Goal: Task Accomplishment & Management: Manage account settings

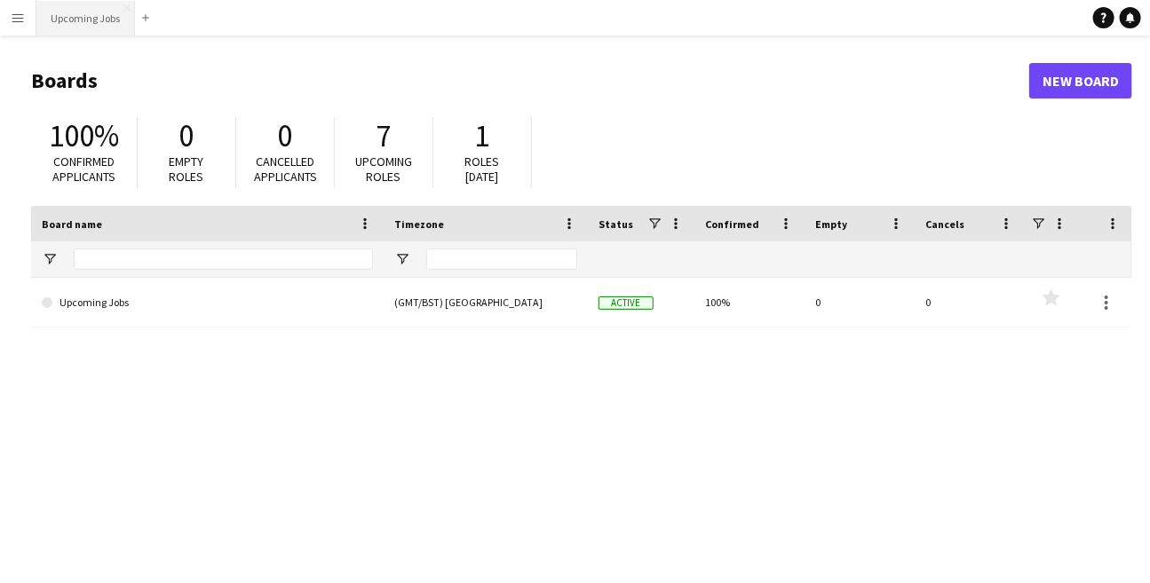
click at [67, 24] on button "Upcoming Jobs Close" at bounding box center [85, 18] width 99 height 35
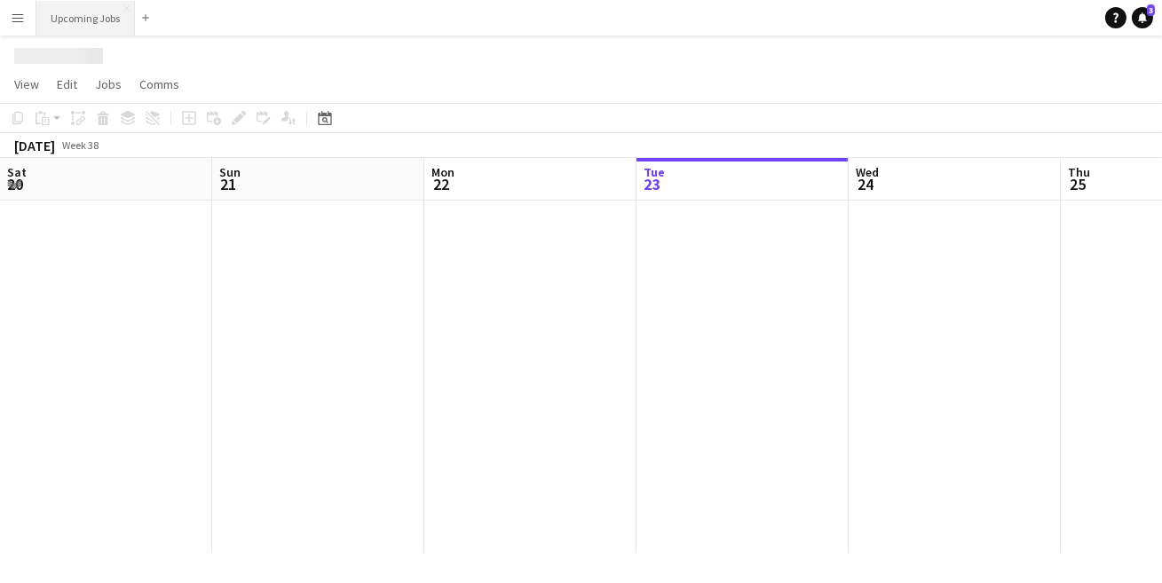
scroll to position [0, 423]
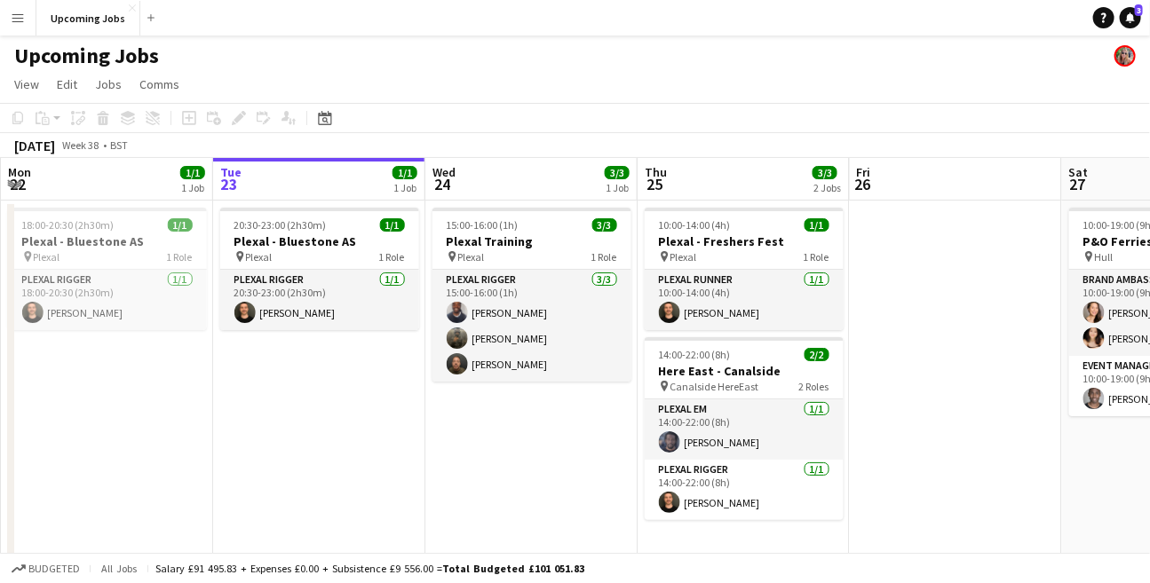
click at [14, 10] on button "Menu" at bounding box center [18, 18] width 36 height 36
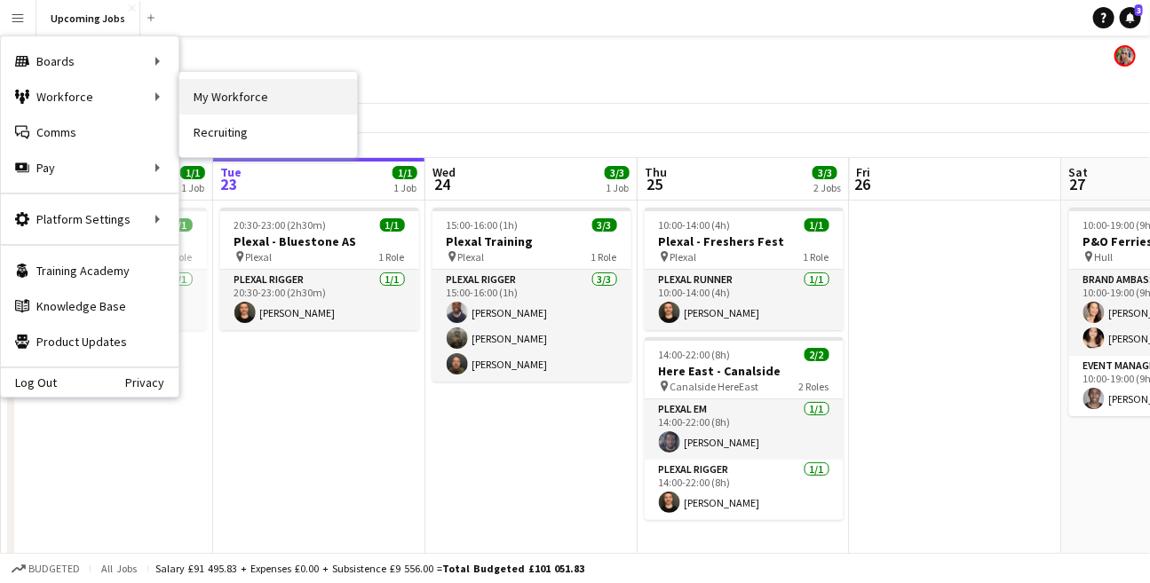
click at [218, 92] on link "My Workforce" at bounding box center [268, 97] width 178 height 36
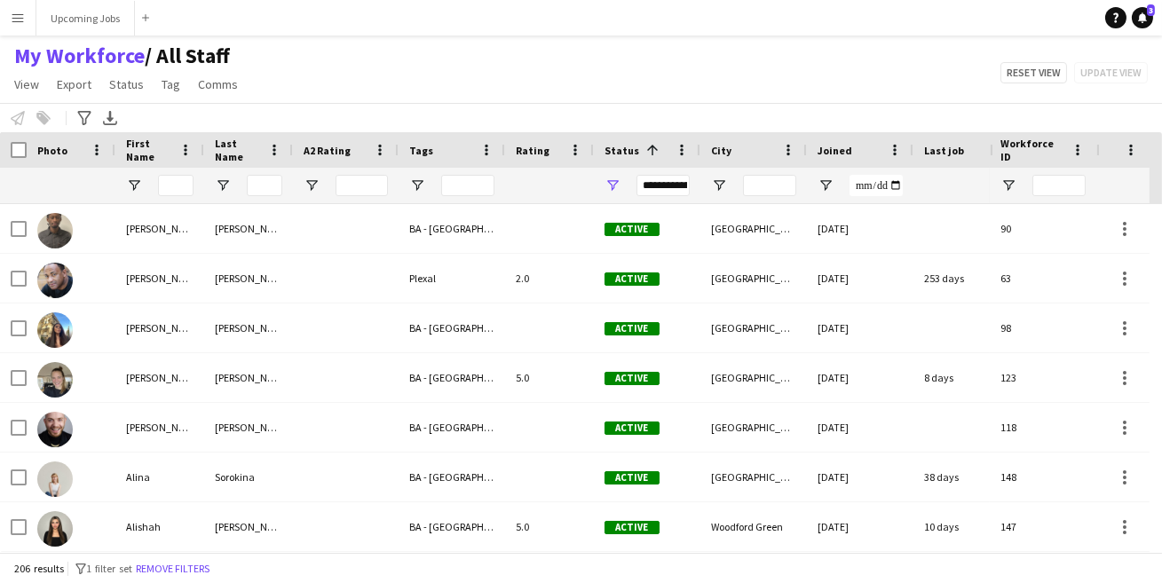
click at [11, 17] on app-icon "Menu" at bounding box center [18, 18] width 14 height 14
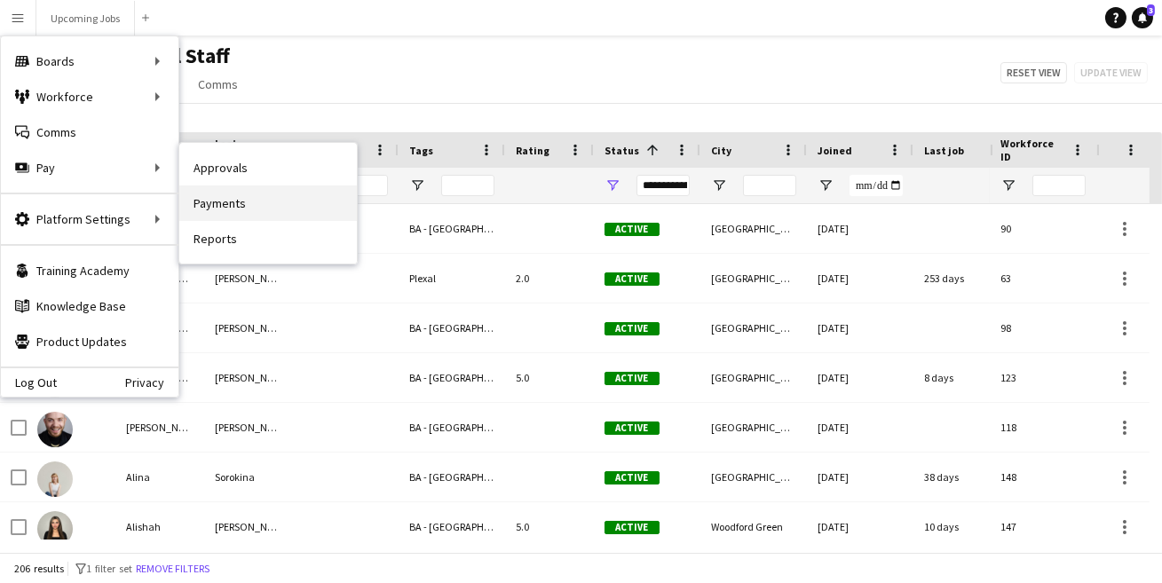
click at [216, 194] on link "Payments" at bounding box center [268, 204] width 178 height 36
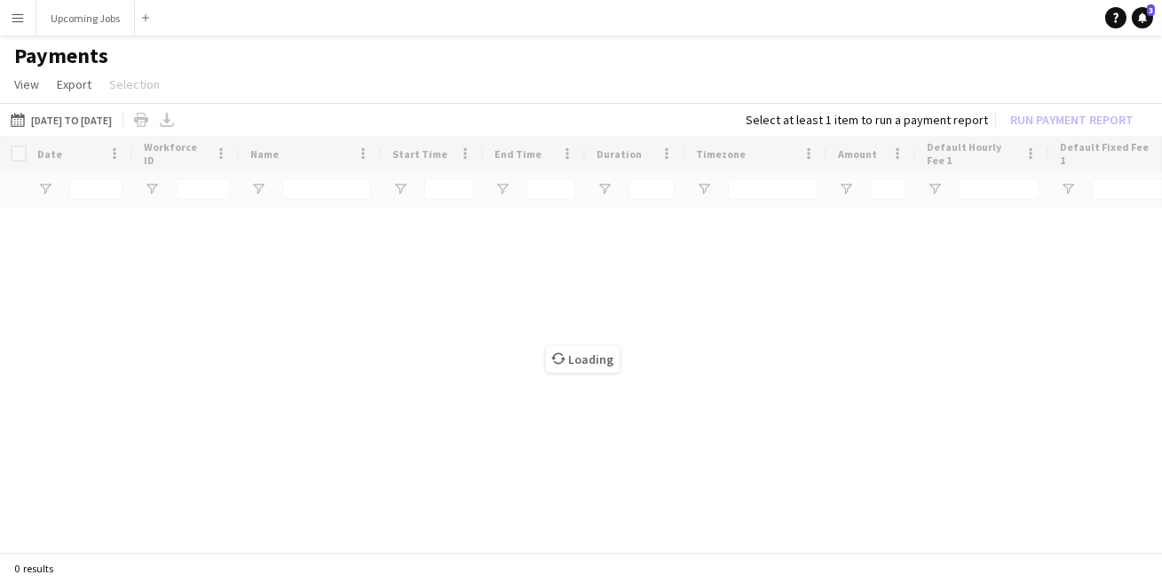
type input "*****"
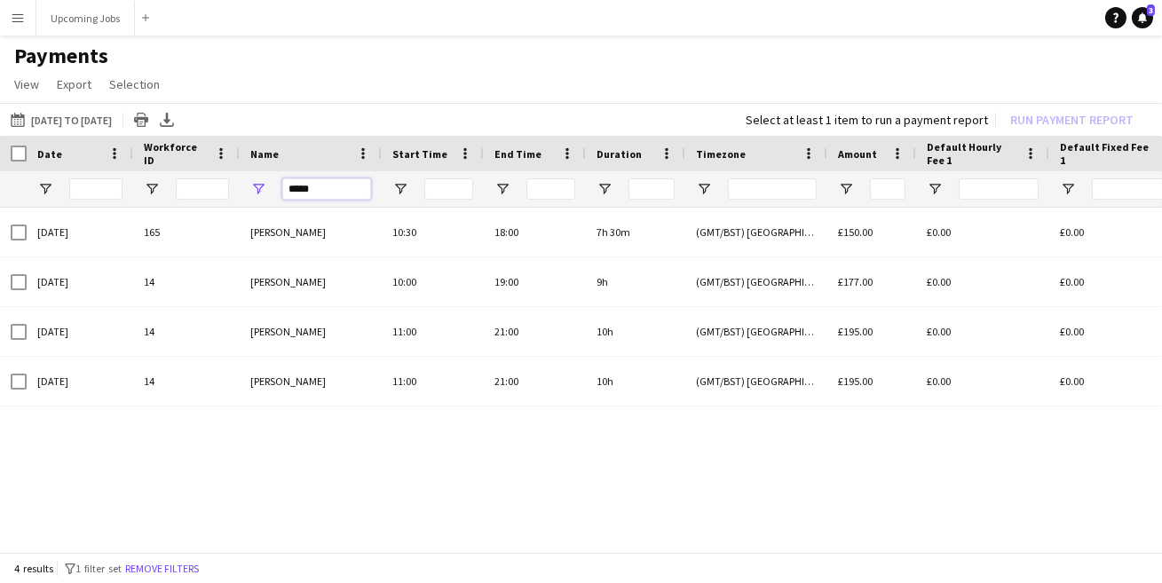
click at [319, 186] on input "*****" at bounding box center [326, 188] width 89 height 21
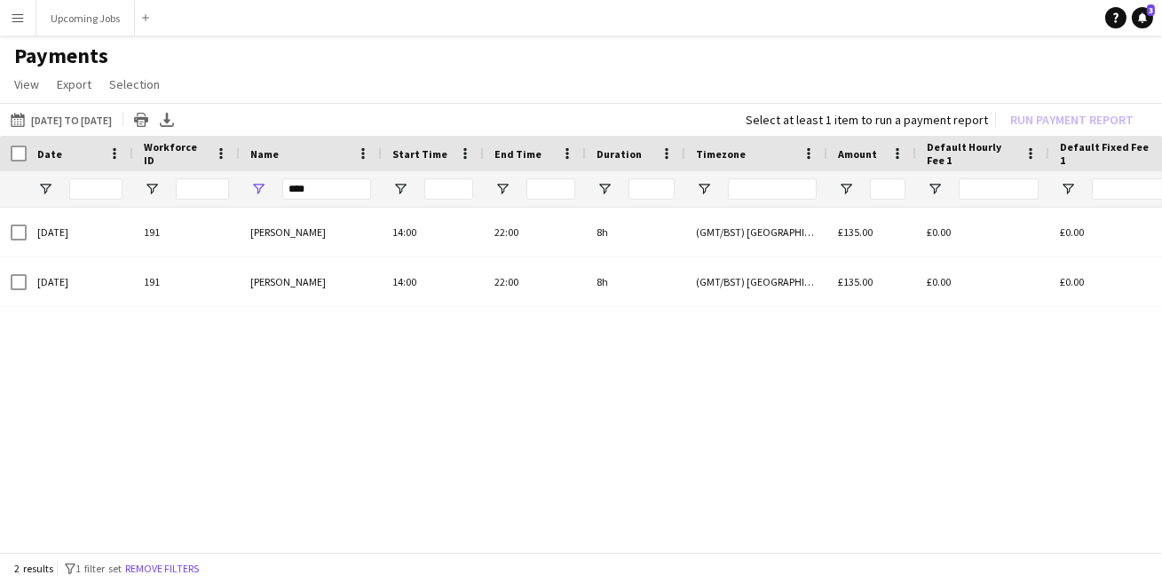
click at [12, 17] on app-icon "Menu" at bounding box center [18, 18] width 14 height 14
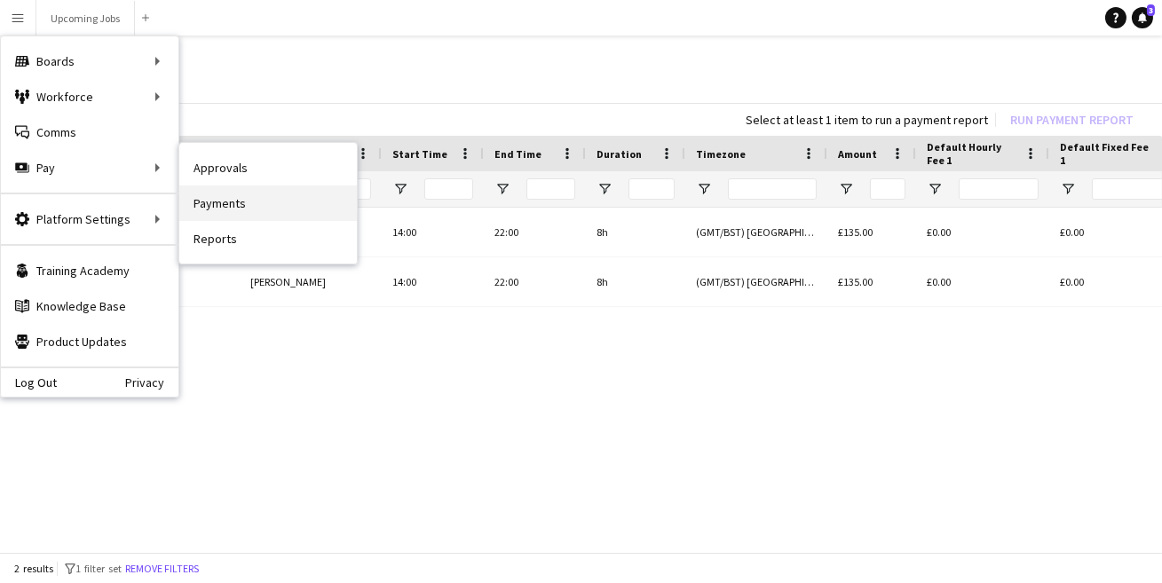
click at [214, 202] on link "Payments" at bounding box center [268, 204] width 178 height 36
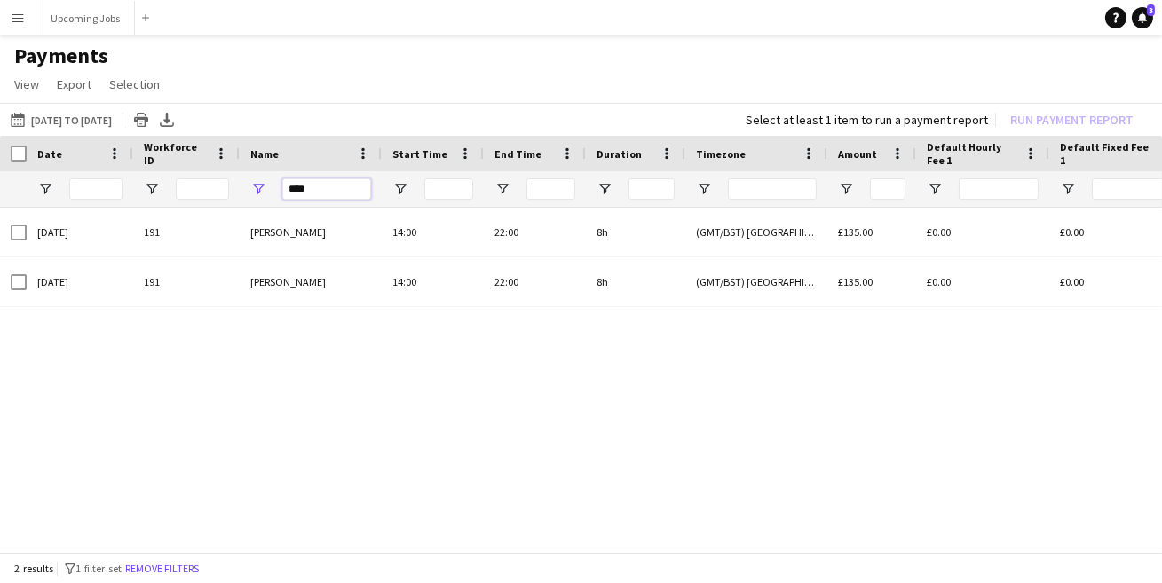
drag, startPoint x: 320, startPoint y: 188, endPoint x: 184, endPoint y: 169, distance: 138.1
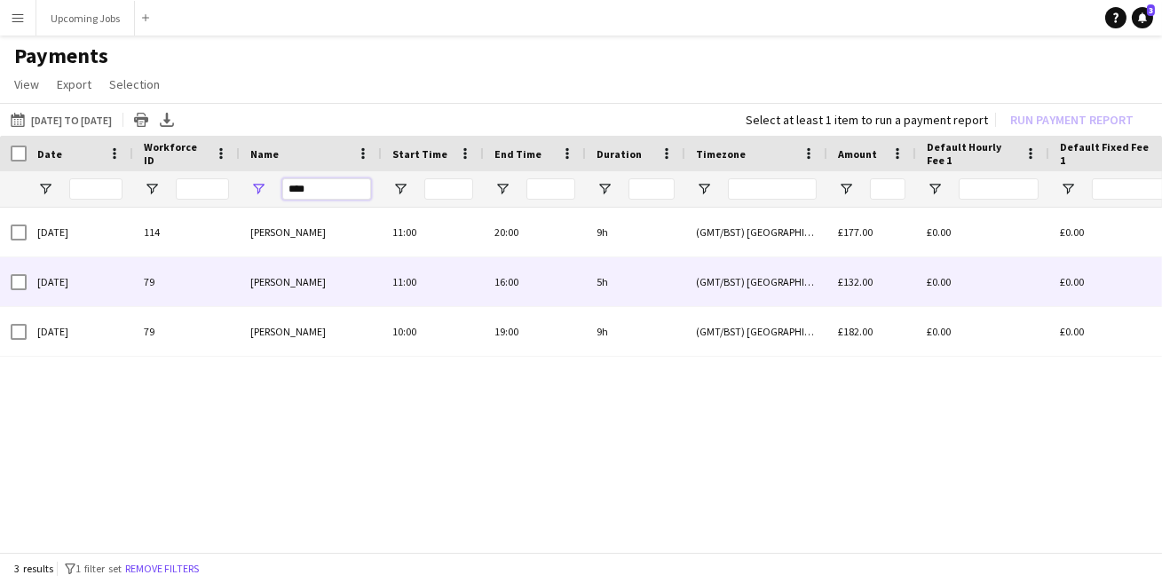
type input "****"
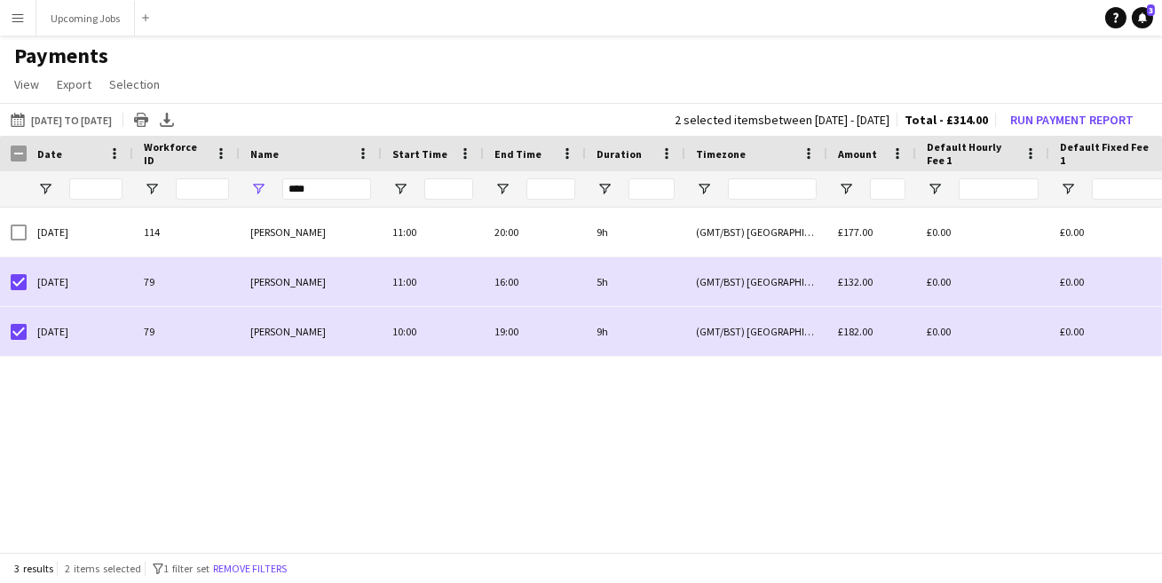
click at [63, 45] on h1 "Payments" at bounding box center [581, 56] width 1162 height 27
click at [85, 11] on button "Upcoming Jobs Close" at bounding box center [85, 18] width 99 height 35
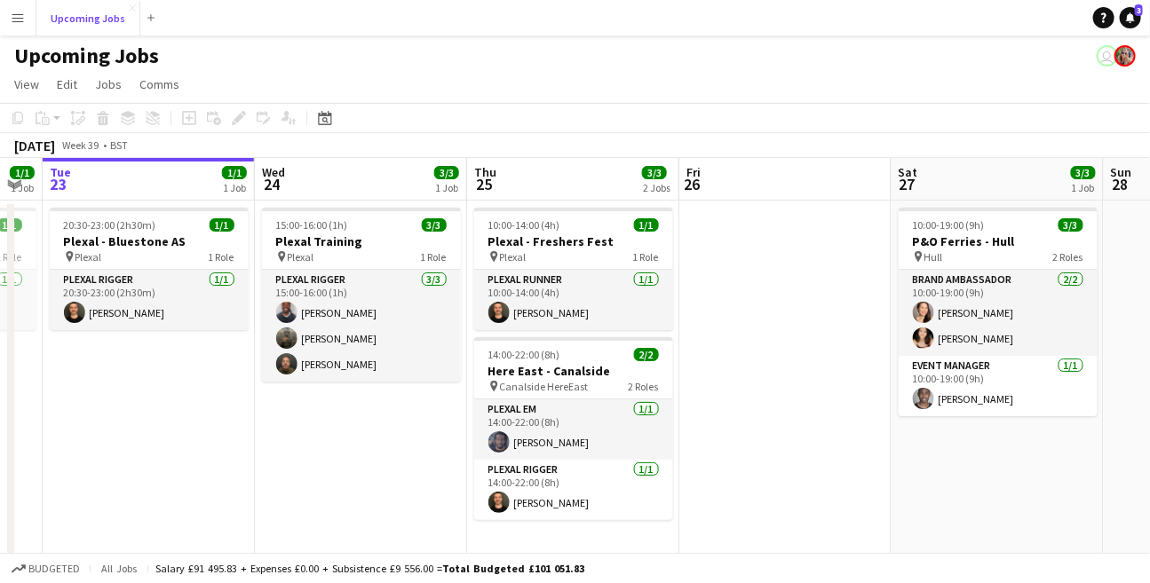
scroll to position [0, 394]
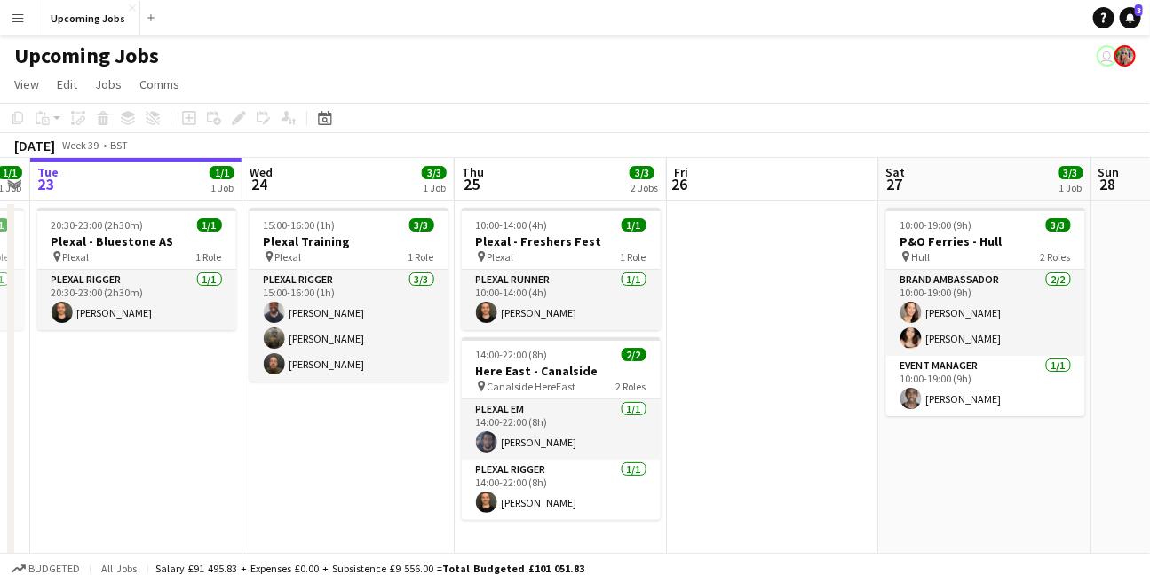
click at [734, 286] on app-date-cell at bounding box center [773, 396] width 212 height 390
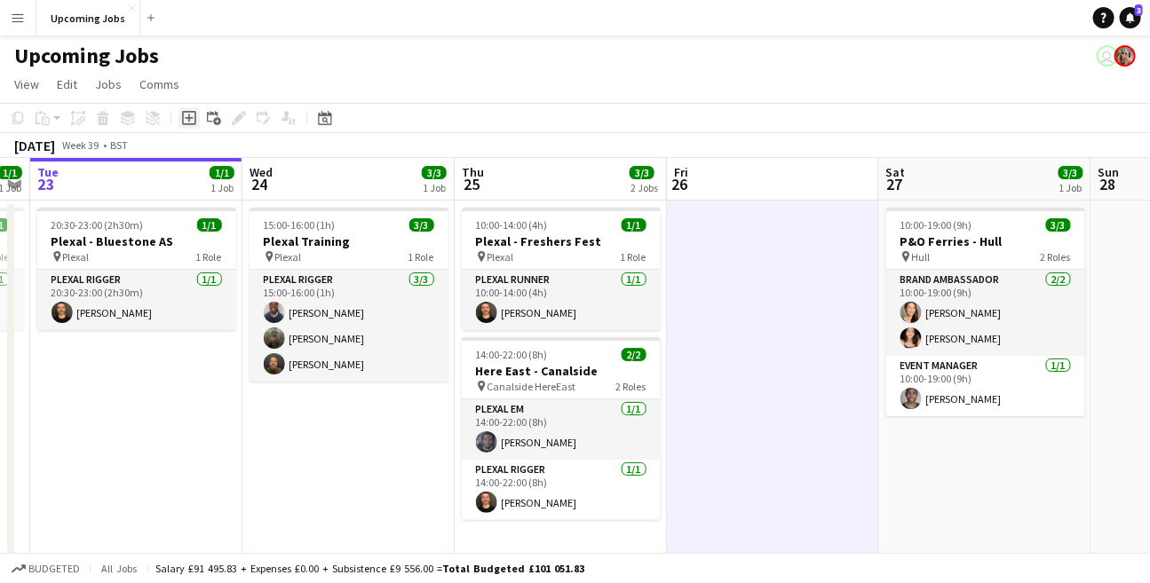
click at [178, 114] on div "Add job" at bounding box center [188, 117] width 21 height 21
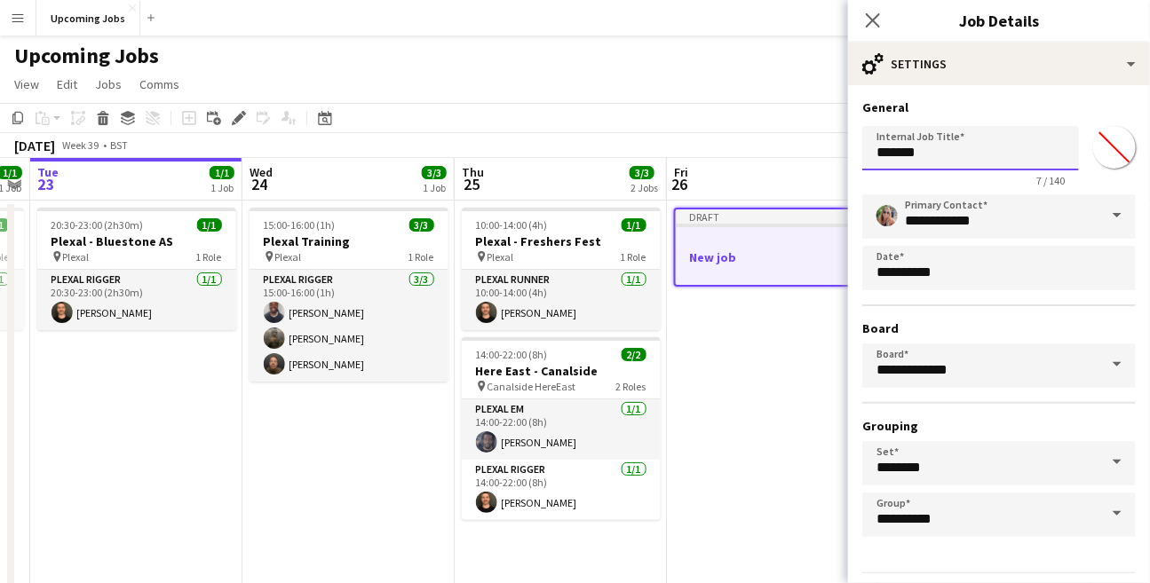
click at [973, 153] on input "*******" at bounding box center [970, 148] width 217 height 44
type input "**********"
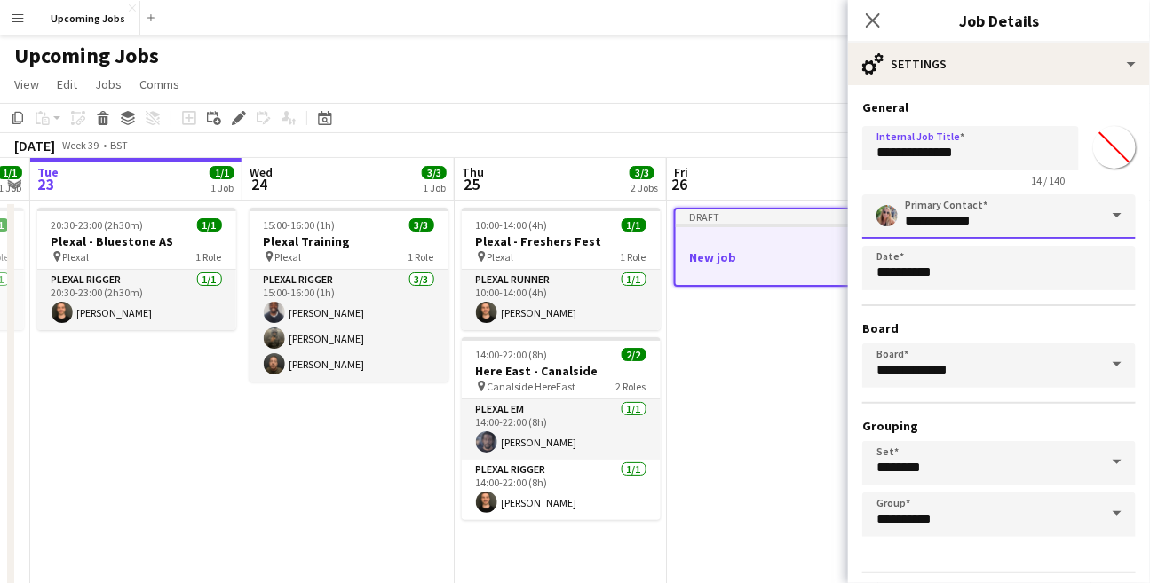
click at [1055, 222] on input "**********" at bounding box center [998, 216] width 273 height 44
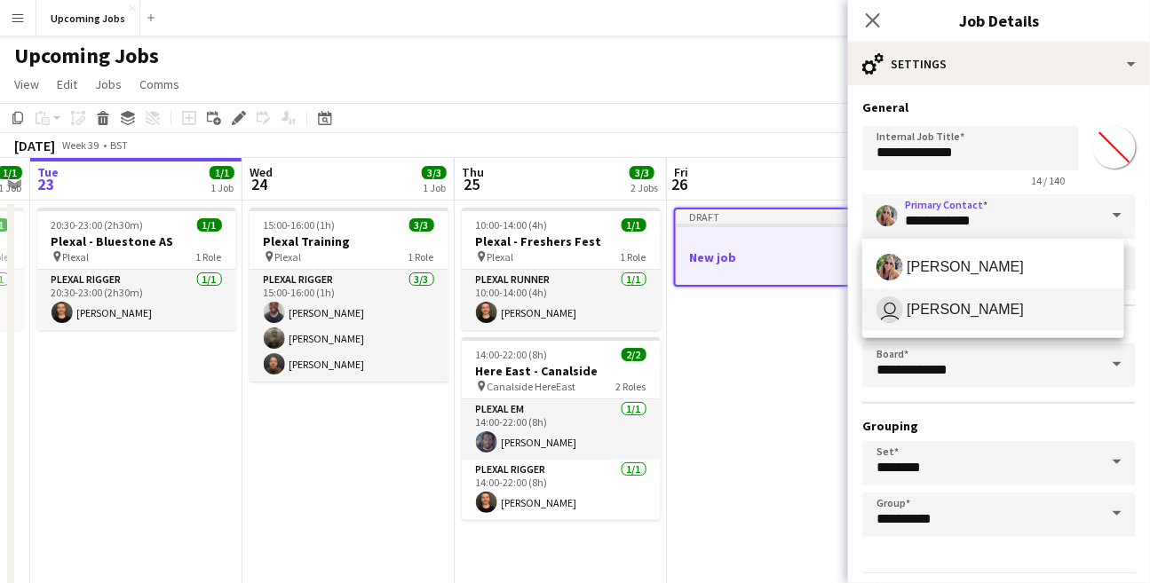
click at [1019, 317] on span "user [PERSON_NAME]" at bounding box center [992, 309] width 233 height 27
type input "**********"
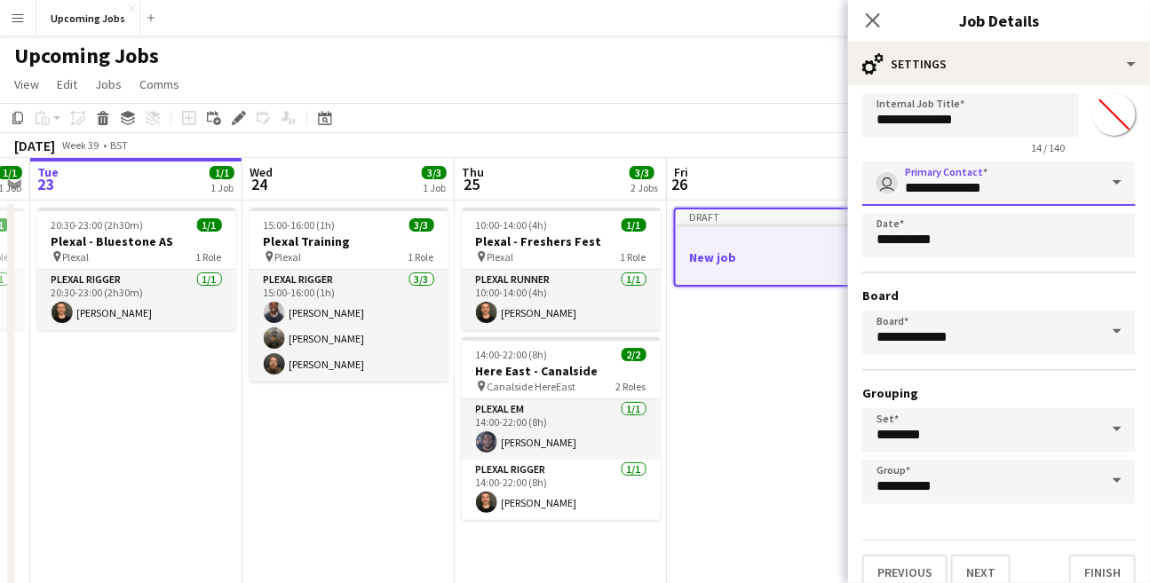
scroll to position [52, 0]
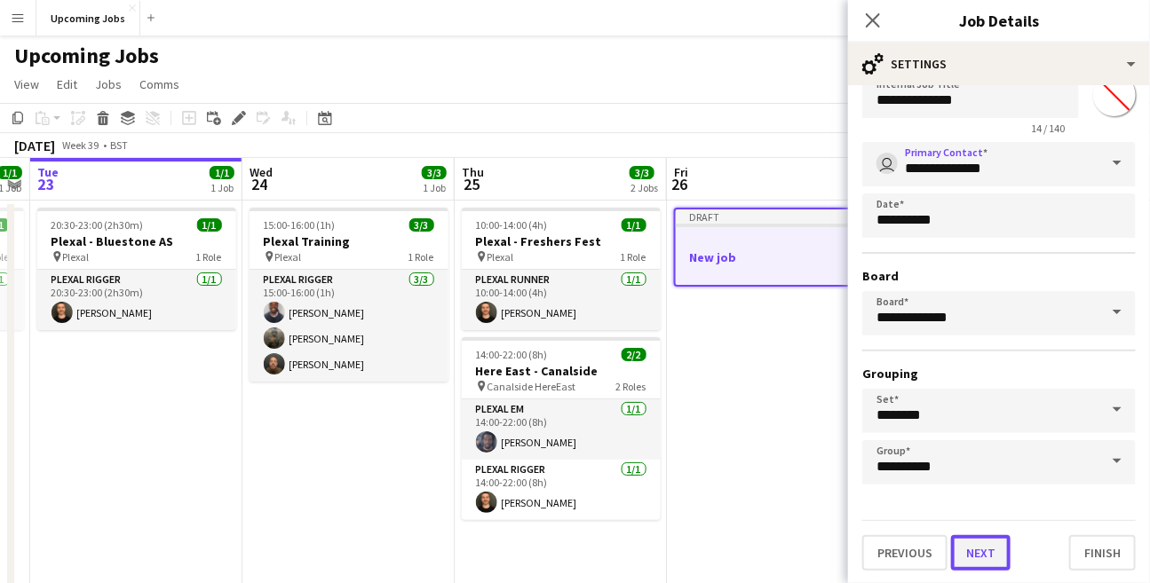
click at [979, 549] on button "Next" at bounding box center [980, 553] width 59 height 36
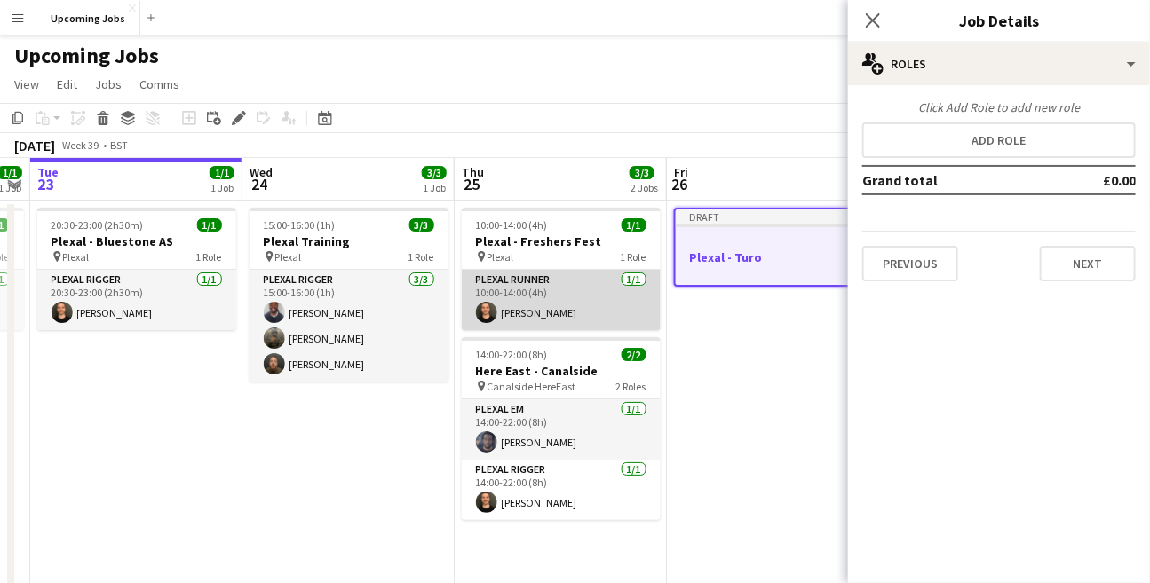
click at [557, 320] on app-card-role "Plexal Runner [DATE] 10:00-14:00 (4h) [PERSON_NAME]" at bounding box center [561, 300] width 199 height 60
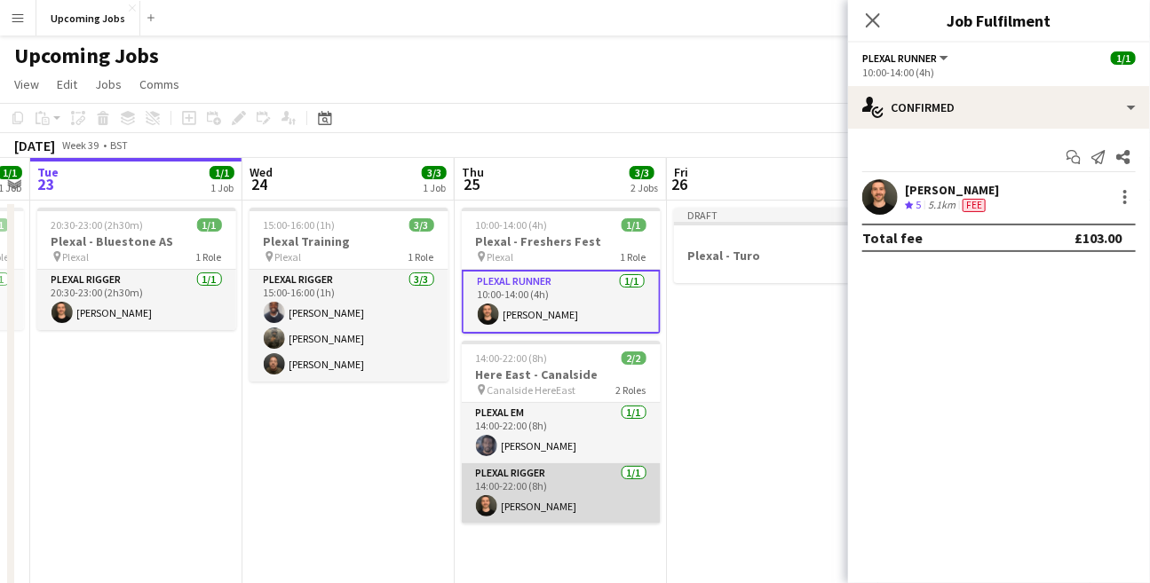
click at [514, 495] on app-card-role "Plexal Rigger [DATE] 14:00-22:00 (8h) [PERSON_NAME]" at bounding box center [561, 493] width 199 height 60
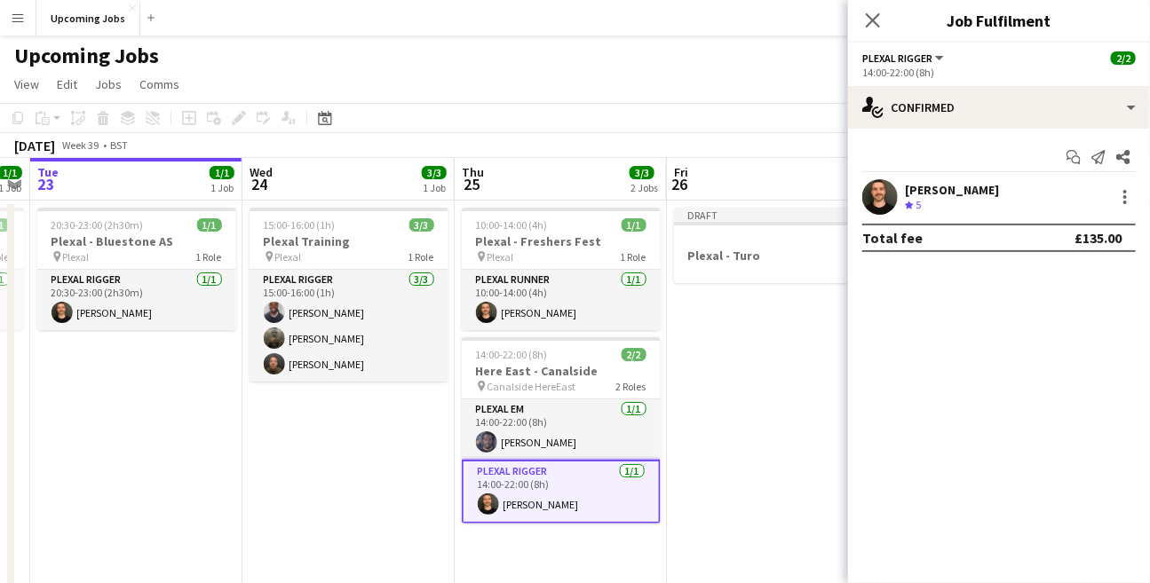
click at [715, 355] on app-date-cell "Draft Plexal - Turo" at bounding box center [773, 396] width 212 height 390
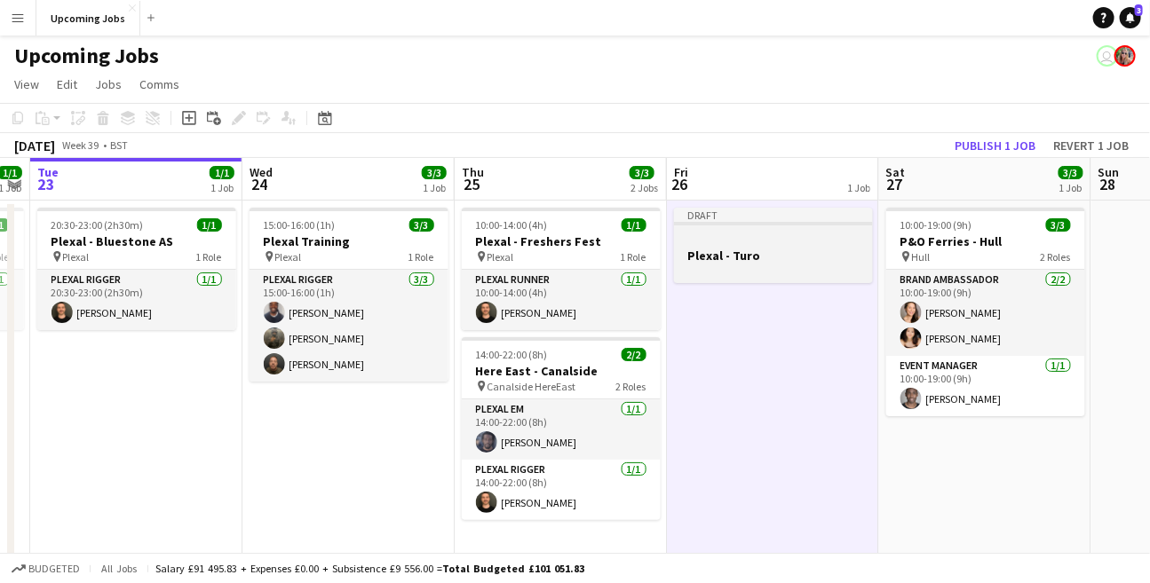
click at [761, 265] on div at bounding box center [773, 271] width 199 height 14
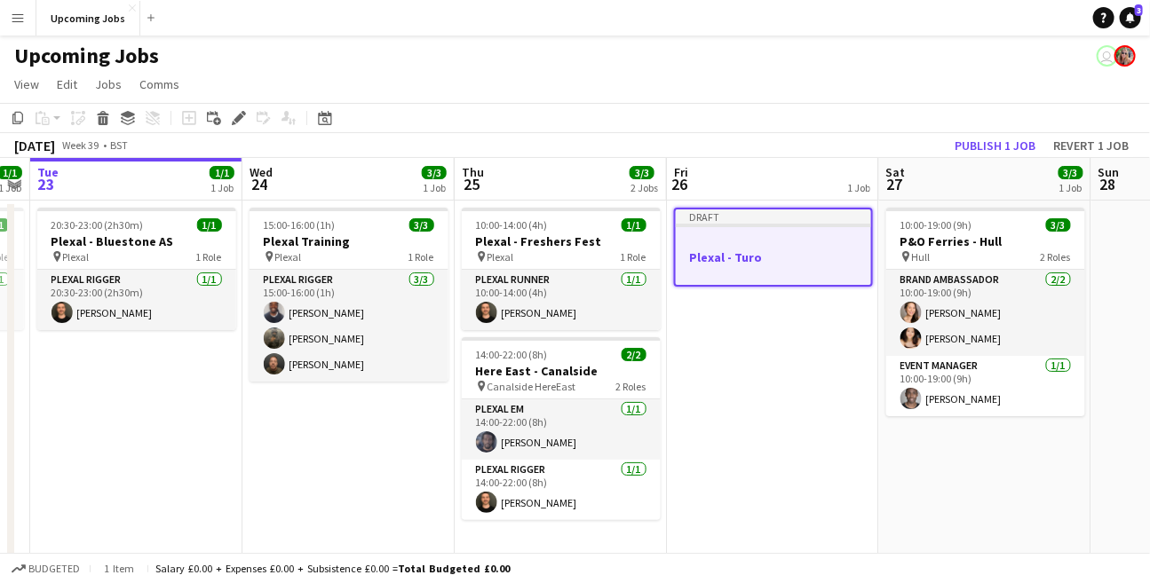
click at [736, 258] on h3 "Plexal - Turo" at bounding box center [773, 257] width 195 height 16
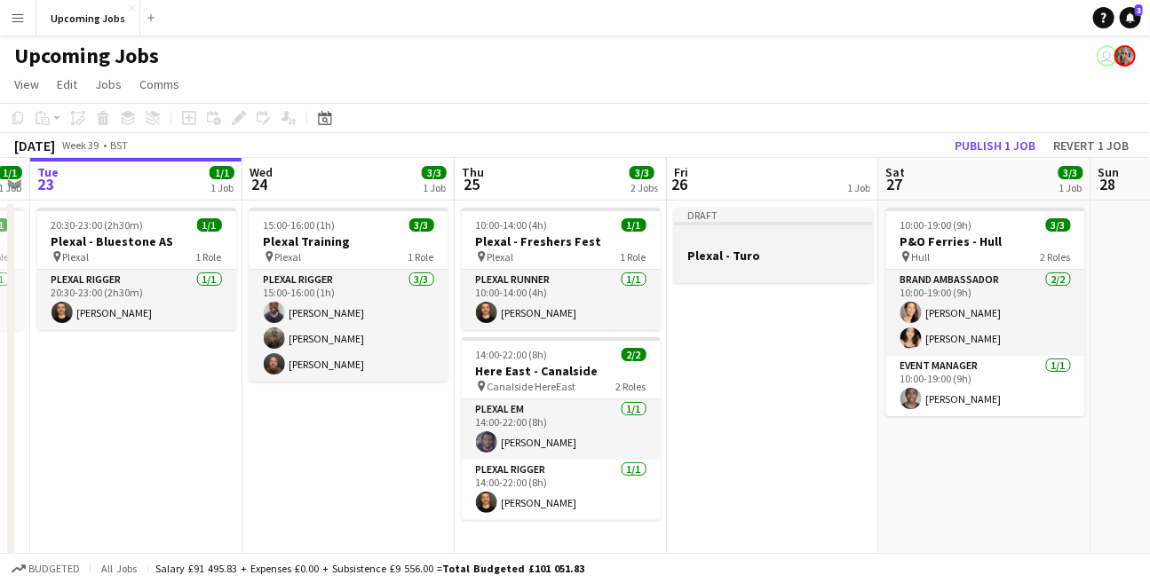
click at [736, 258] on h3 "Plexal - Turo" at bounding box center [773, 256] width 199 height 16
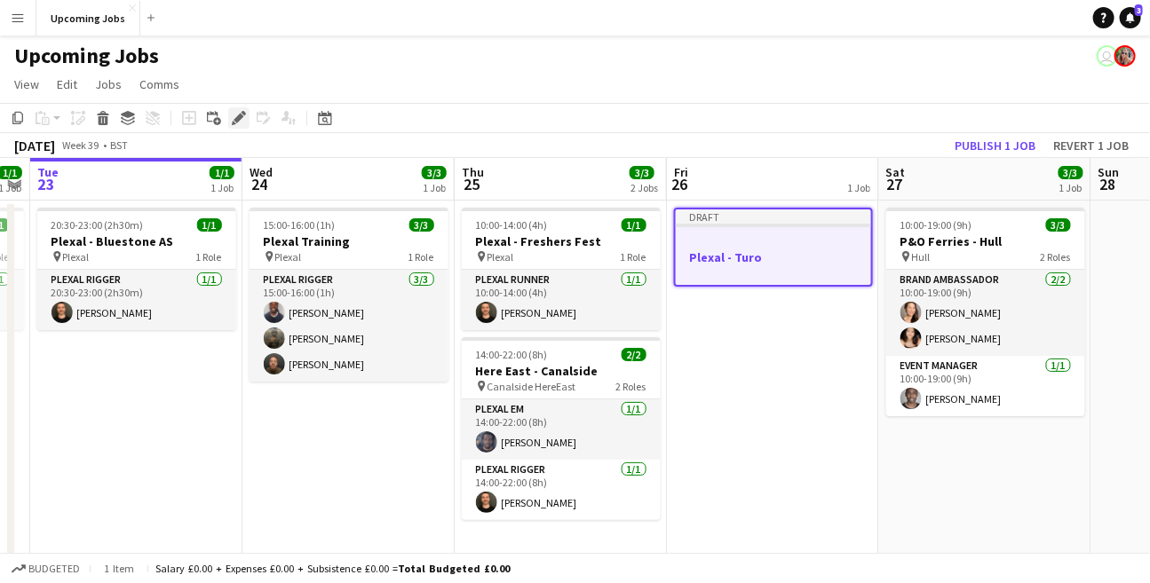
click at [234, 120] on icon at bounding box center [238, 119] width 10 height 10
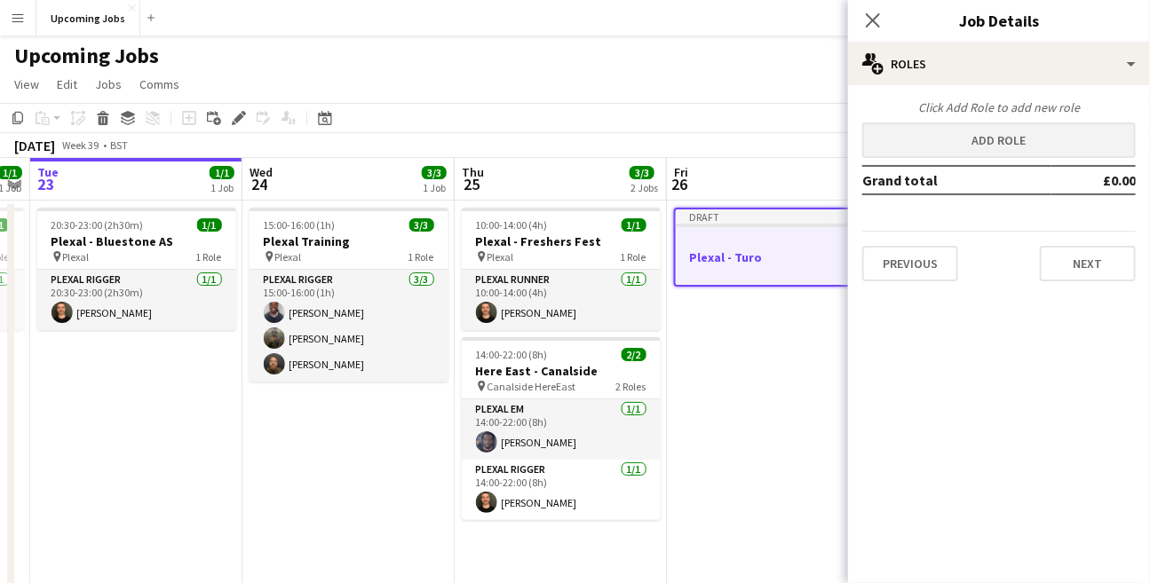
click at [921, 157] on div "Click Add Role to add new role Add role Grand total £0.00 Previous Next" at bounding box center [999, 190] width 302 height 182
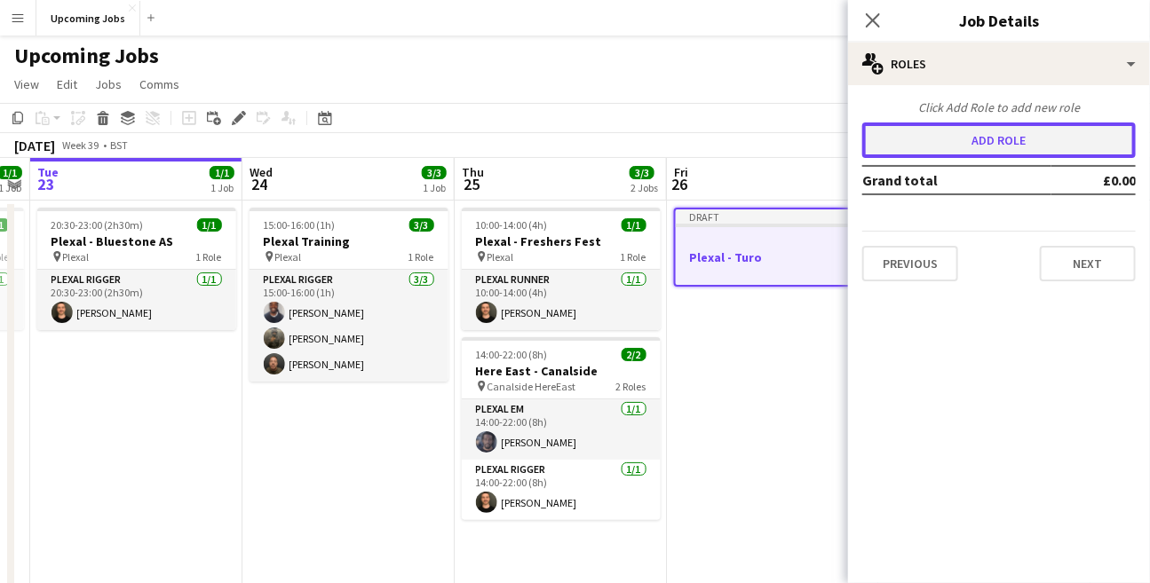
click at [920, 144] on button "Add role" at bounding box center [998, 141] width 273 height 36
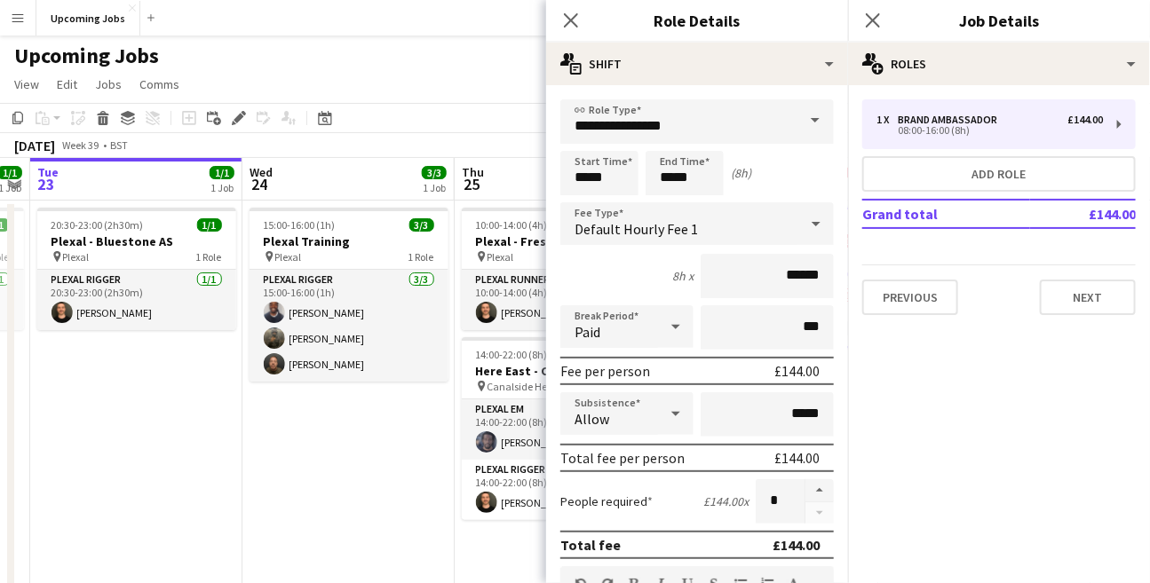
click at [801, 124] on span at bounding box center [814, 120] width 37 height 43
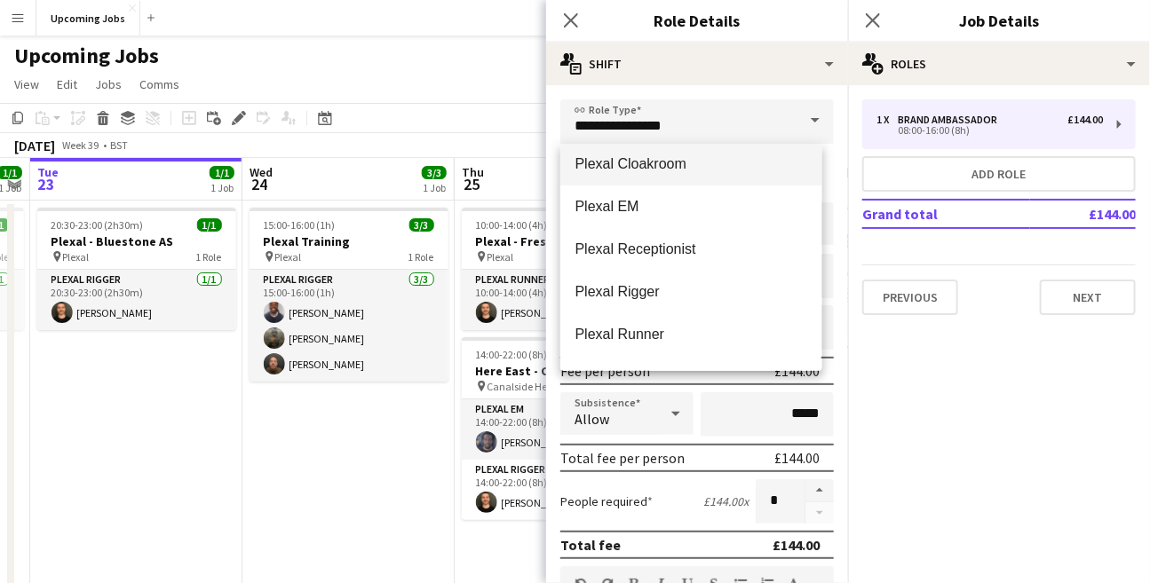
scroll to position [156, 0]
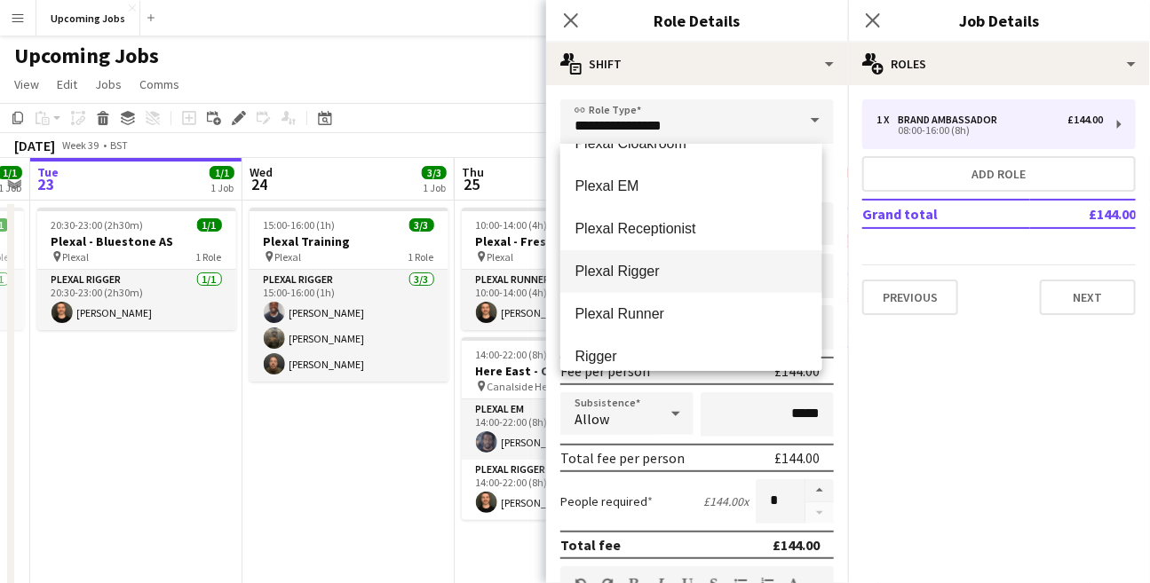
click at [662, 273] on span "Plexal Rigger" at bounding box center [690, 271] width 233 height 17
type input "**********"
type input "******"
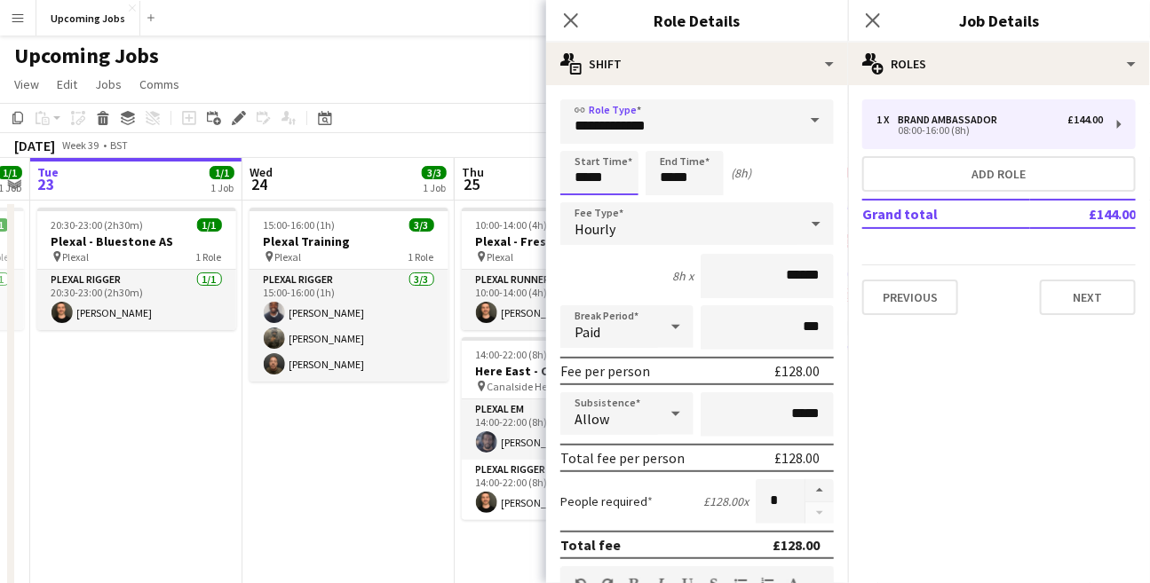
click at [596, 176] on input "*****" at bounding box center [599, 173] width 78 height 44
type input "*****"
click at [583, 140] on div at bounding box center [582, 142] width 36 height 18
click at [667, 187] on input "*****" at bounding box center [684, 173] width 78 height 44
click at [666, 200] on div at bounding box center [667, 204] width 36 height 18
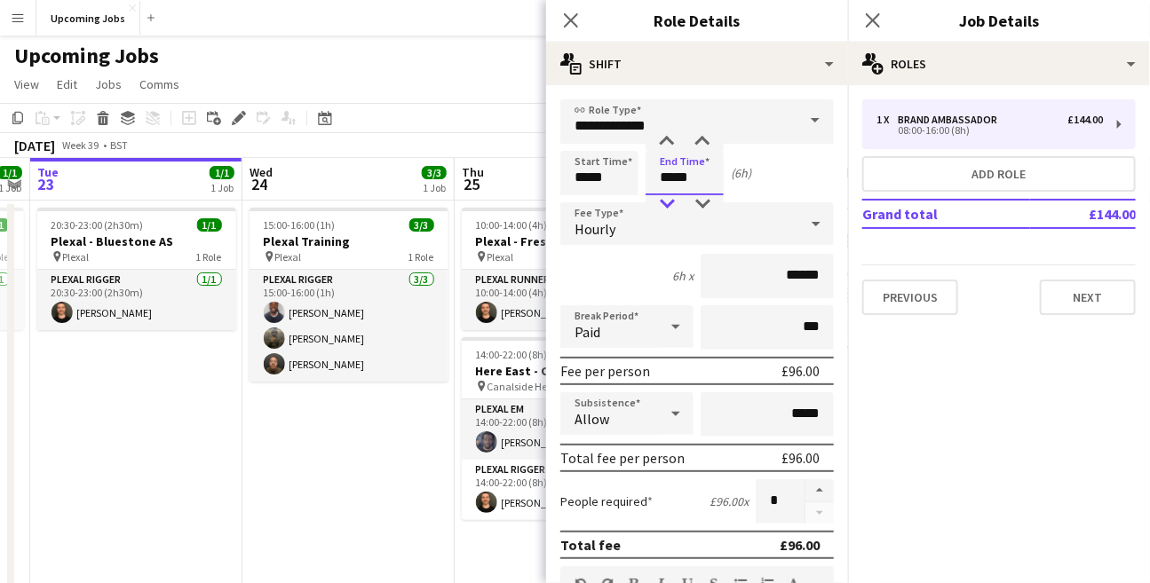
click at [666, 200] on div at bounding box center [667, 204] width 36 height 18
type input "*****"
click at [666, 200] on div at bounding box center [667, 204] width 36 height 18
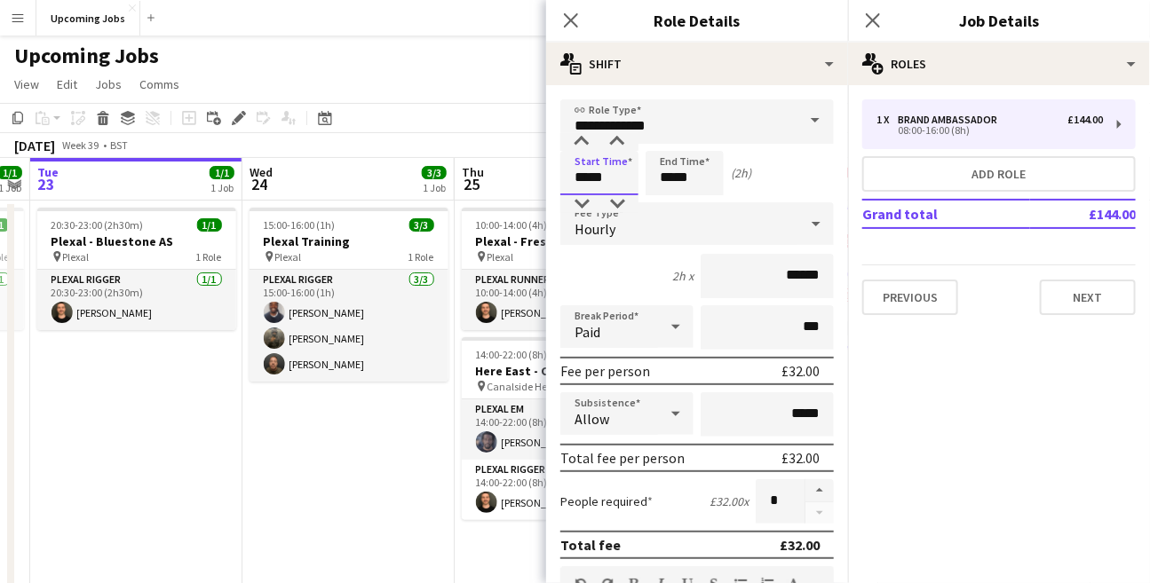
click at [594, 177] on input "*****" at bounding box center [599, 173] width 78 height 44
click at [612, 142] on div at bounding box center [617, 142] width 36 height 18
click at [785, 188] on div "Start Time ***** End Time ***** (1h 30m)" at bounding box center [696, 173] width 273 height 44
click at [589, 175] on input "*****" at bounding box center [599, 173] width 78 height 44
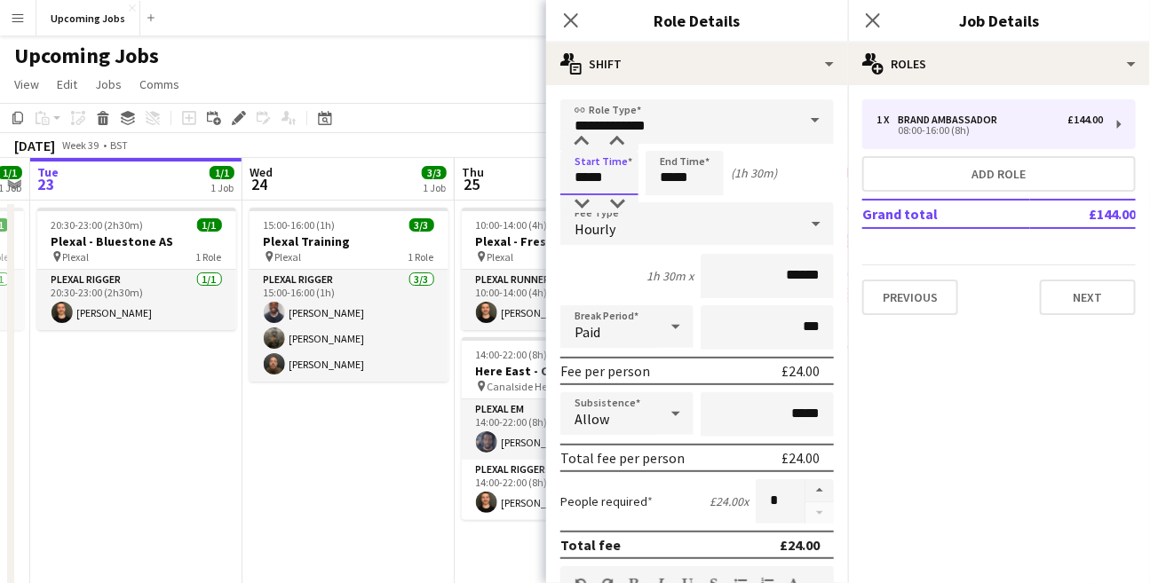
click at [585, 190] on input "*****" at bounding box center [599, 173] width 78 height 44
type input "*****"
click at [583, 196] on div at bounding box center [582, 204] width 36 height 18
click at [831, 166] on form "**********" at bounding box center [697, 579] width 302 height 961
drag, startPoint x: 810, startPoint y: 411, endPoint x: 771, endPoint y: 406, distance: 38.5
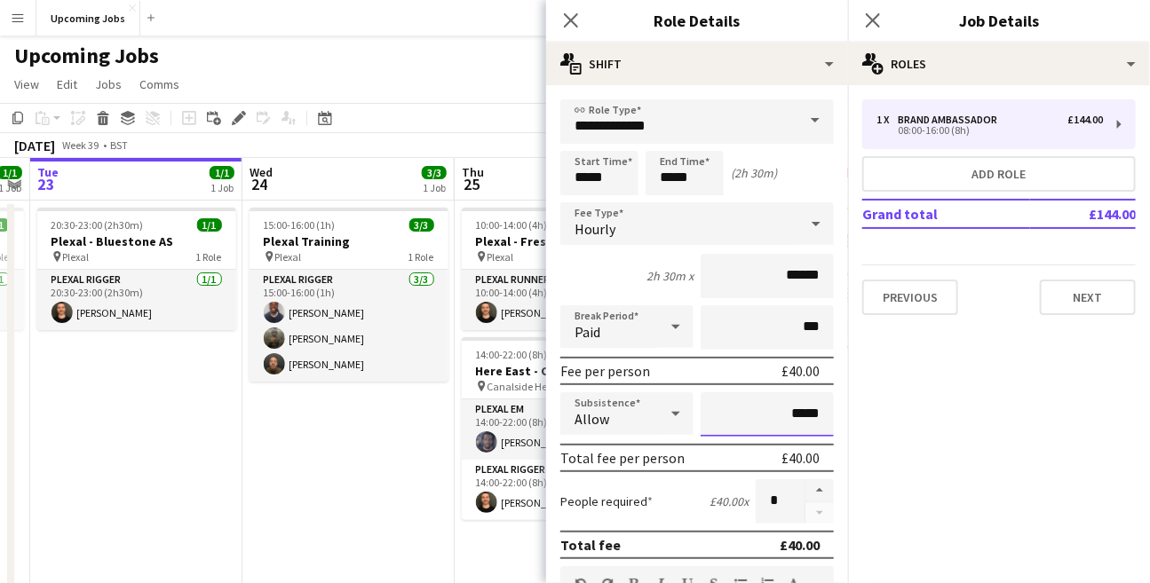
click at [776, 409] on input "*****" at bounding box center [766, 414] width 133 height 44
type input "**"
click at [958, 434] on mat-expansion-panel "pencil3 General details 1 x Brand Ambassador £144.00 08:00-16:00 (8h) Add role …" at bounding box center [999, 334] width 302 height 498
click at [1079, 294] on button "Next" at bounding box center [1088, 298] width 96 height 36
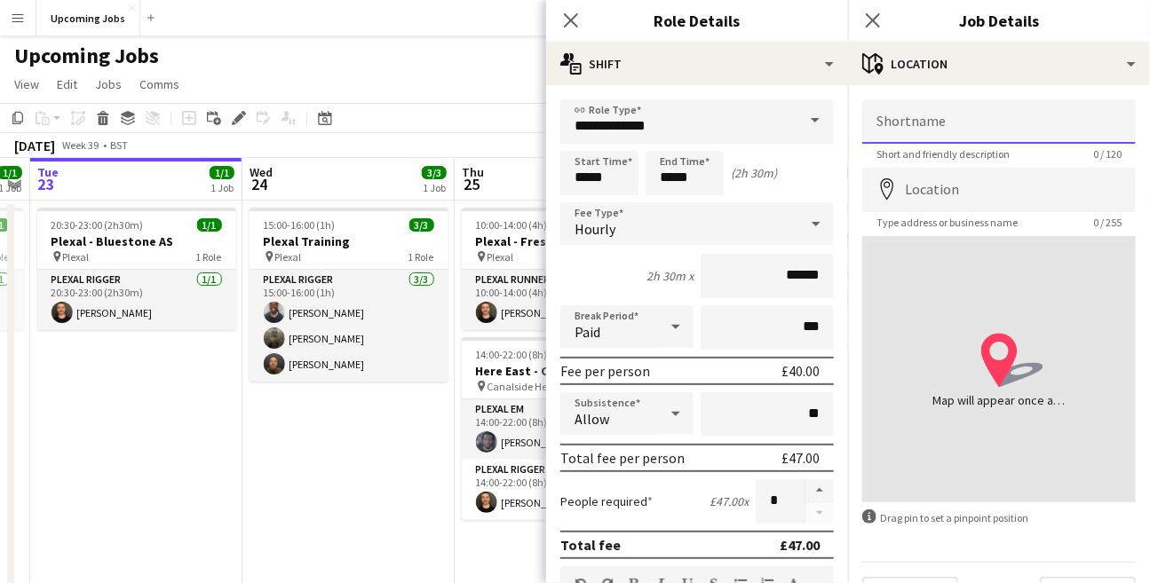
click at [946, 123] on input "Shortname" at bounding box center [998, 121] width 273 height 44
type input "******"
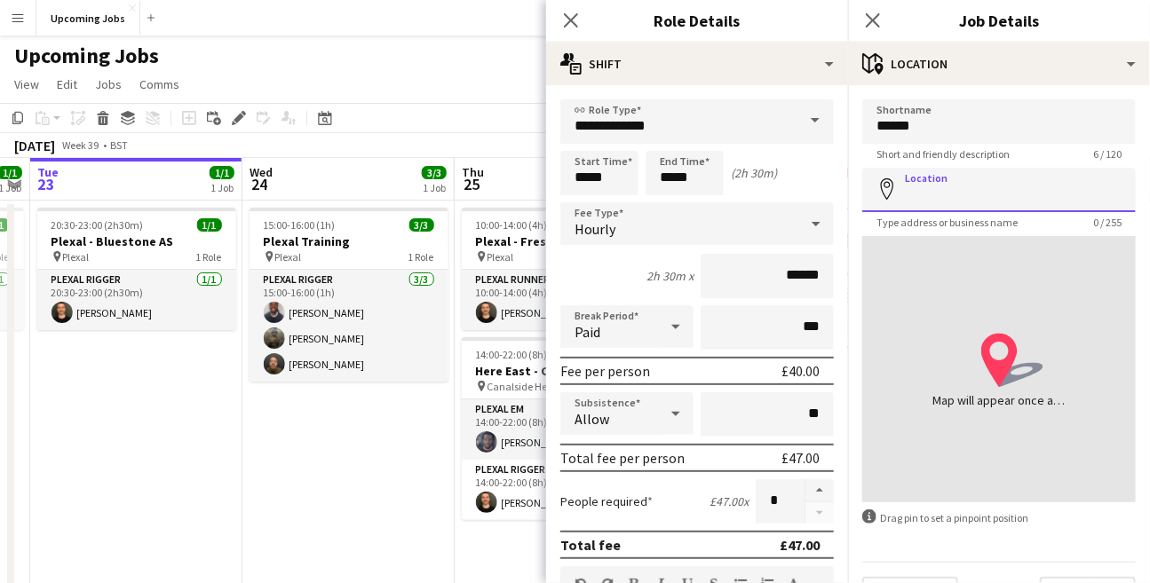
click at [914, 202] on input "Location" at bounding box center [998, 190] width 273 height 44
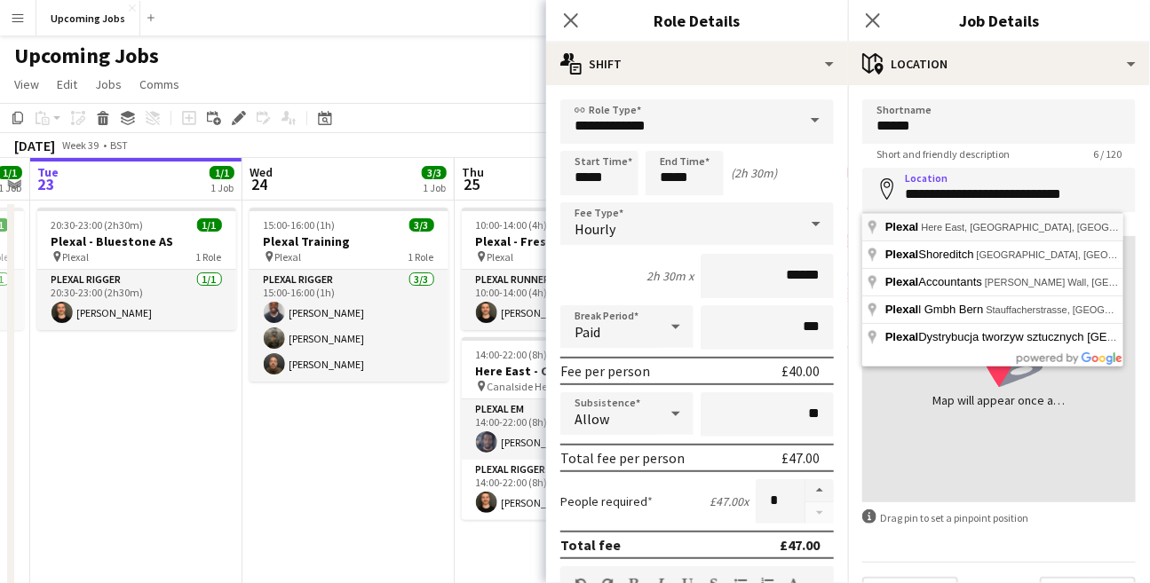
type input "**********"
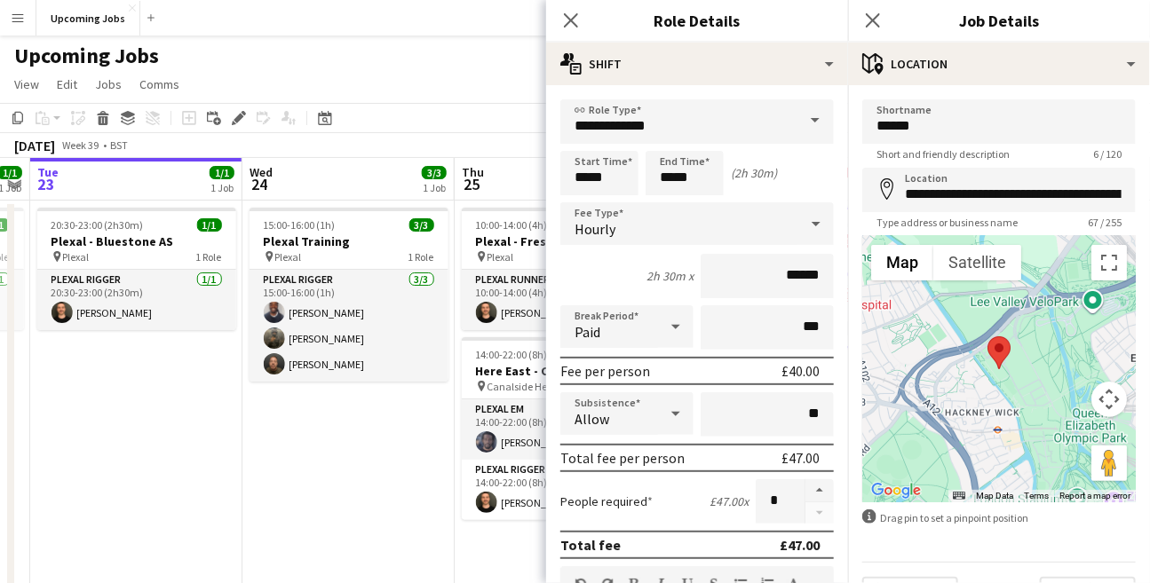
scroll to position [43, 0]
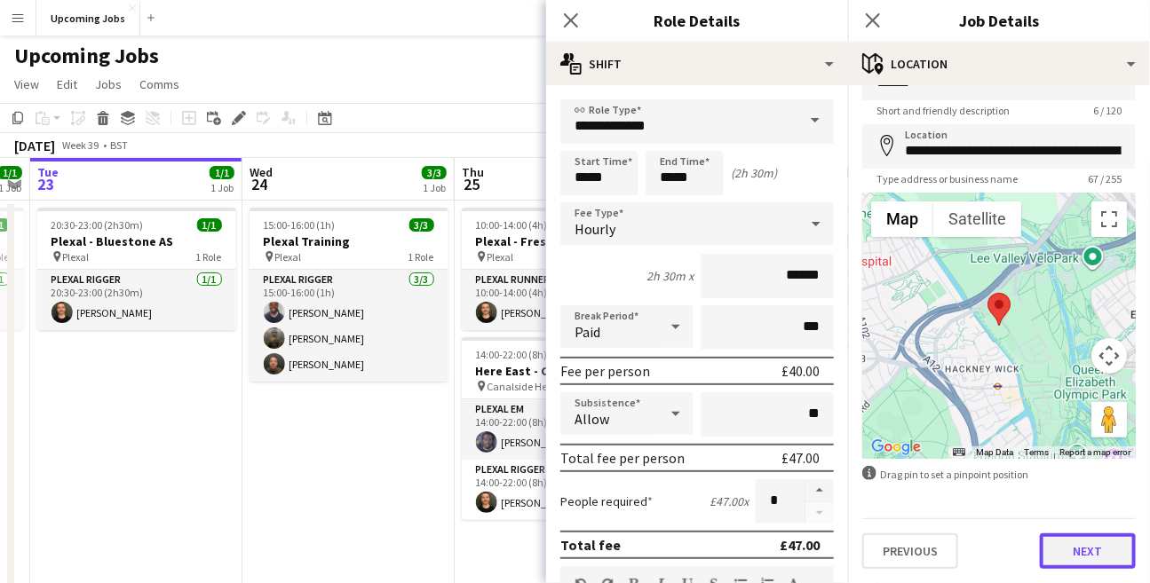
click at [1067, 557] on button "Next" at bounding box center [1088, 552] width 96 height 36
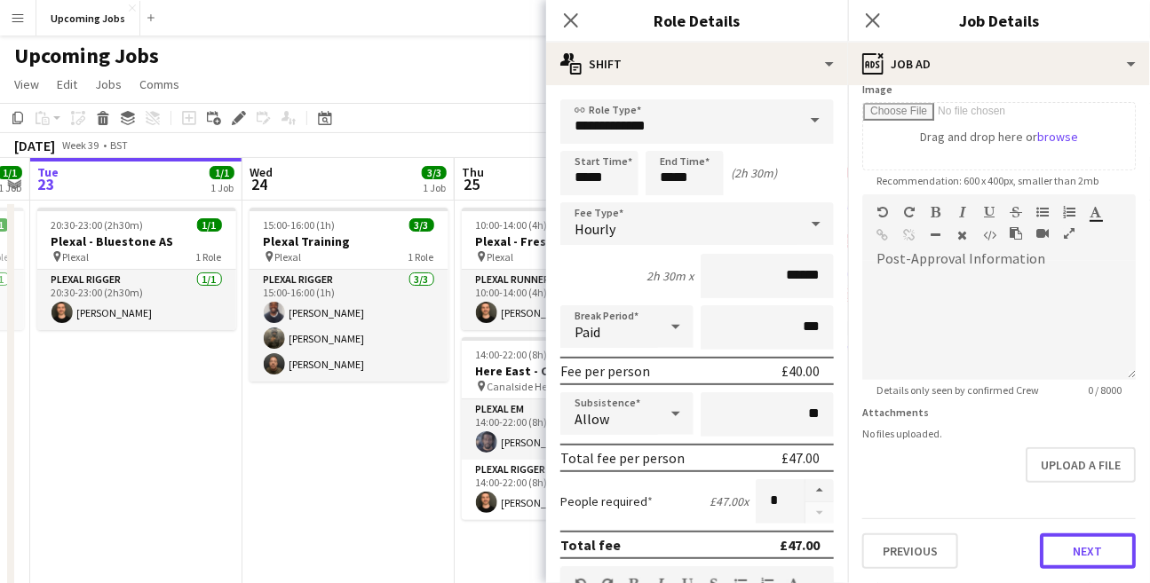
click at [1081, 494] on form "**********" at bounding box center [999, 187] width 302 height 764
click at [1071, 550] on button "Next" at bounding box center [1088, 552] width 96 height 36
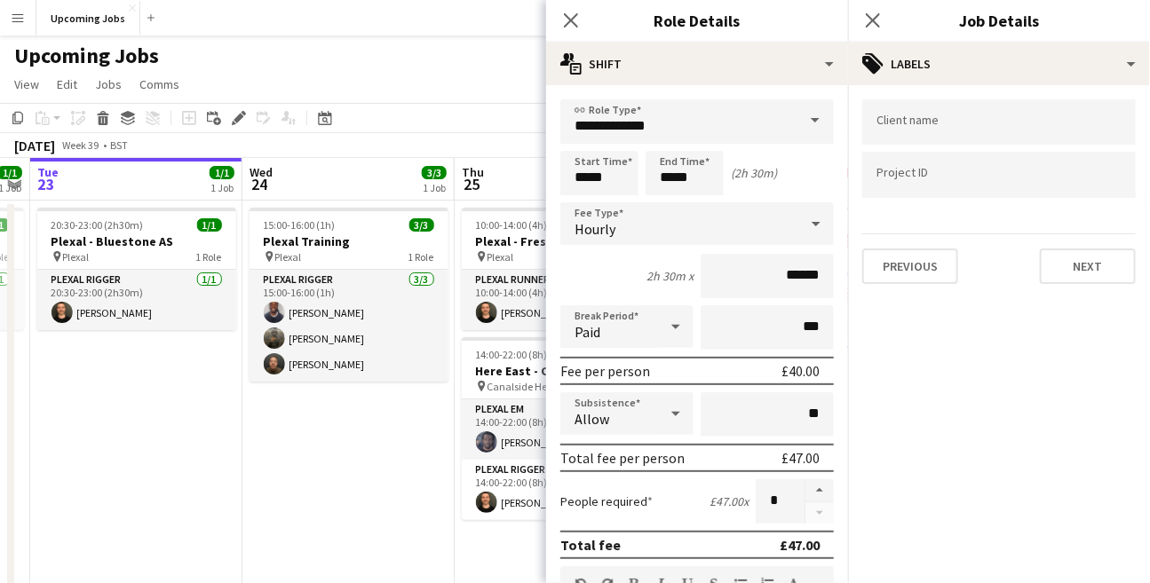
click at [961, 134] on div at bounding box center [998, 121] width 273 height 45
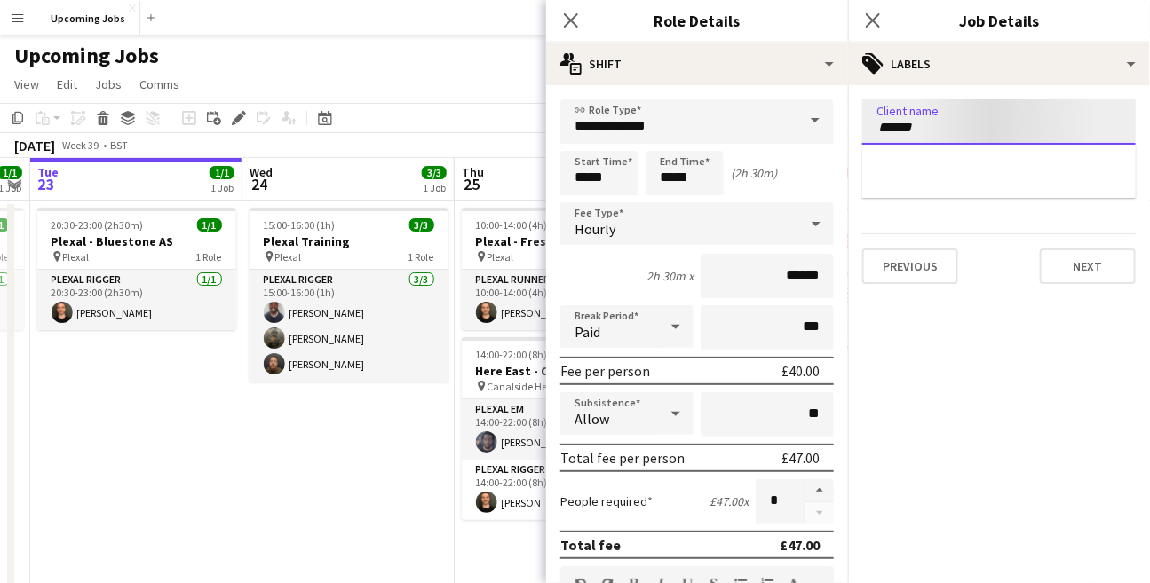
type input "******"
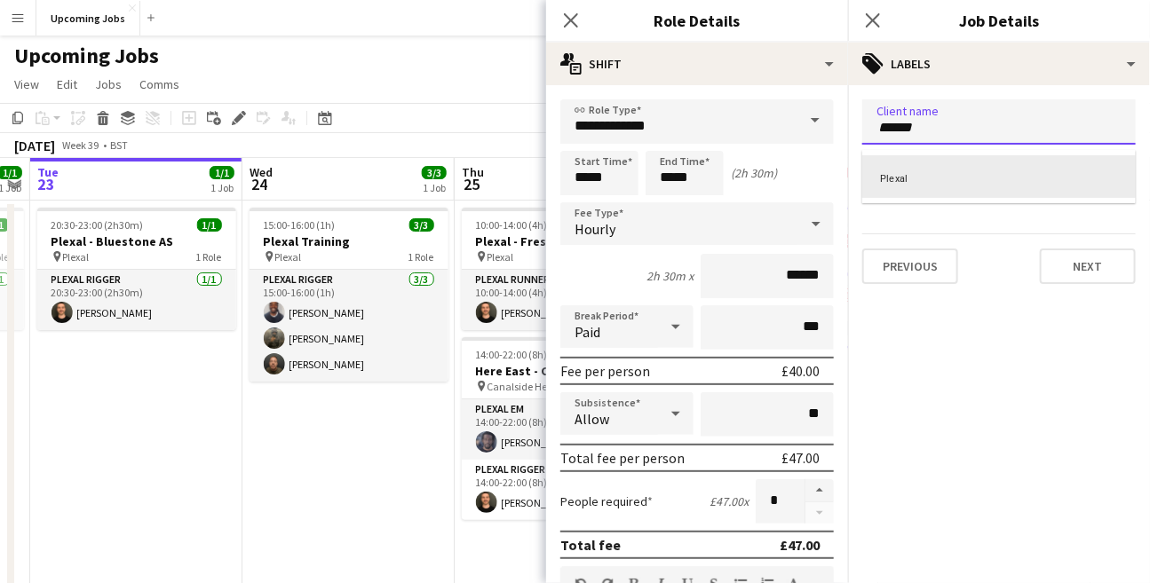
click at [1077, 265] on div at bounding box center [999, 291] width 302 height 583
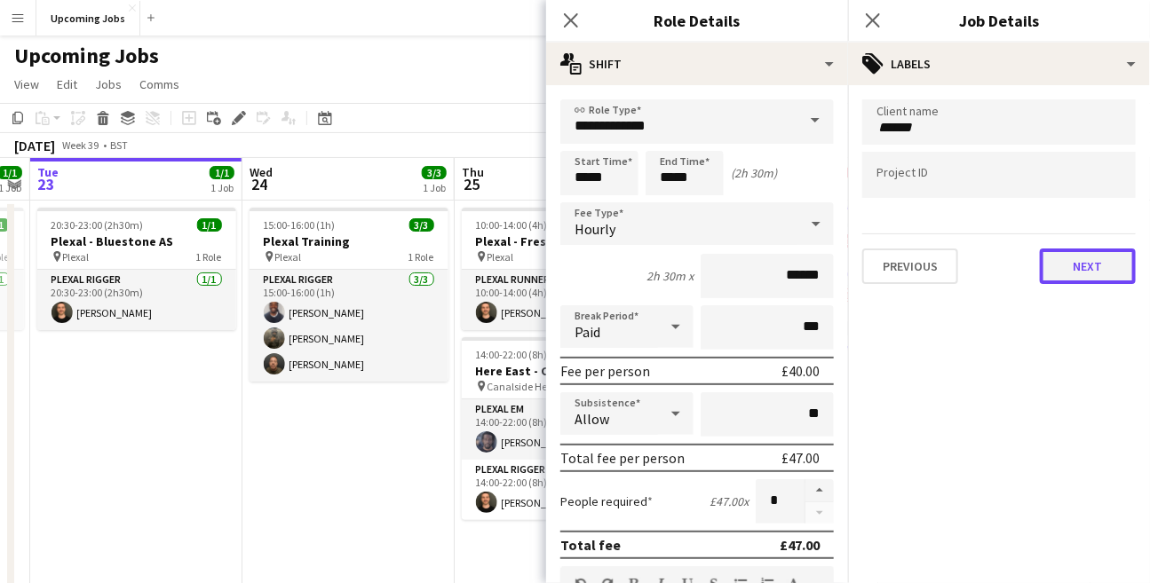
click at [1077, 262] on button "Next" at bounding box center [1088, 267] width 96 height 36
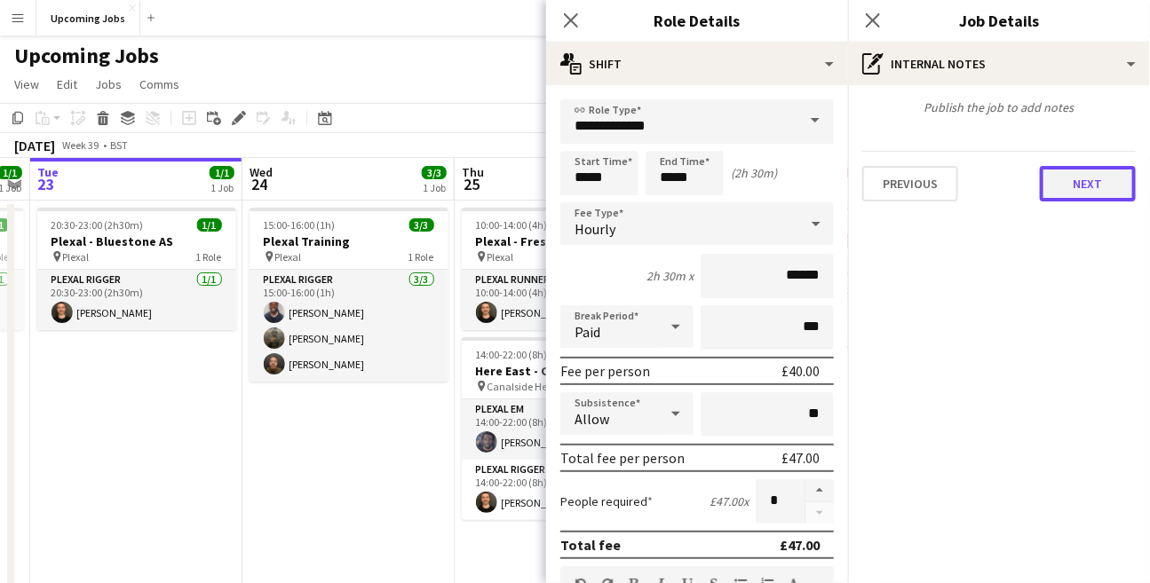
click at [1073, 181] on button "Next" at bounding box center [1088, 184] width 96 height 36
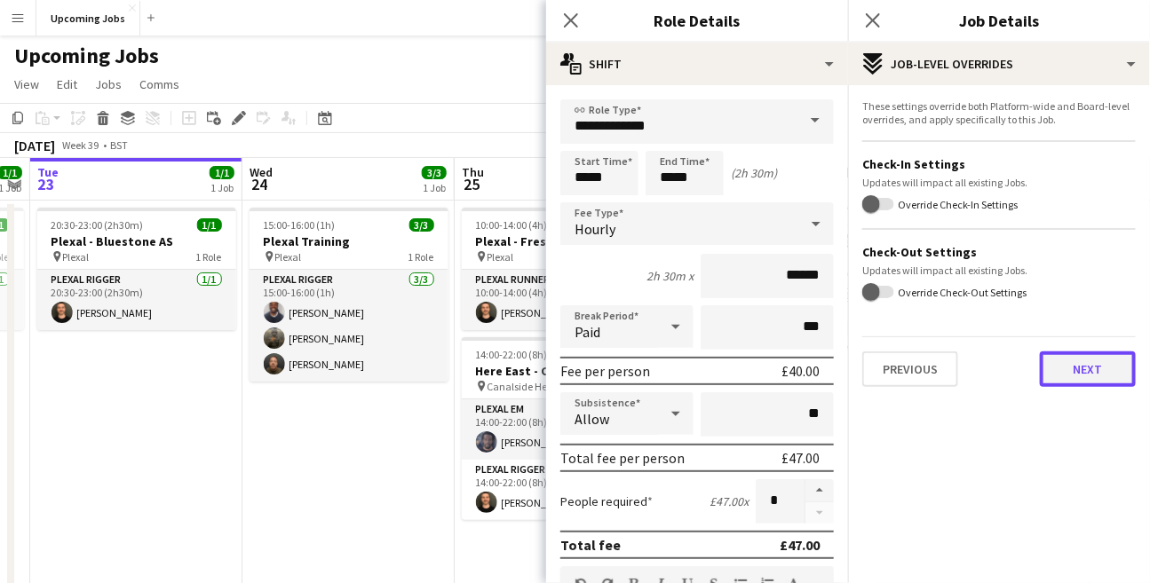
click at [1063, 364] on button "Next" at bounding box center [1088, 370] width 96 height 36
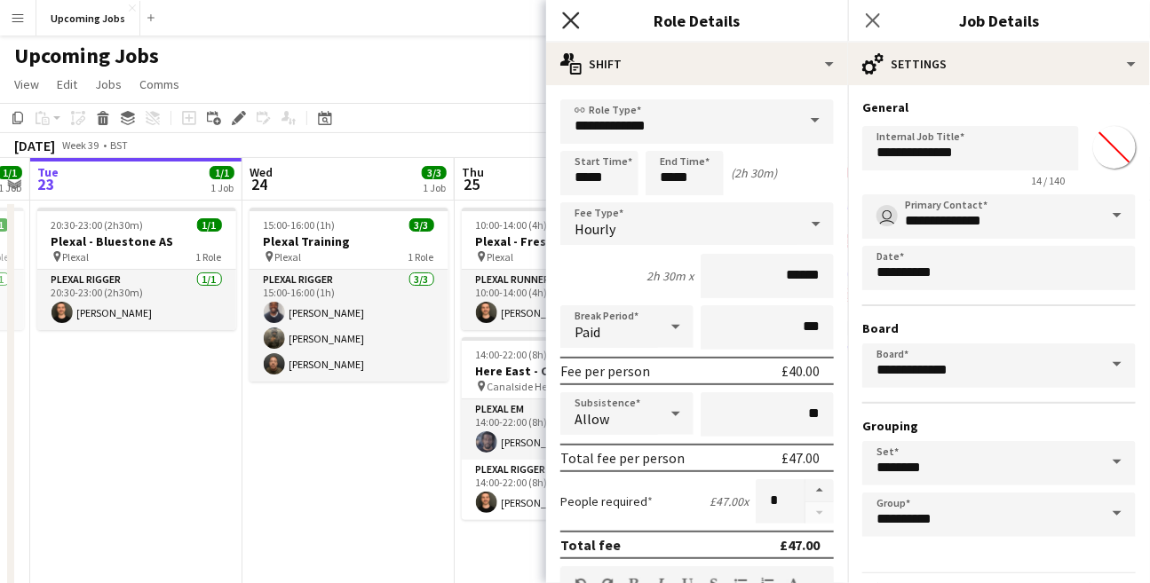
click at [576, 22] on icon "Close pop-in" at bounding box center [570, 20] width 17 height 17
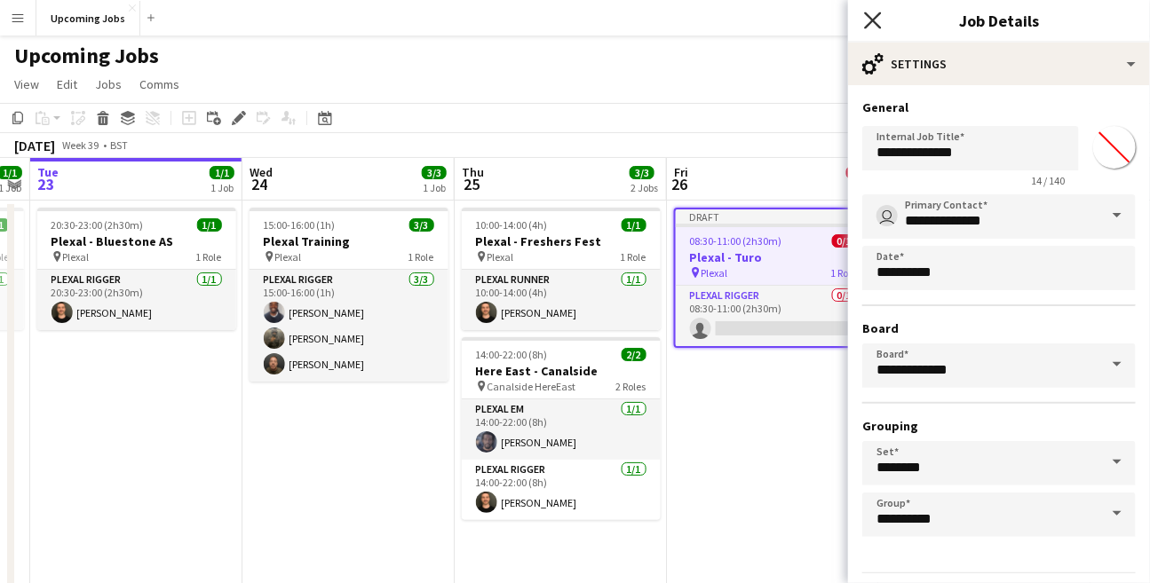
click at [874, 23] on icon "Close pop-in" at bounding box center [872, 20] width 17 height 17
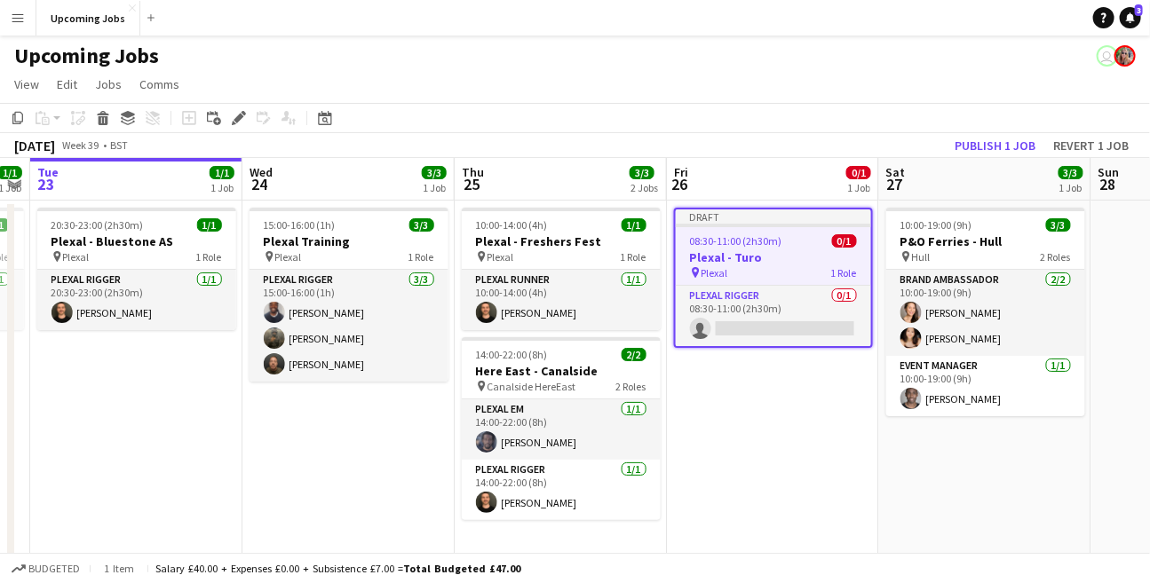
click at [787, 227] on app-job-card "Draft 08:30-11:00 (2h30m) 0/1 Plexal - Turo pin Plexal 1 Role Plexal Rigger 0/1…" at bounding box center [773, 278] width 199 height 140
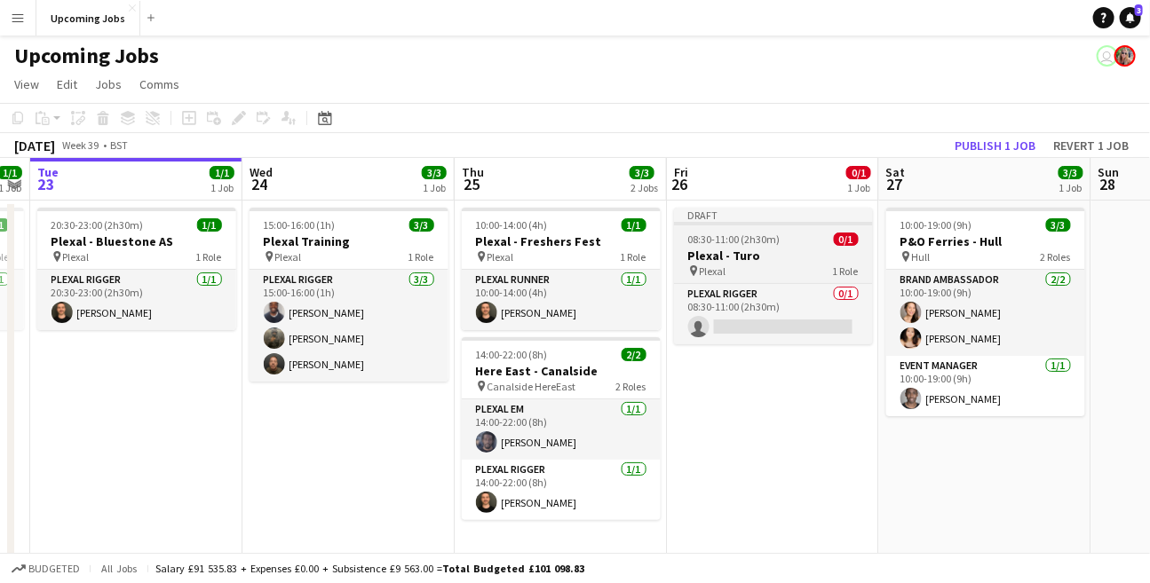
click at [787, 227] on app-job-card "Draft 08:30-11:00 (2h30m) 0/1 Plexal - Turo pin Plexal 1 Role Plexal Rigger 0/1…" at bounding box center [773, 276] width 199 height 137
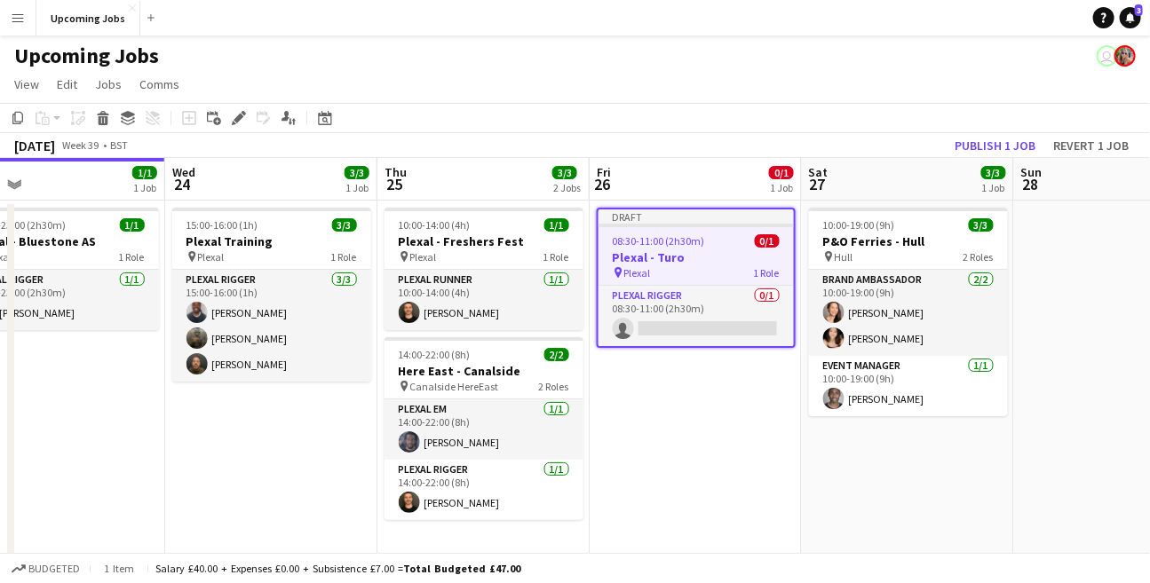
scroll to position [0, 472]
click at [863, 440] on app-date-cell "10:00-19:00 (9h) 3/3 P&O Ferries - Hull pin Hull 2 Roles Brand Ambassador [DATE…" at bounding box center [907, 396] width 212 height 390
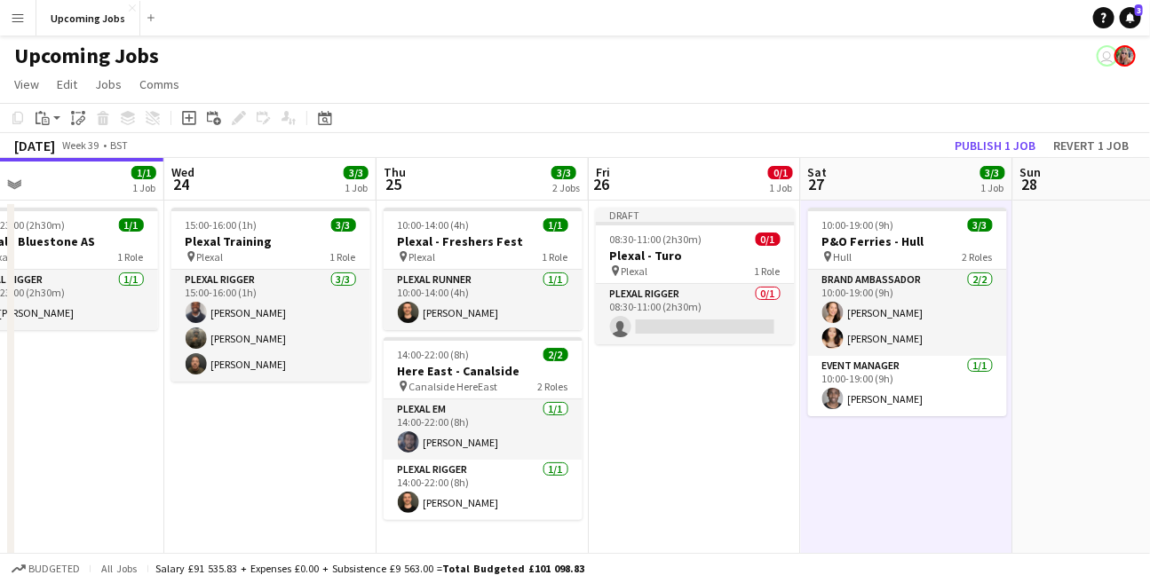
click at [864, 468] on app-date-cell "10:00-19:00 (9h) 3/3 P&O Ferries - Hull pin Hull 2 Roles Brand Ambassador [DATE…" at bounding box center [907, 396] width 212 height 390
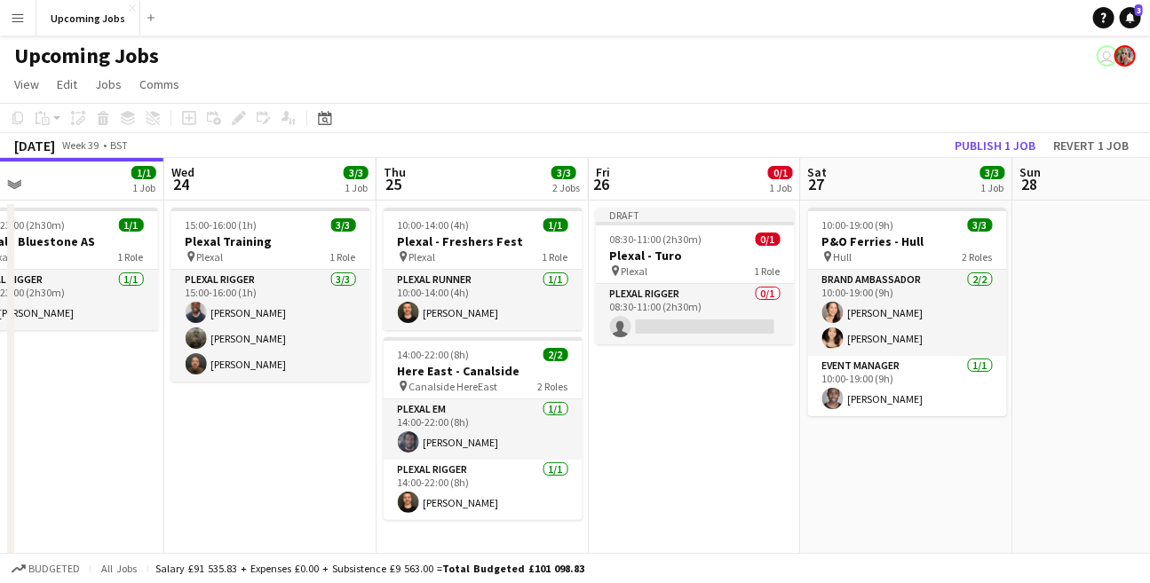
click at [864, 468] on app-date-cell "10:00-19:00 (9h) 3/3 P&O Ferries - Hull pin Hull 2 Roles Brand Ambassador [DATE…" at bounding box center [907, 396] width 212 height 390
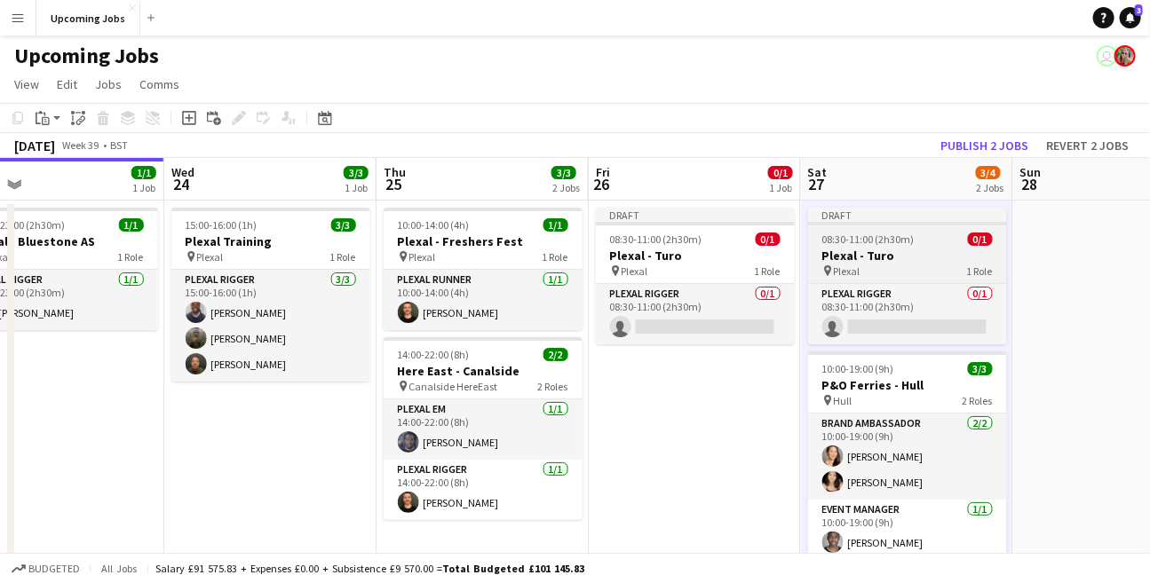
click at [873, 237] on span "08:30-11:00 (2h30m)" at bounding box center [868, 239] width 92 height 13
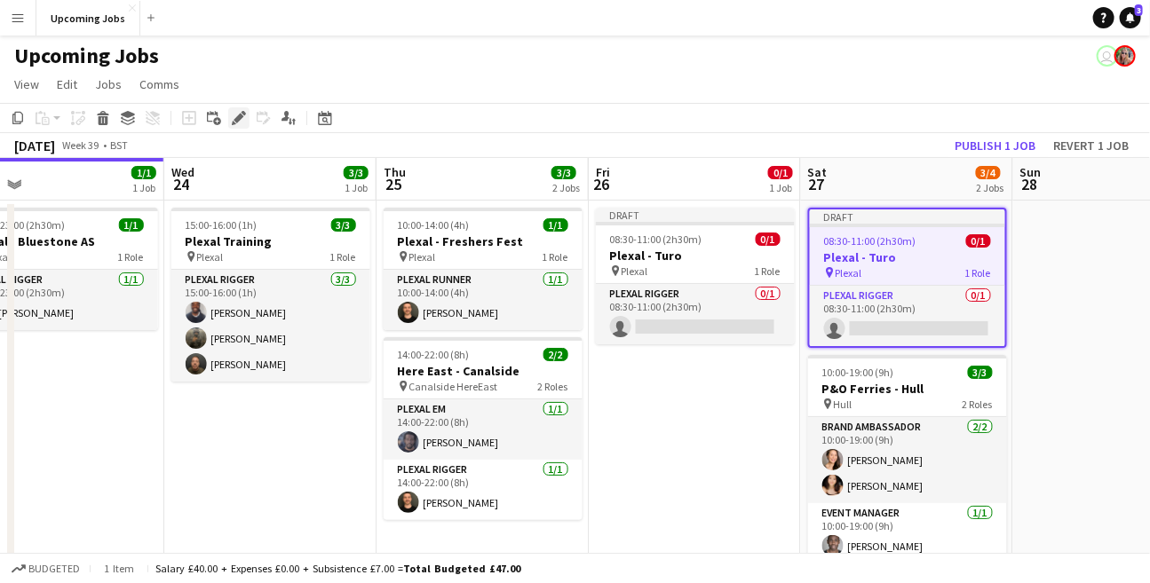
click at [235, 117] on icon at bounding box center [238, 119] width 10 height 10
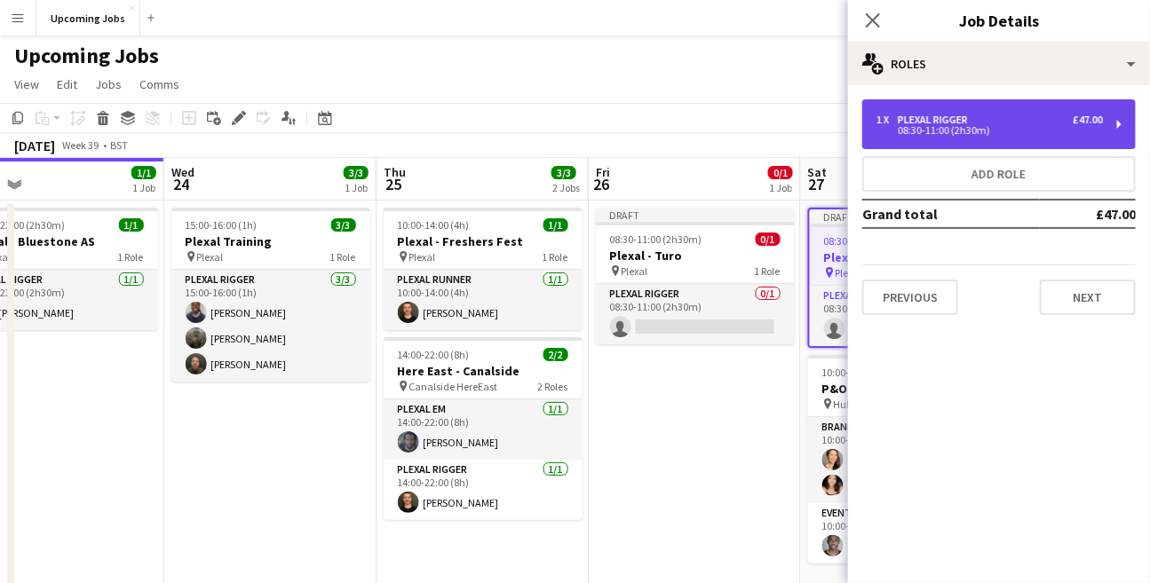
click at [954, 134] on div "08:30-11:00 (2h30m)" at bounding box center [989, 130] width 226 height 9
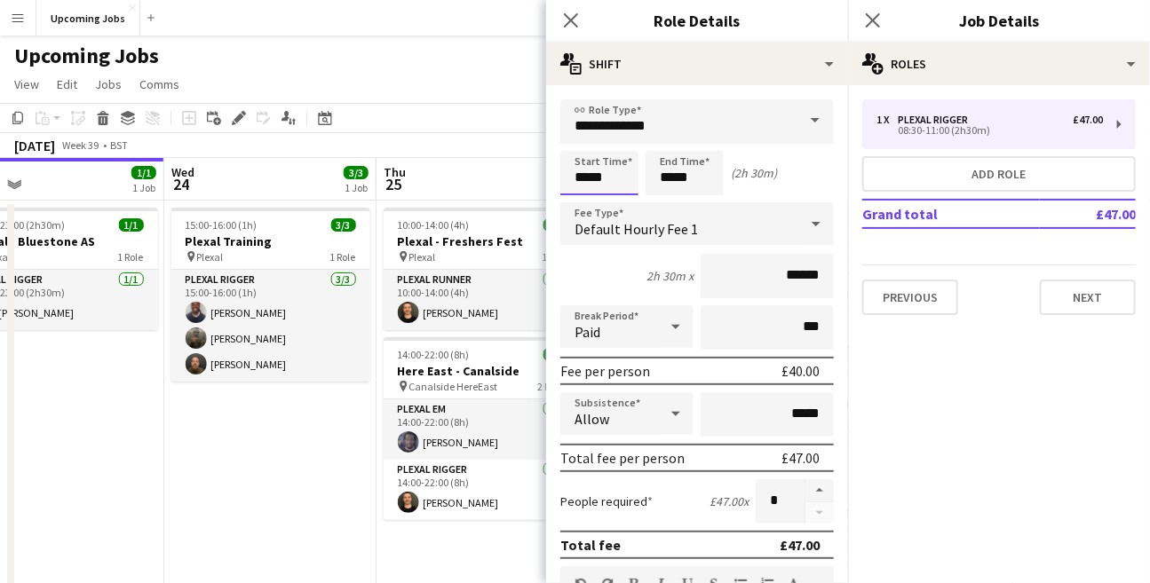
click at [598, 170] on input "*****" at bounding box center [599, 173] width 78 height 44
click at [584, 143] on div at bounding box center [582, 142] width 36 height 18
click at [611, 143] on div at bounding box center [617, 142] width 36 height 18
click at [581, 139] on div at bounding box center [582, 142] width 36 height 18
click at [613, 201] on div at bounding box center [617, 204] width 36 height 18
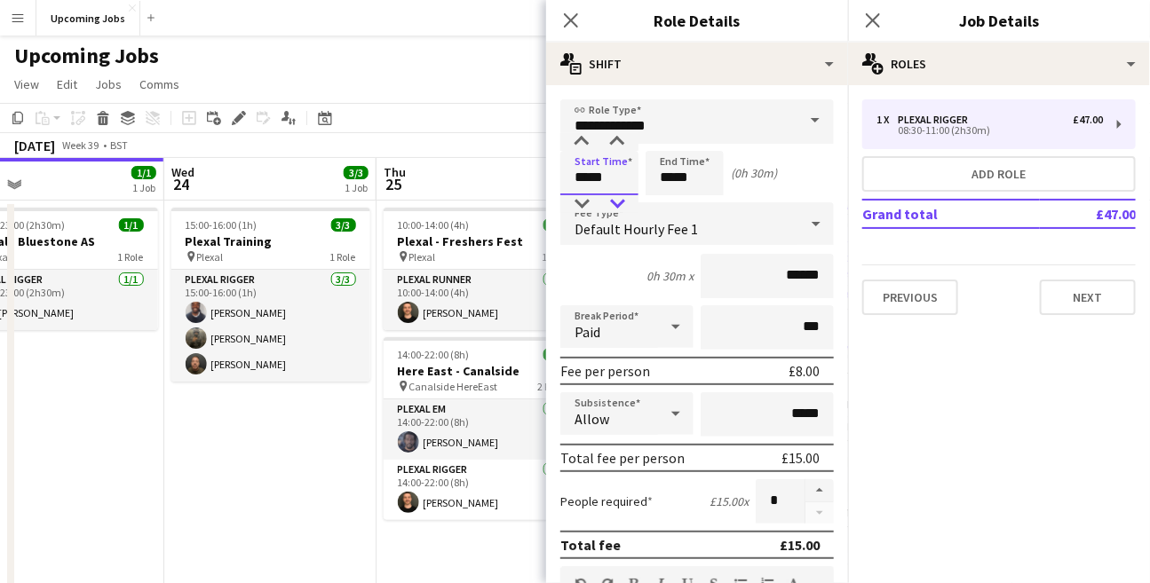
click at [613, 201] on div at bounding box center [617, 204] width 36 height 18
type input "*****"
click at [613, 201] on div at bounding box center [617, 204] width 36 height 18
click at [685, 180] on input "*****" at bounding box center [684, 173] width 78 height 44
click at [668, 137] on div at bounding box center [667, 142] width 36 height 18
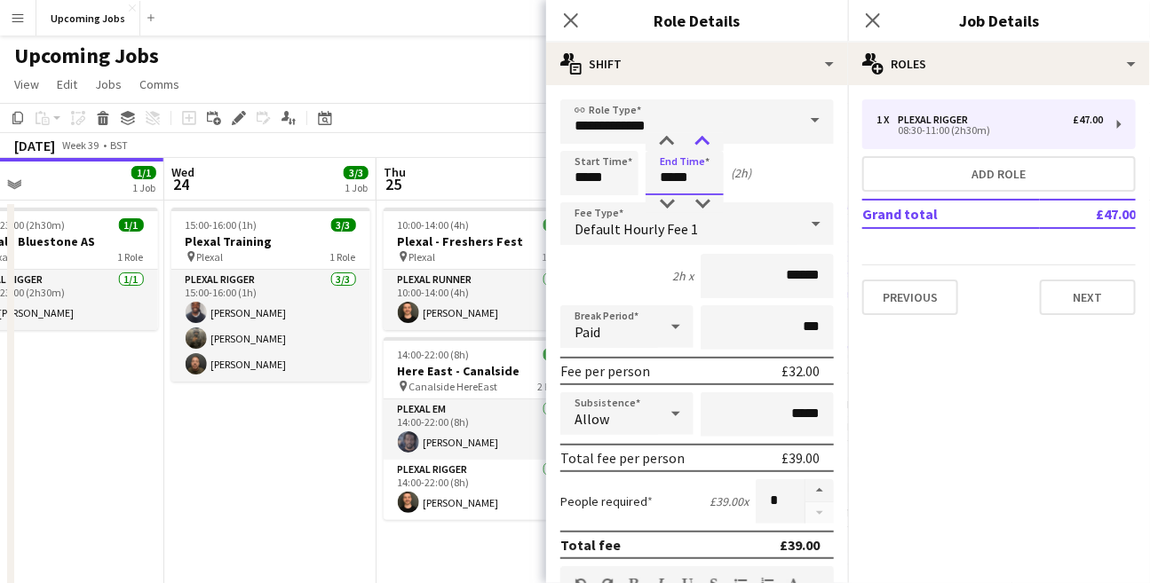
click at [692, 139] on div at bounding box center [702, 142] width 36 height 18
type input "*****"
click at [692, 139] on div at bounding box center [702, 142] width 36 height 18
click at [807, 179] on div "Start Time ***** End Time ***** (2h 30m)" at bounding box center [696, 173] width 273 height 44
click at [572, 16] on icon "Close pop-in" at bounding box center [570, 20] width 17 height 17
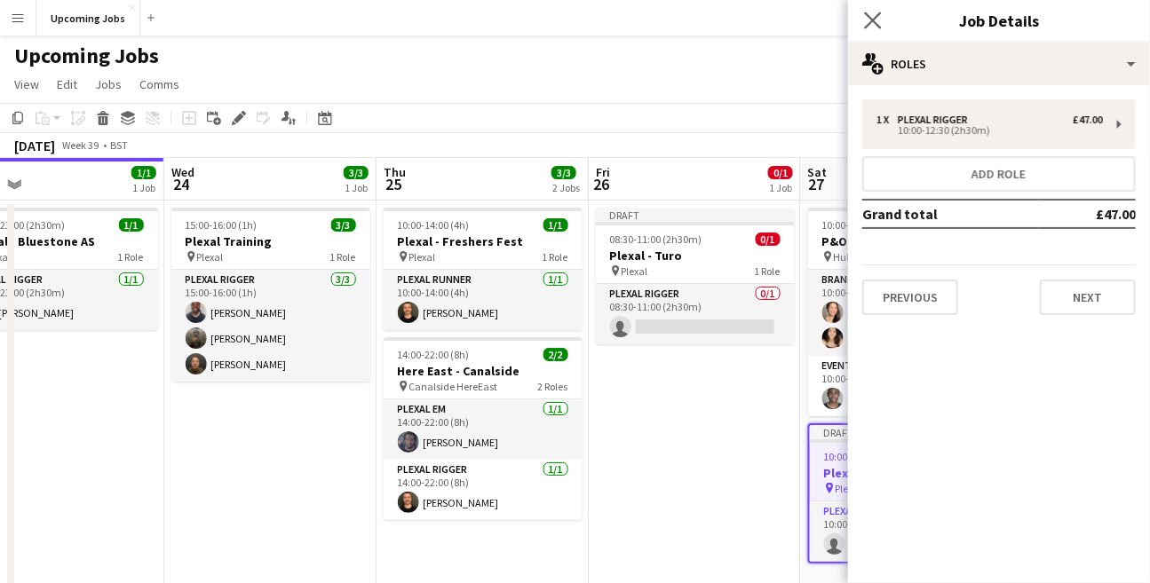
click at [872, 30] on app-icon "Close pop-in" at bounding box center [873, 21] width 26 height 26
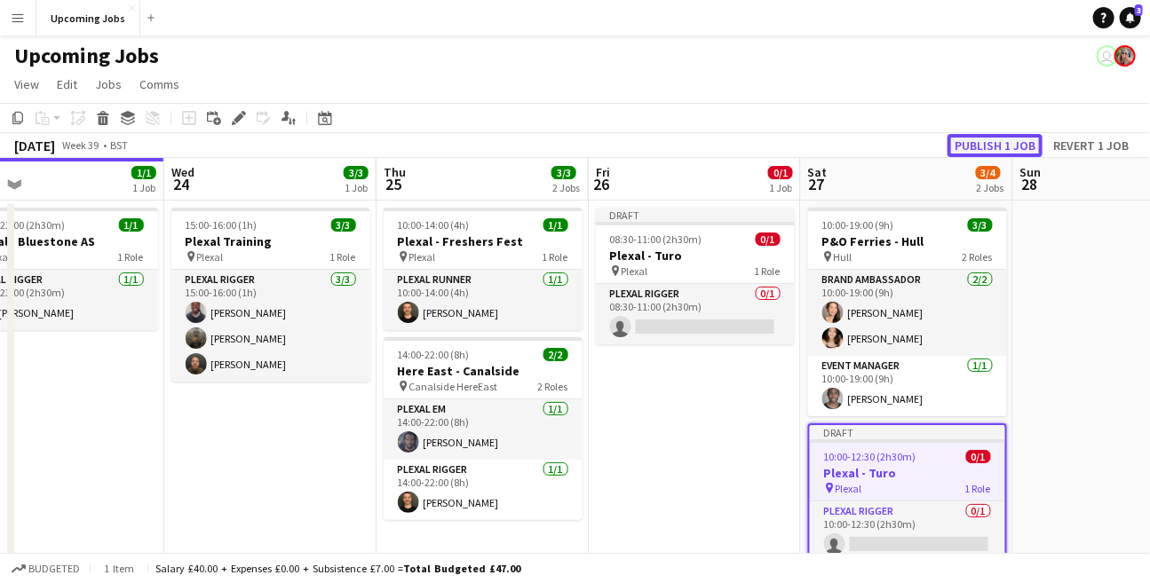
click at [990, 140] on button "Publish 1 job" at bounding box center [994, 145] width 95 height 23
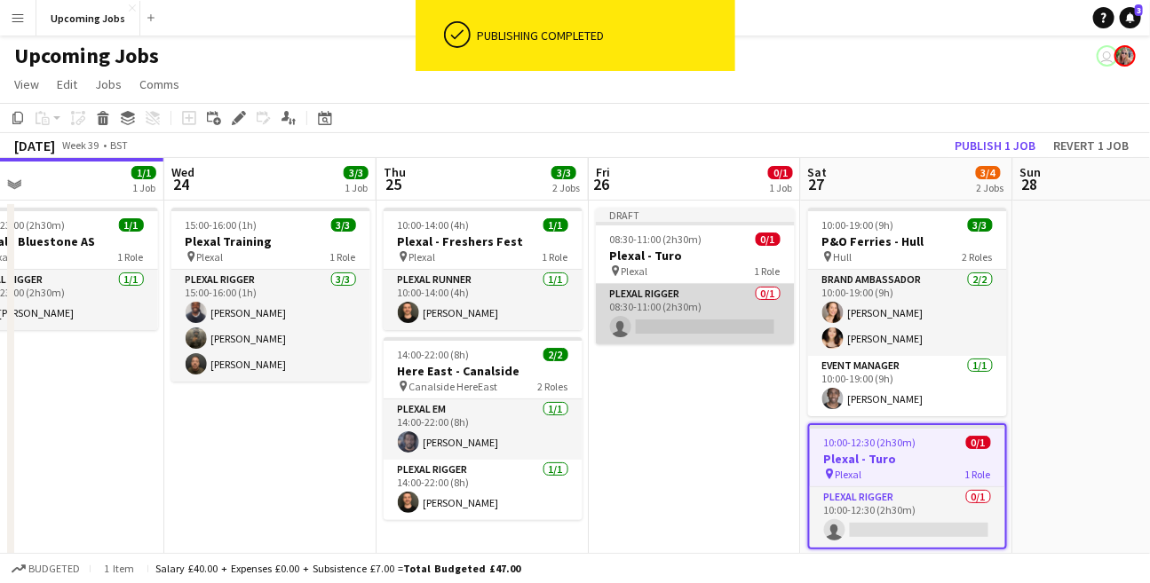
click at [662, 297] on app-card-role "Plexal Rigger 0/1 08:30-11:00 (2h30m) single-neutral-actions" at bounding box center [695, 314] width 199 height 60
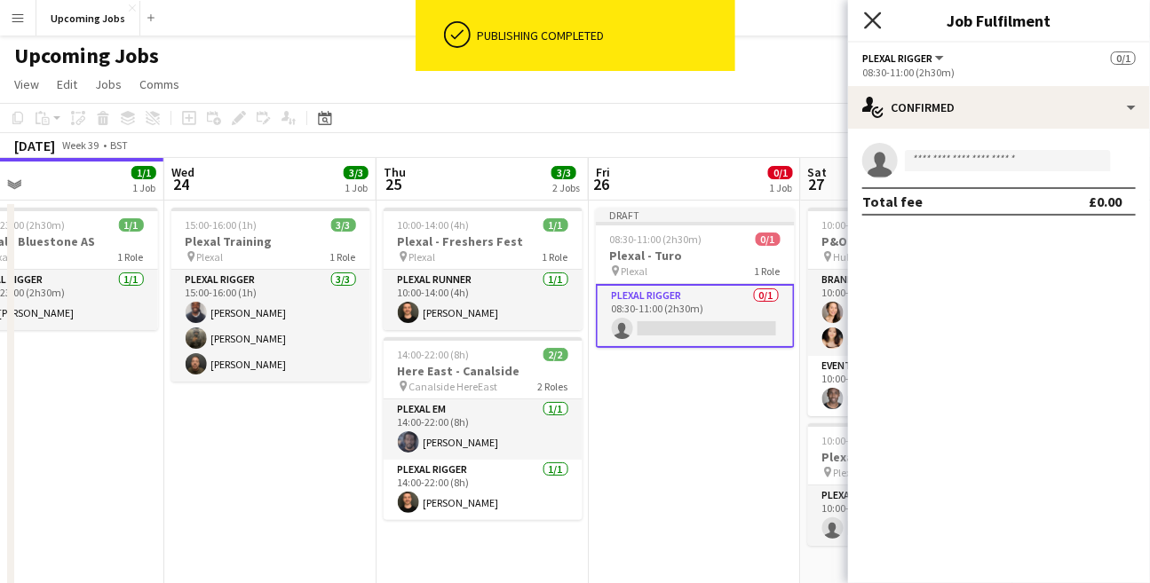
click at [867, 21] on icon "Close pop-in" at bounding box center [872, 20] width 17 height 17
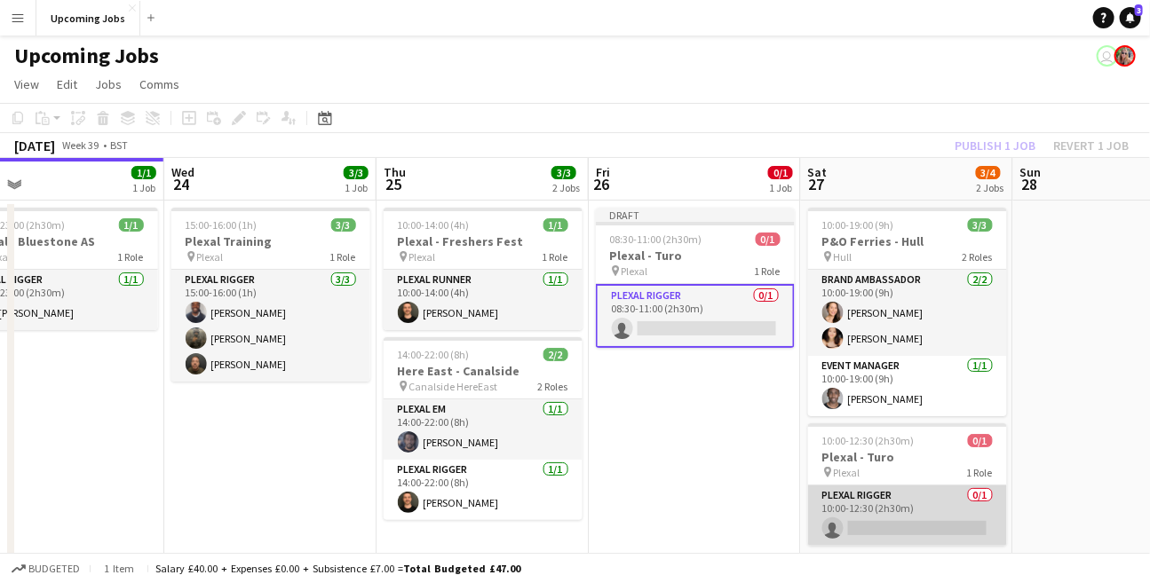
click at [855, 508] on app-card-role "Plexal Rigger 0/1 10:00-12:30 (2h30m) single-neutral-actions" at bounding box center [907, 516] width 199 height 60
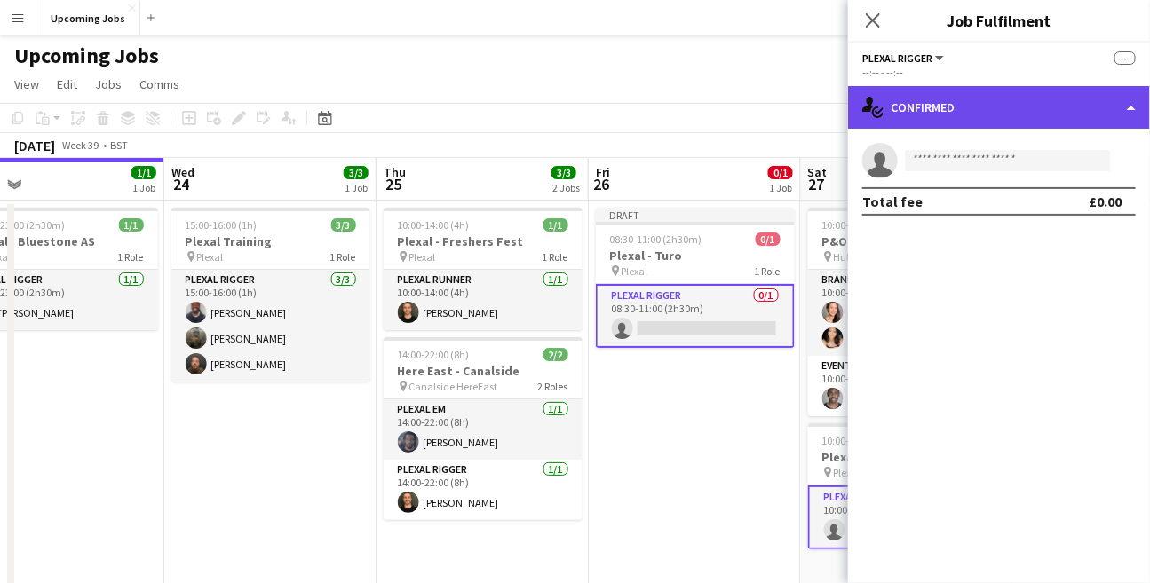
click at [926, 93] on div "single-neutral-actions-check-2 Confirmed" at bounding box center [999, 107] width 302 height 43
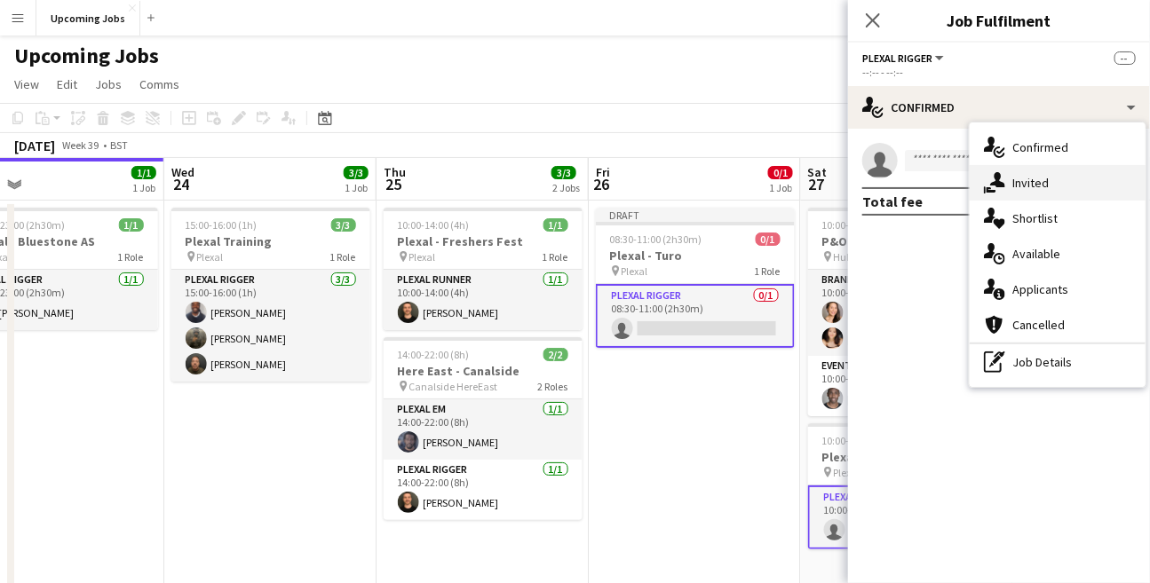
click at [1008, 185] on div "single-neutral-actions-share-1 Invited" at bounding box center [1057, 183] width 176 height 36
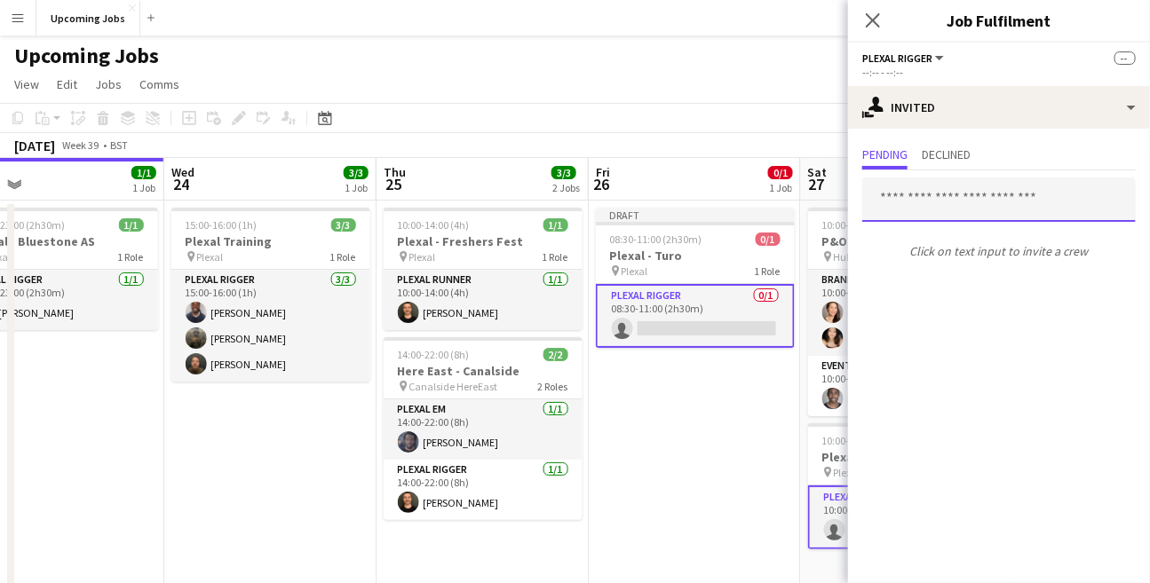
click at [937, 202] on input "text" at bounding box center [998, 200] width 273 height 44
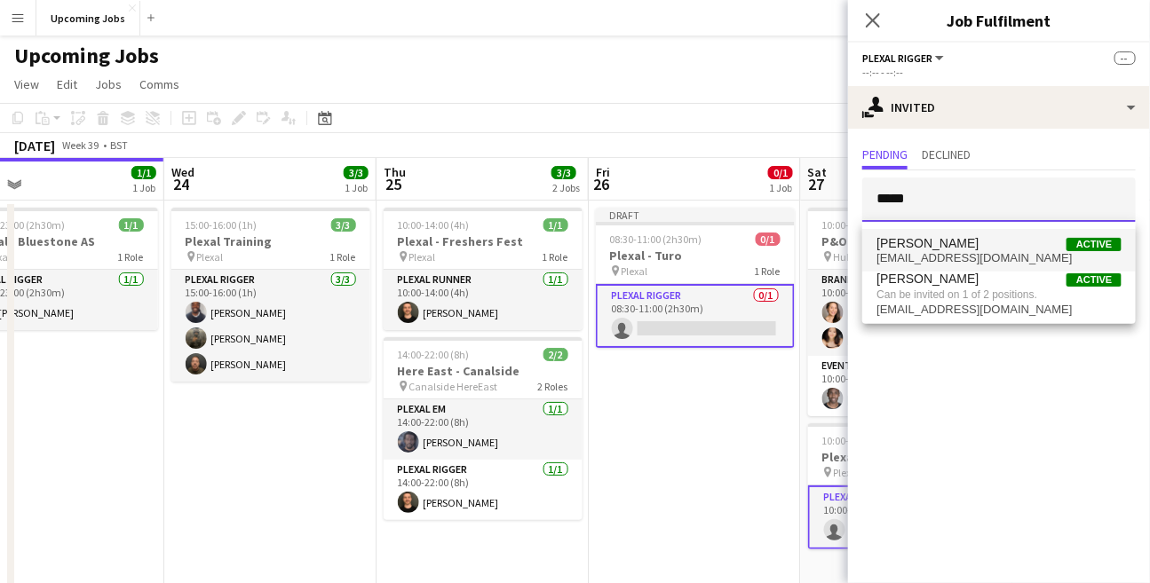
type input "*****"
click at [949, 251] on span "[EMAIL_ADDRESS][DOMAIN_NAME]" at bounding box center [998, 258] width 245 height 14
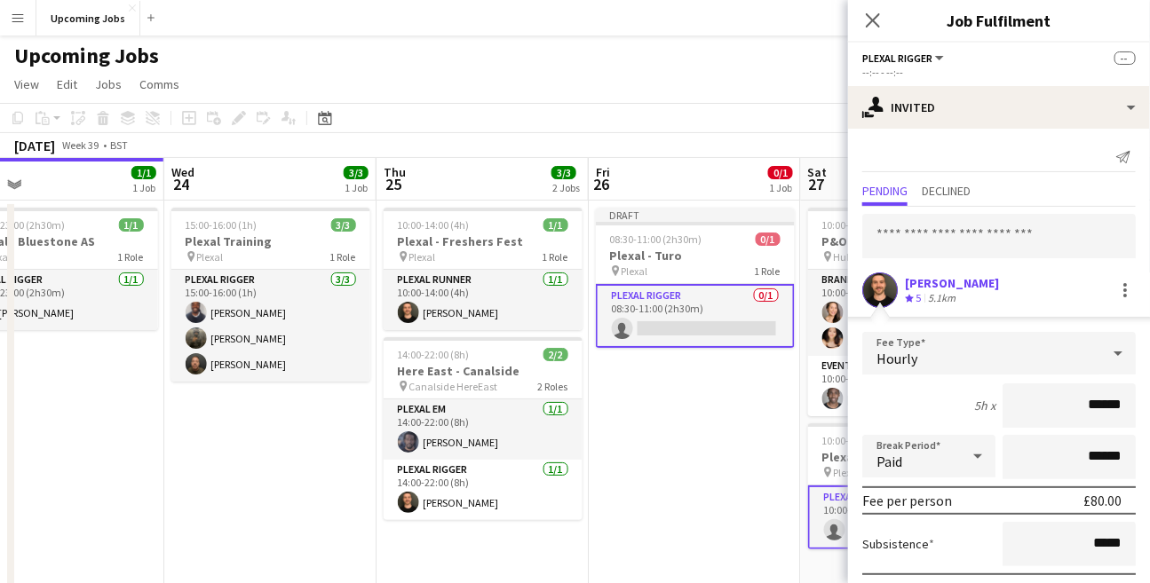
scroll to position [91, 0]
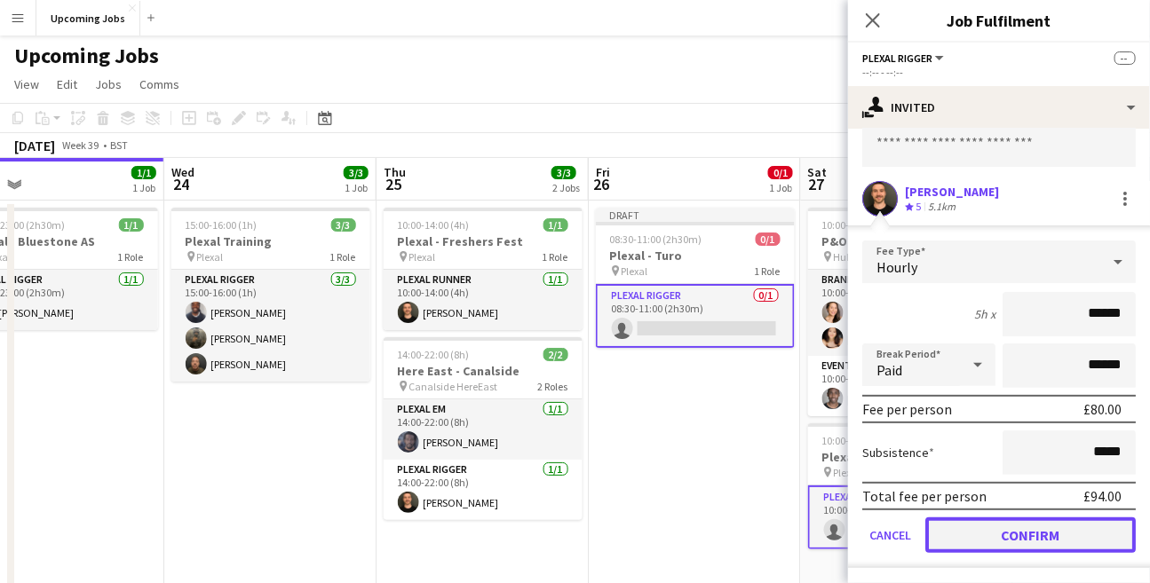
click at [1008, 535] on button "Confirm" at bounding box center [1030, 536] width 210 height 36
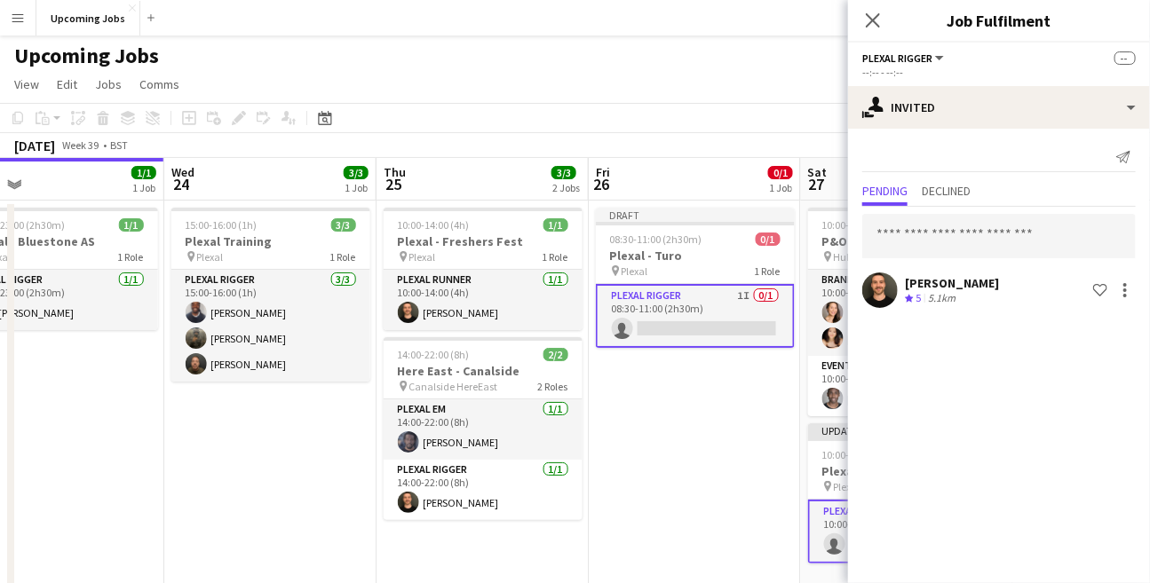
scroll to position [0, 0]
click at [872, 20] on icon at bounding box center [872, 20] width 17 height 17
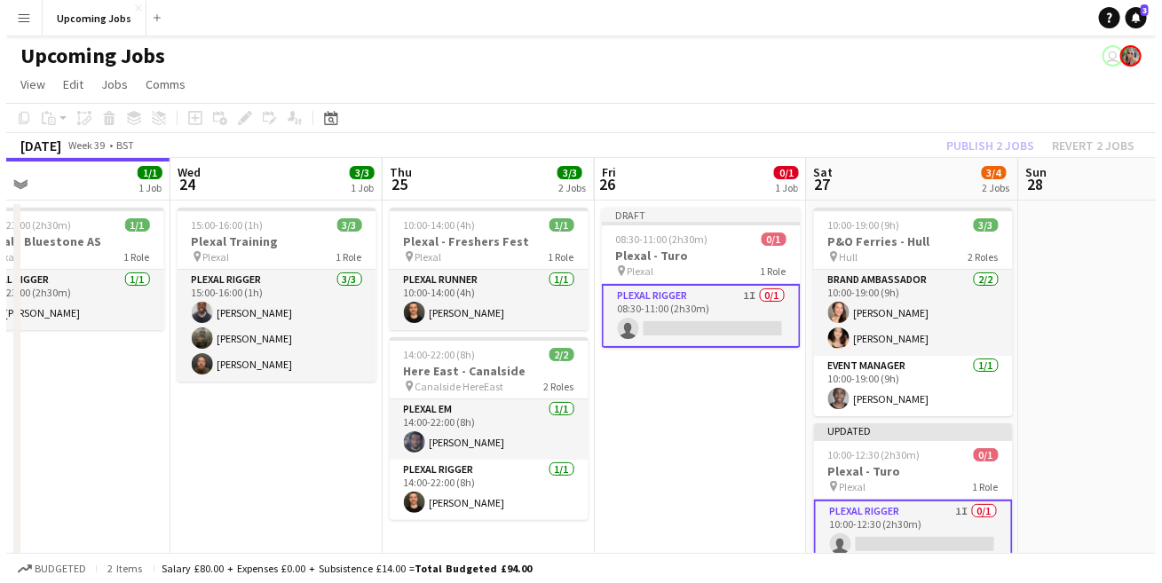
scroll to position [0, 473]
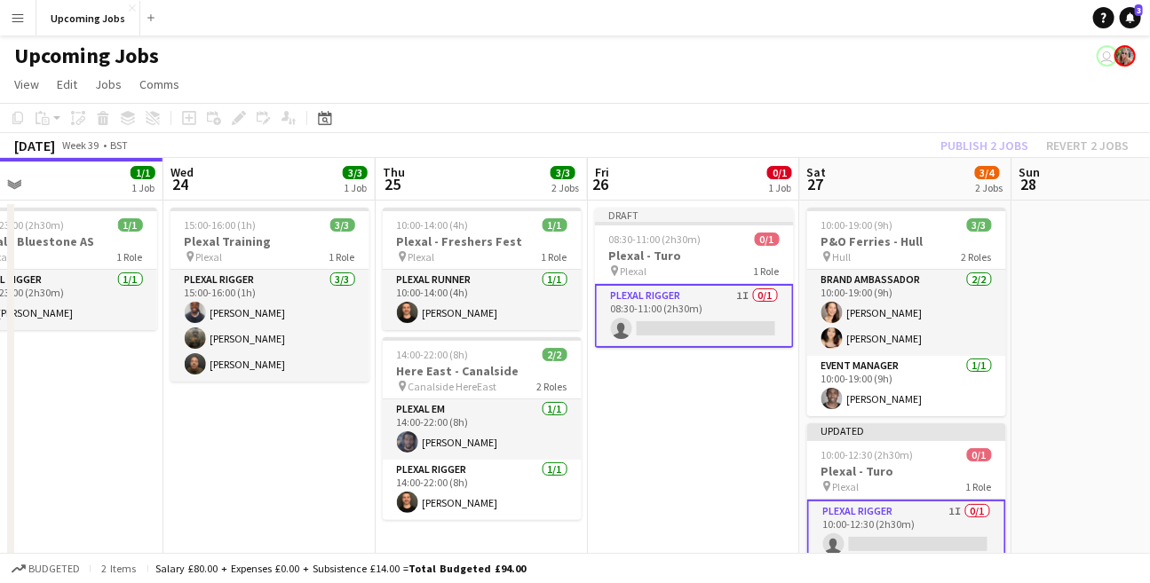
click at [758, 438] on app-date-cell "Draft 08:30-11:00 (2h30m) 0/1 Plexal - Turo pin Plexal 1 Role Plexal Rigger 1I …" at bounding box center [694, 400] width 212 height 398
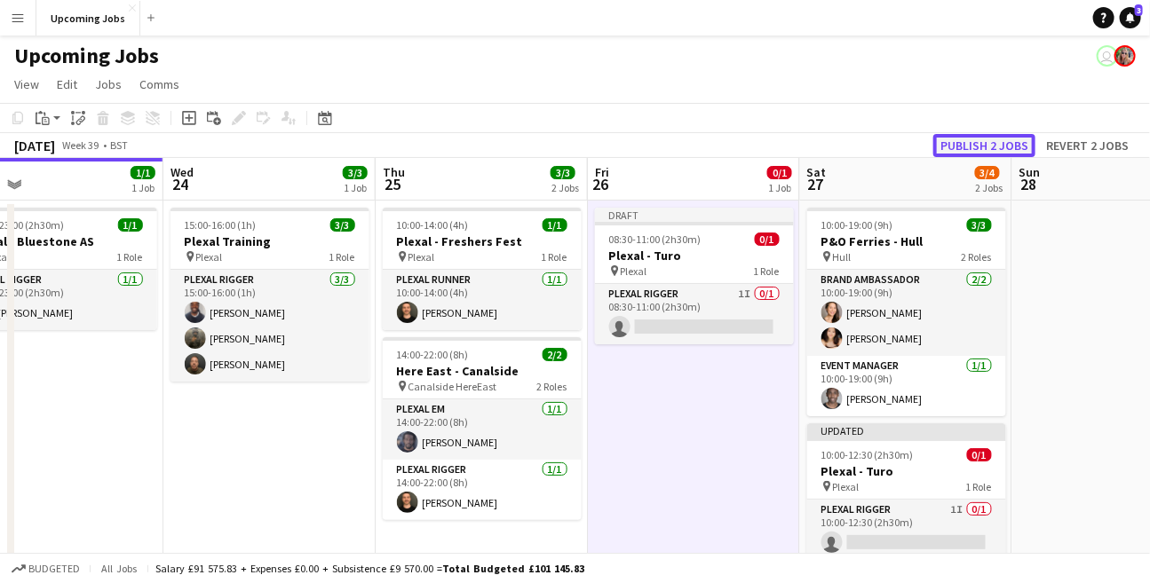
click at [1009, 138] on button "Publish 2 jobs" at bounding box center [984, 145] width 102 height 23
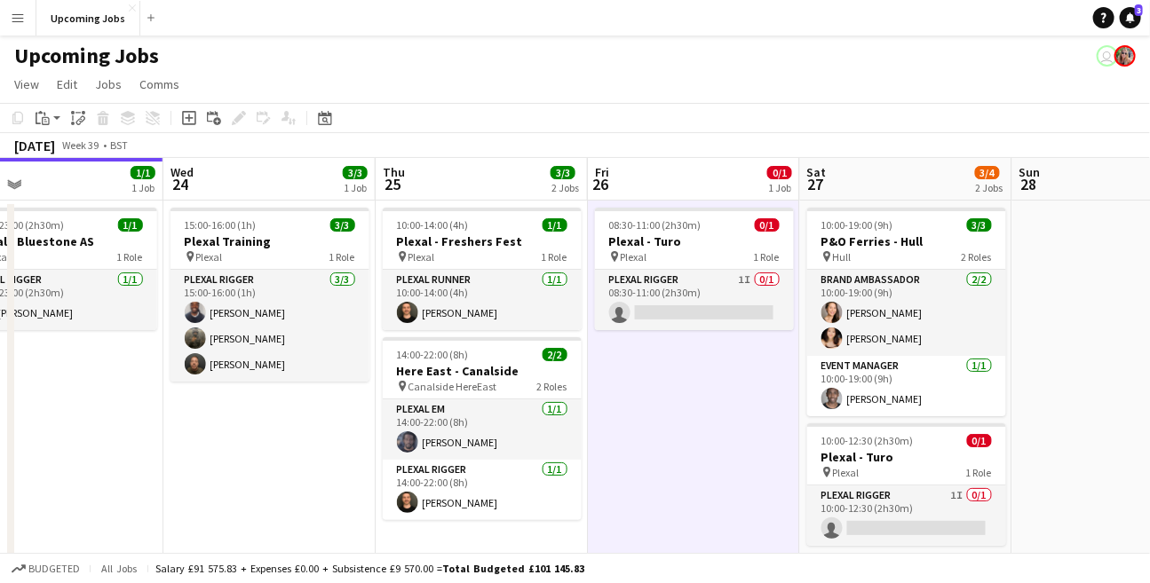
click at [22, 17] on app-icon "Menu" at bounding box center [18, 18] width 14 height 14
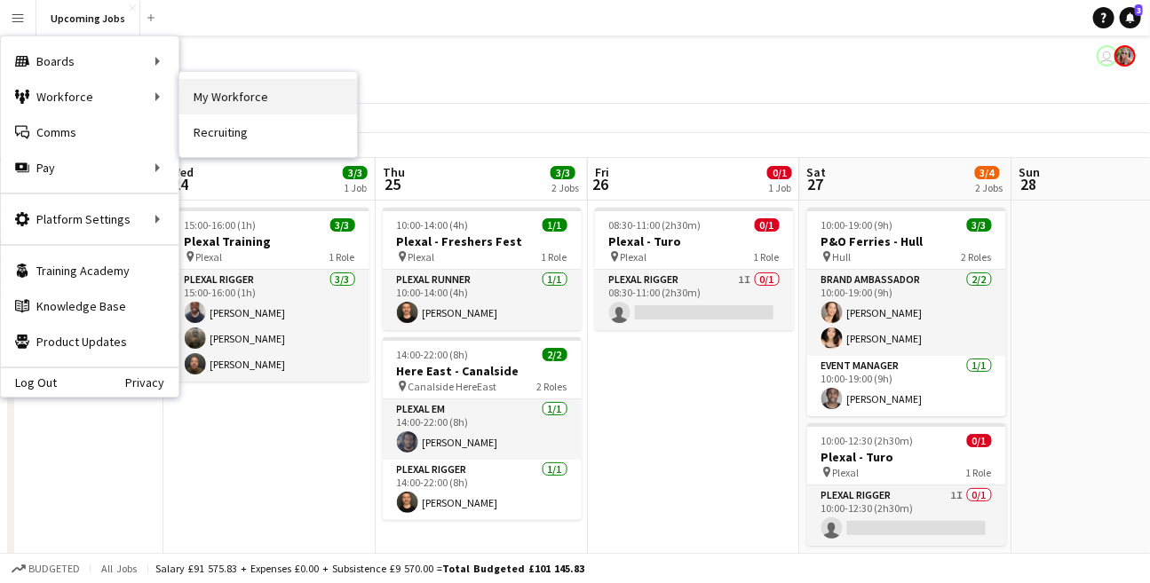
click at [200, 93] on link "My Workforce" at bounding box center [268, 97] width 178 height 36
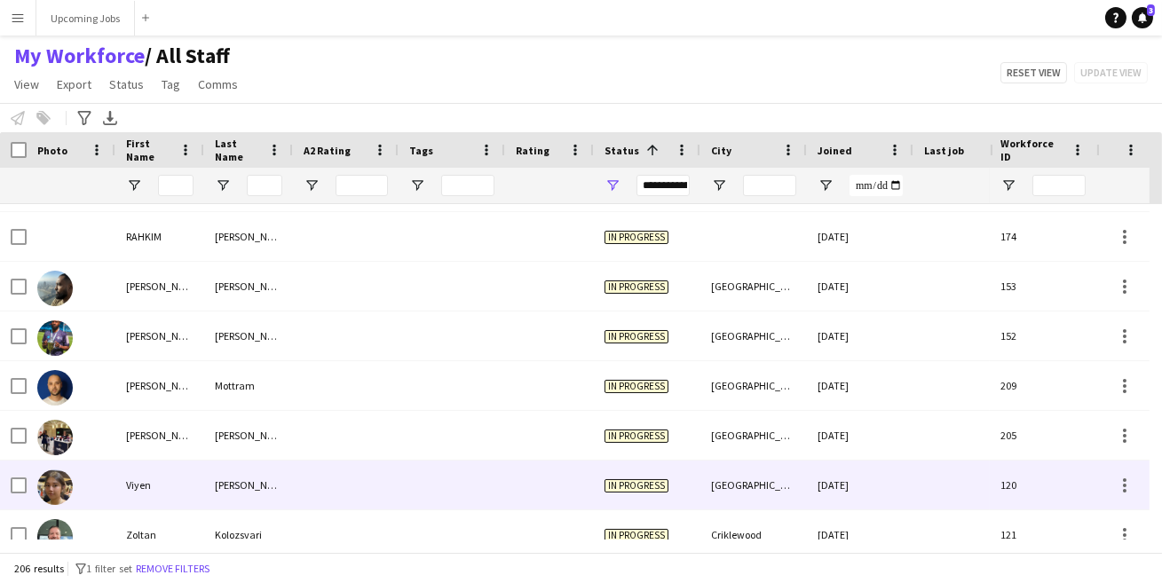
scroll to position [9863, 0]
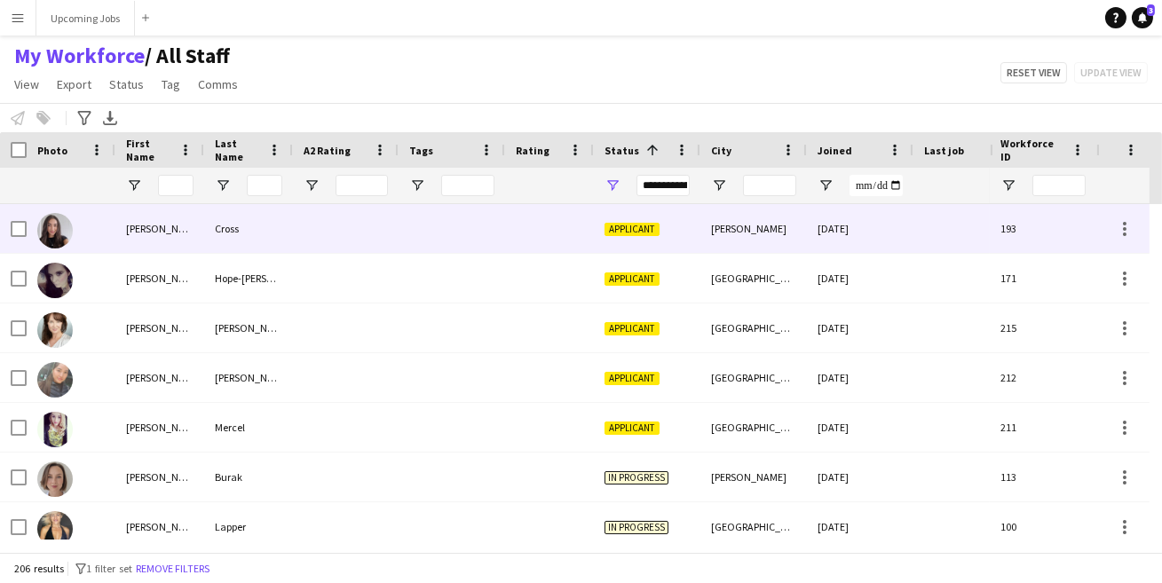
click at [58, 232] on img at bounding box center [55, 231] width 36 height 36
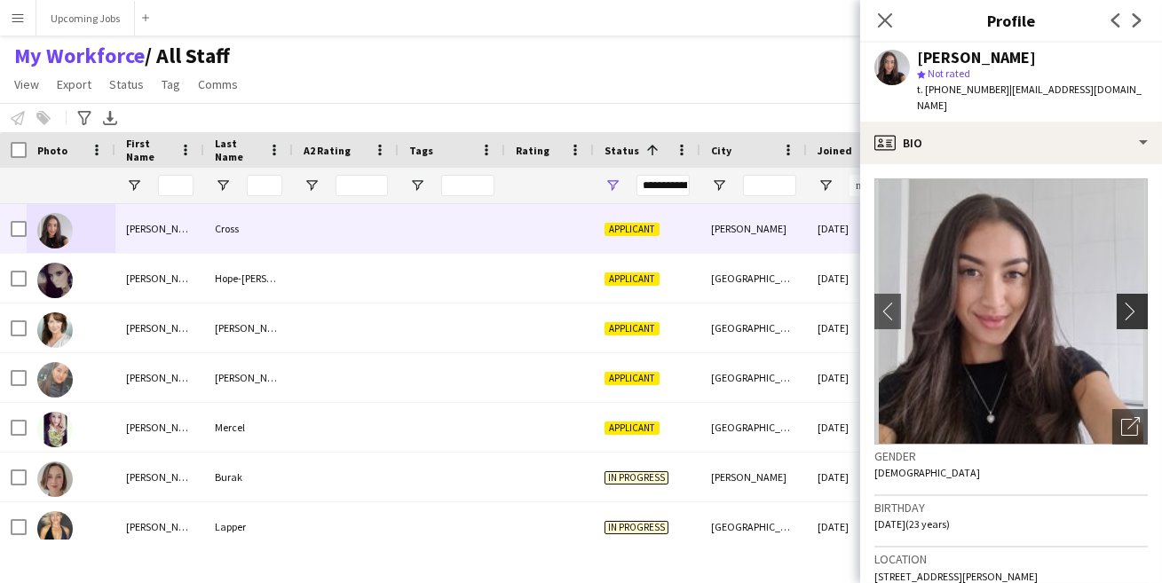
click at [1122, 302] on app-icon "chevron-right" at bounding box center [1135, 311] width 28 height 19
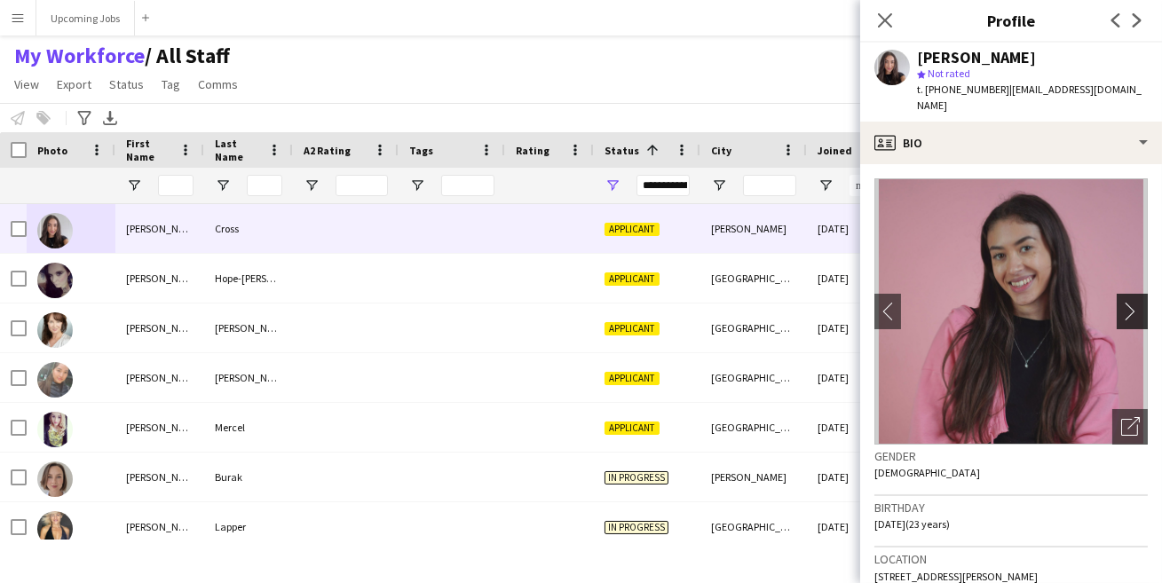
click at [1122, 302] on app-icon "chevron-right" at bounding box center [1135, 311] width 28 height 19
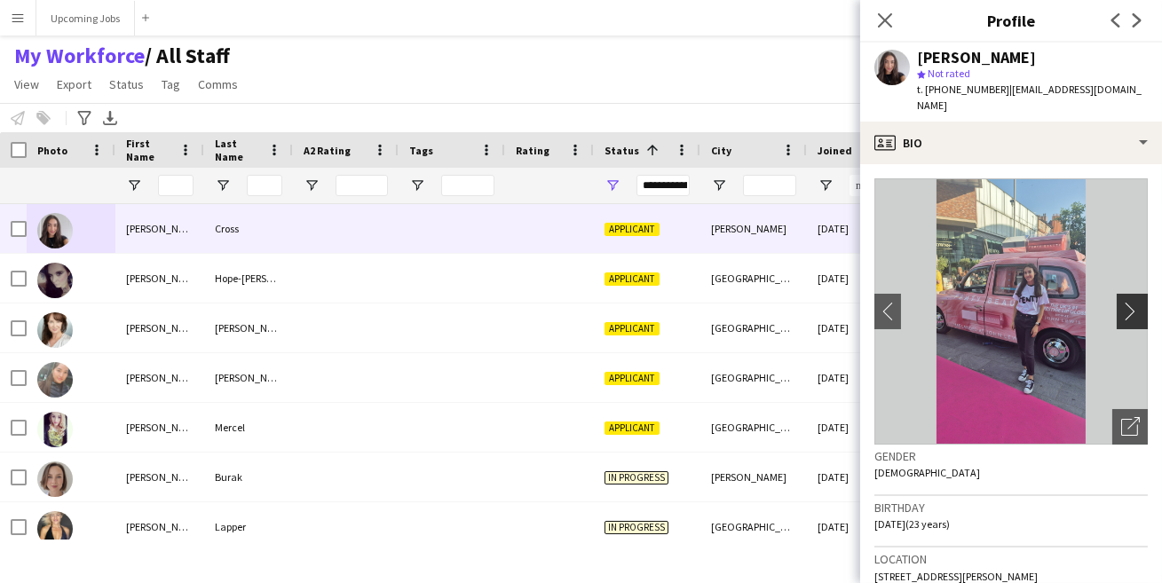
click at [1122, 302] on app-icon "chevron-right" at bounding box center [1135, 311] width 28 height 19
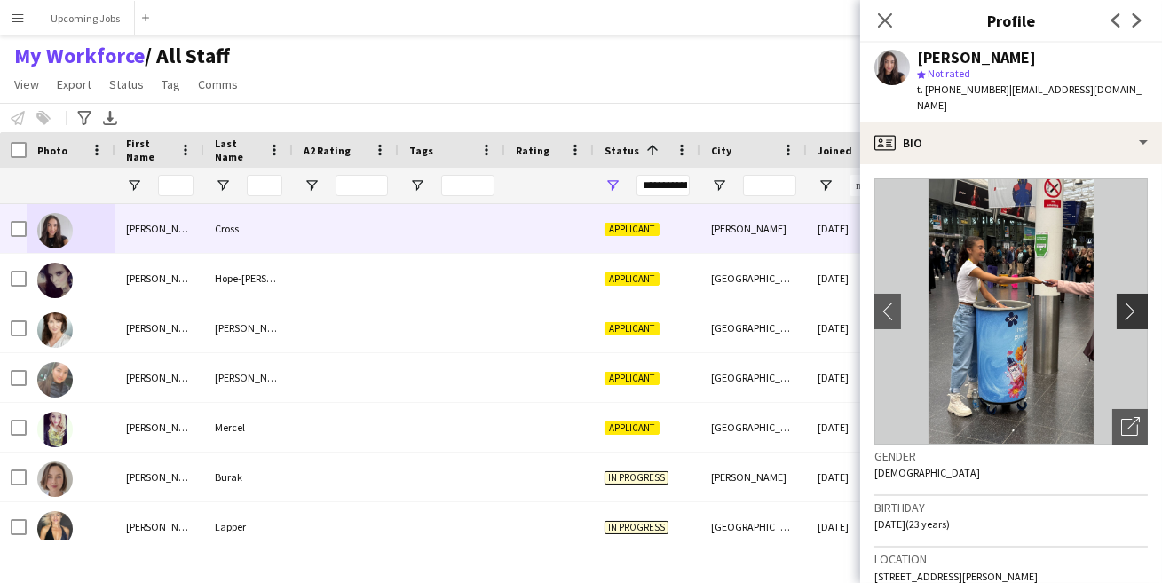
click at [1122, 302] on app-icon "chevron-right" at bounding box center [1135, 311] width 28 height 19
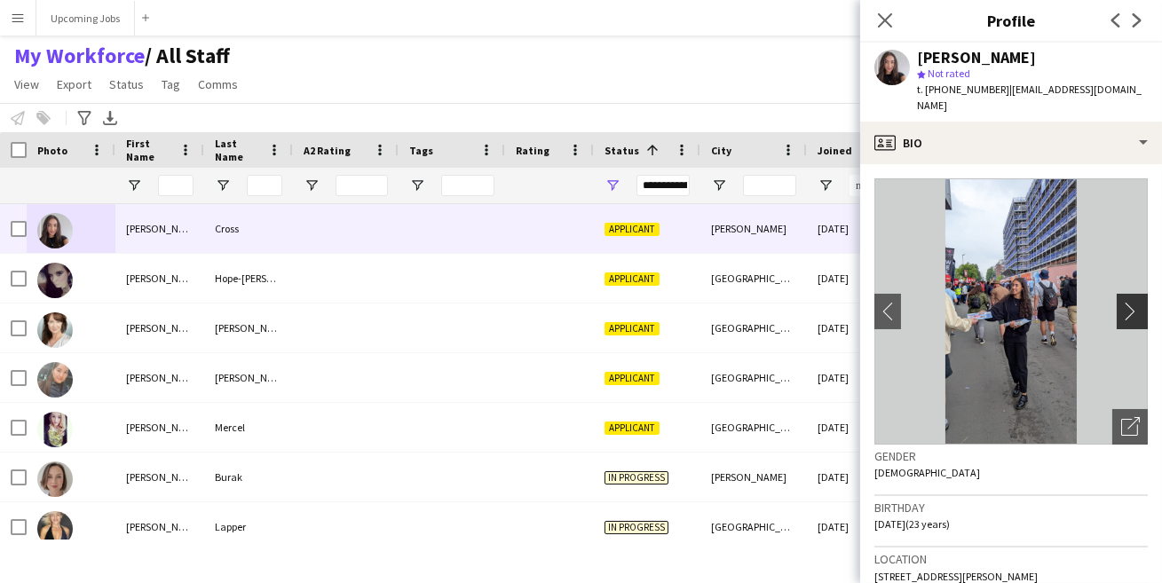
click at [1122, 302] on app-icon "chevron-right" at bounding box center [1135, 311] width 28 height 19
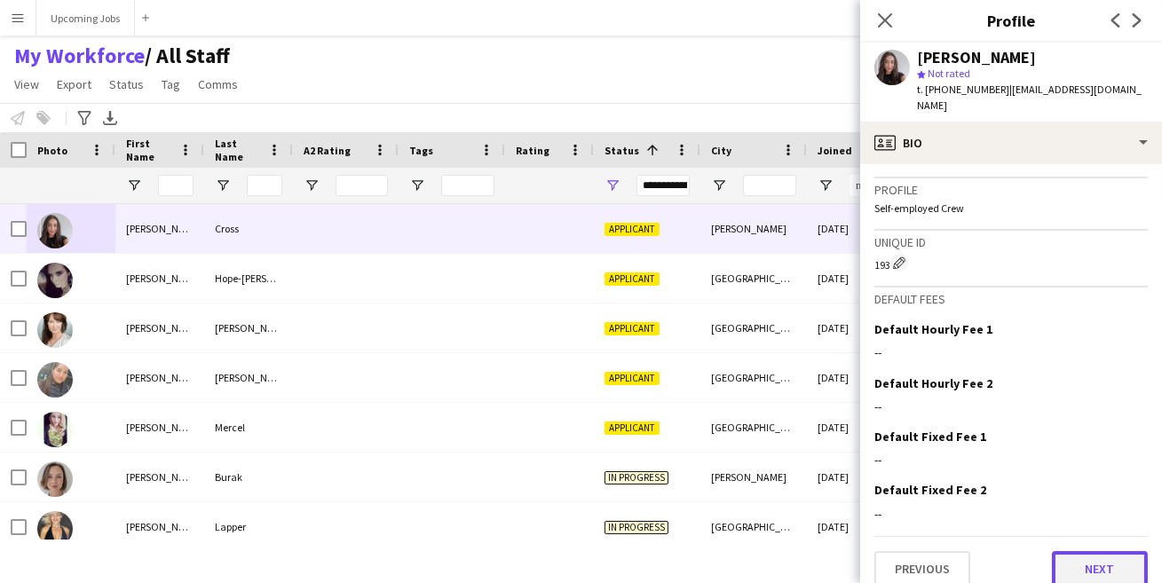
click at [1095, 568] on button "Next" at bounding box center [1100, 569] width 96 height 36
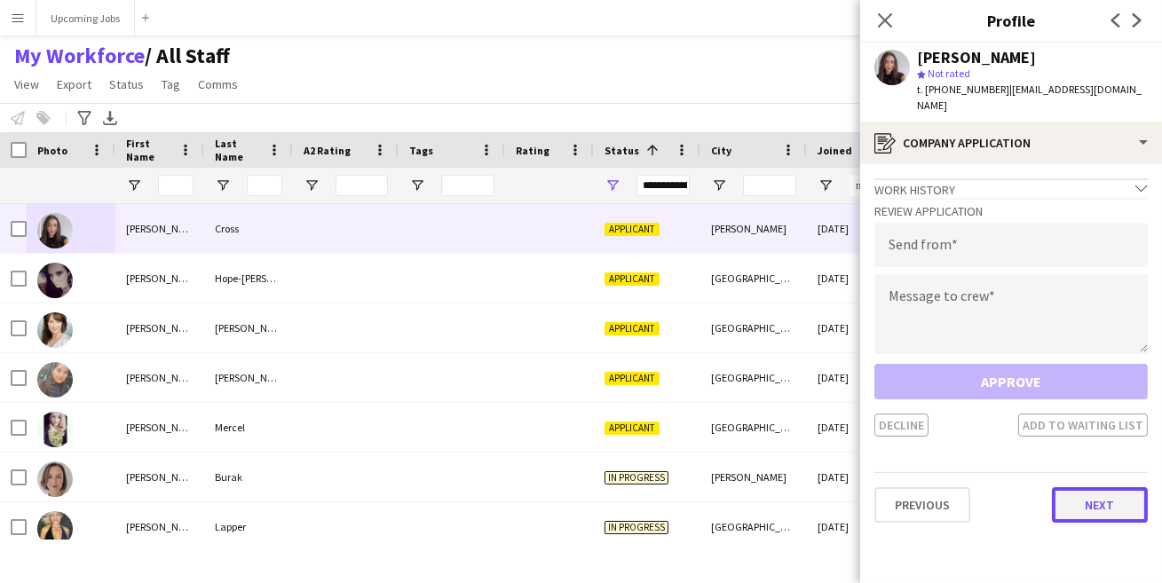
click at [1092, 487] on button "Next" at bounding box center [1100, 505] width 96 height 36
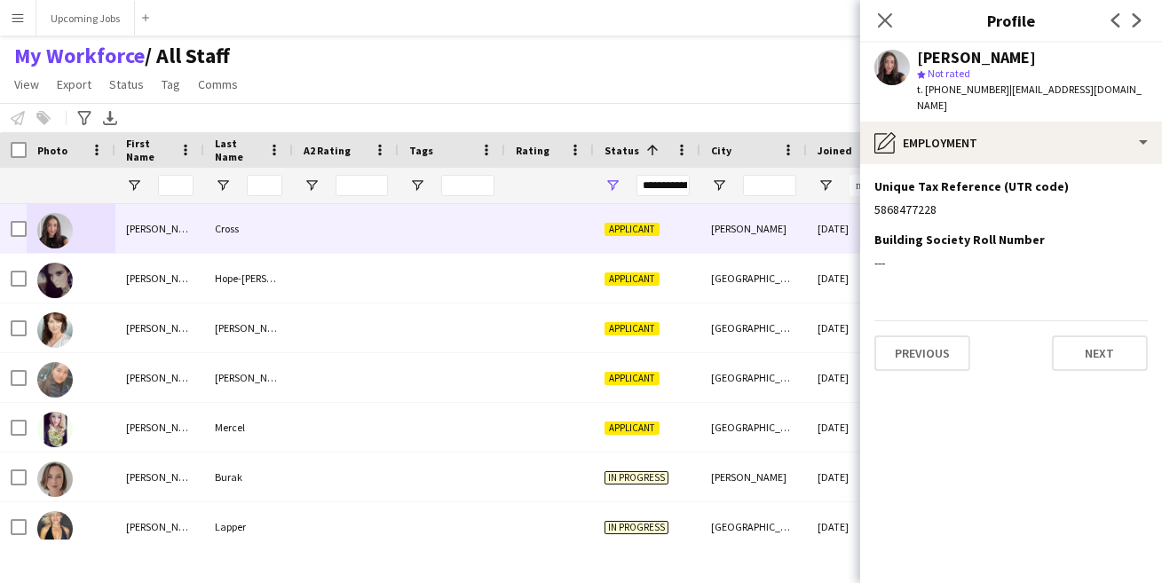
click at [1095, 368] on app-section-data-types "Unique Tax Reference (UTR code) Edit this field 5868477228 Building Society Rol…" at bounding box center [1011, 373] width 302 height 419
click at [1089, 336] on button "Next" at bounding box center [1100, 354] width 96 height 36
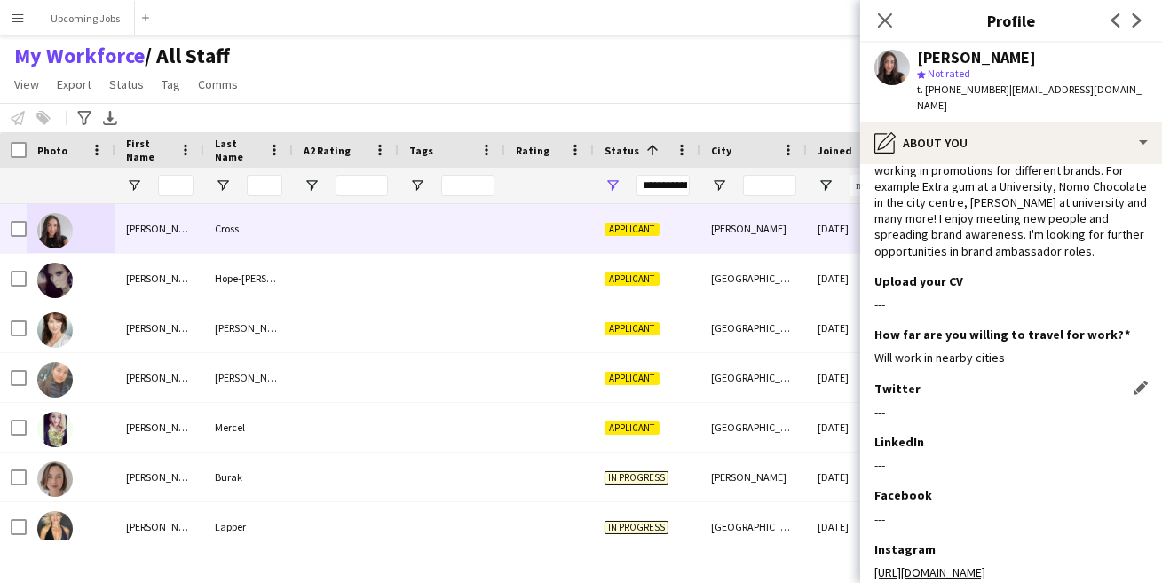
scroll to position [214, 0]
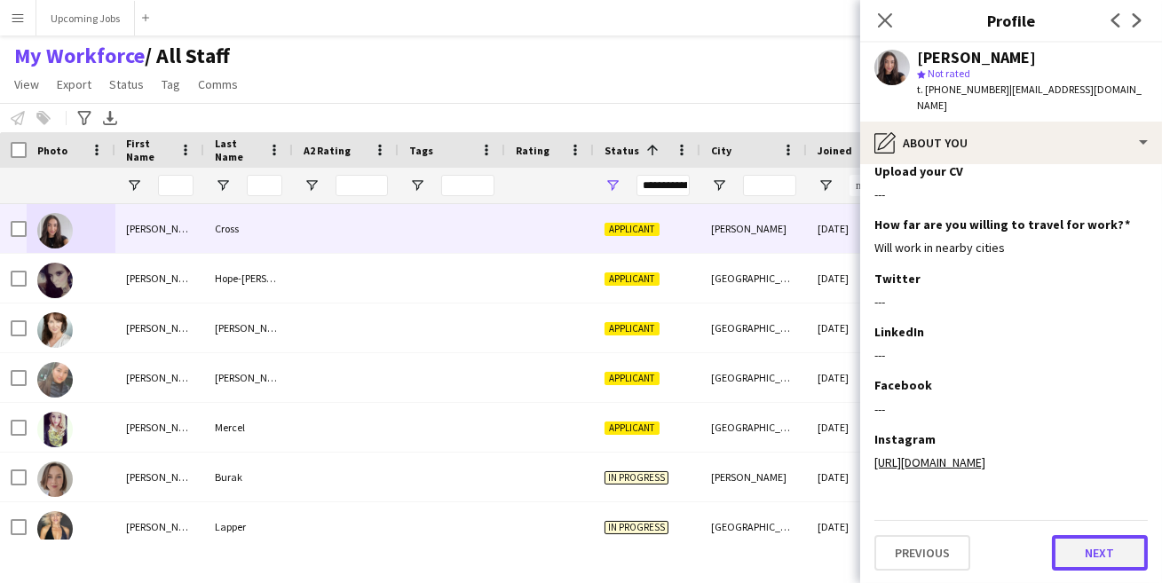
click at [1072, 557] on button "Next" at bounding box center [1100, 553] width 96 height 36
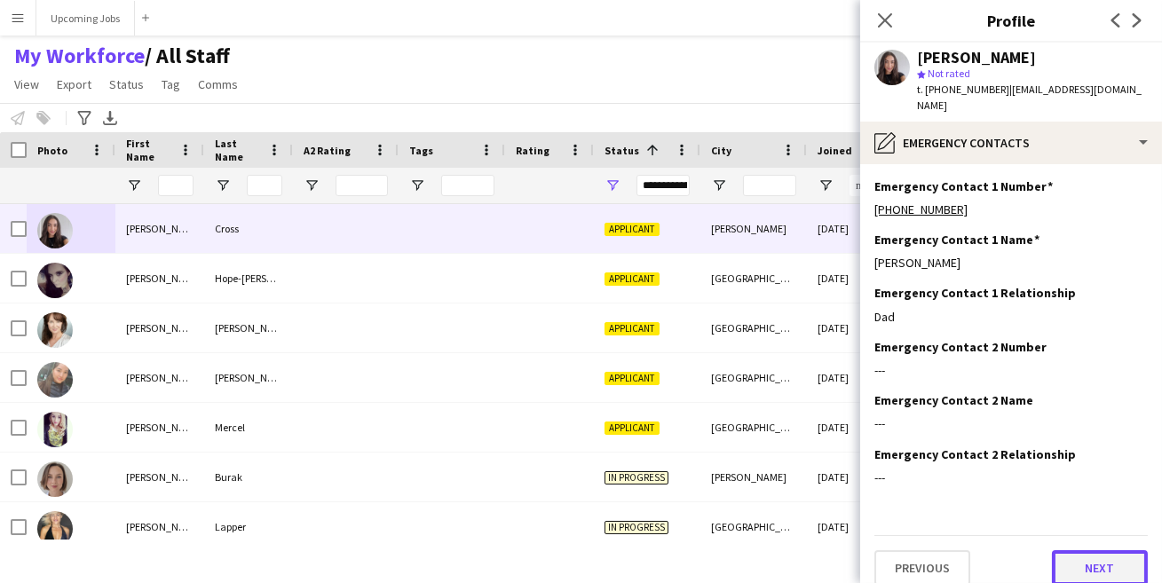
click at [1082, 550] on button "Next" at bounding box center [1100, 568] width 96 height 36
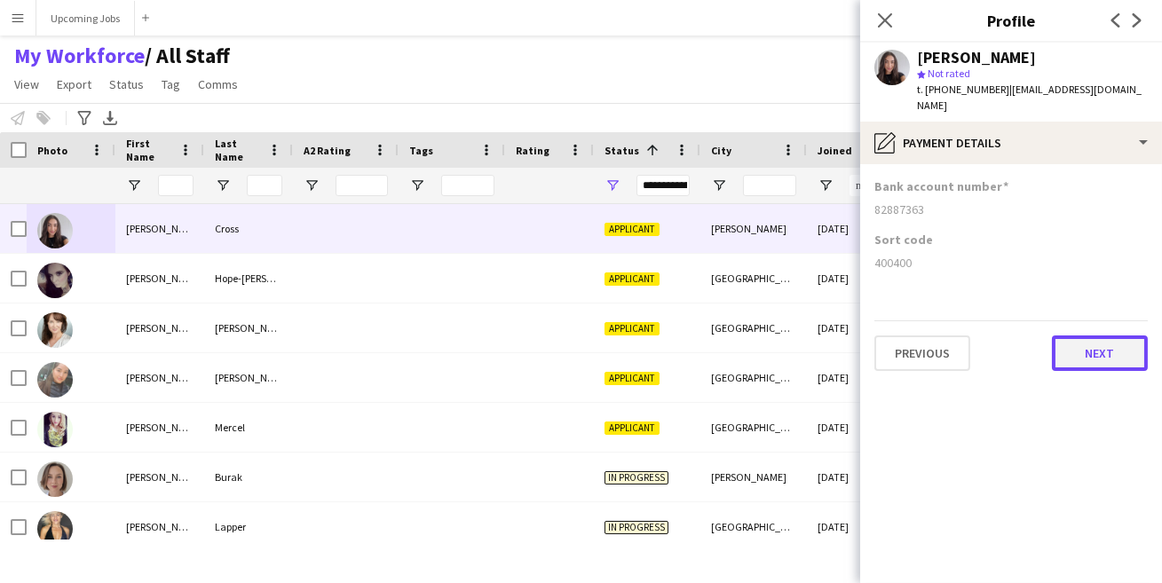
click at [1106, 336] on button "Next" at bounding box center [1100, 354] width 96 height 36
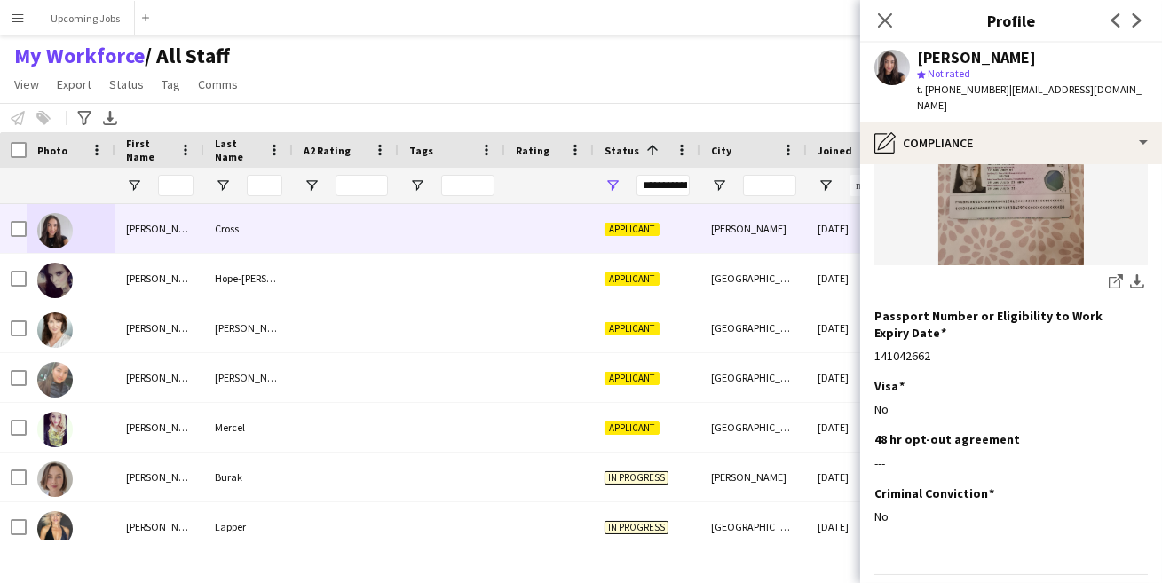
scroll to position [342, 0]
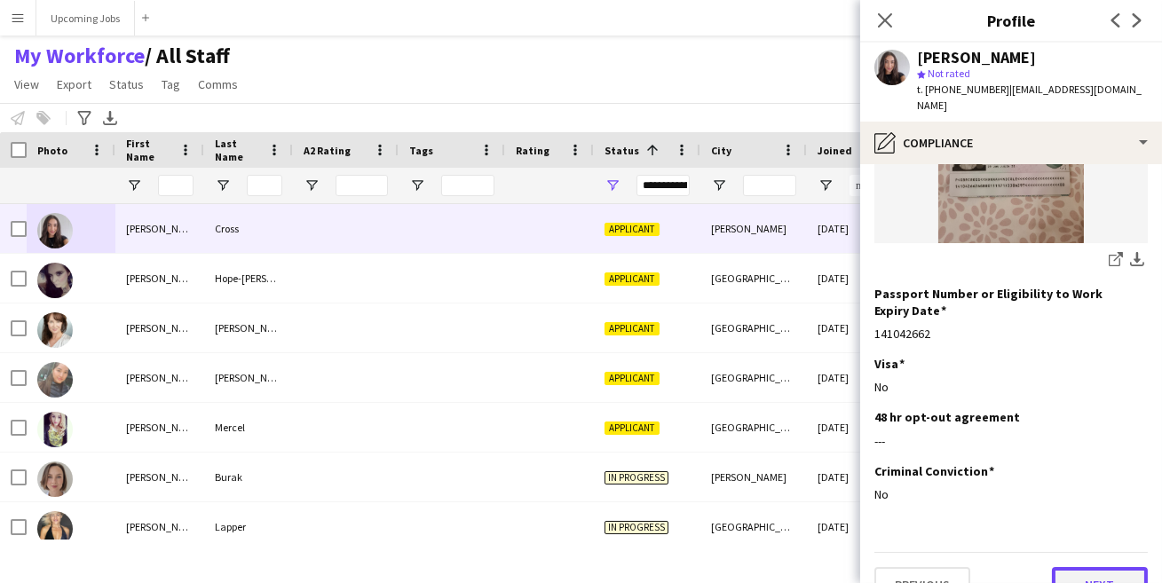
click at [1098, 567] on button "Next" at bounding box center [1100, 585] width 96 height 36
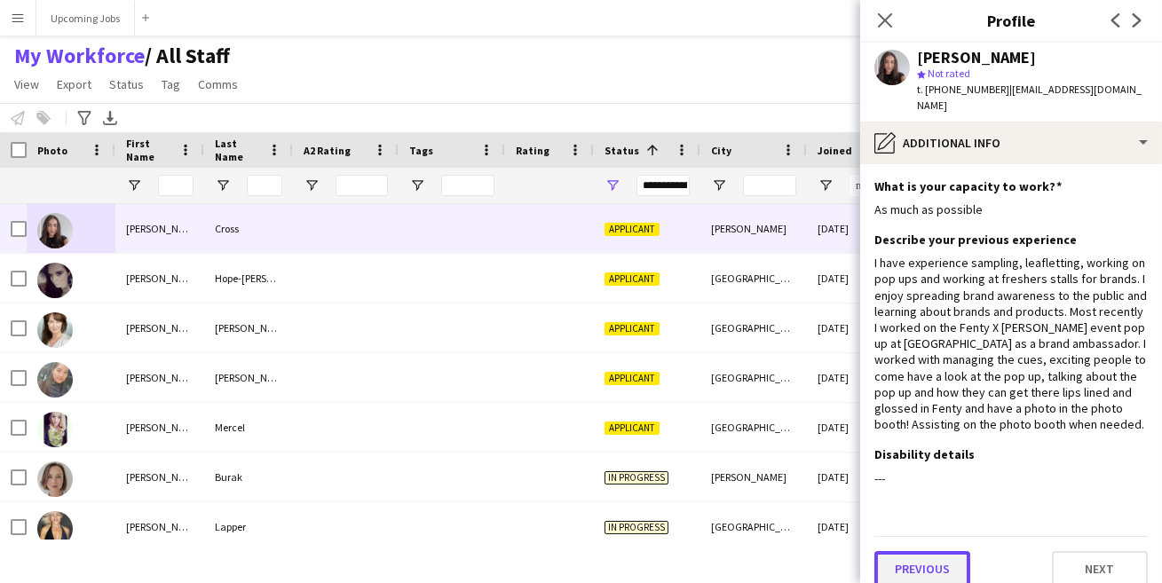
click at [934, 554] on button "Previous" at bounding box center [922, 569] width 96 height 36
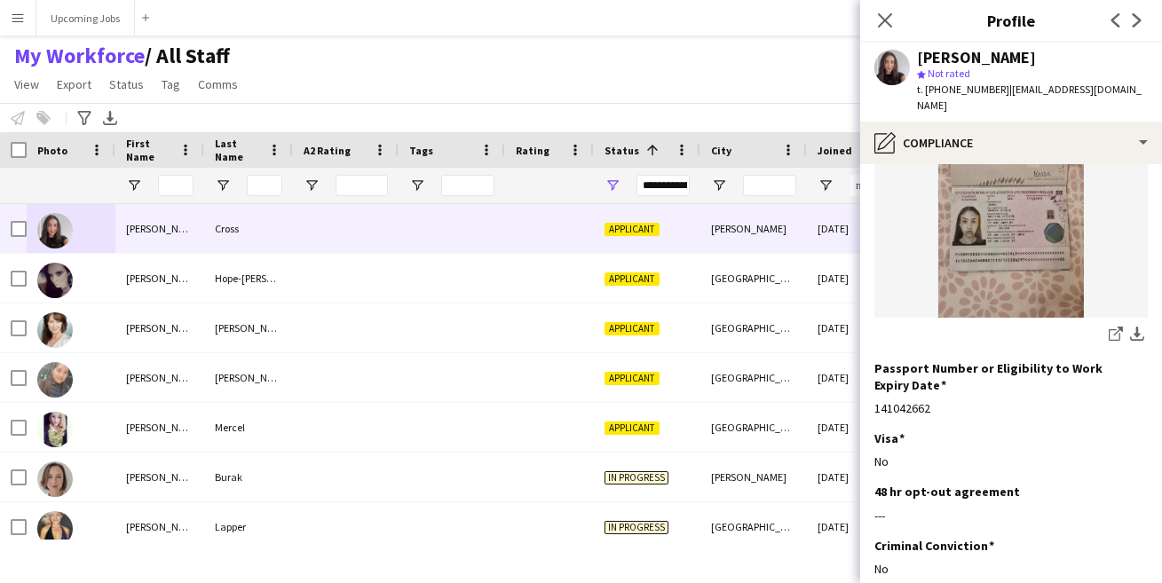
scroll to position [342, 0]
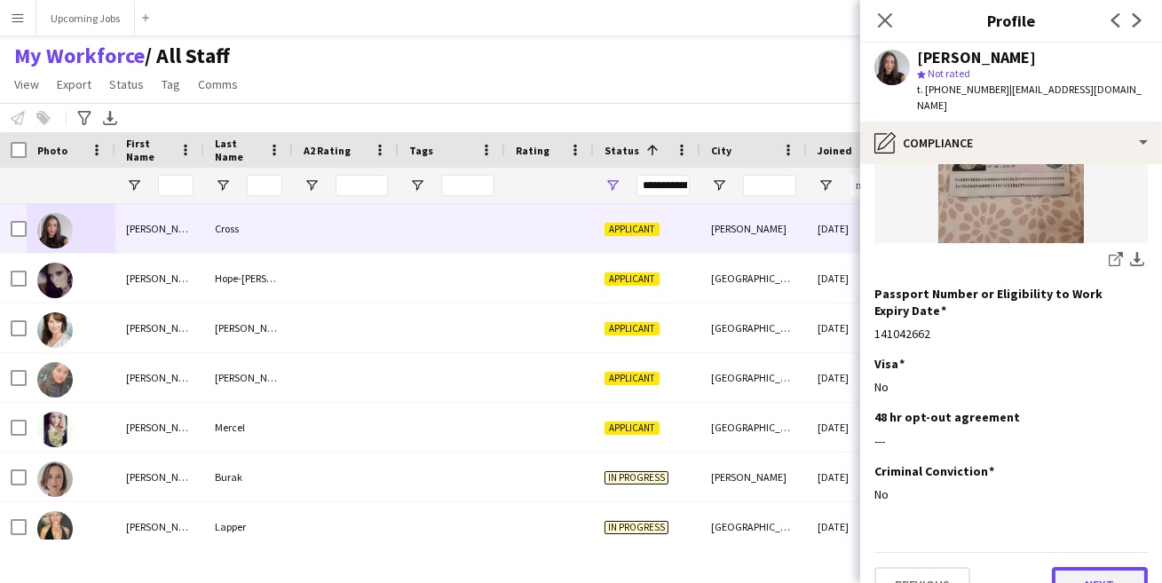
click at [1082, 567] on button "Next" at bounding box center [1100, 585] width 96 height 36
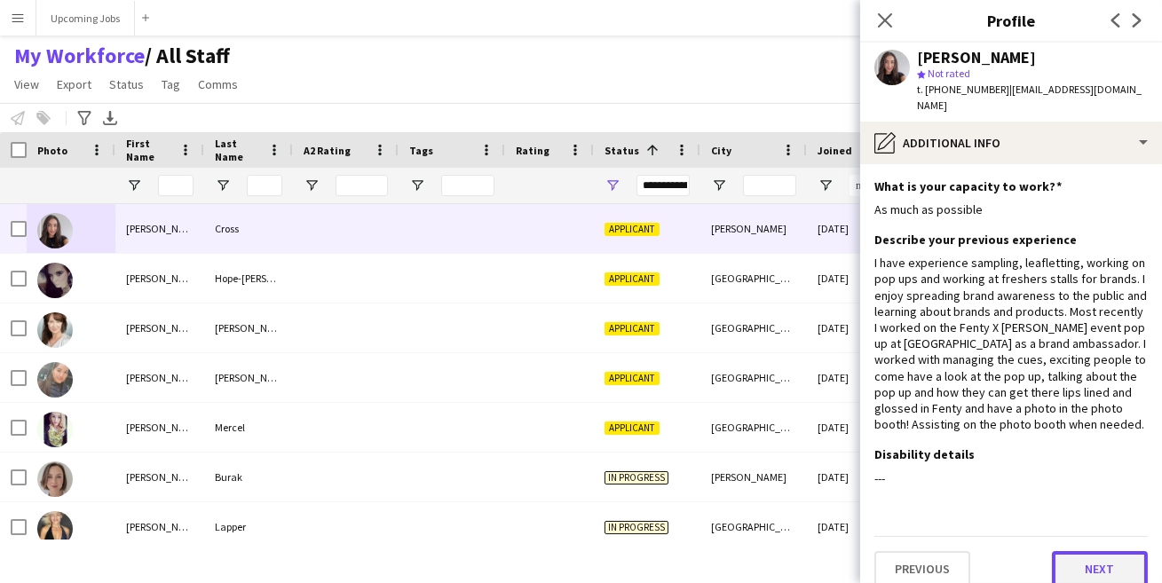
click at [1078, 574] on button "Next" at bounding box center [1100, 569] width 96 height 36
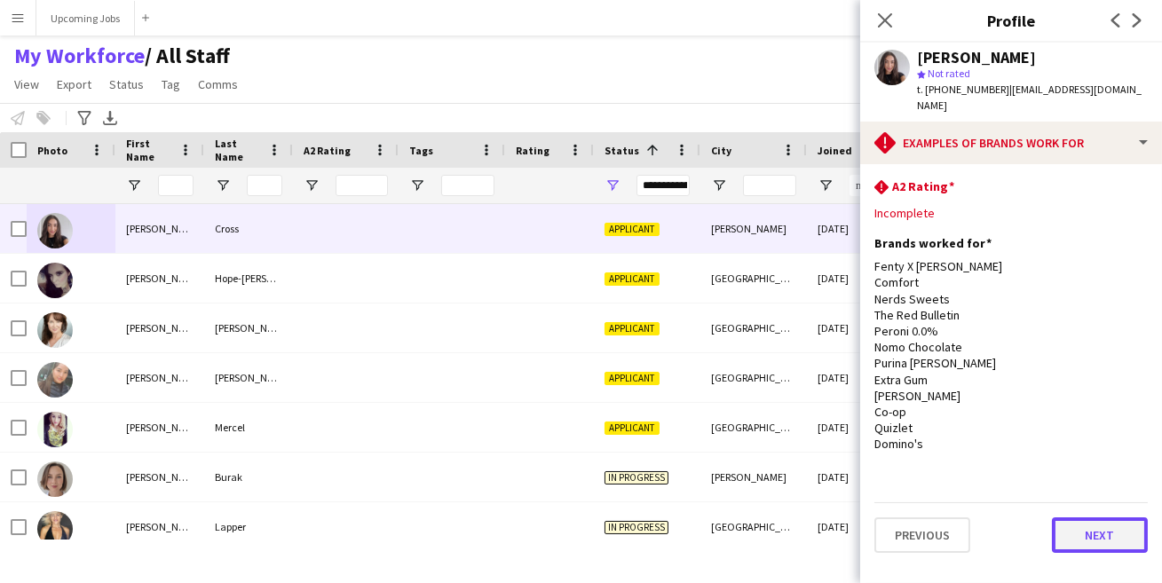
click at [1086, 518] on button "Next" at bounding box center [1100, 536] width 96 height 36
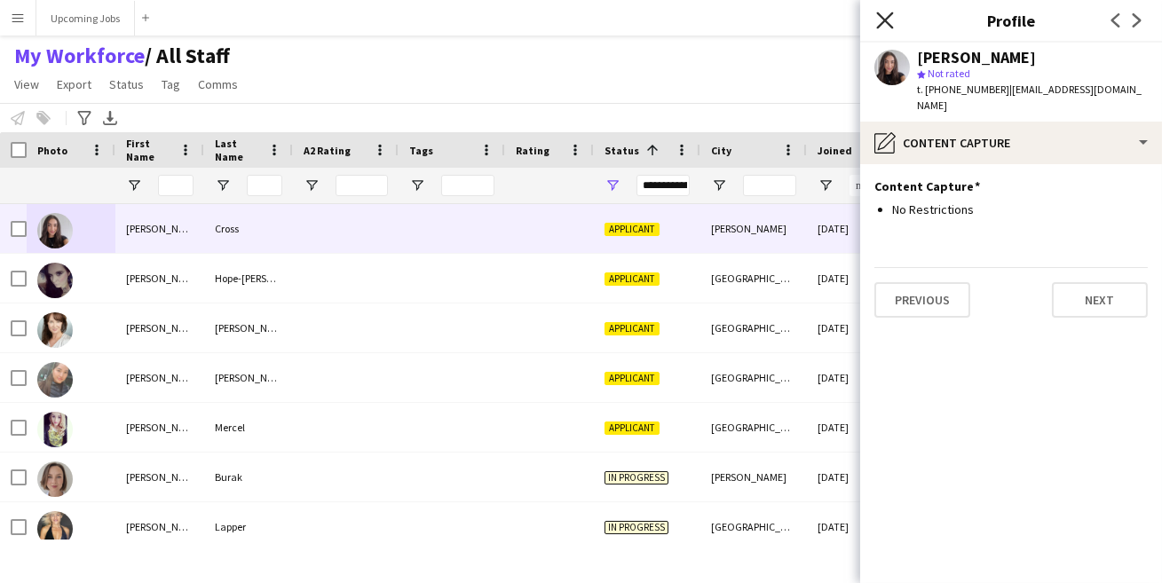
click at [883, 24] on icon "Close pop-in" at bounding box center [884, 20] width 17 height 17
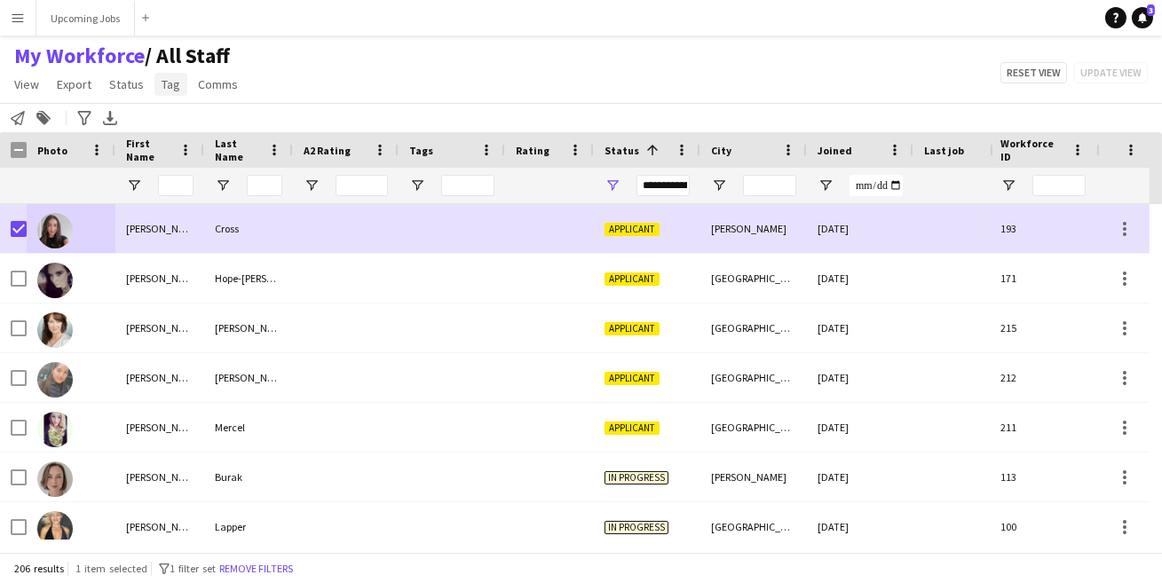
click at [171, 76] on span "Tag" at bounding box center [171, 84] width 19 height 16
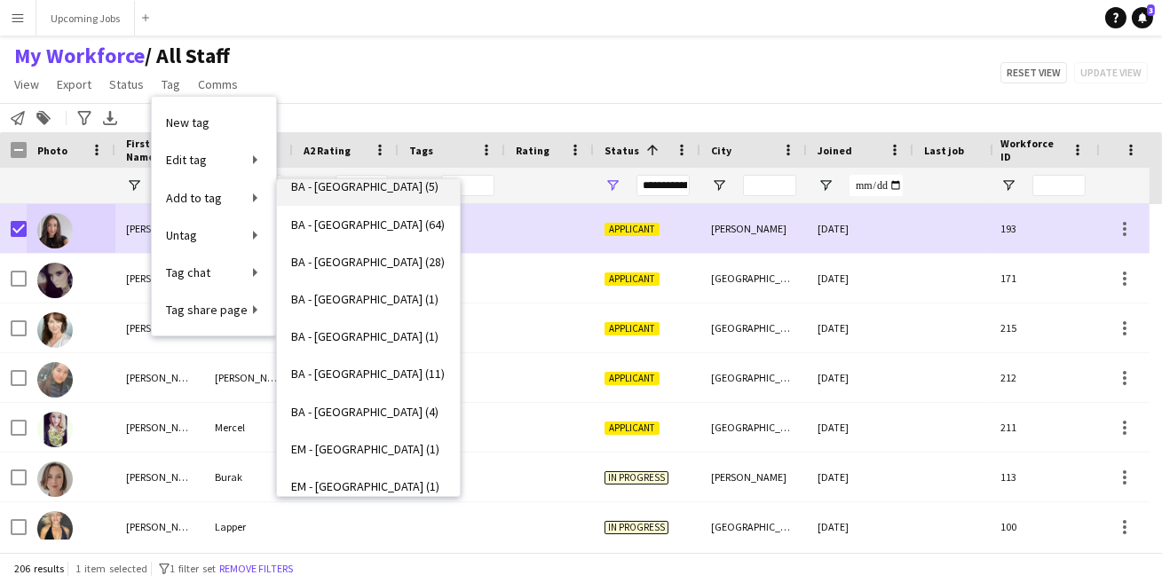
scroll to position [240, 0]
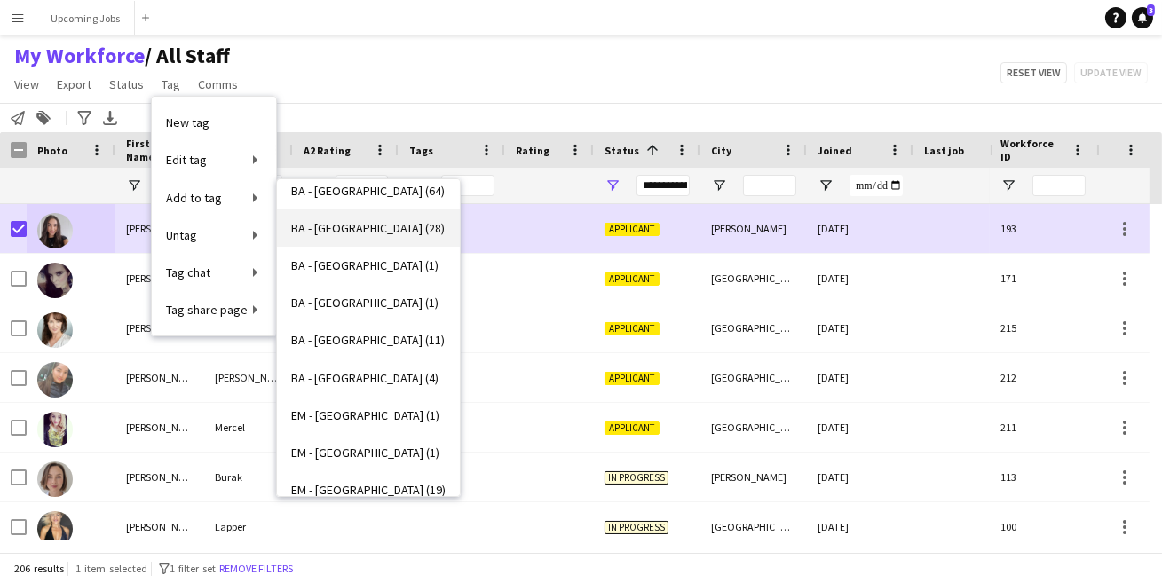
click at [356, 226] on span "BA - [GEOGRAPHIC_DATA] (28)" at bounding box center [368, 228] width 154 height 16
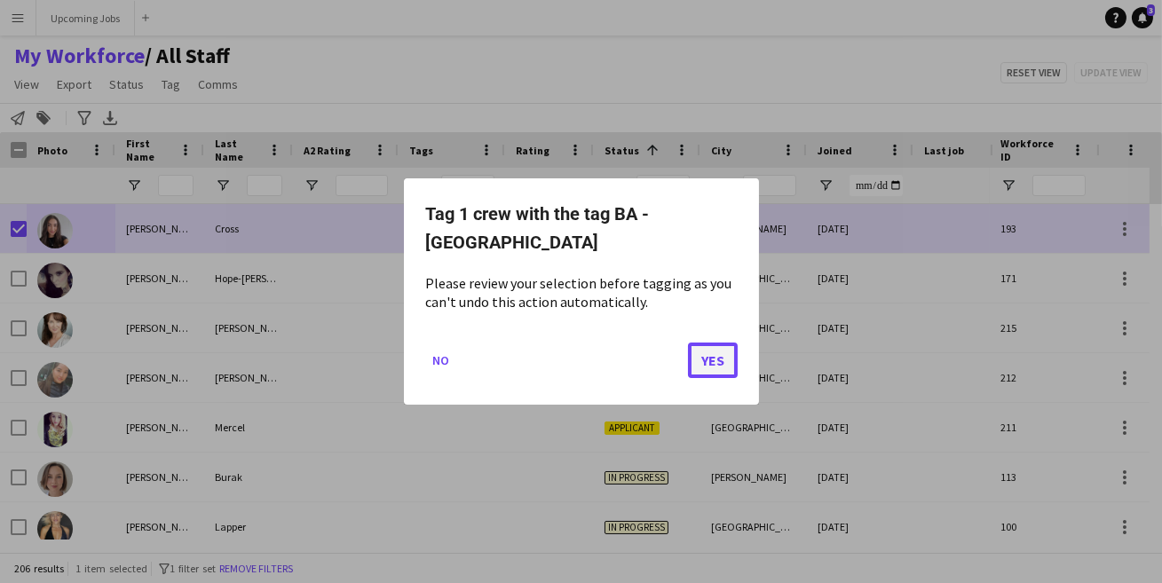
click at [714, 363] on button "Yes" at bounding box center [713, 361] width 50 height 36
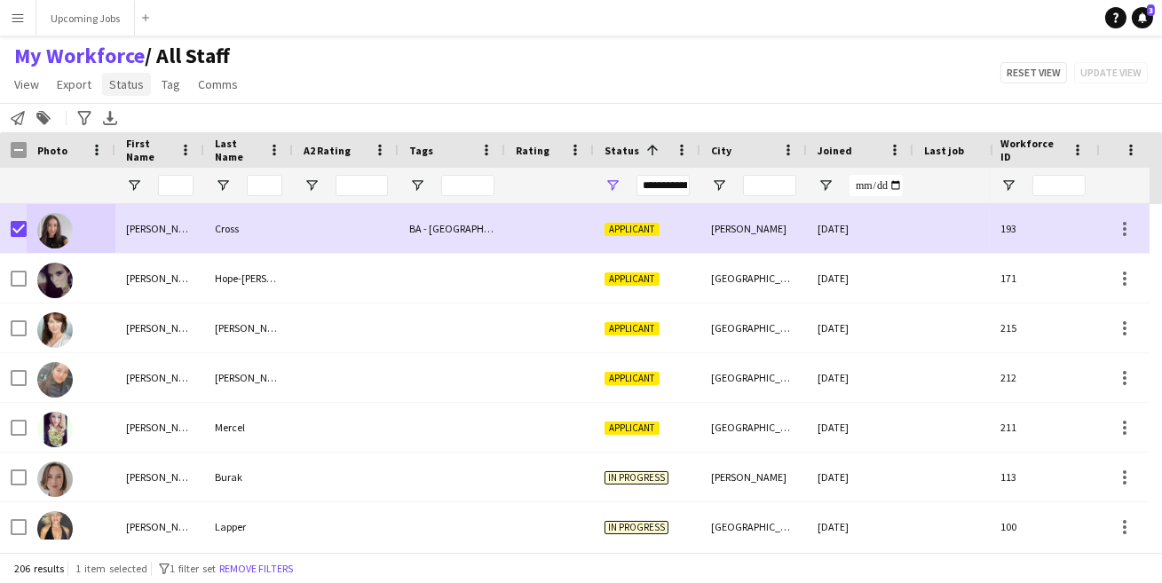
click at [131, 85] on span "Status" at bounding box center [126, 84] width 35 height 16
click at [143, 123] on link "Edit" at bounding box center [164, 122] width 124 height 37
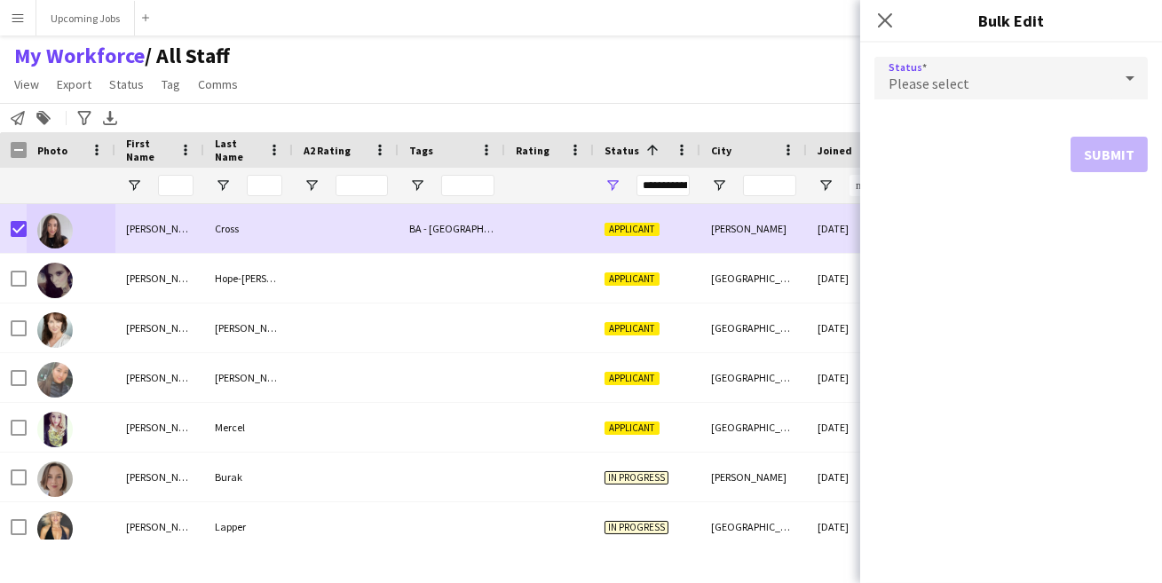
click at [926, 83] on span "Please select" at bounding box center [929, 84] width 81 height 18
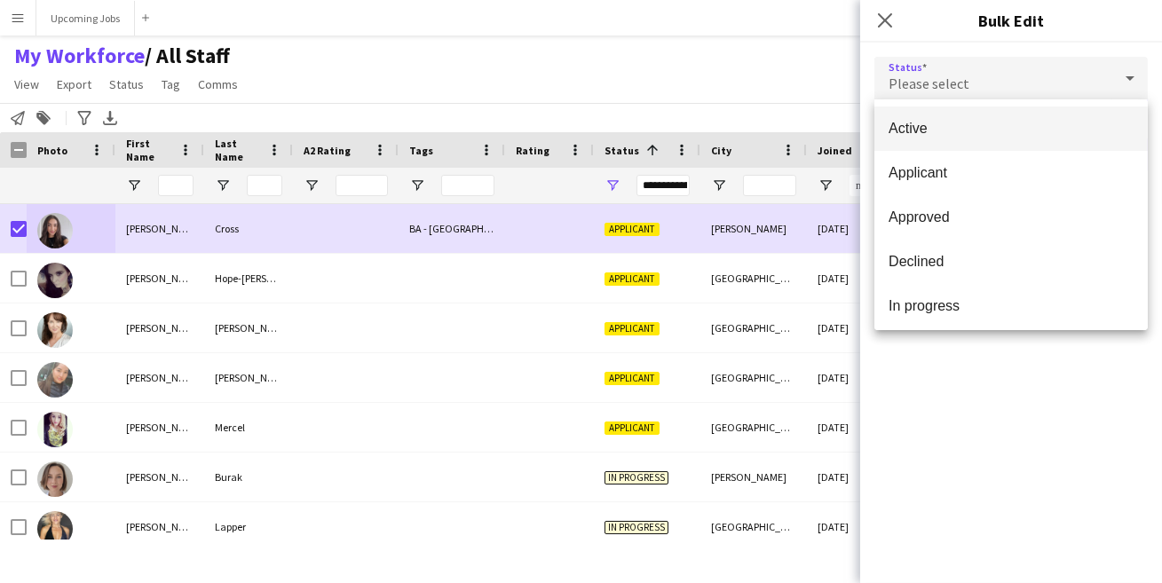
click at [961, 117] on mat-option "Active" at bounding box center [1010, 129] width 273 height 44
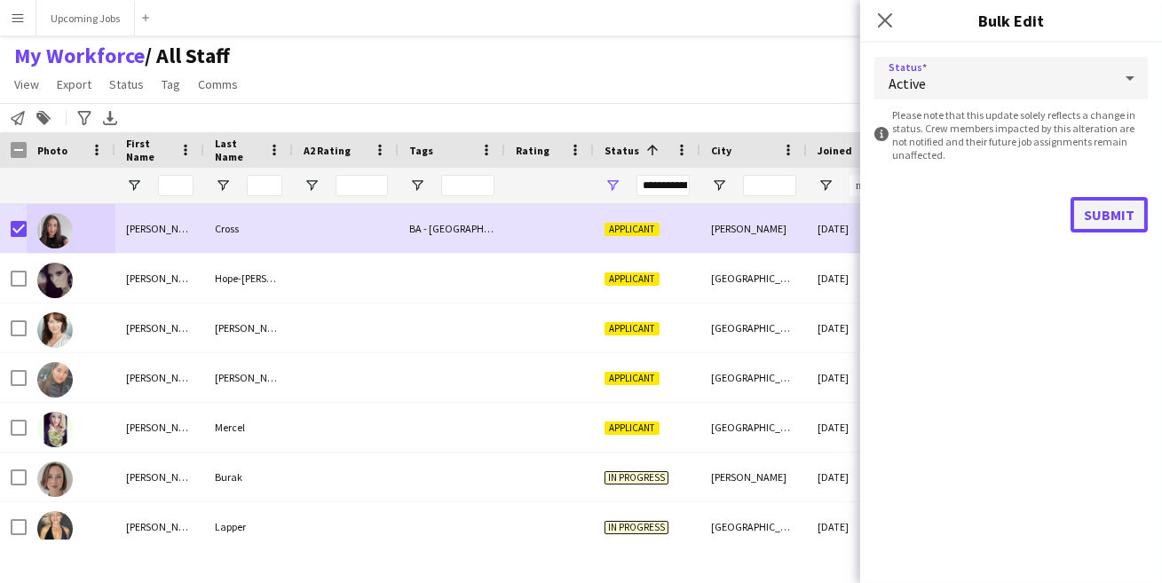
click at [1103, 204] on button "Submit" at bounding box center [1109, 215] width 77 height 36
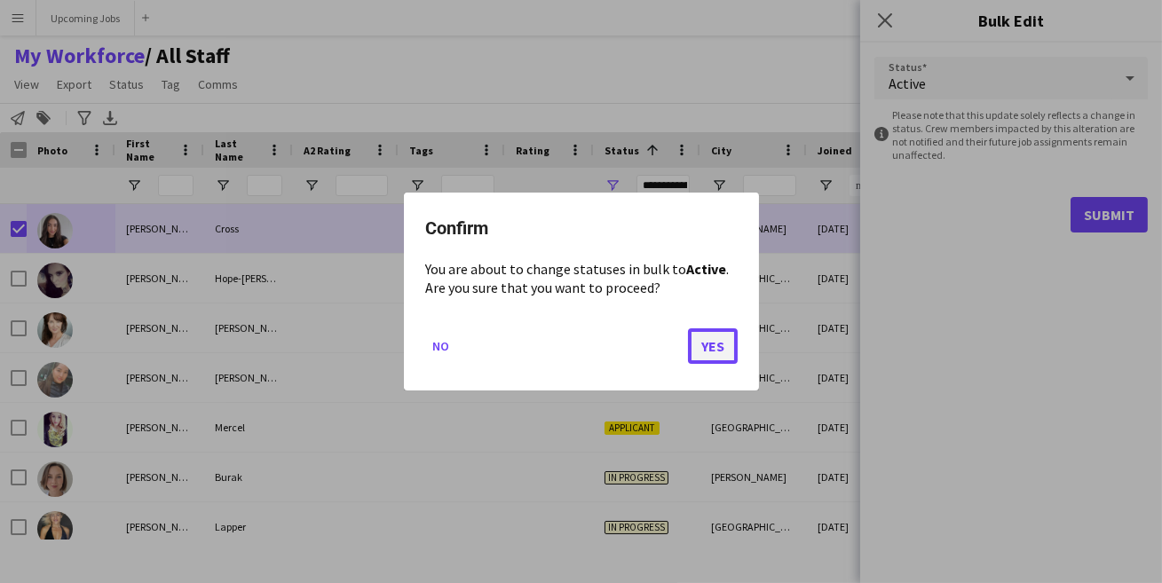
click at [717, 344] on button "Yes" at bounding box center [713, 346] width 50 height 36
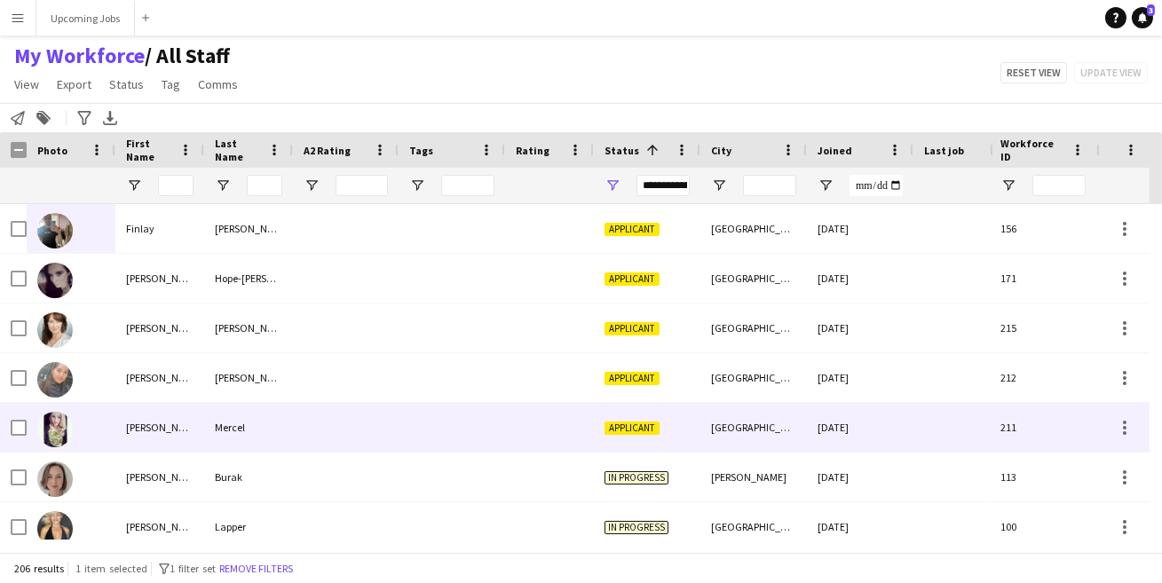
click at [52, 435] on img at bounding box center [55, 430] width 36 height 36
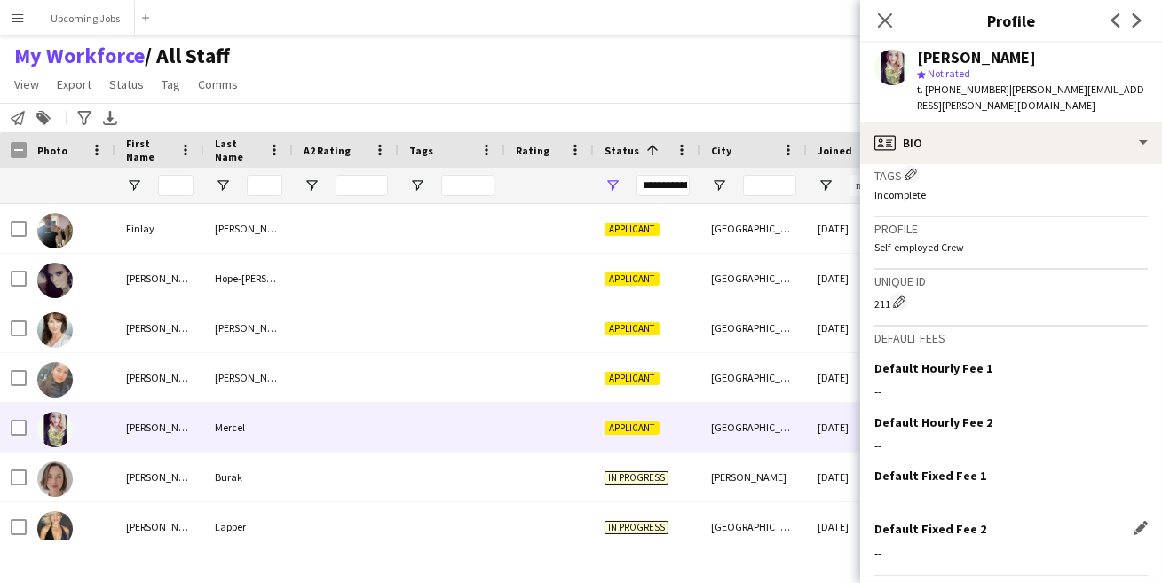
scroll to position [708, 0]
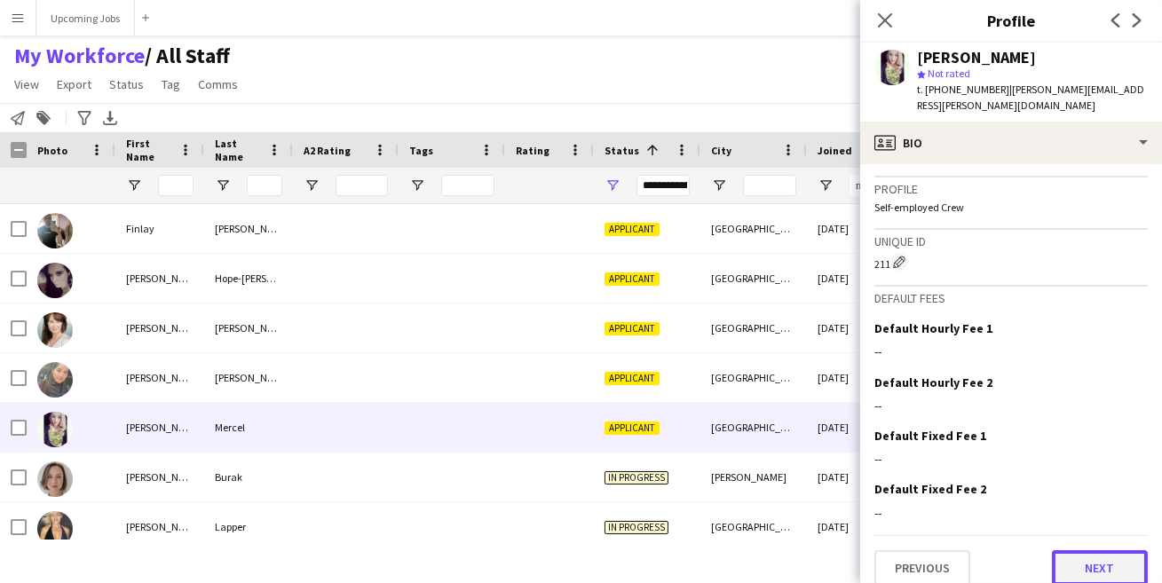
click at [1067, 550] on button "Next" at bounding box center [1100, 568] width 96 height 36
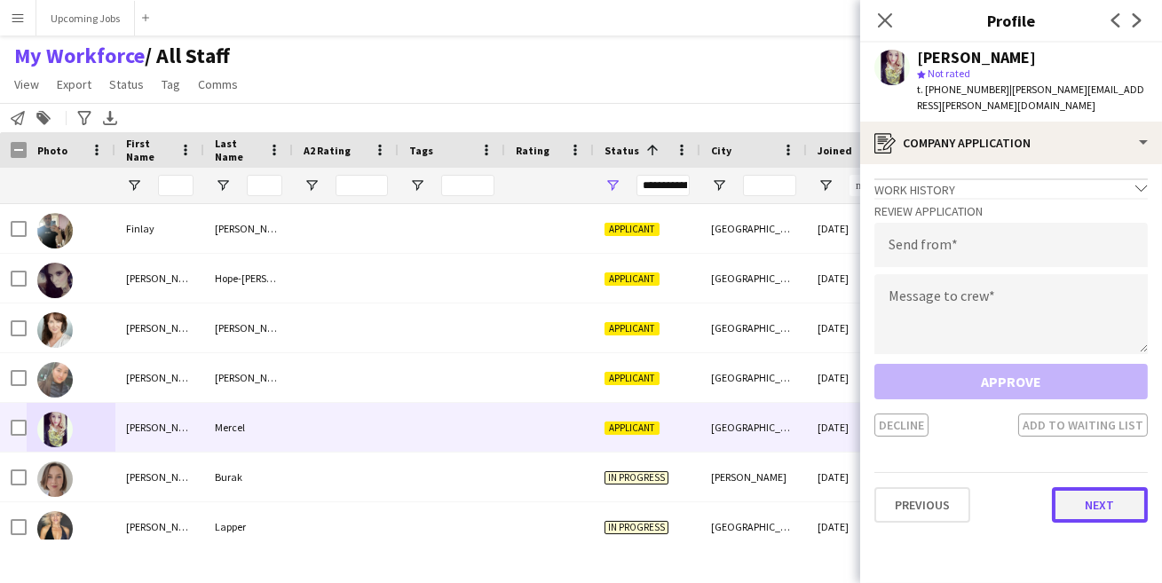
click at [1084, 496] on button "Next" at bounding box center [1100, 505] width 96 height 36
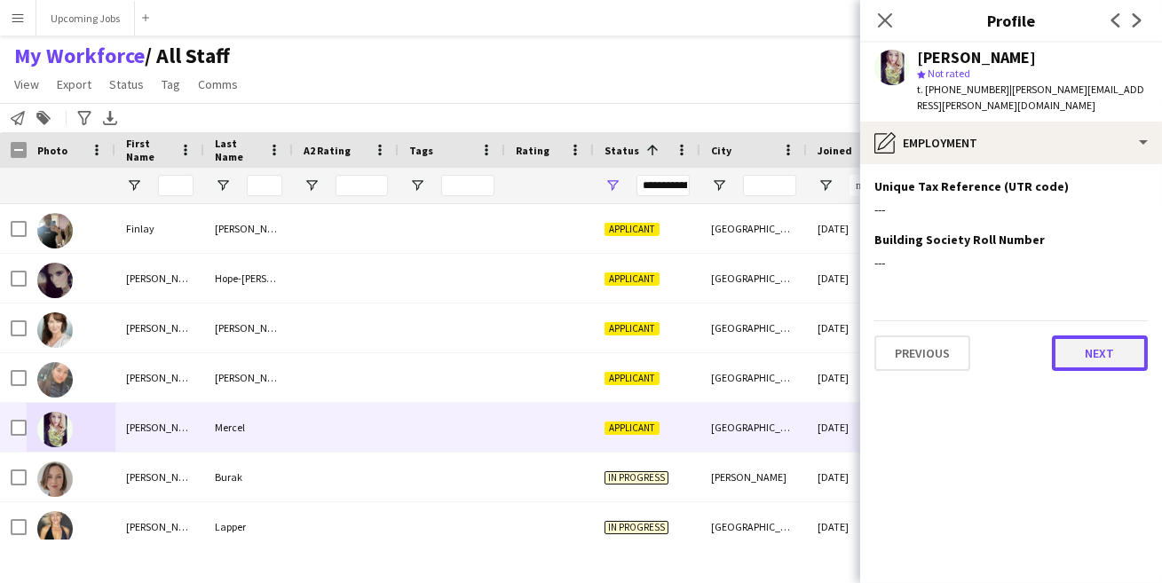
click at [1111, 336] on button "Next" at bounding box center [1100, 354] width 96 height 36
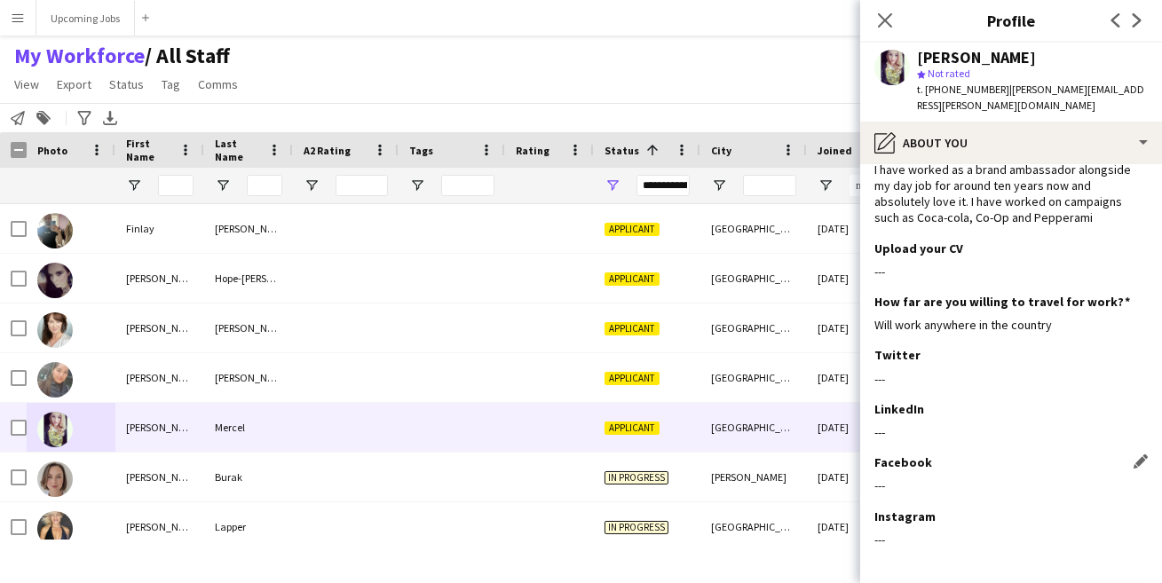
scroll to position [101, 0]
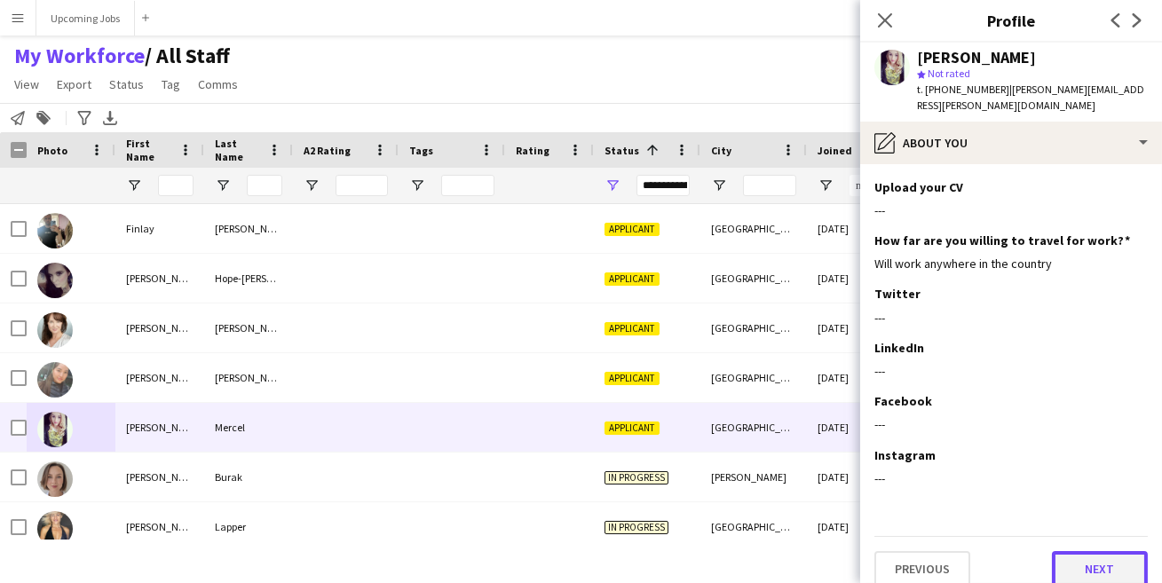
click at [1063, 565] on button "Next" at bounding box center [1100, 569] width 96 height 36
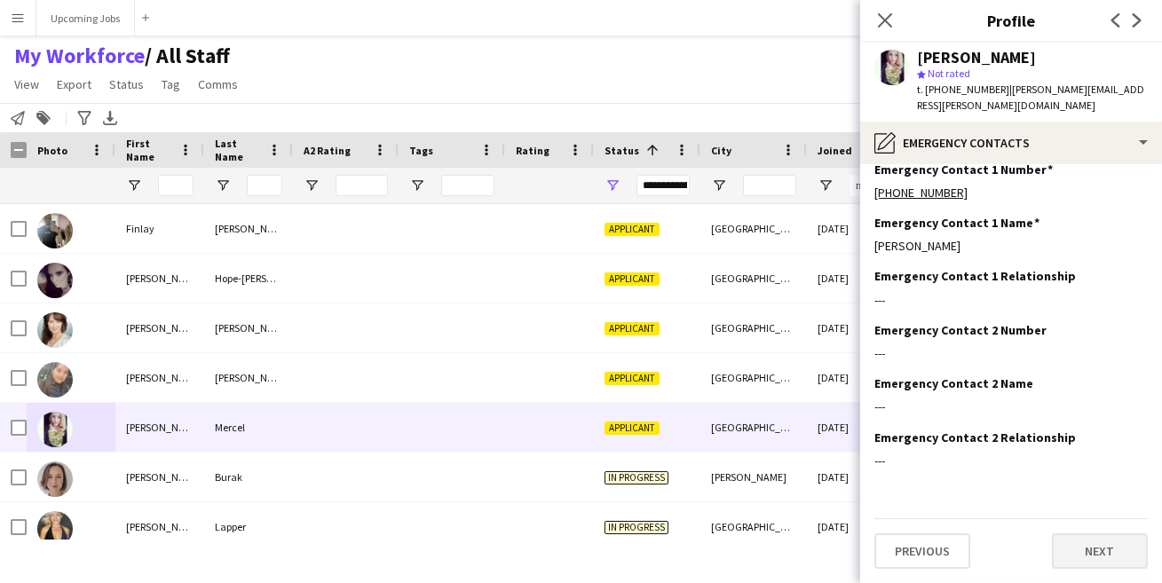
scroll to position [0, 0]
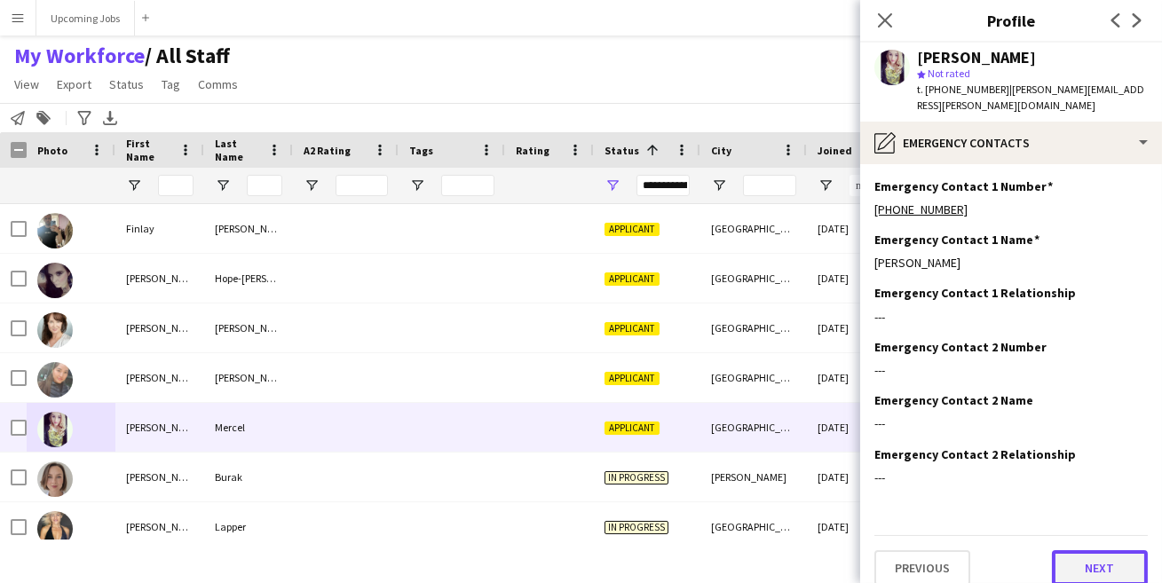
click at [1068, 550] on button "Next" at bounding box center [1100, 568] width 96 height 36
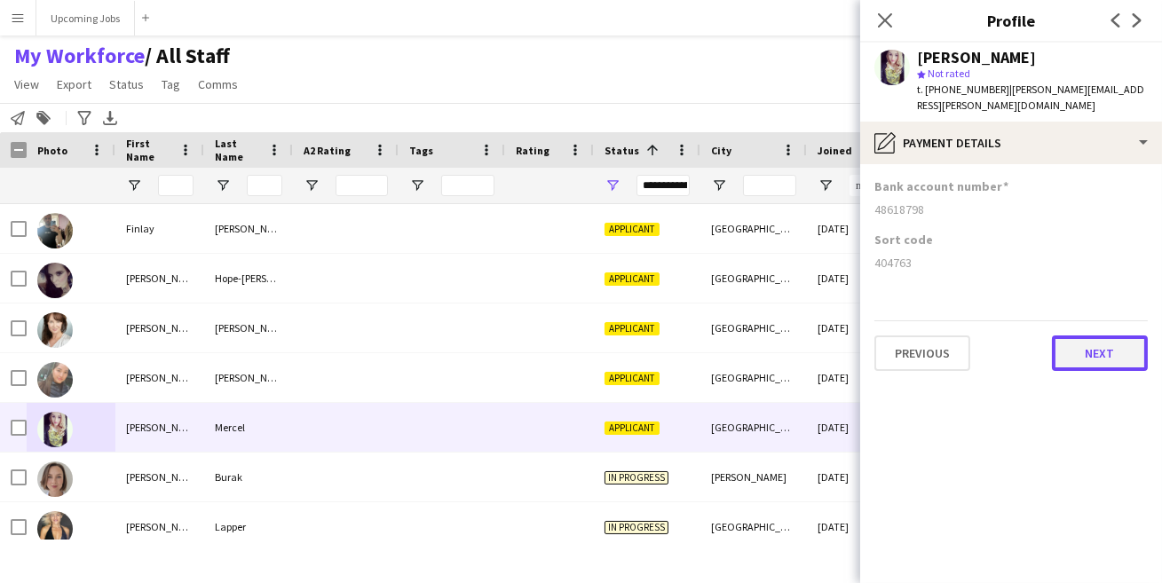
click at [1116, 345] on button "Next" at bounding box center [1100, 354] width 96 height 36
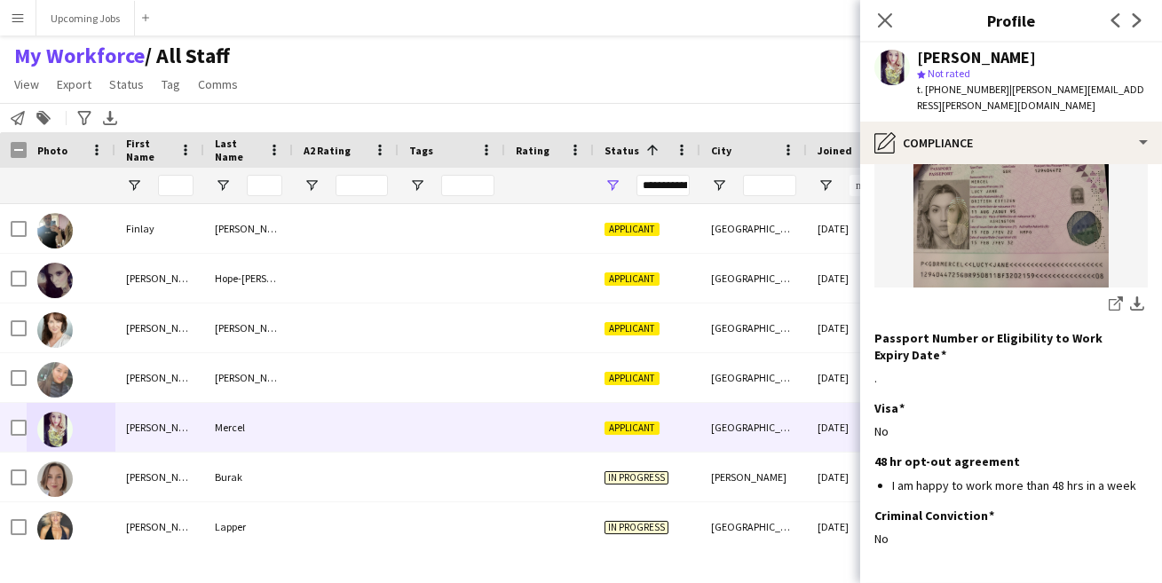
scroll to position [342, 0]
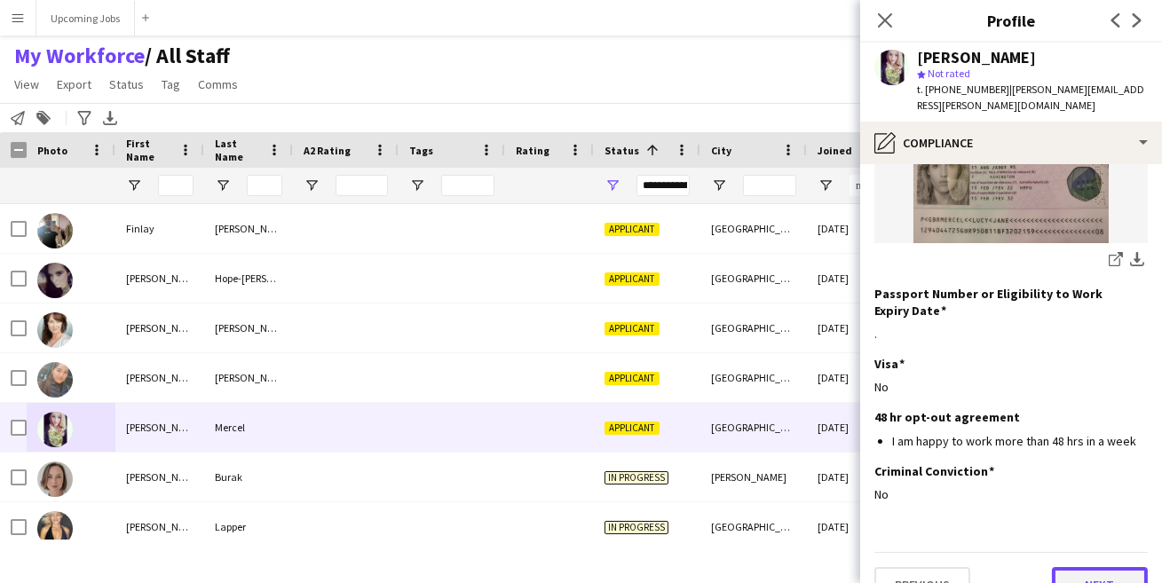
click at [1066, 567] on button "Next" at bounding box center [1100, 585] width 96 height 36
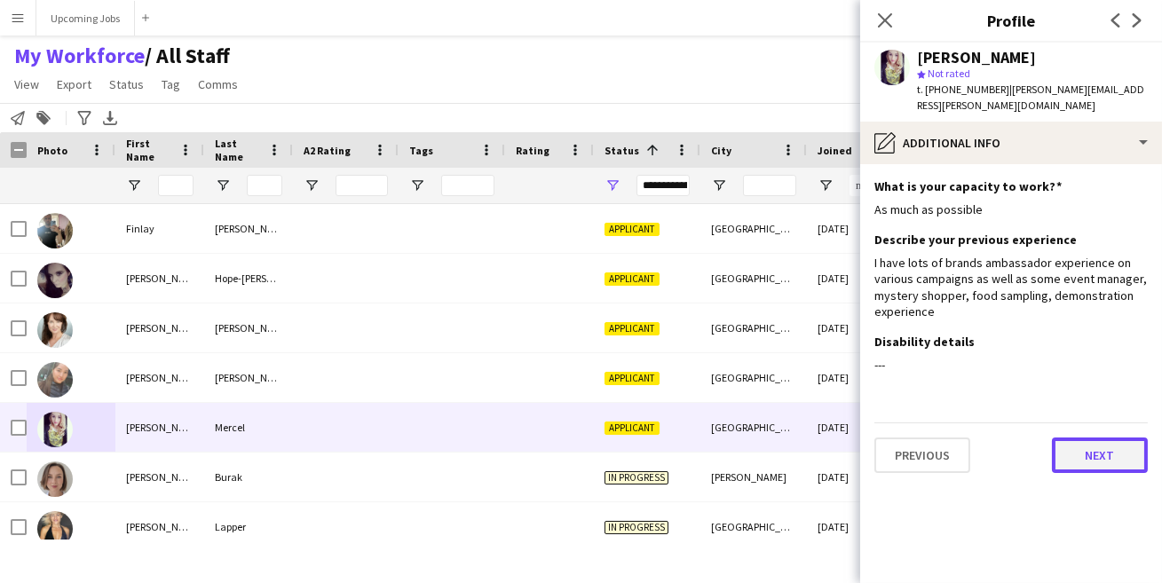
click at [1085, 438] on button "Next" at bounding box center [1100, 456] width 96 height 36
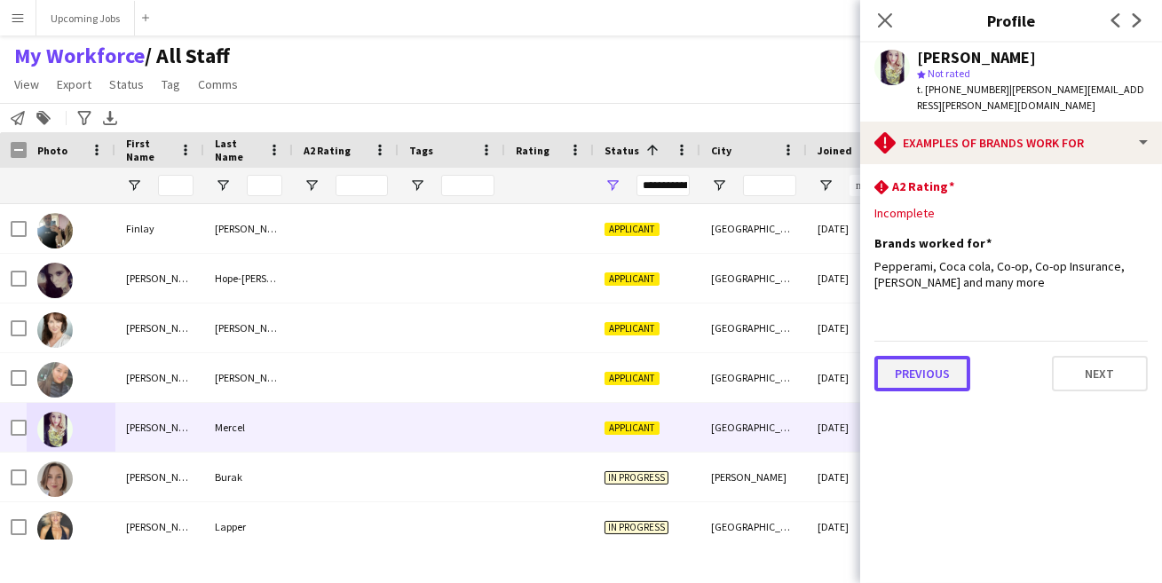
click at [921, 360] on button "Previous" at bounding box center [922, 374] width 96 height 36
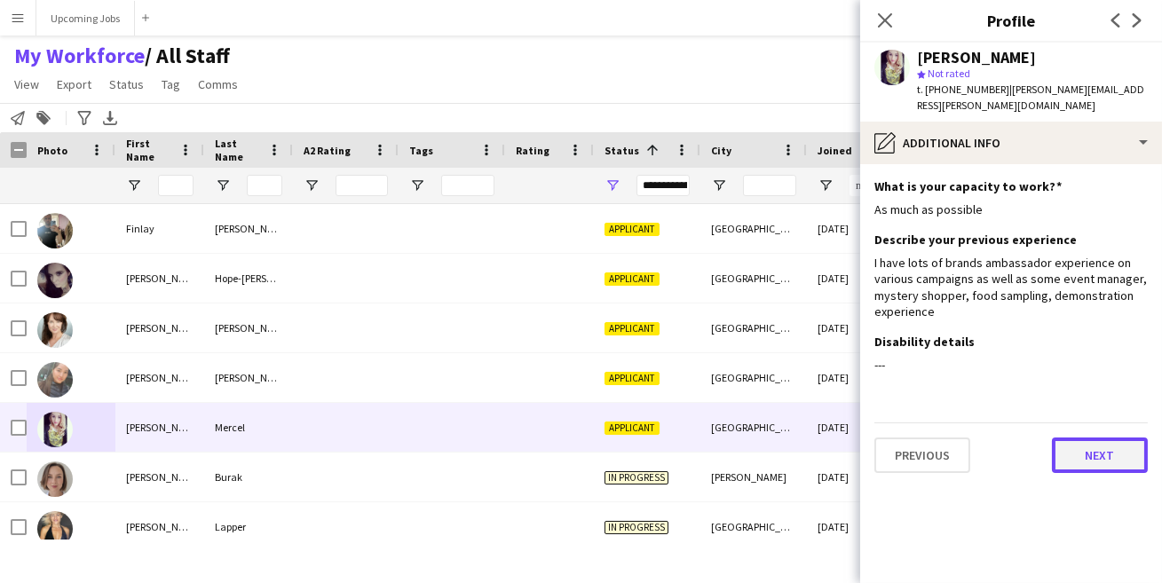
click at [1093, 446] on button "Next" at bounding box center [1100, 456] width 96 height 36
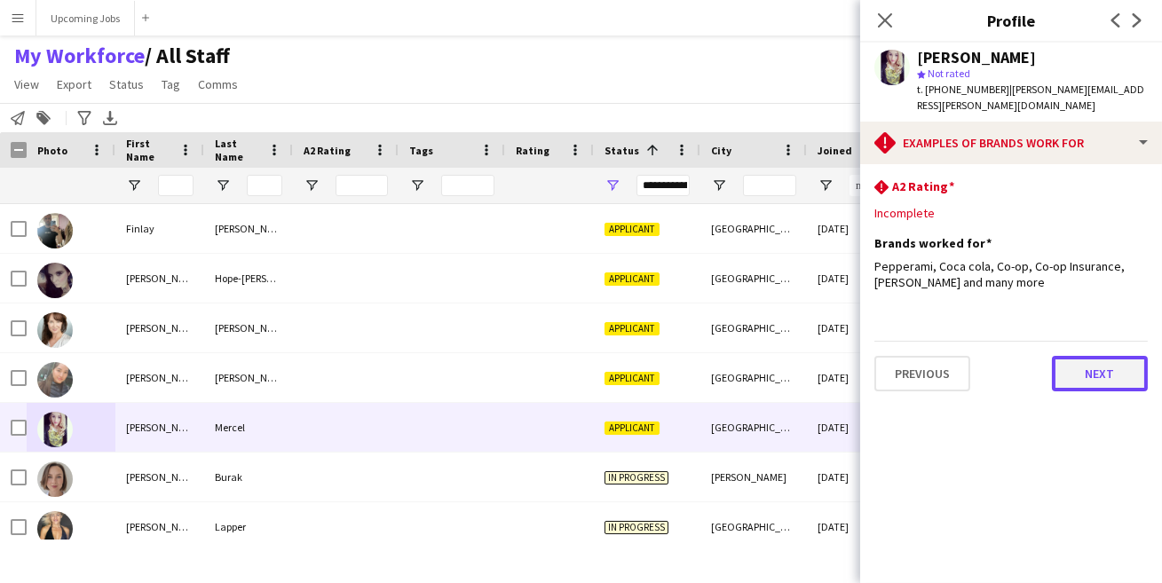
click at [1096, 356] on button "Next" at bounding box center [1100, 374] width 96 height 36
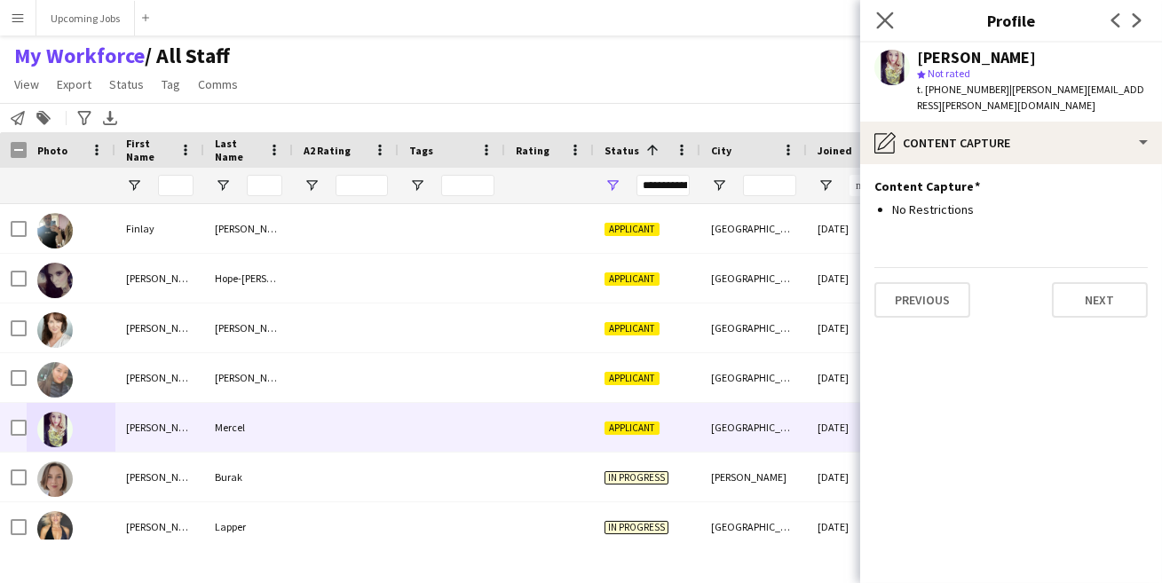
click at [891, 32] on app-icon "Close pop-in" at bounding box center [886, 21] width 26 height 26
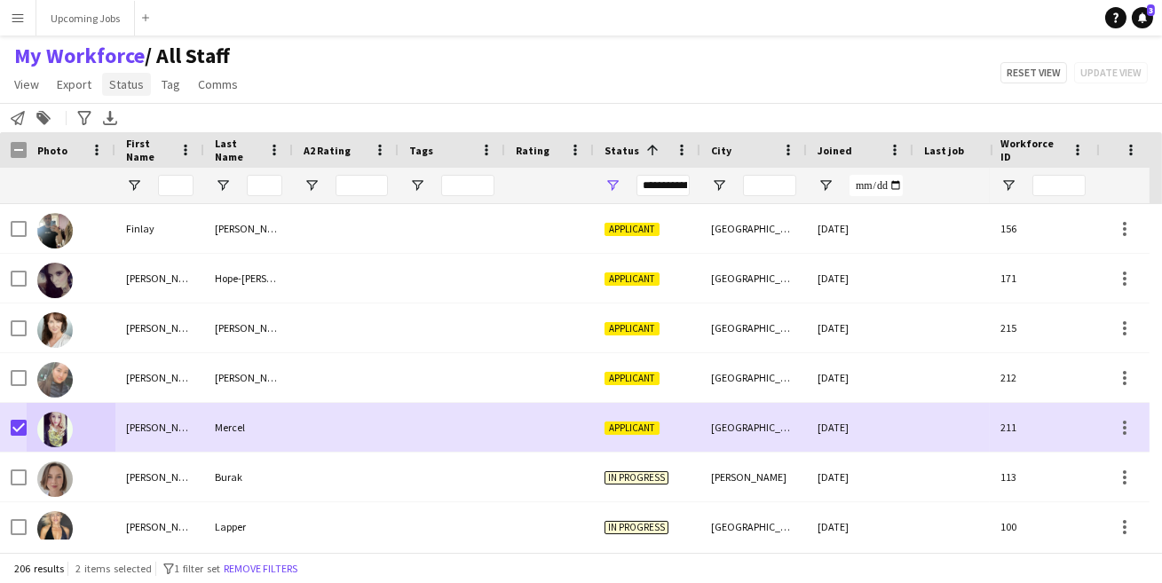
click at [122, 74] on link "Status" at bounding box center [126, 84] width 49 height 23
click at [341, 78] on div "My Workforce / All Staff View Views Default view All Staff [GEOGRAPHIC_DATA] EM…" at bounding box center [581, 73] width 1162 height 60
click at [176, 86] on span "Tag" at bounding box center [171, 84] width 19 height 16
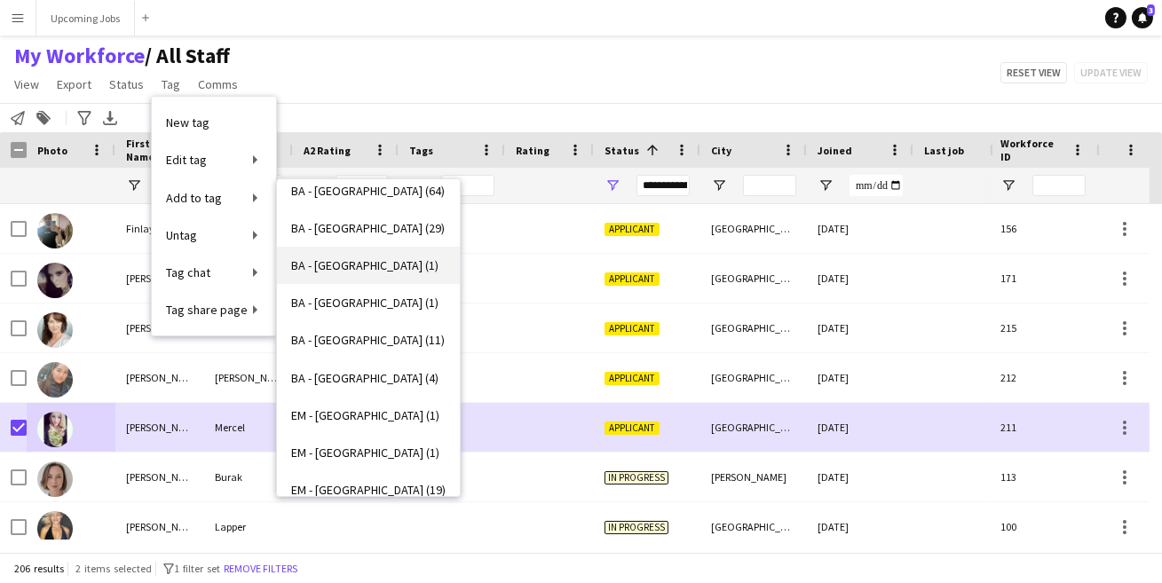
click at [350, 259] on span "BA - [GEOGRAPHIC_DATA] (1)" at bounding box center [364, 265] width 147 height 16
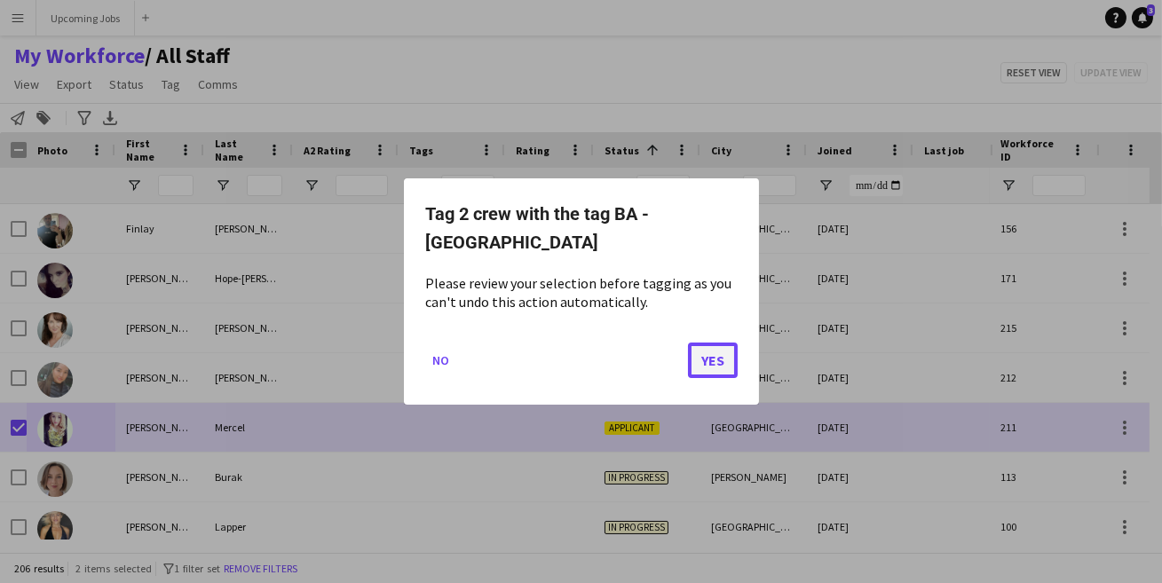
click at [711, 346] on button "Yes" at bounding box center [713, 361] width 50 height 36
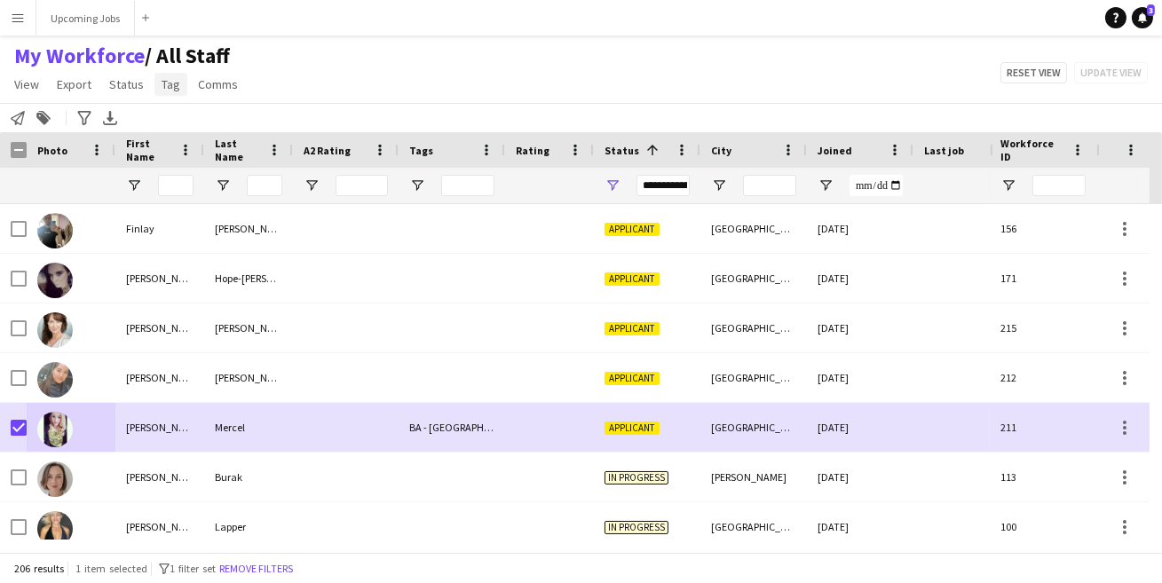
click at [165, 76] on span "Tag" at bounding box center [171, 84] width 19 height 16
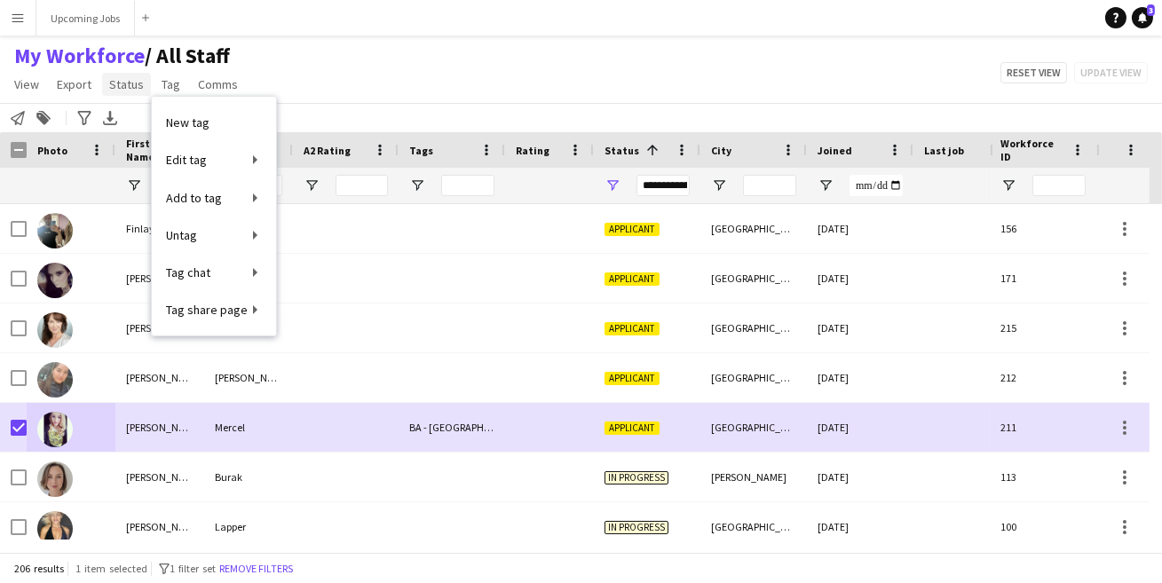
click at [117, 87] on span "Status" at bounding box center [126, 84] width 35 height 16
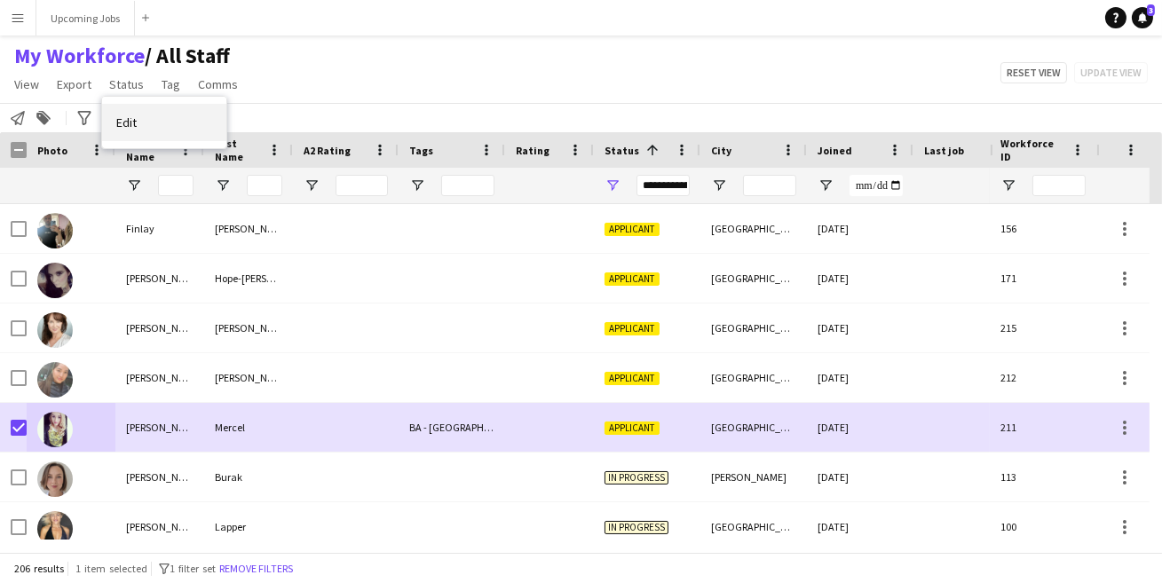
click at [128, 125] on span "Edit" at bounding box center [126, 123] width 20 height 16
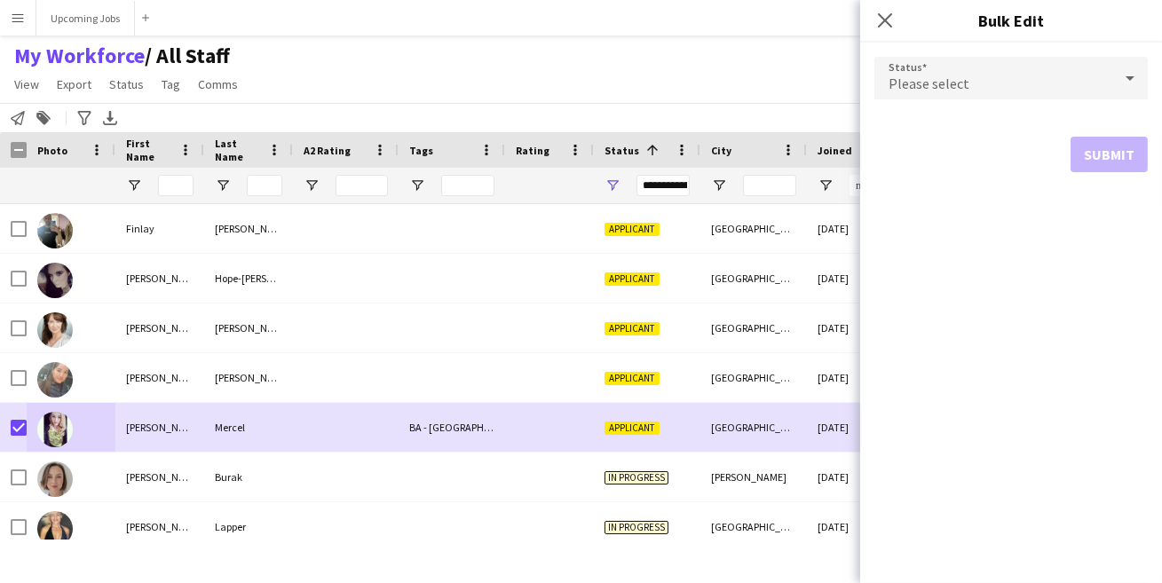
click at [921, 102] on form "Status Please select Submit" at bounding box center [1010, 115] width 273 height 144
click at [931, 79] on span "Please select" at bounding box center [929, 84] width 81 height 18
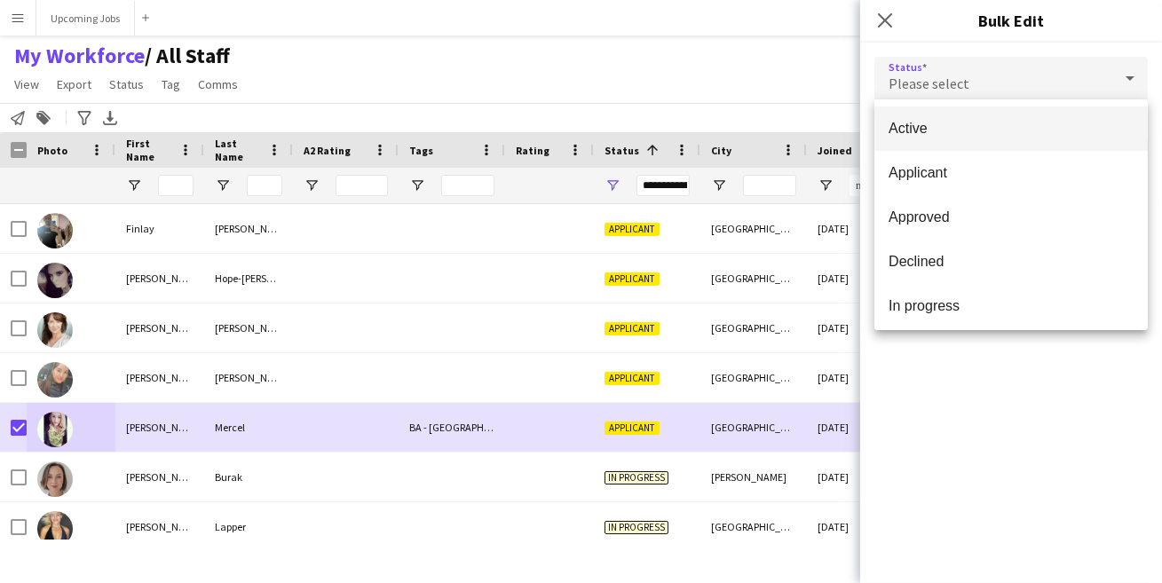
click at [929, 124] on span "Active" at bounding box center [1011, 128] width 245 height 17
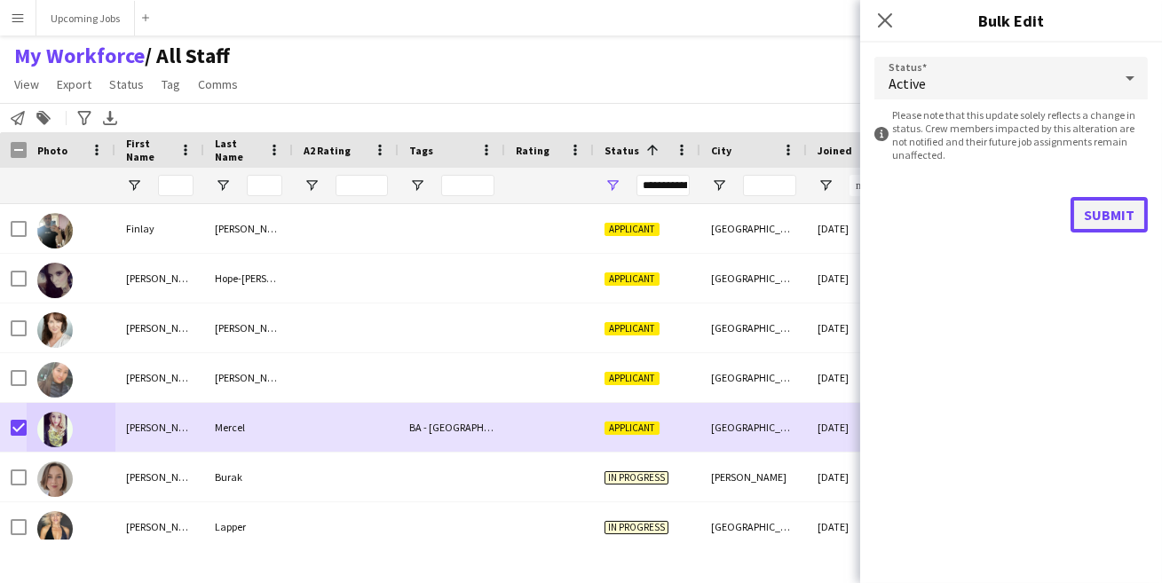
click at [1103, 213] on button "Submit" at bounding box center [1109, 215] width 77 height 36
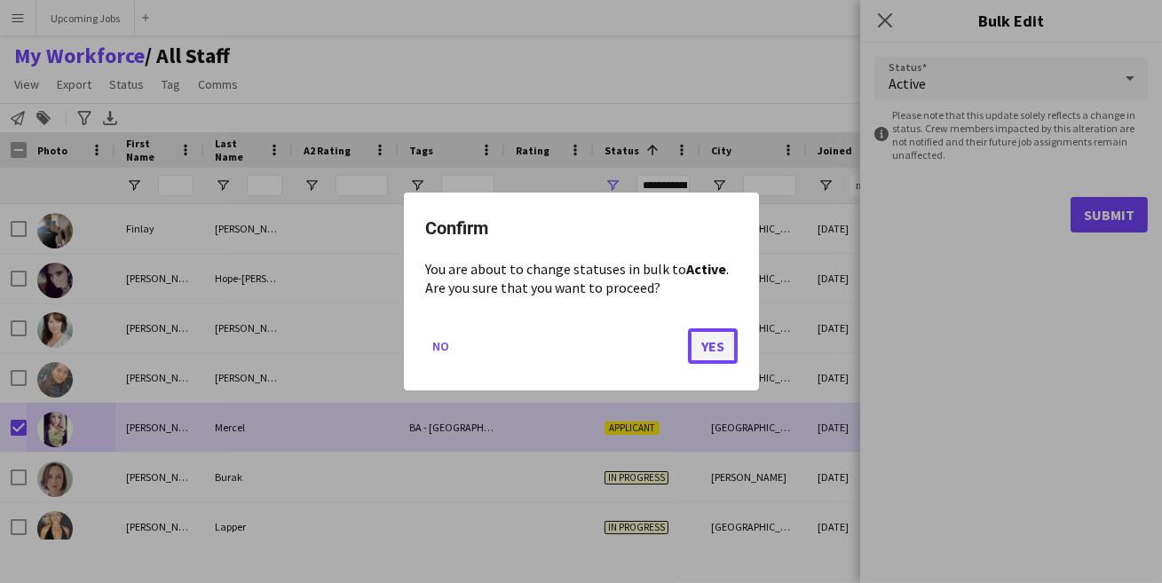
click at [720, 342] on button "Yes" at bounding box center [713, 346] width 50 height 36
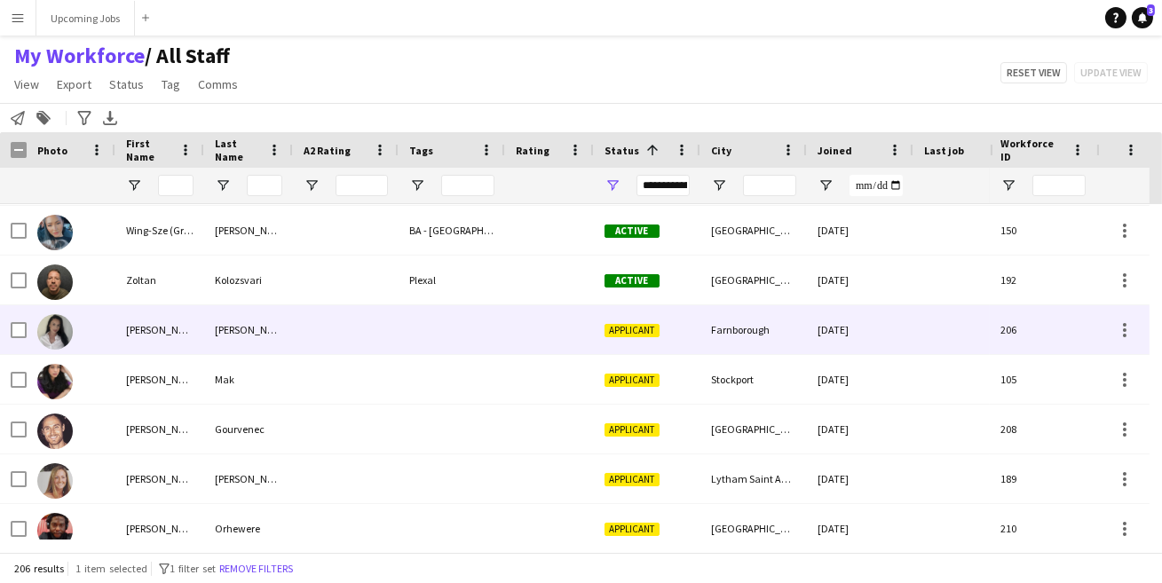
scroll to position [8554, 0]
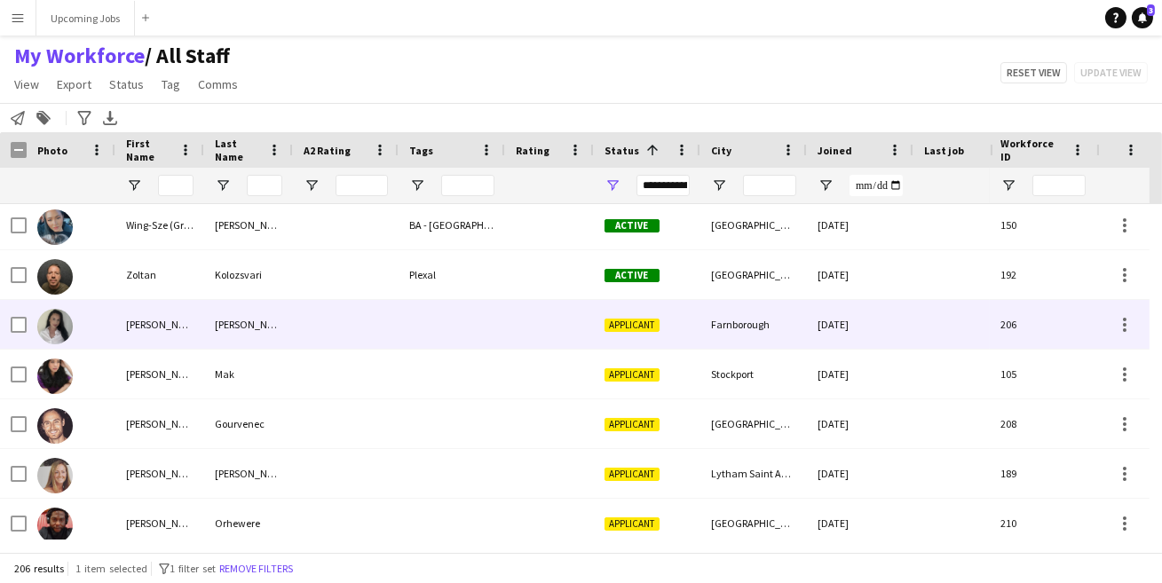
click at [54, 323] on img at bounding box center [55, 327] width 36 height 36
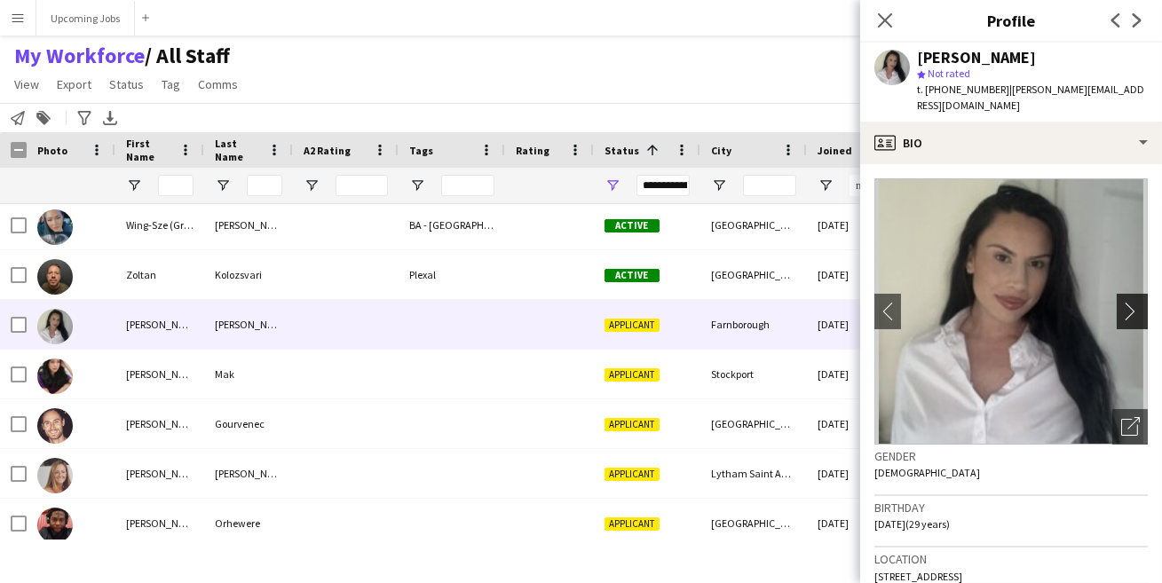
click at [1121, 302] on app-icon "chevron-right" at bounding box center [1135, 311] width 28 height 19
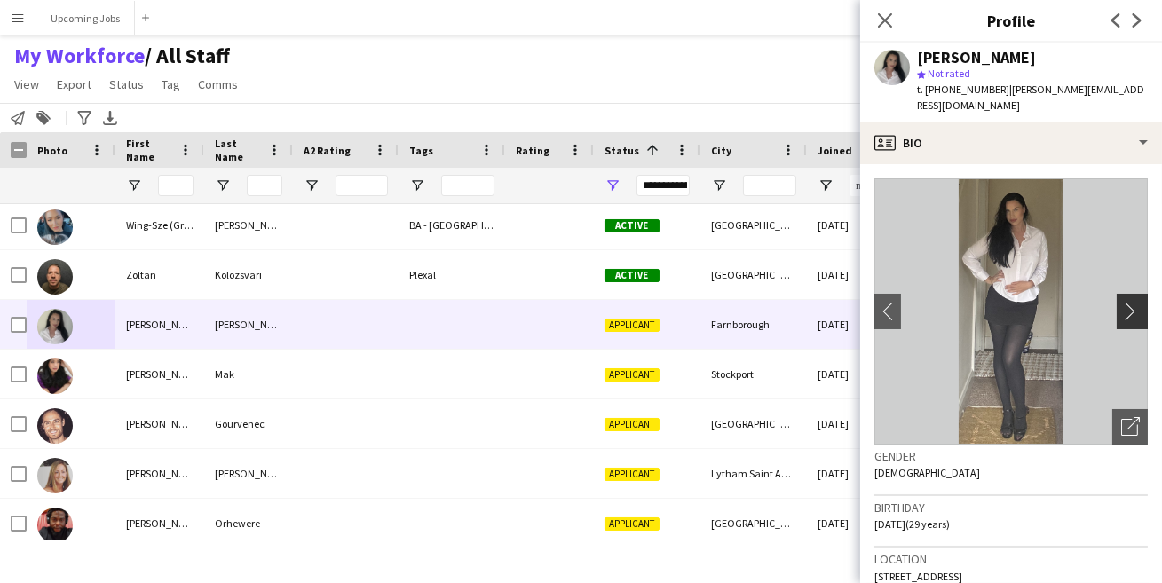
click at [1121, 302] on app-icon "chevron-right" at bounding box center [1135, 311] width 28 height 19
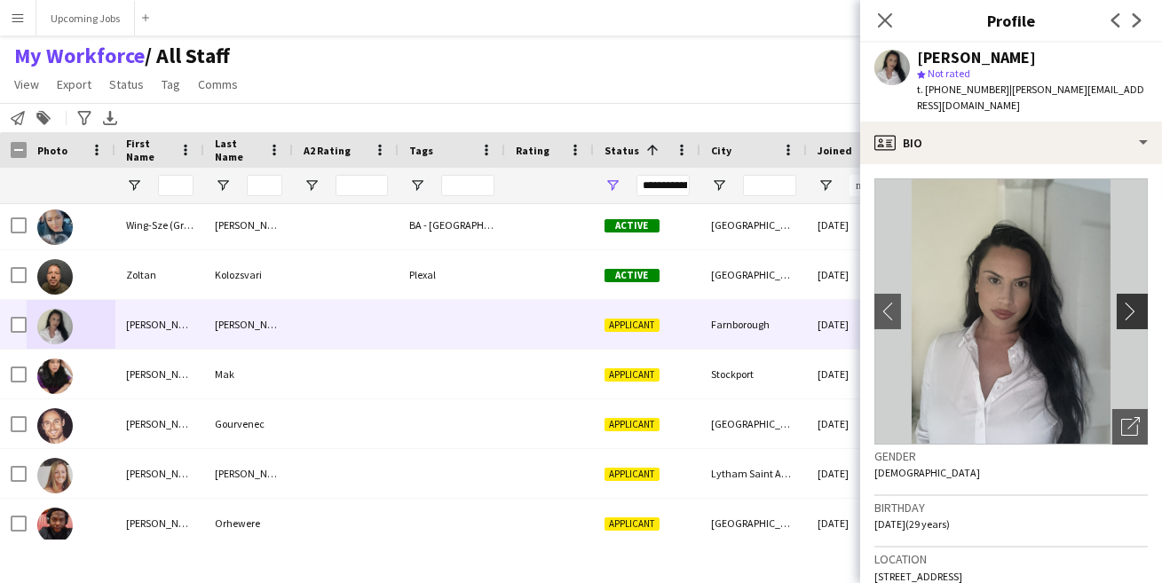
click at [1121, 302] on app-icon "chevron-right" at bounding box center [1135, 311] width 28 height 19
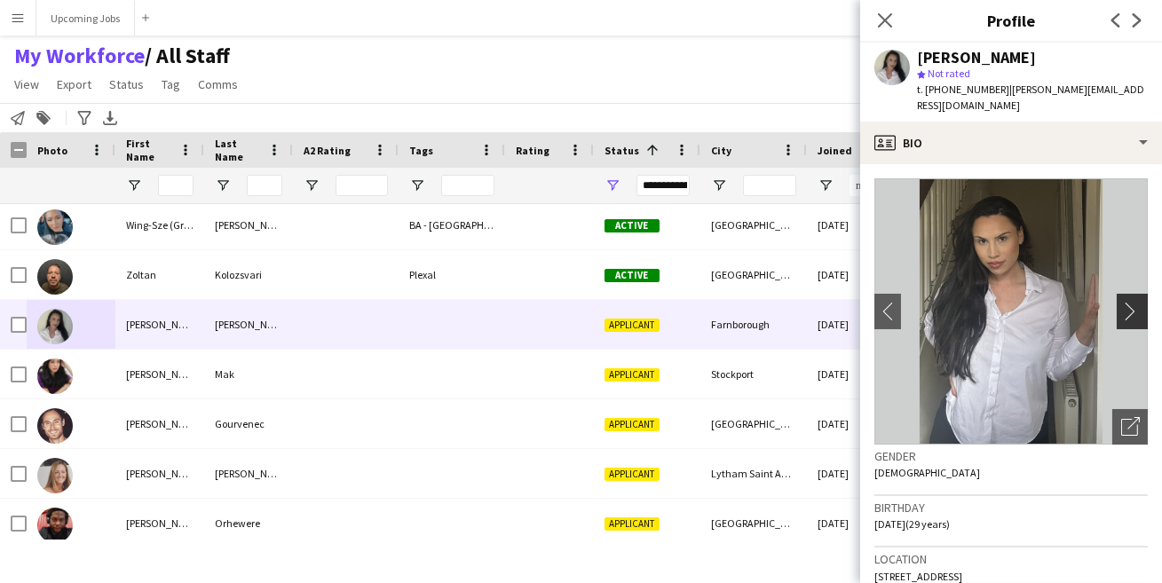
click at [1121, 302] on app-icon "chevron-right" at bounding box center [1135, 311] width 28 height 19
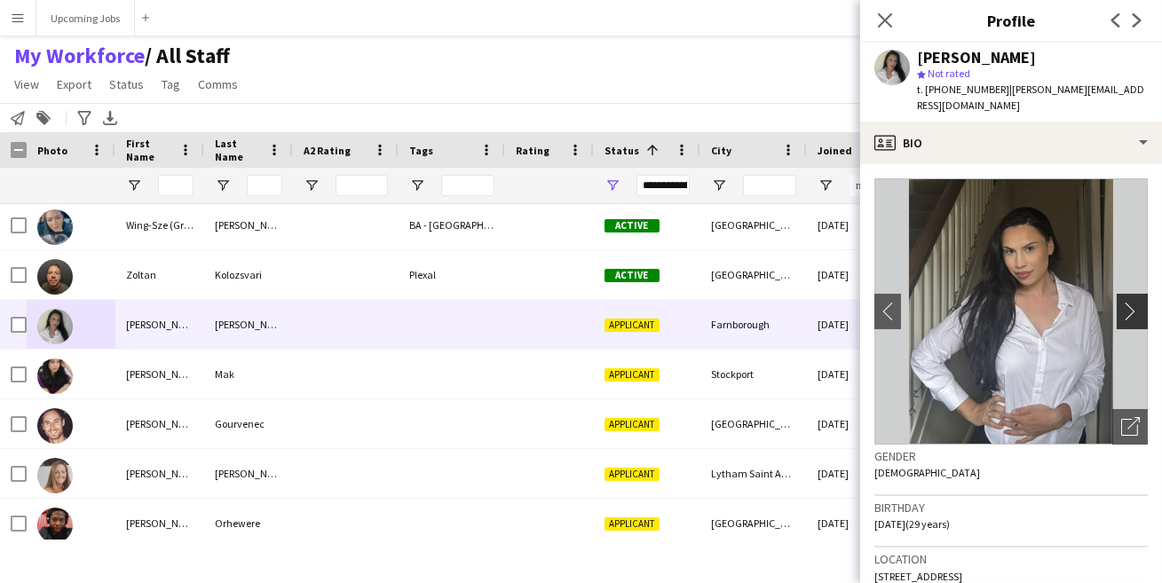
click at [1121, 302] on app-icon "chevron-right" at bounding box center [1135, 311] width 28 height 19
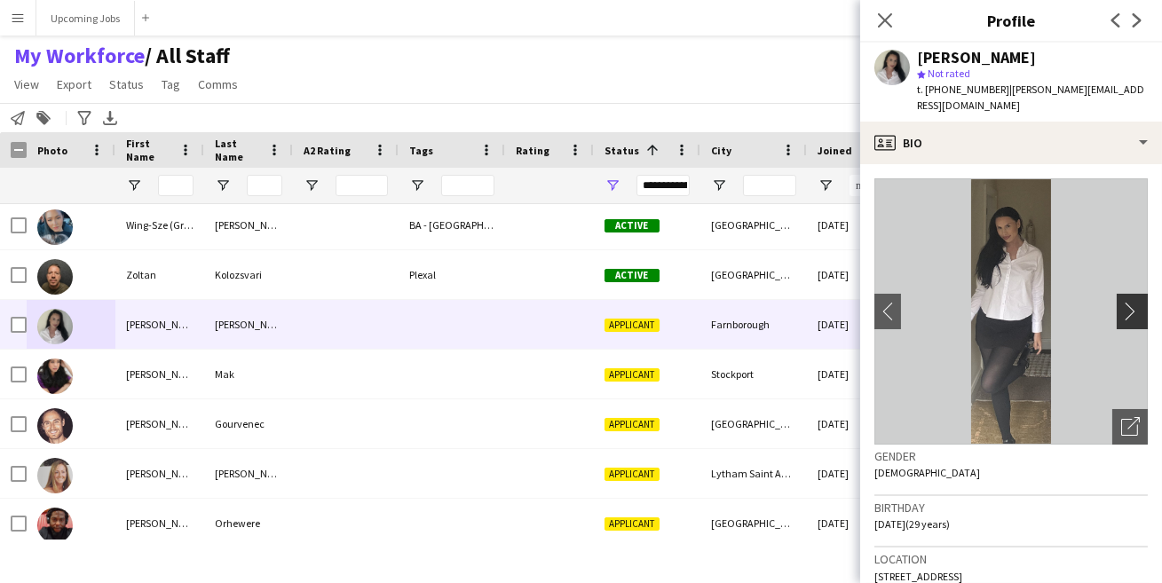
click at [1121, 302] on app-icon "chevron-right" at bounding box center [1135, 311] width 28 height 19
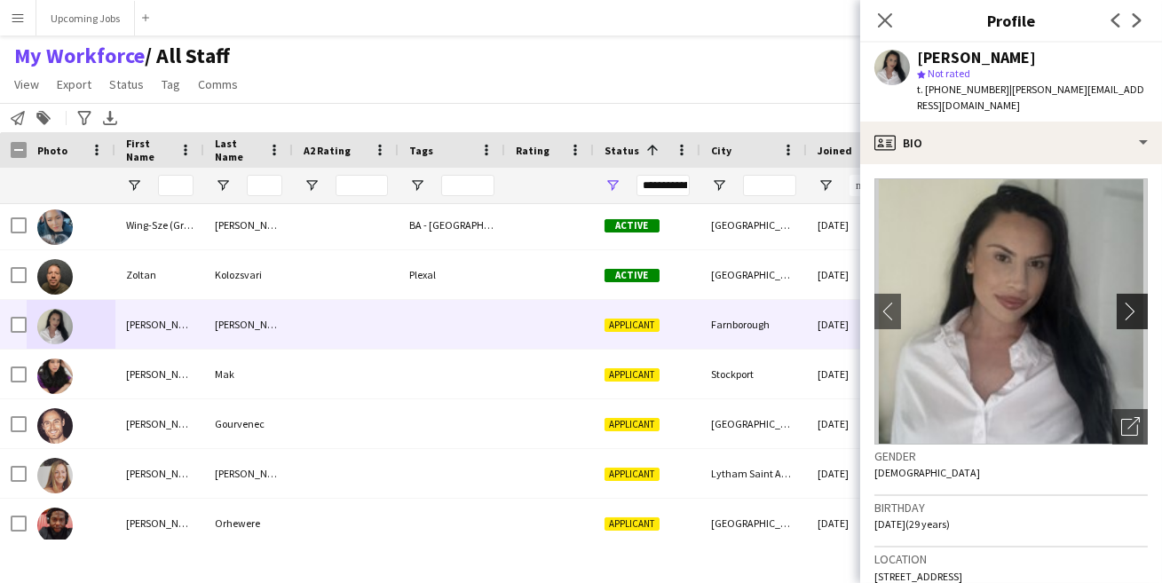
click at [1121, 302] on app-icon "chevron-right" at bounding box center [1135, 311] width 28 height 19
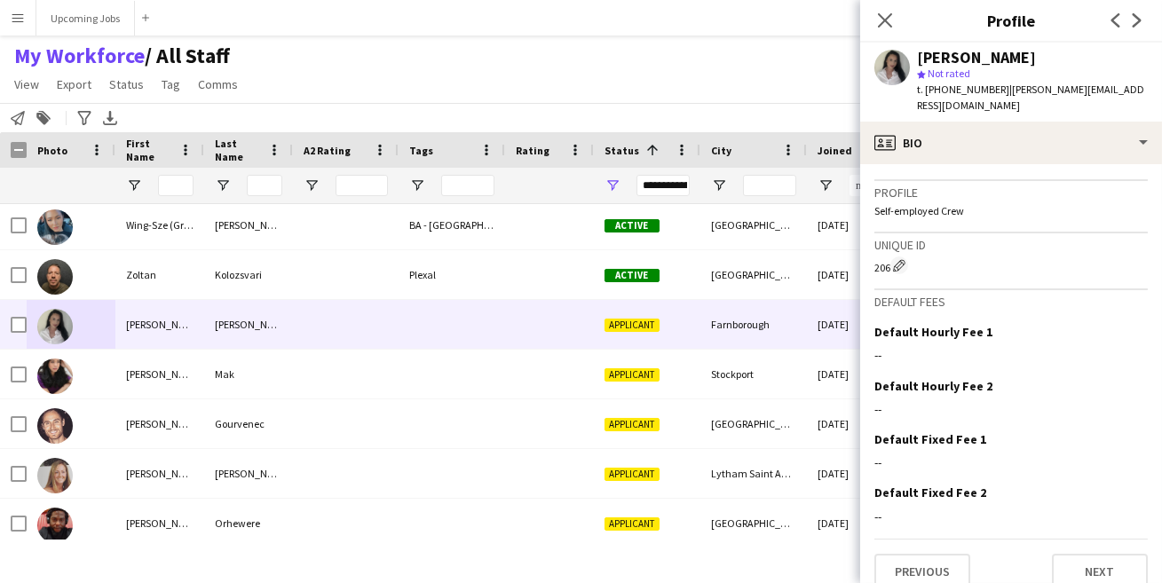
scroll to position [696, 0]
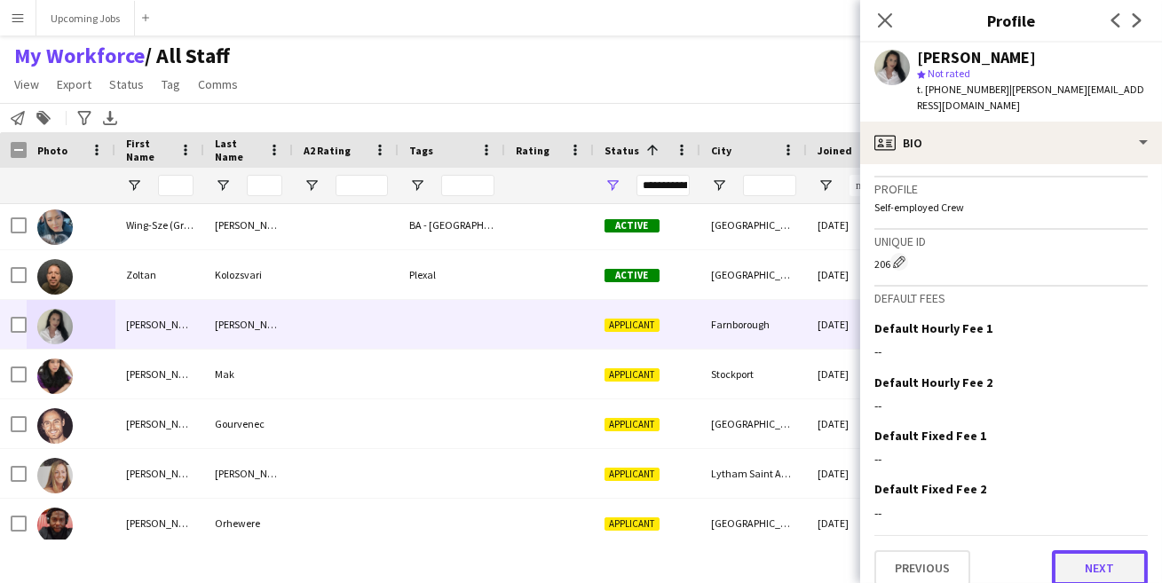
click at [1085, 551] on button "Next" at bounding box center [1100, 568] width 96 height 36
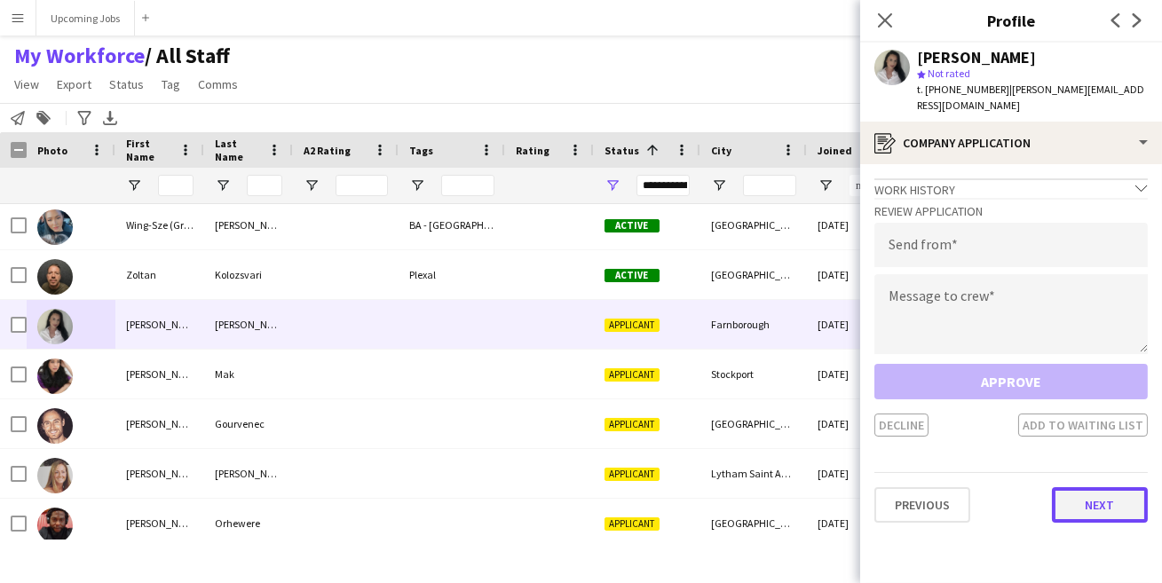
click at [1077, 487] on button "Next" at bounding box center [1100, 505] width 96 height 36
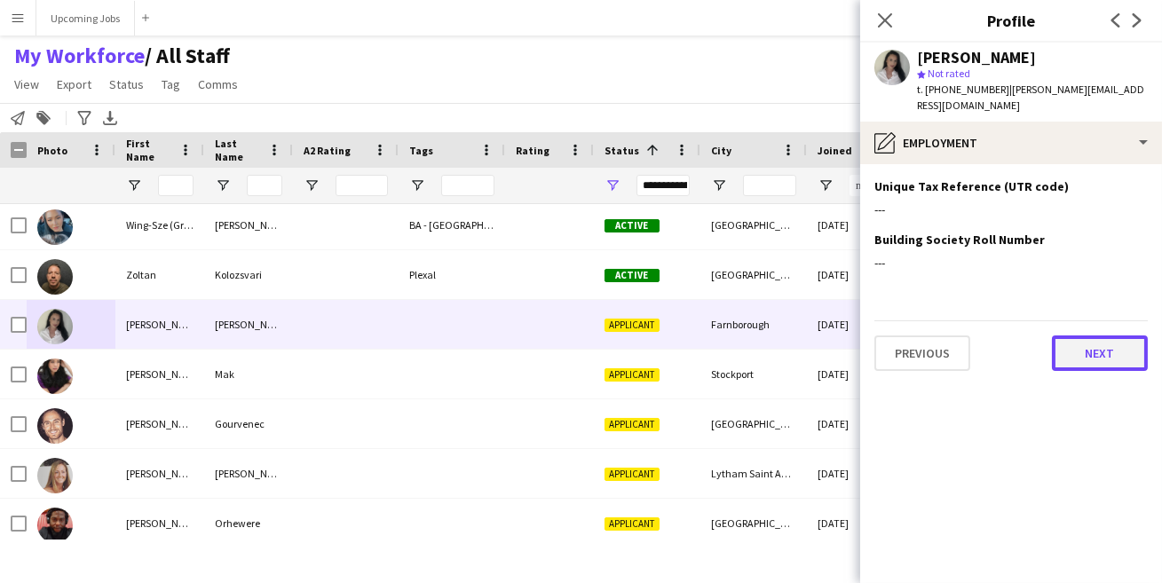
click at [1097, 336] on button "Next" at bounding box center [1100, 354] width 96 height 36
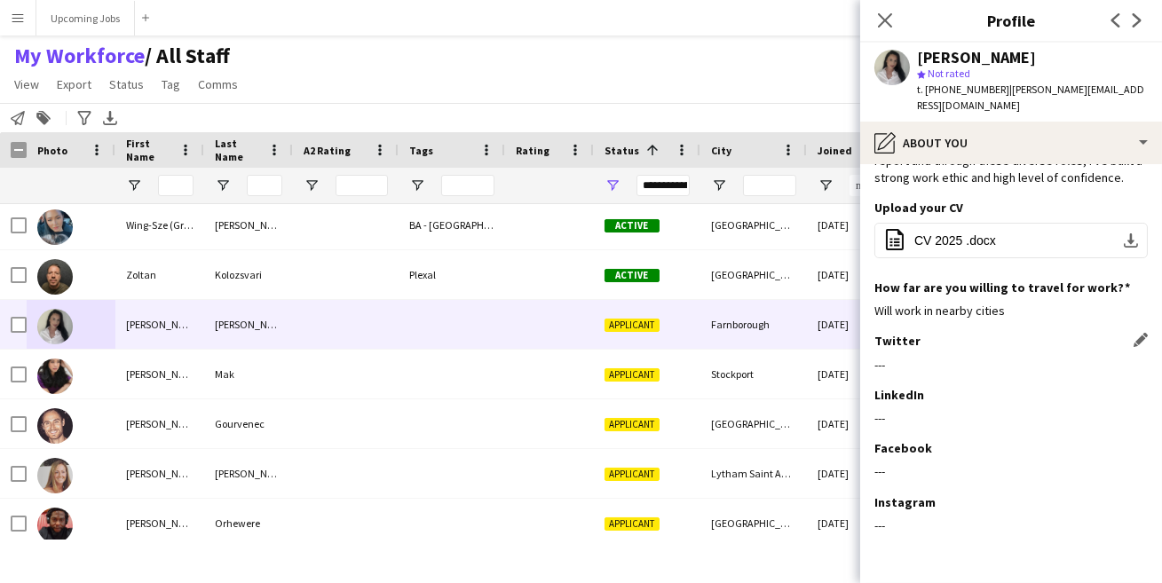
scroll to position [225, 0]
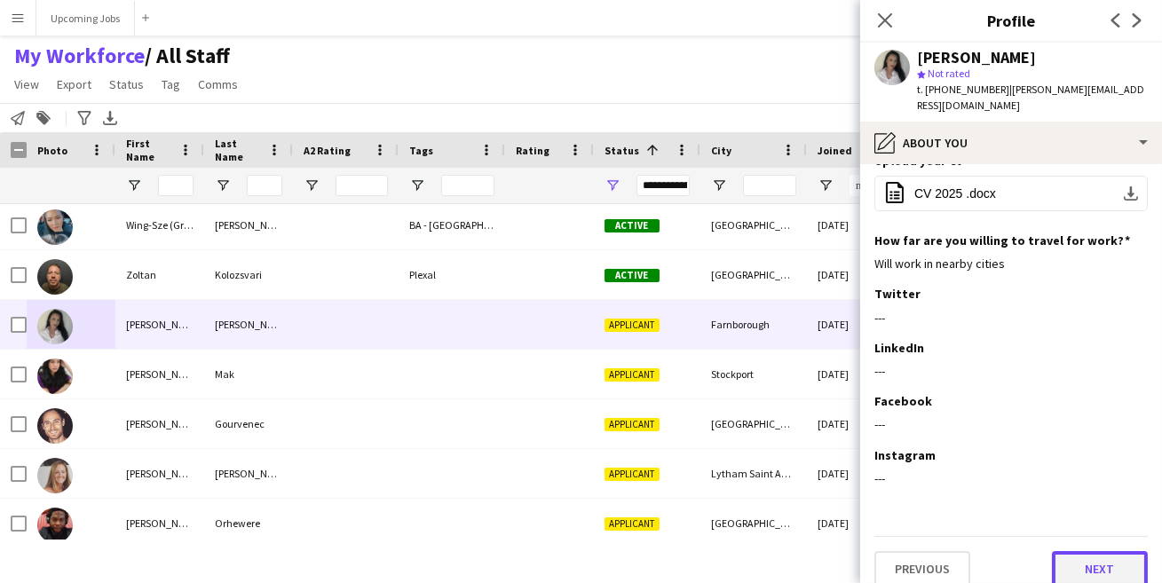
click at [1081, 552] on button "Next" at bounding box center [1100, 569] width 96 height 36
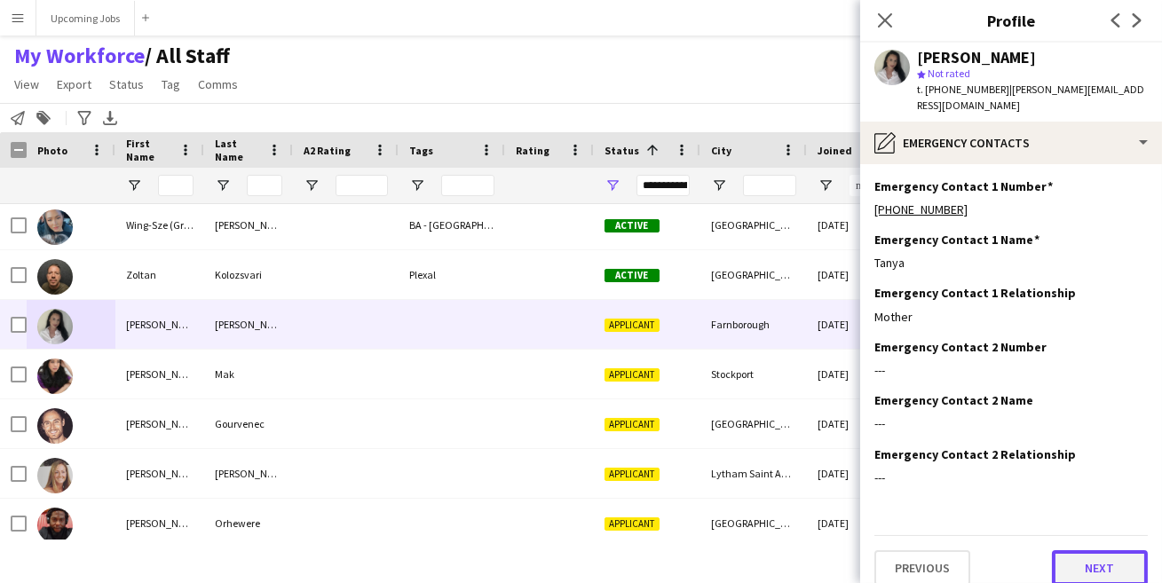
click at [1093, 550] on button "Next" at bounding box center [1100, 568] width 96 height 36
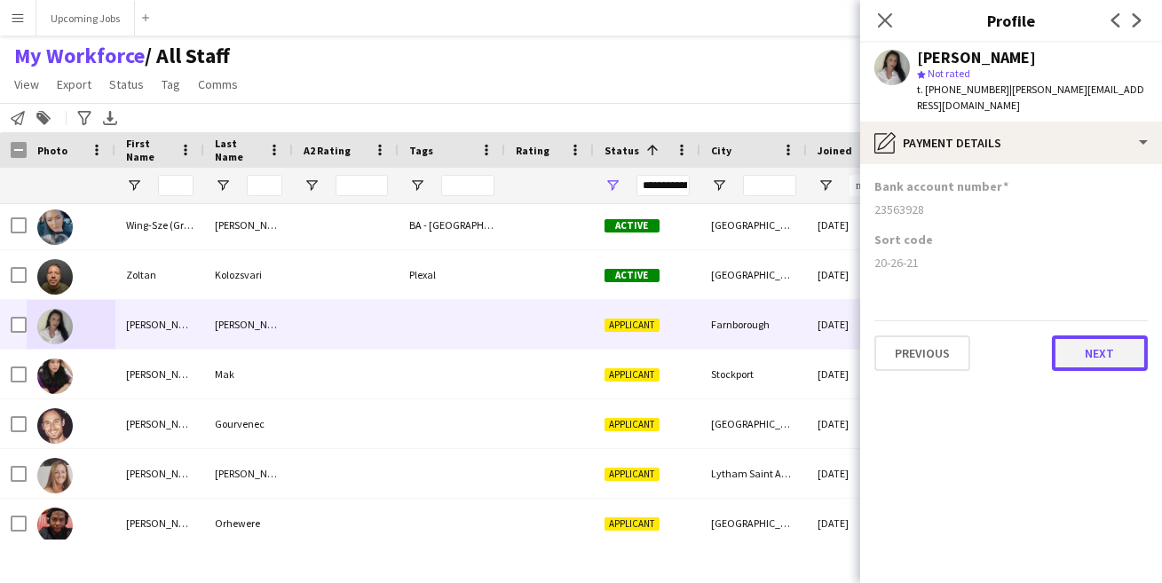
click at [1091, 336] on button "Next" at bounding box center [1100, 354] width 96 height 36
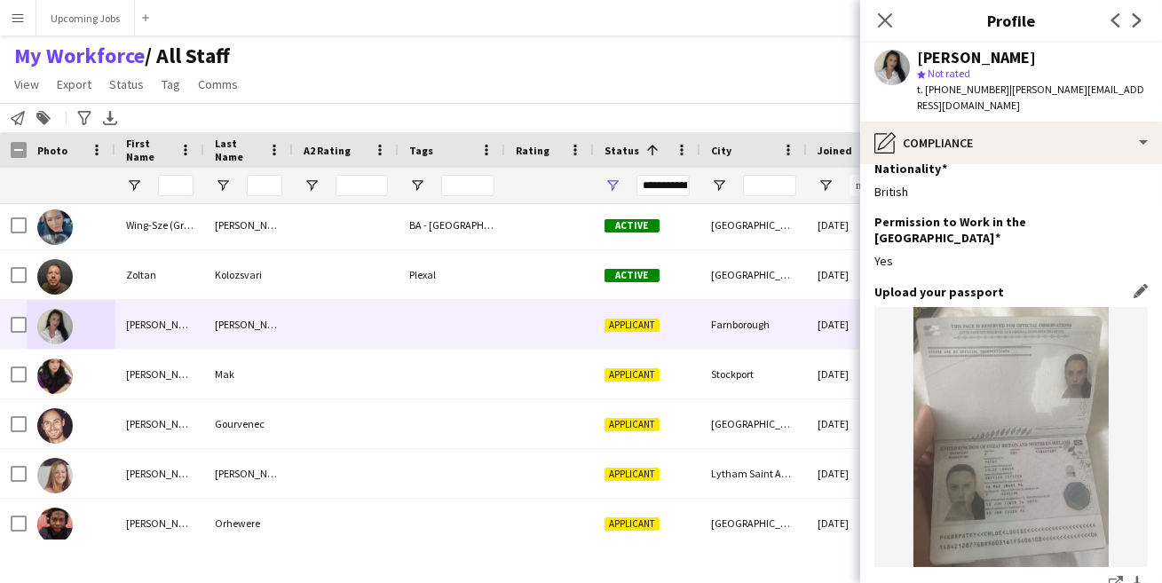
scroll to position [342, 0]
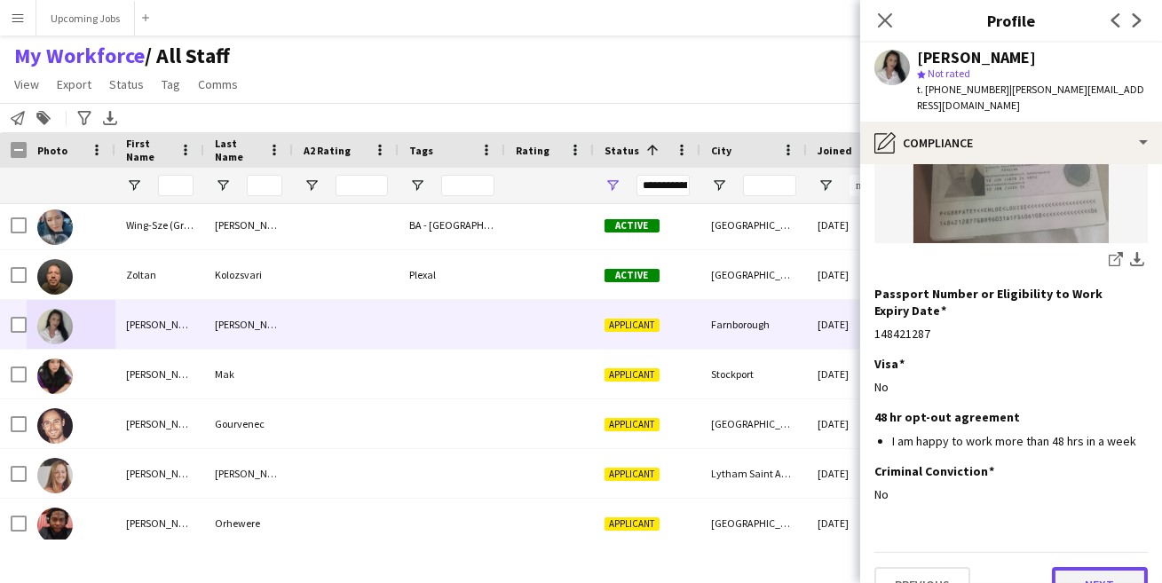
click at [1075, 567] on button "Next" at bounding box center [1100, 585] width 96 height 36
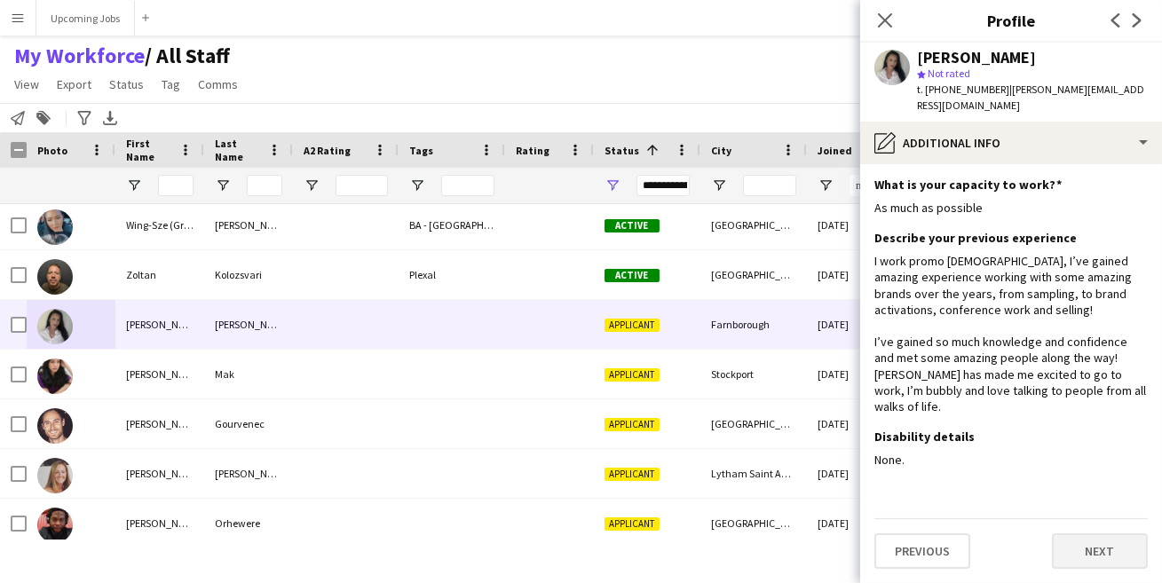
scroll to position [0, 0]
click at [1081, 535] on button "Next" at bounding box center [1100, 553] width 96 height 36
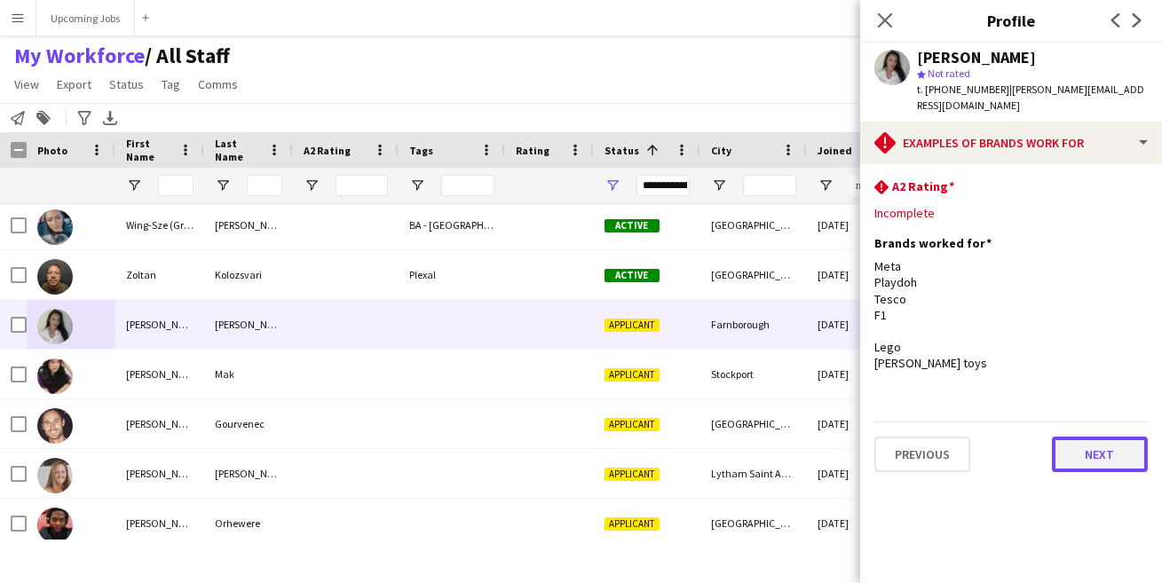
click at [1087, 439] on button "Next" at bounding box center [1100, 455] width 96 height 36
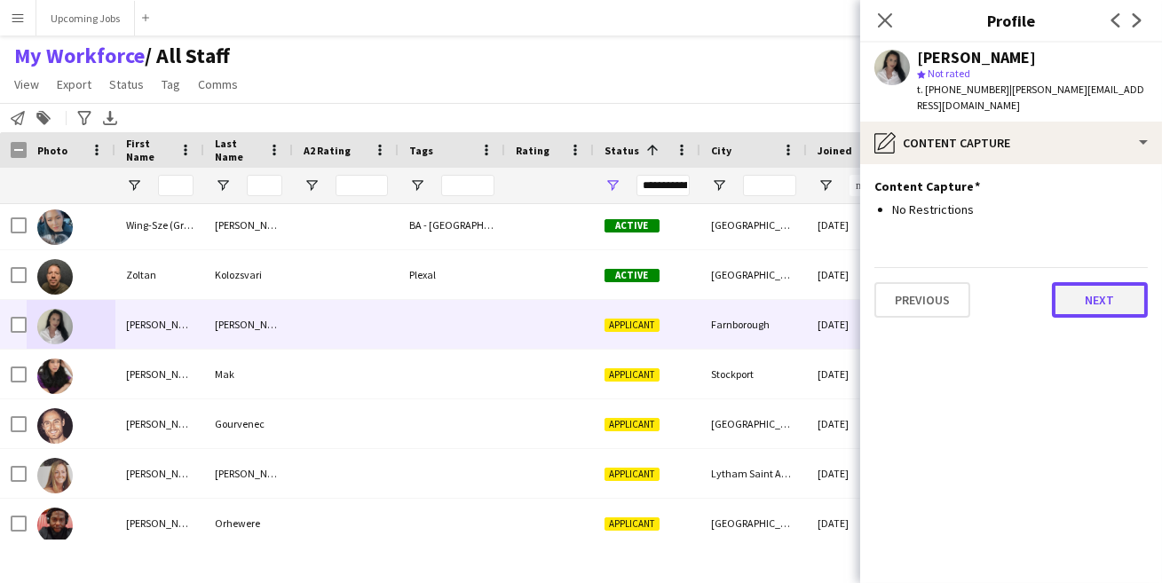
click at [1096, 282] on button "Next" at bounding box center [1100, 300] width 96 height 36
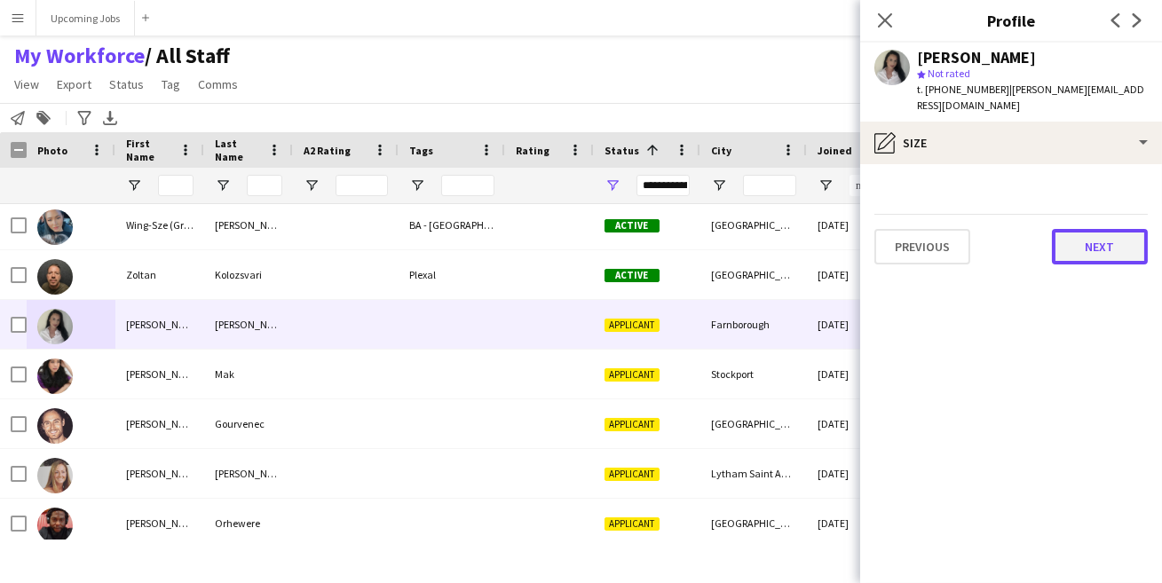
click at [1064, 236] on button "Next" at bounding box center [1100, 247] width 96 height 36
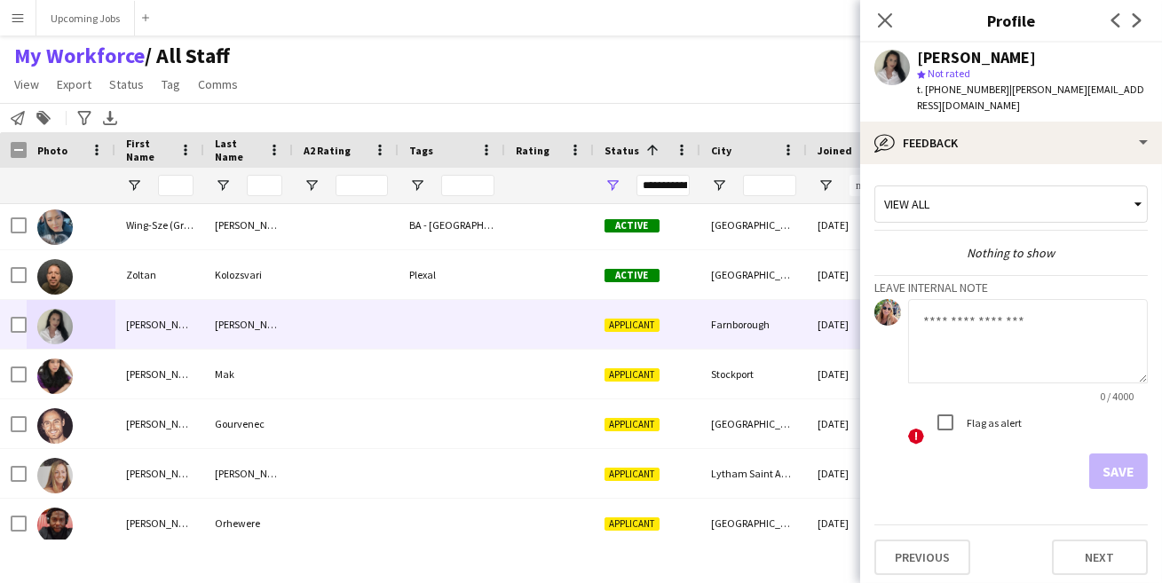
click at [969, 67] on span "Not rated" at bounding box center [949, 73] width 43 height 13
click at [898, 61] on app-user-avatar at bounding box center [892, 68] width 36 height 36
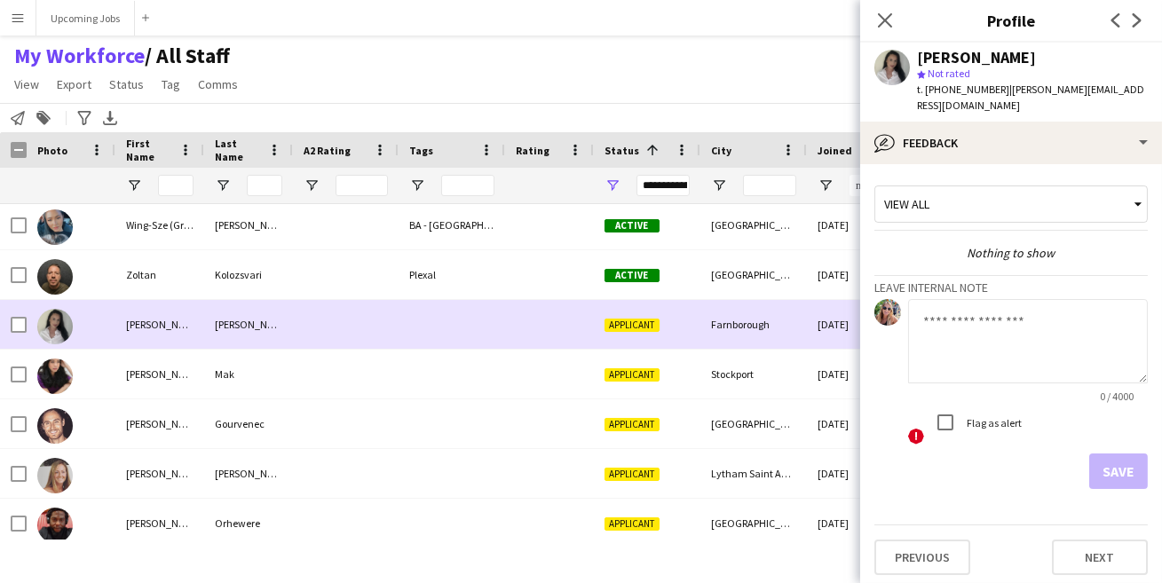
click at [118, 329] on div "[PERSON_NAME]" at bounding box center [159, 324] width 89 height 49
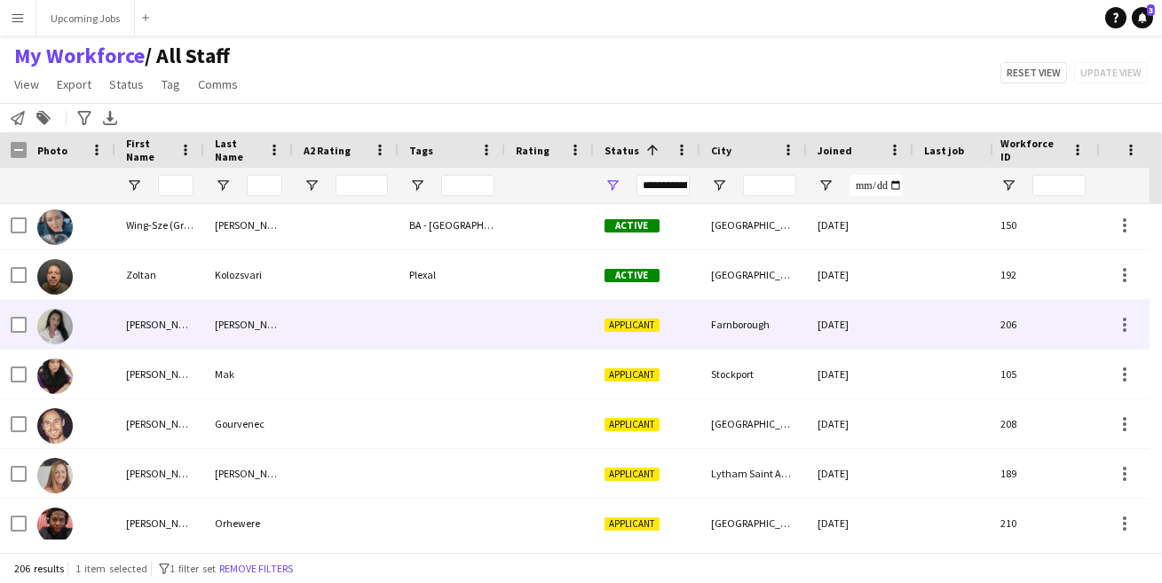
click at [143, 330] on div "[PERSON_NAME]" at bounding box center [159, 324] width 89 height 49
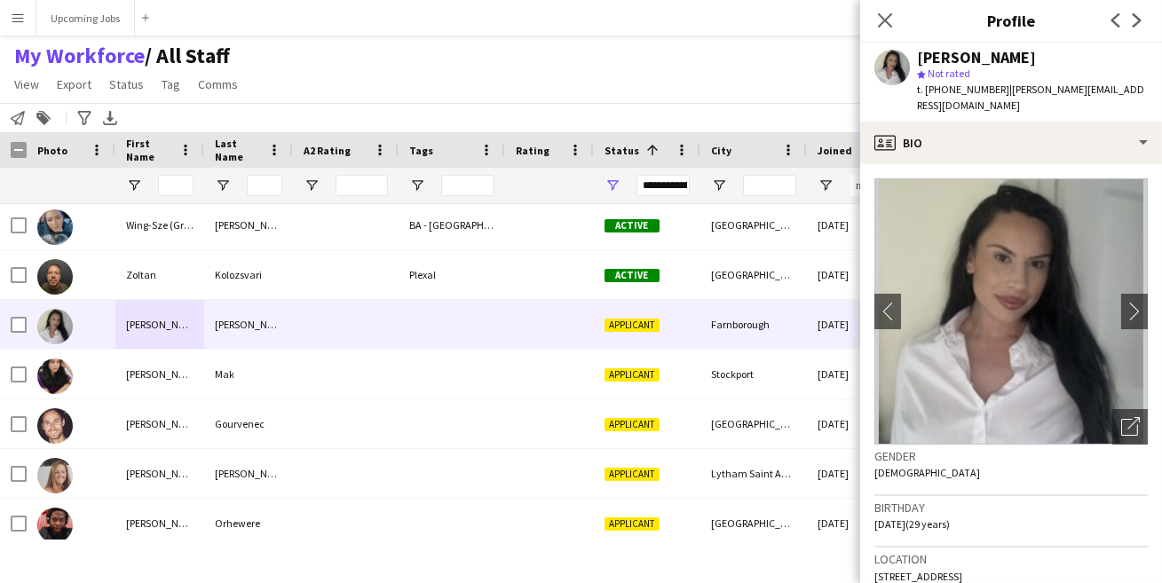
drag, startPoint x: 1052, startPoint y: 565, endPoint x: 864, endPoint y: 562, distance: 188.2
click at [864, 562] on app-crew-profile-bio "chevron-left chevron-right Open photos pop-in Gender [DEMOGRAPHIC_DATA] Birthda…" at bounding box center [1011, 373] width 302 height 419
copy span "[STREET_ADDRESS]"
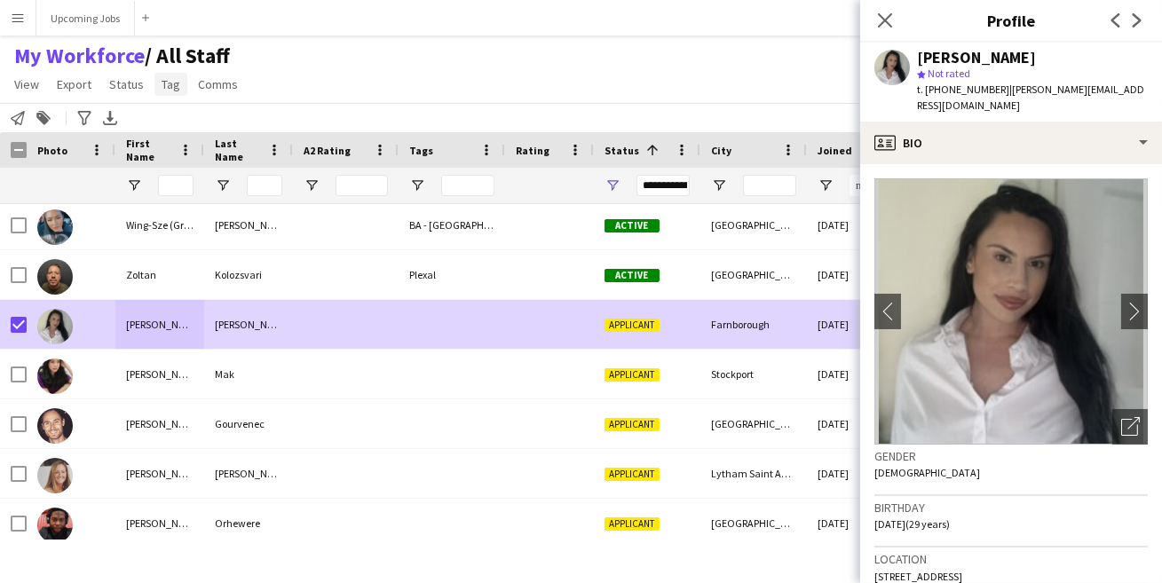
click at [171, 82] on span "Tag" at bounding box center [171, 84] width 19 height 16
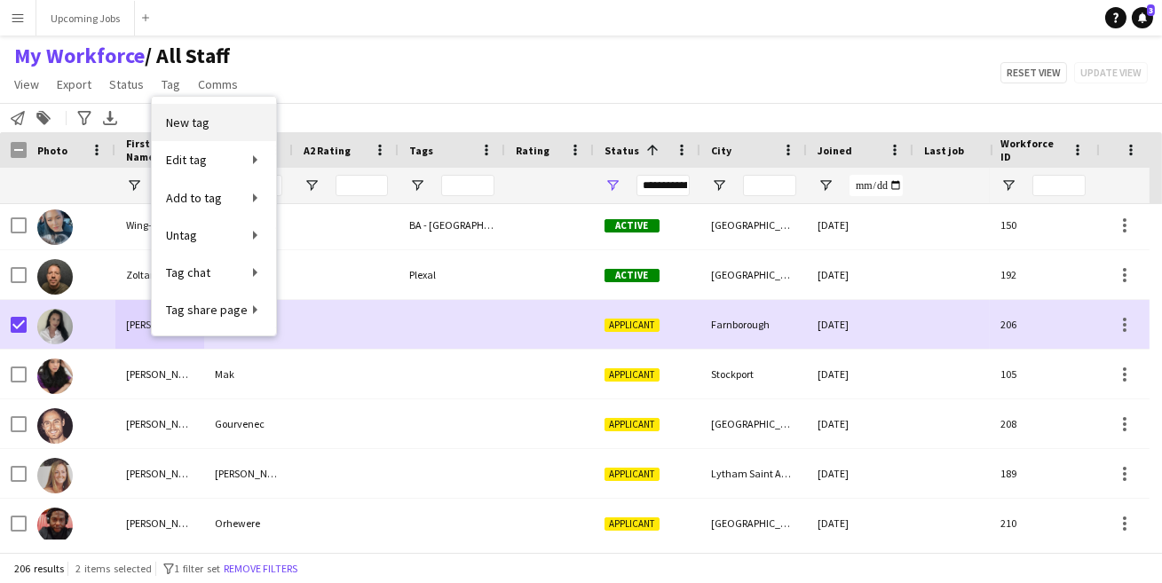
click at [202, 120] on span "New tag" at bounding box center [187, 123] width 43 height 16
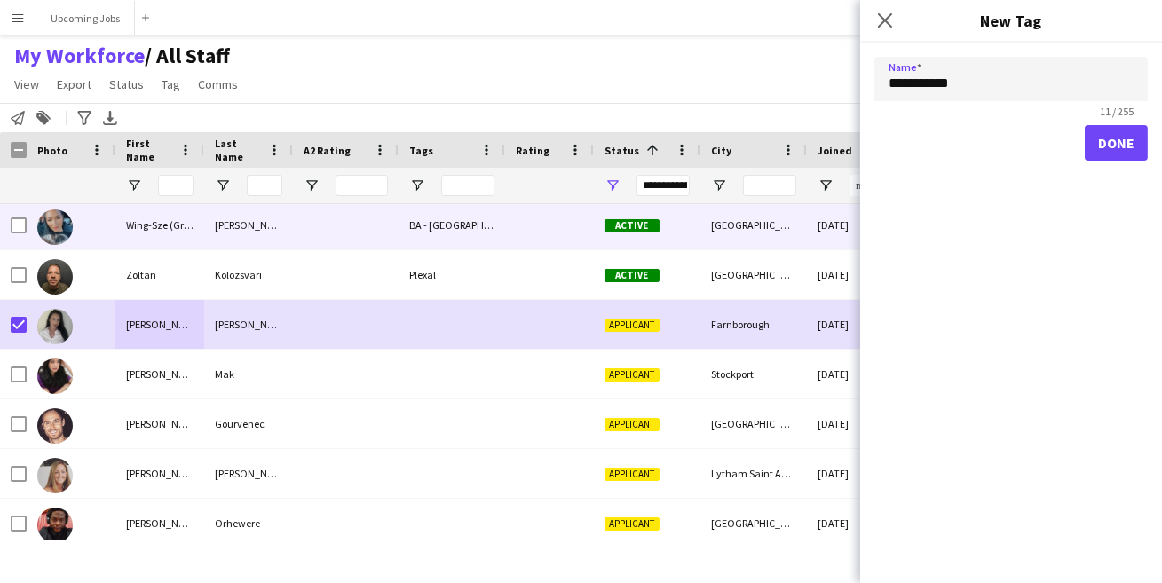
type input "**********"
click at [1085, 125] on button "Done" at bounding box center [1116, 143] width 63 height 36
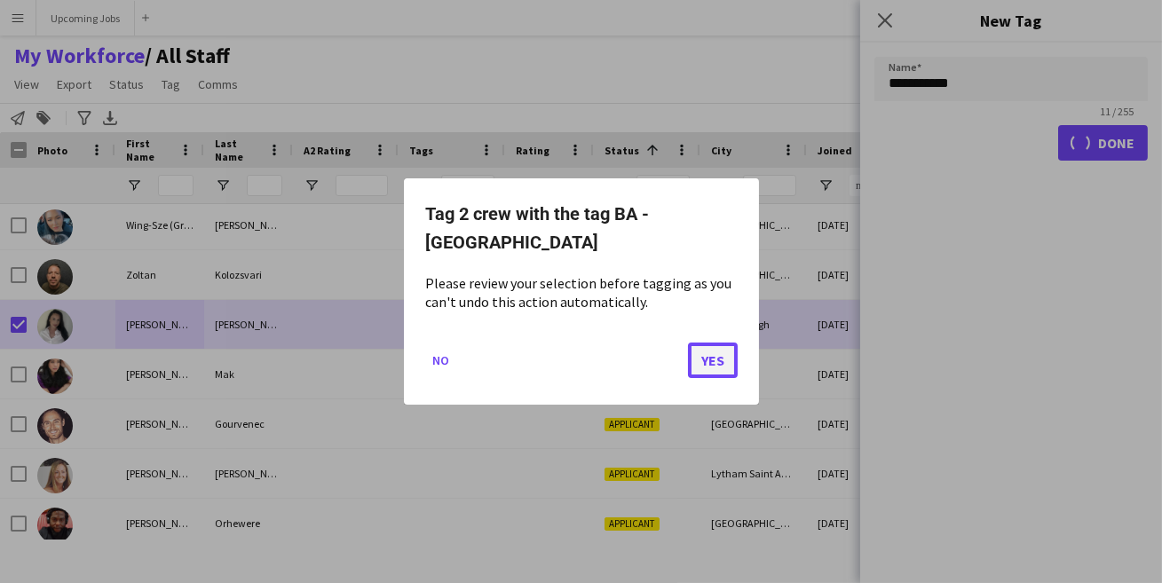
click at [720, 345] on button "Yes" at bounding box center [713, 361] width 50 height 36
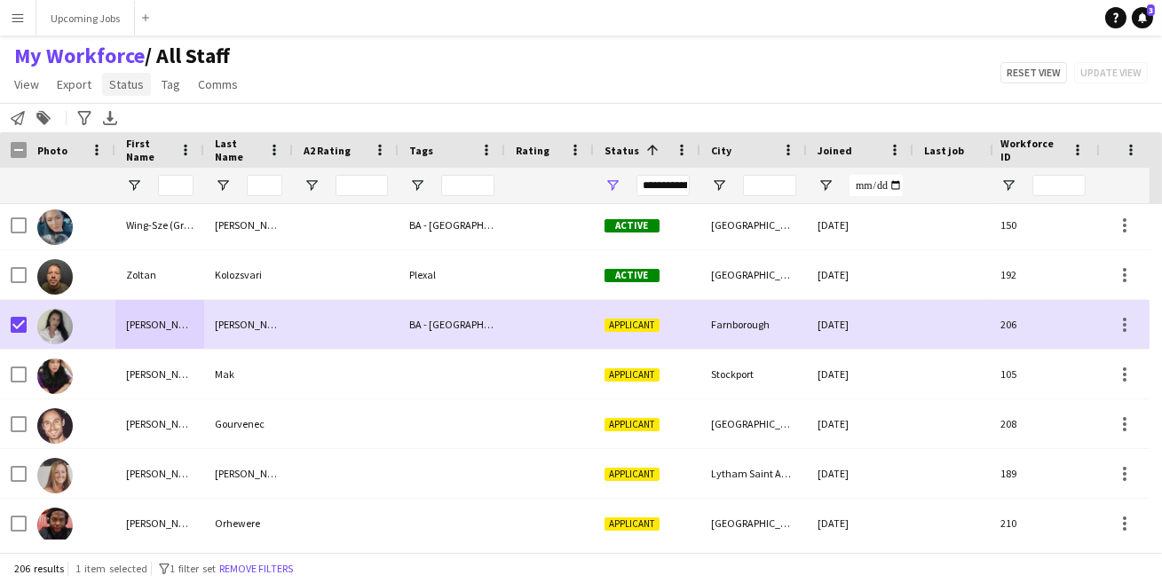
click at [126, 86] on span "Status" at bounding box center [126, 84] width 35 height 16
click at [154, 124] on link "Edit" at bounding box center [164, 122] width 124 height 37
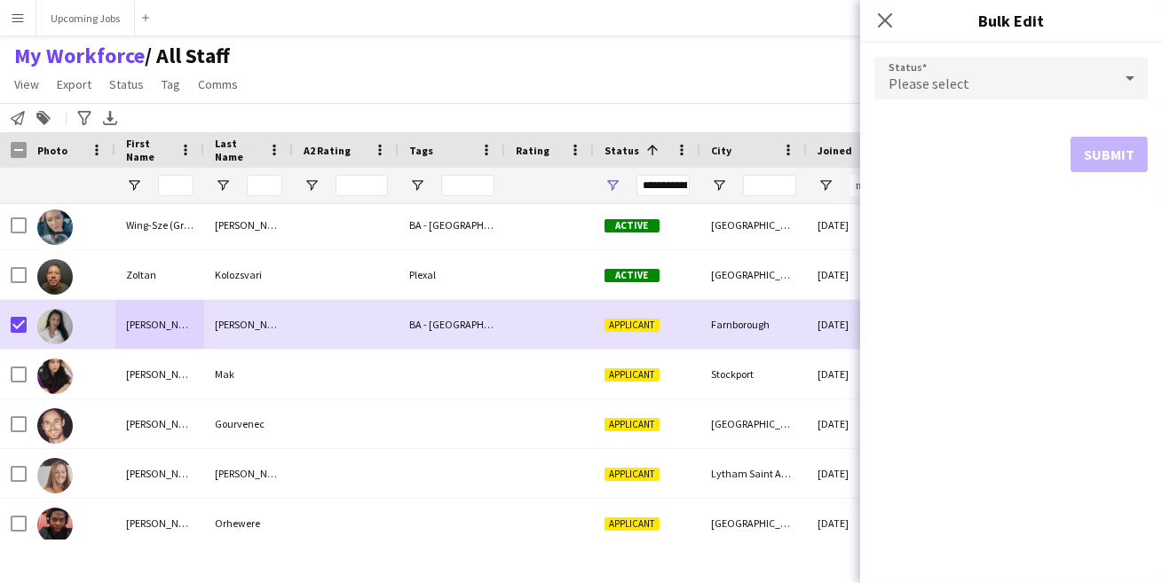
click at [981, 91] on div "Please select" at bounding box center [993, 78] width 238 height 43
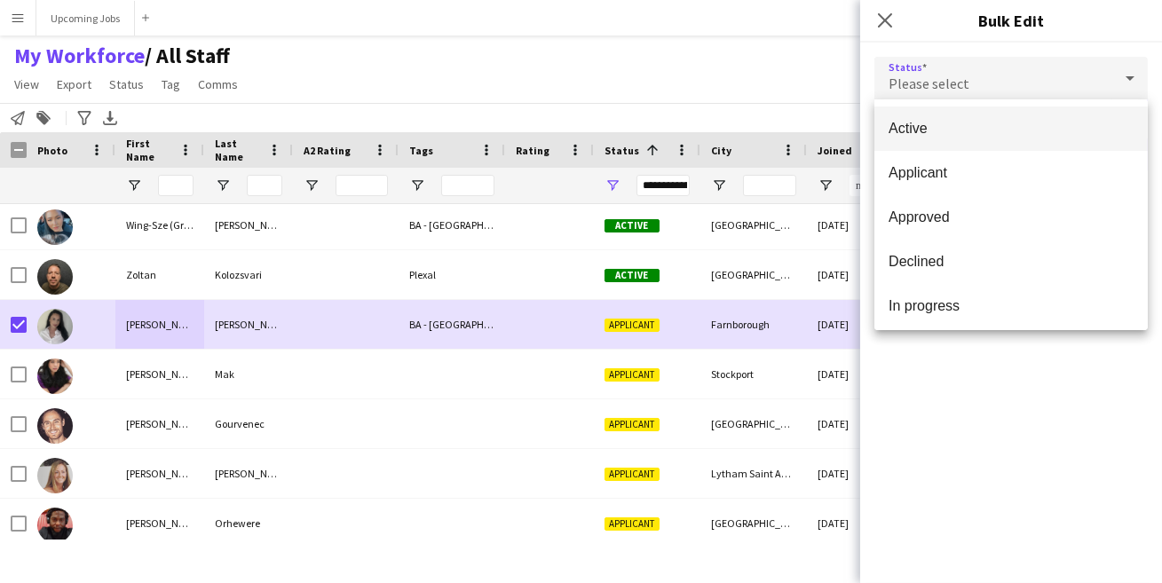
click at [973, 138] on mat-option "Active" at bounding box center [1010, 129] width 273 height 44
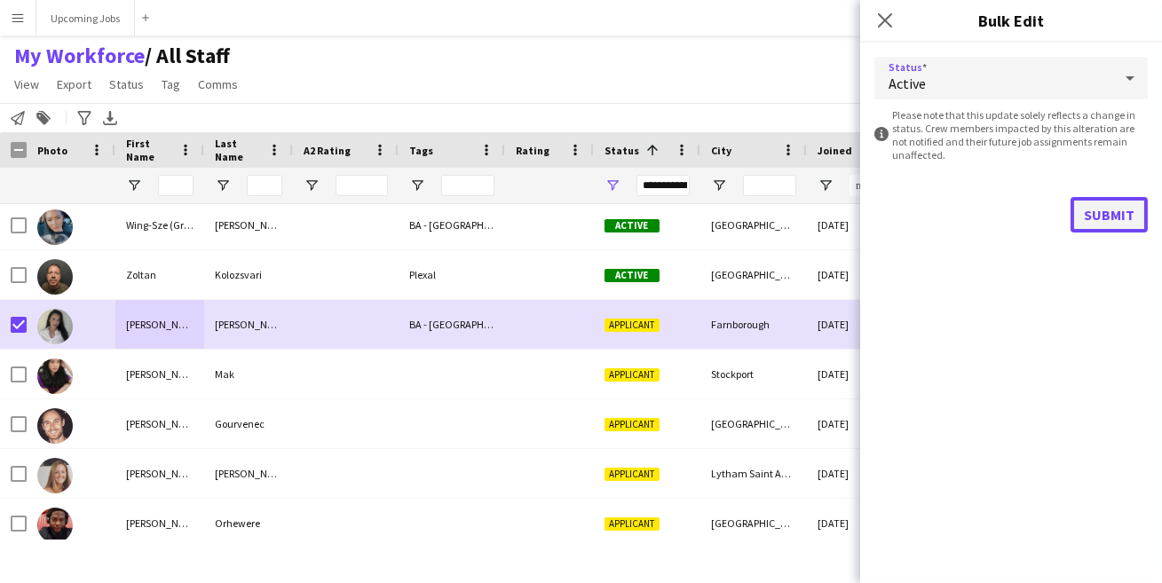
click at [1120, 214] on button "Submit" at bounding box center [1109, 215] width 77 height 36
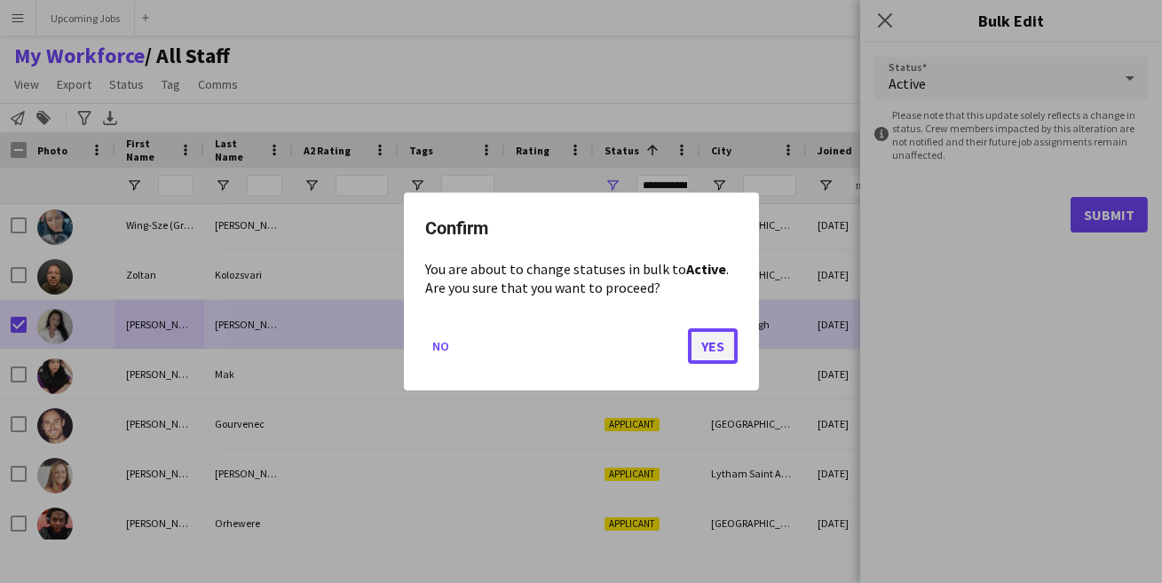
click at [710, 344] on button "Yes" at bounding box center [713, 346] width 50 height 36
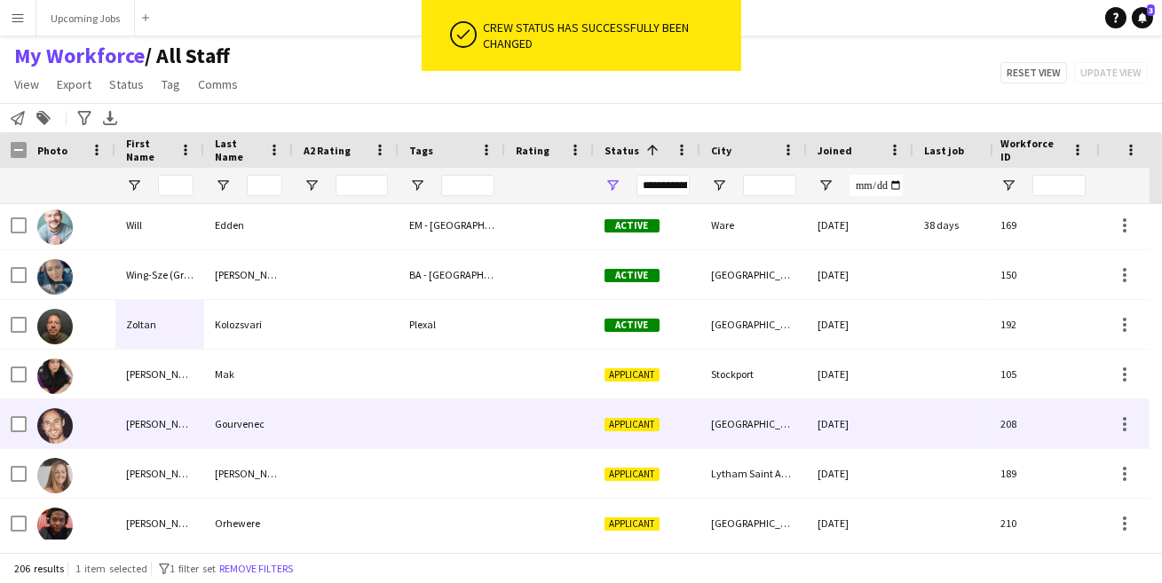
click at [46, 424] on img at bounding box center [55, 426] width 36 height 36
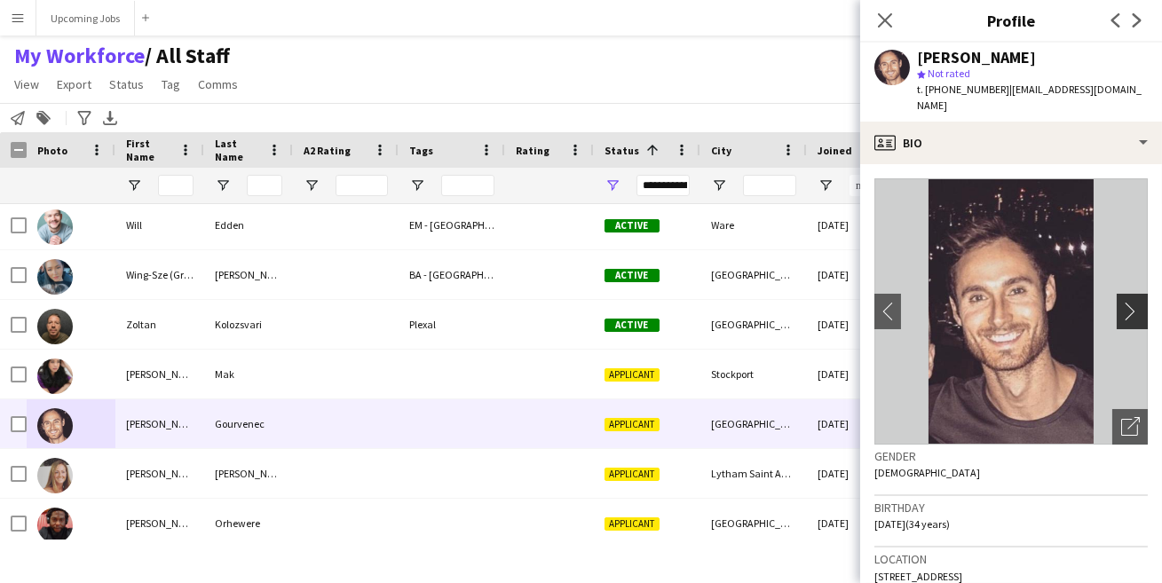
click at [1121, 302] on app-icon "chevron-right" at bounding box center [1135, 311] width 28 height 19
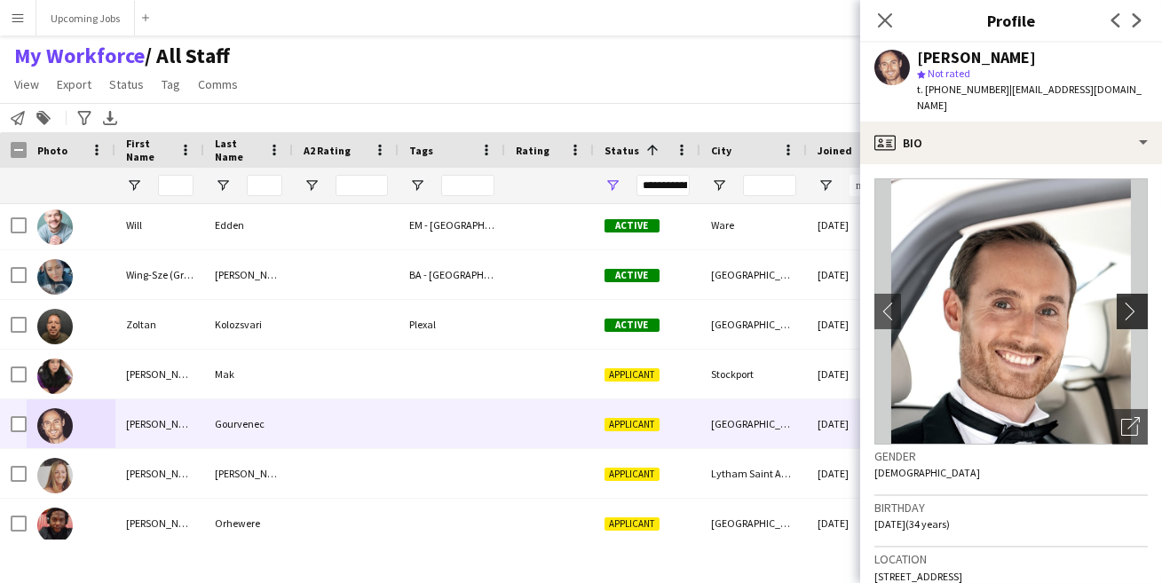
click at [1121, 302] on app-icon "chevron-right" at bounding box center [1135, 311] width 28 height 19
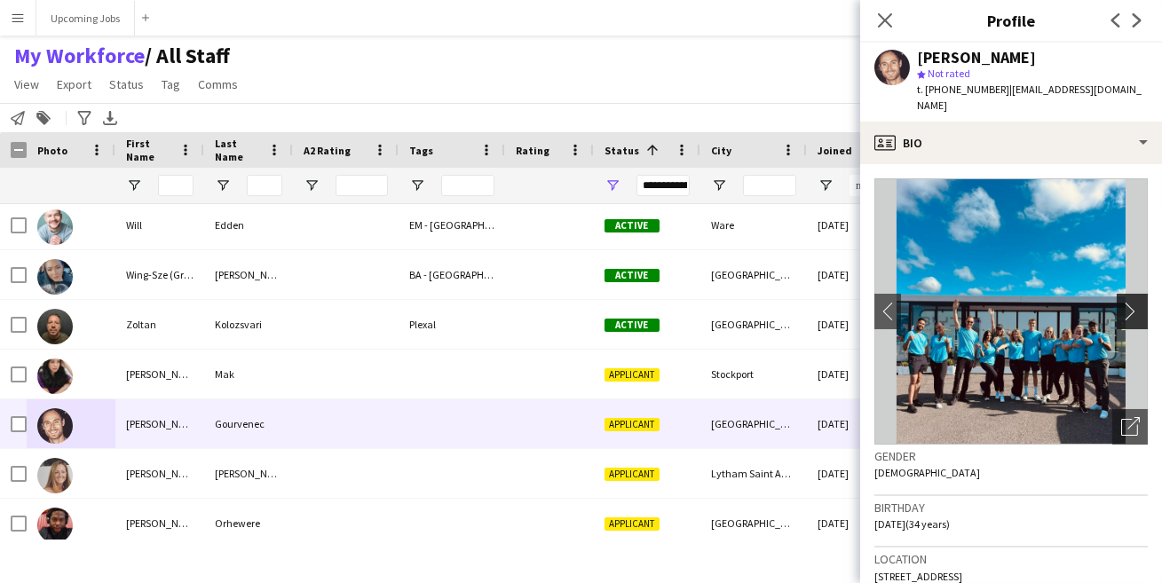
click at [1121, 302] on app-icon "chevron-right" at bounding box center [1135, 311] width 28 height 19
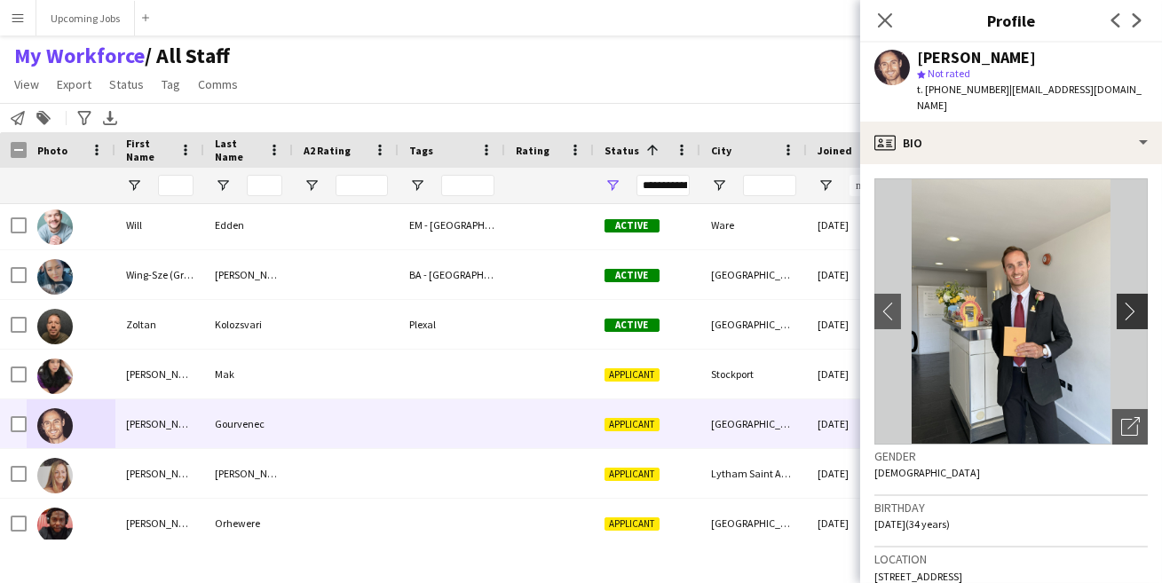
click at [1121, 302] on app-icon "chevron-right" at bounding box center [1135, 311] width 28 height 19
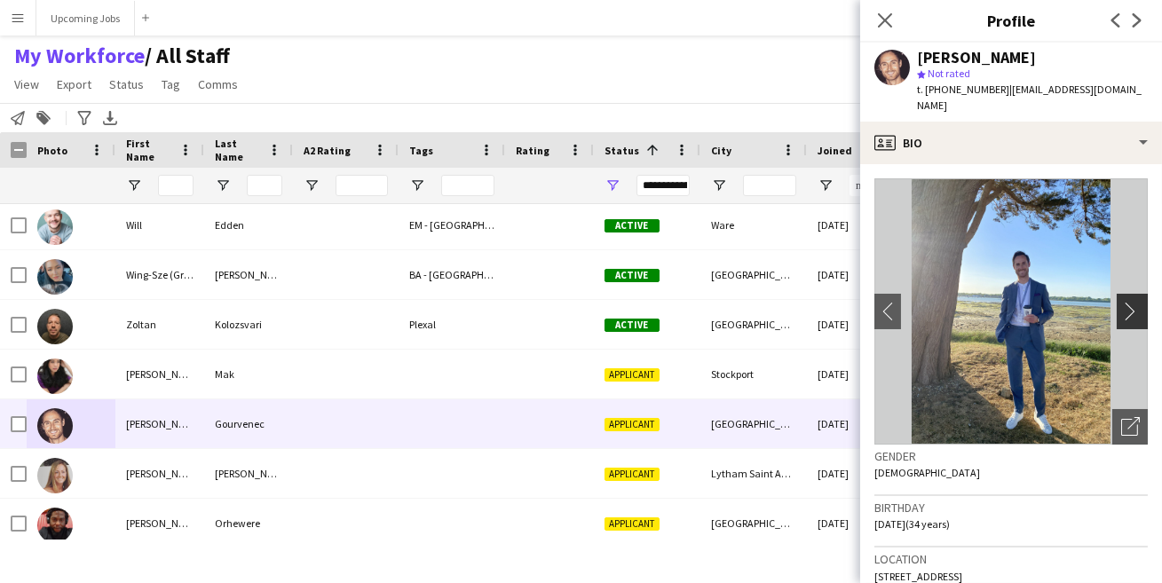
click at [1121, 302] on app-icon "chevron-right" at bounding box center [1135, 311] width 28 height 19
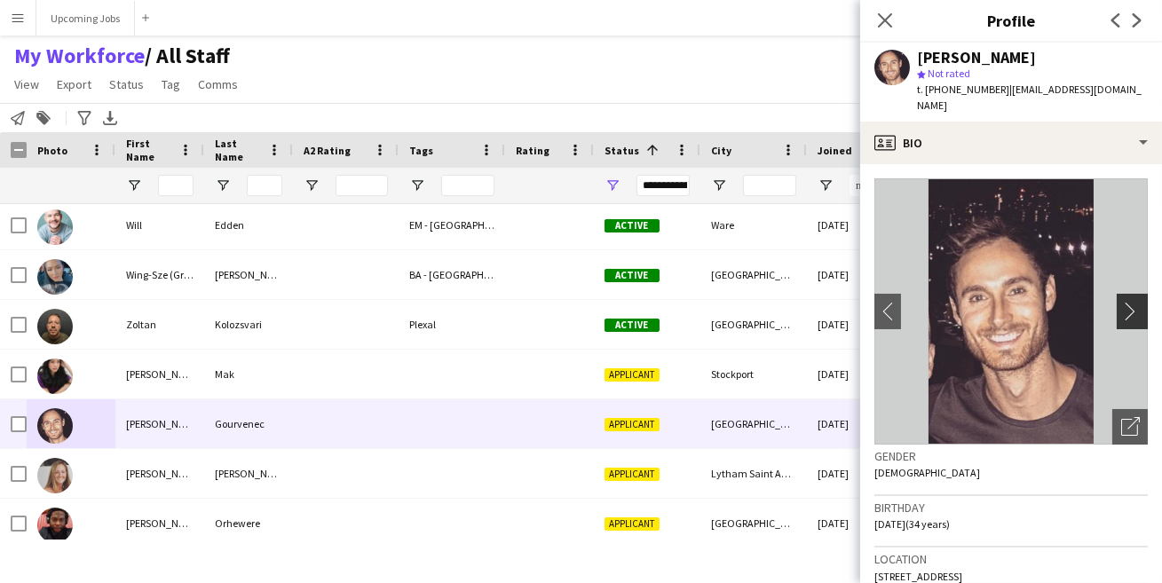
click at [1121, 302] on app-icon "chevron-right" at bounding box center [1135, 311] width 28 height 19
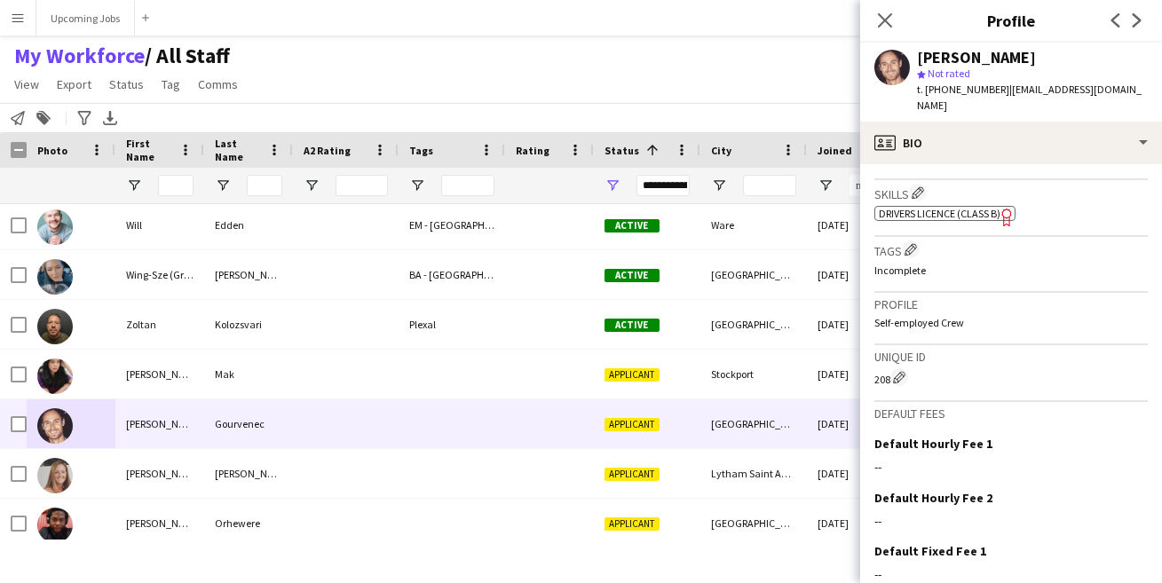
scroll to position [710, 0]
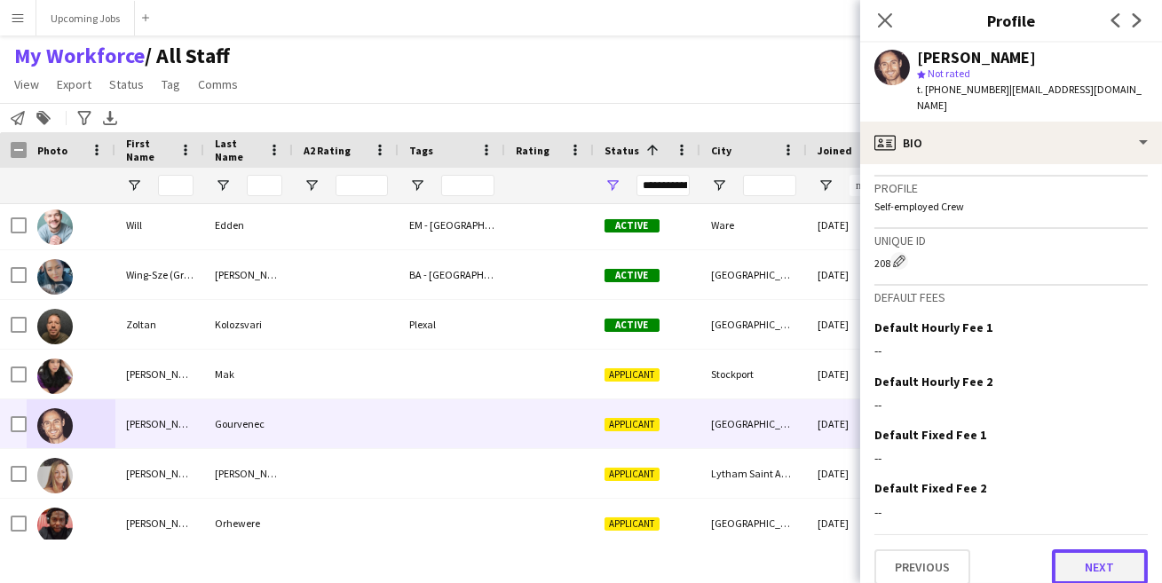
click at [1082, 549] on button "Next" at bounding box center [1100, 567] width 96 height 36
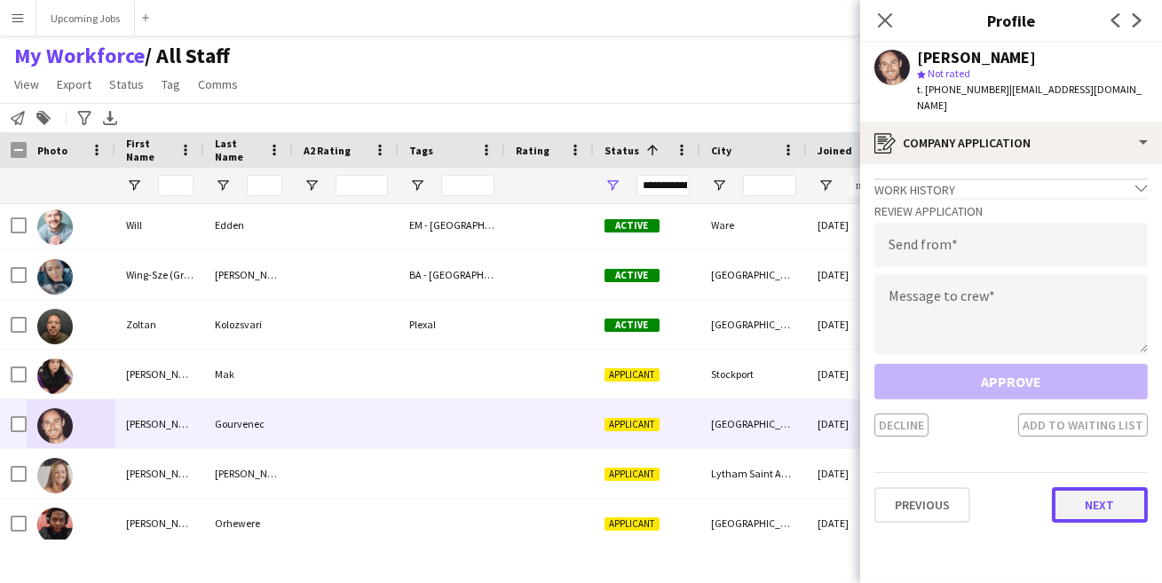
click at [1093, 497] on button "Next" at bounding box center [1100, 505] width 96 height 36
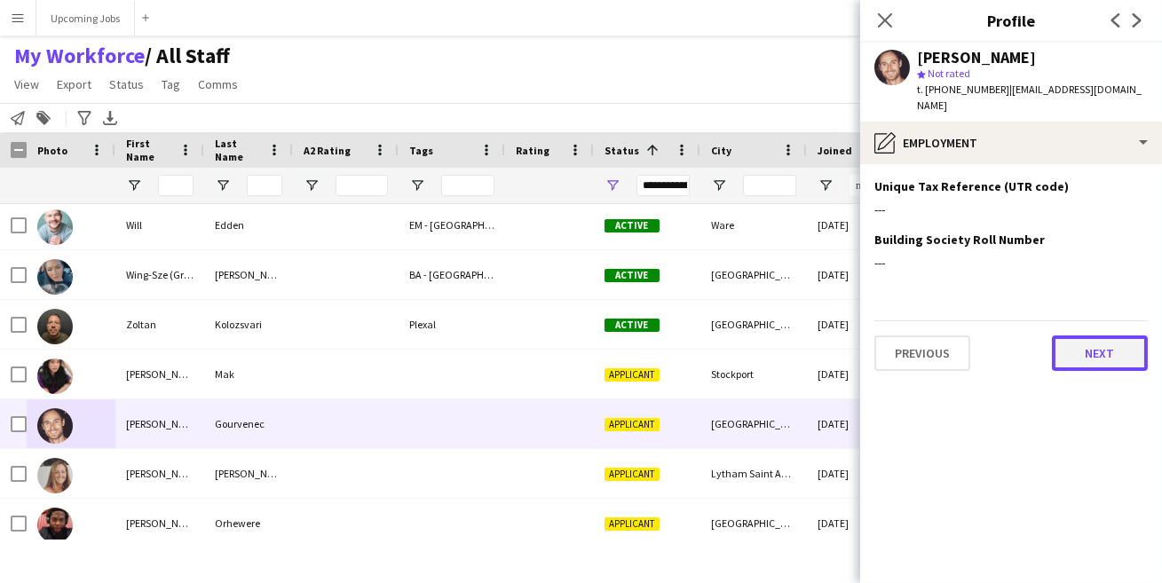
click at [1095, 336] on button "Next" at bounding box center [1100, 354] width 96 height 36
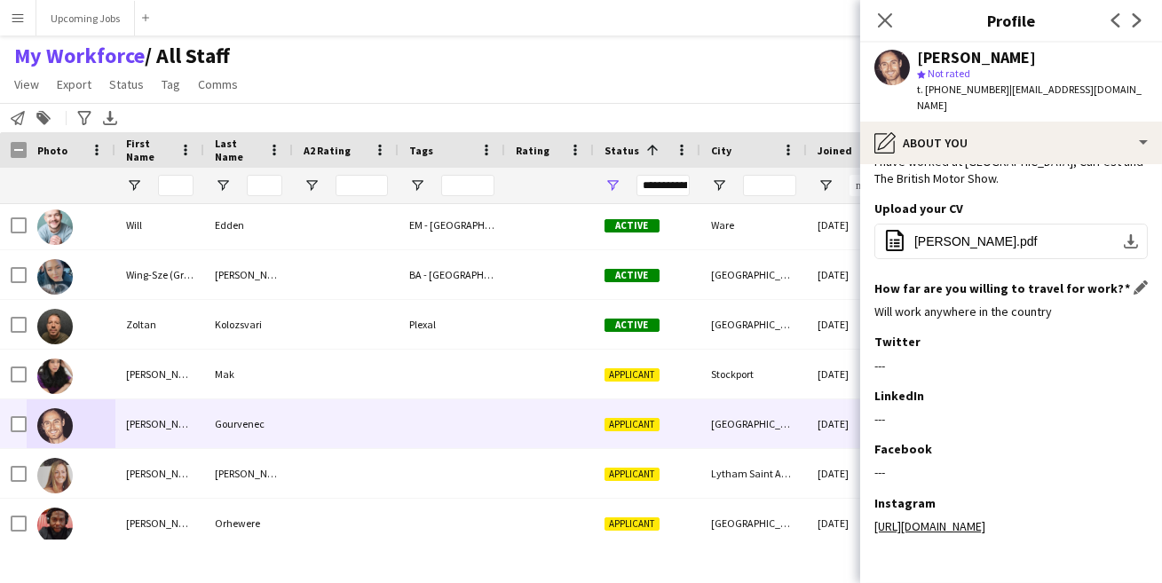
scroll to position [289, 0]
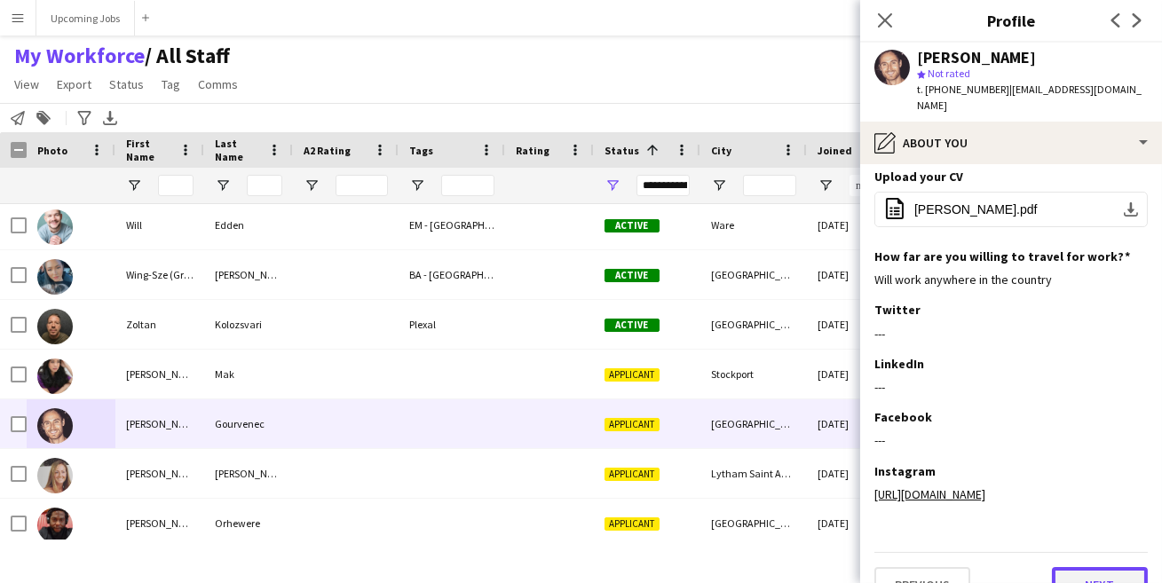
click at [1080, 567] on button "Next" at bounding box center [1100, 585] width 96 height 36
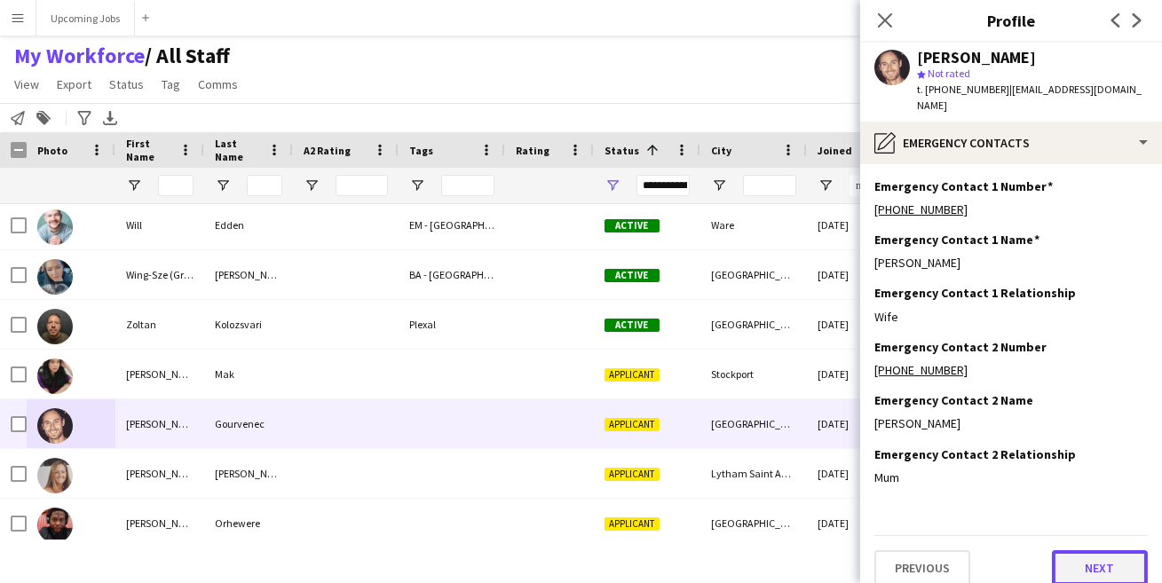
click at [1082, 553] on button "Next" at bounding box center [1100, 568] width 96 height 36
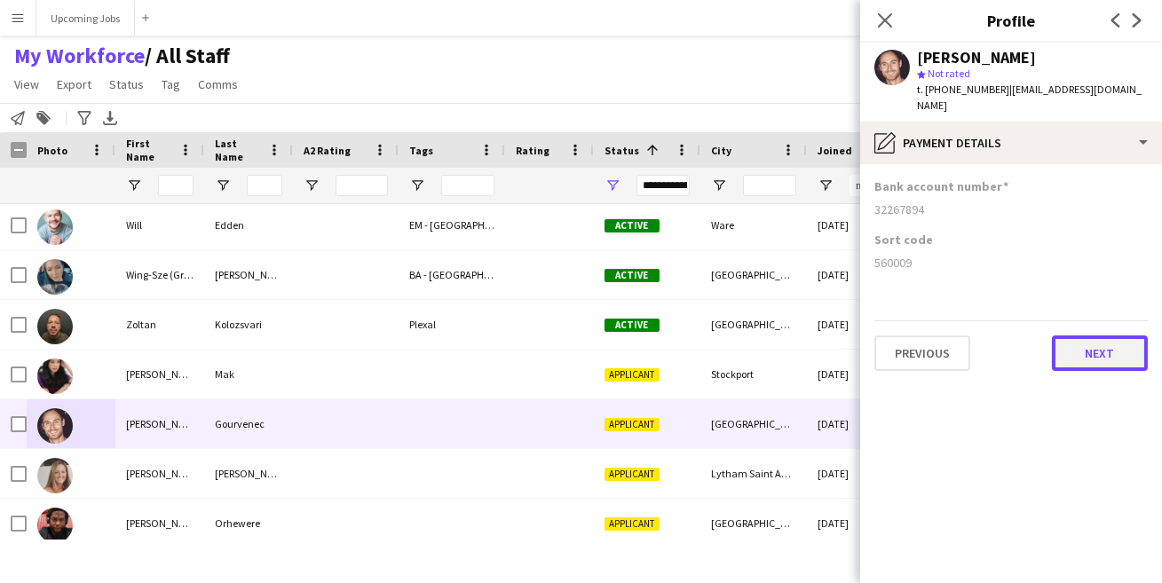
click at [1098, 338] on button "Next" at bounding box center [1100, 354] width 96 height 36
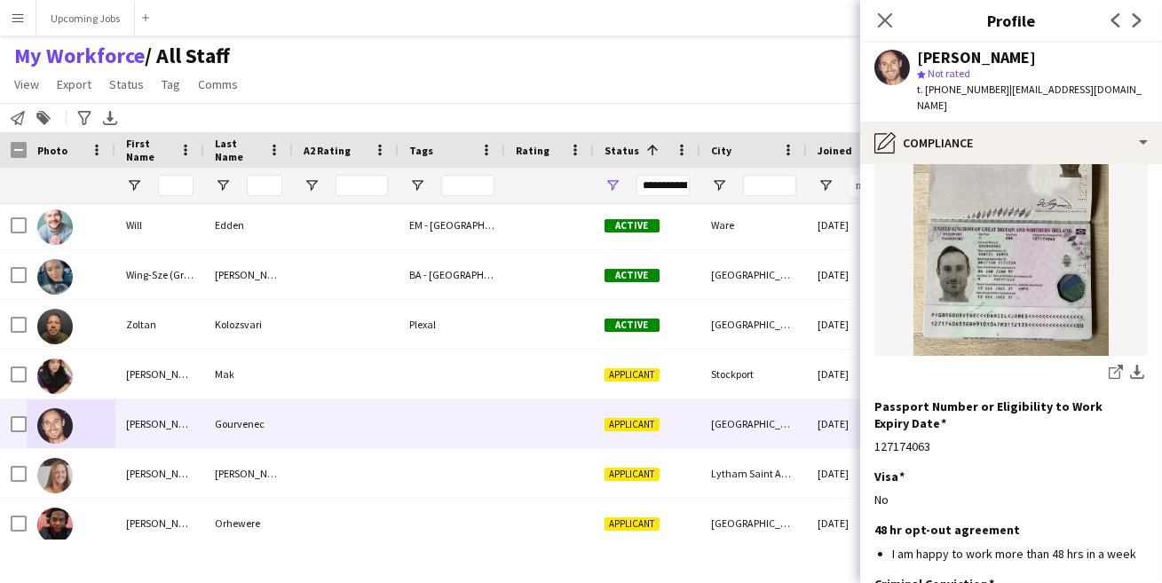
scroll to position [342, 0]
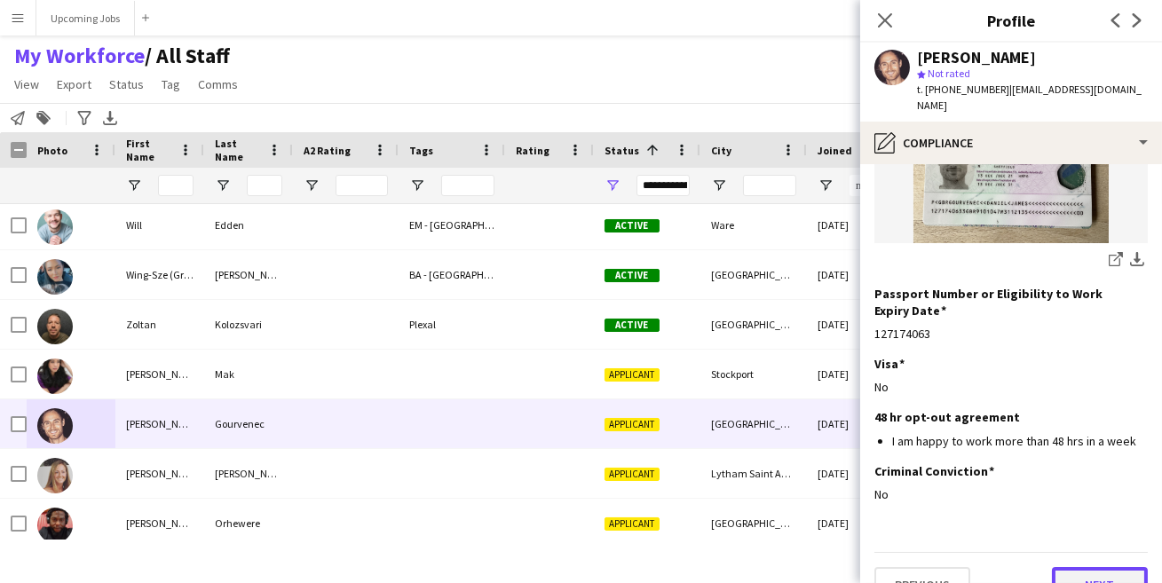
click at [1086, 567] on button "Next" at bounding box center [1100, 585] width 96 height 36
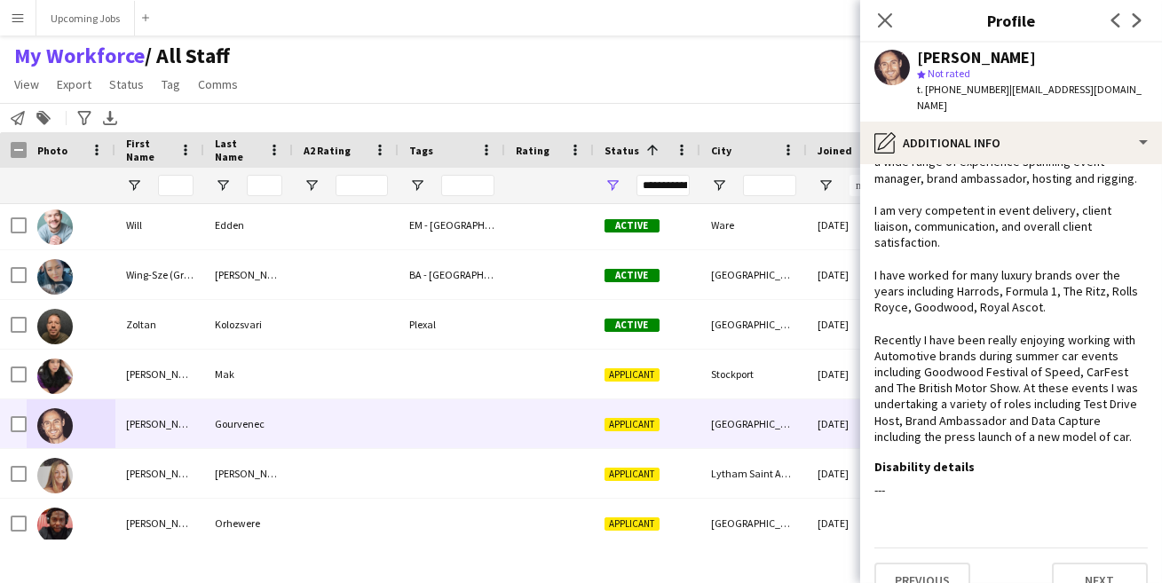
scroll to position [130, 0]
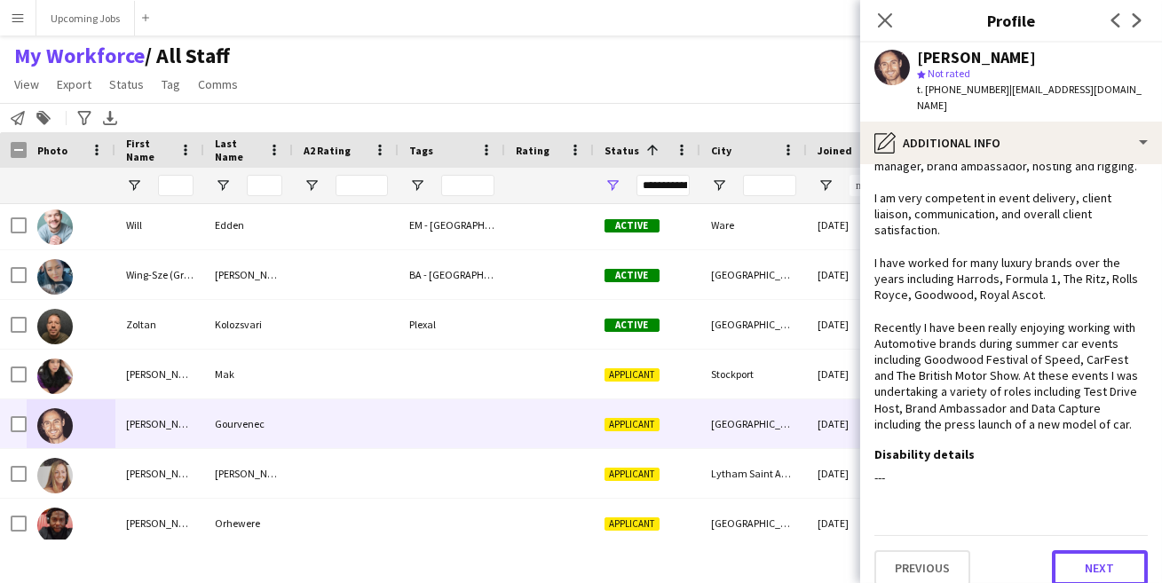
click at [1078, 556] on button "Next" at bounding box center [1100, 568] width 96 height 36
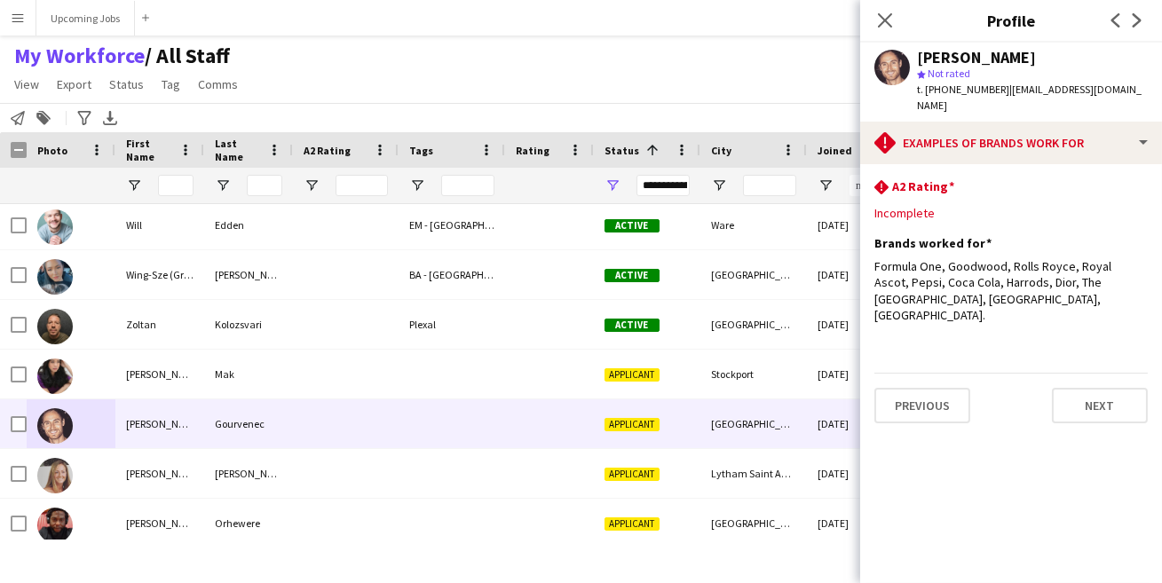
scroll to position [0, 0]
click at [1085, 388] on button "Next" at bounding box center [1100, 406] width 96 height 36
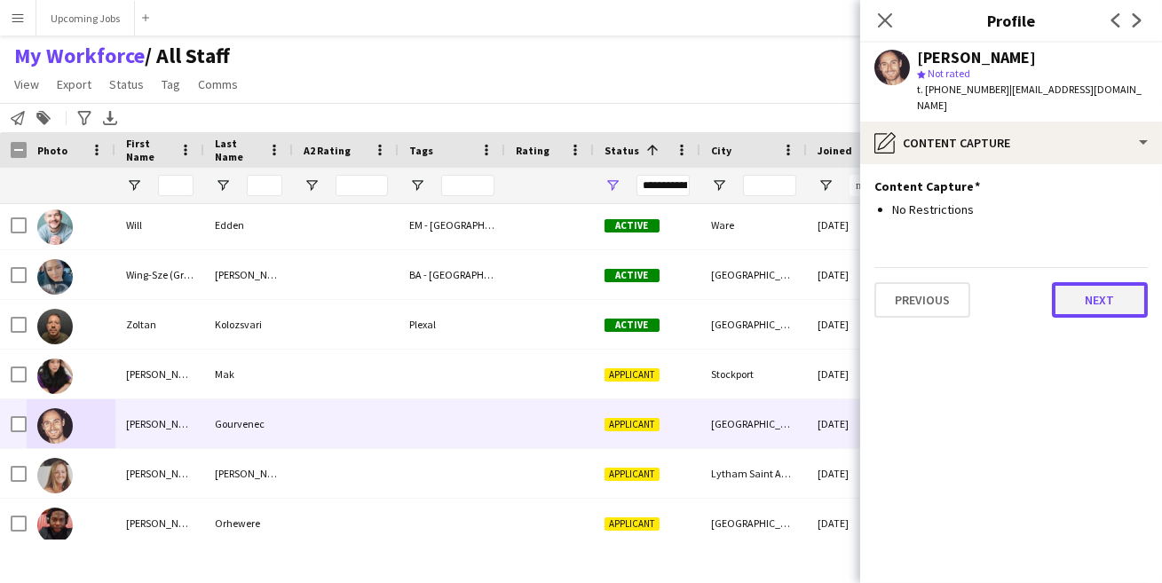
click at [1084, 282] on button "Next" at bounding box center [1100, 300] width 96 height 36
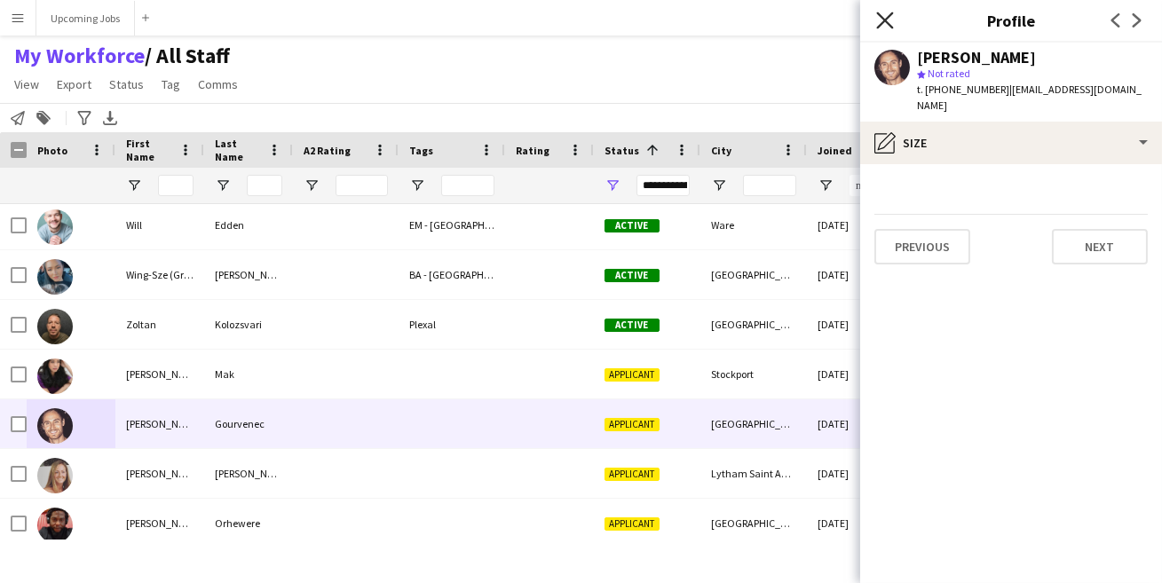
click at [889, 22] on icon "Close pop-in" at bounding box center [884, 20] width 17 height 17
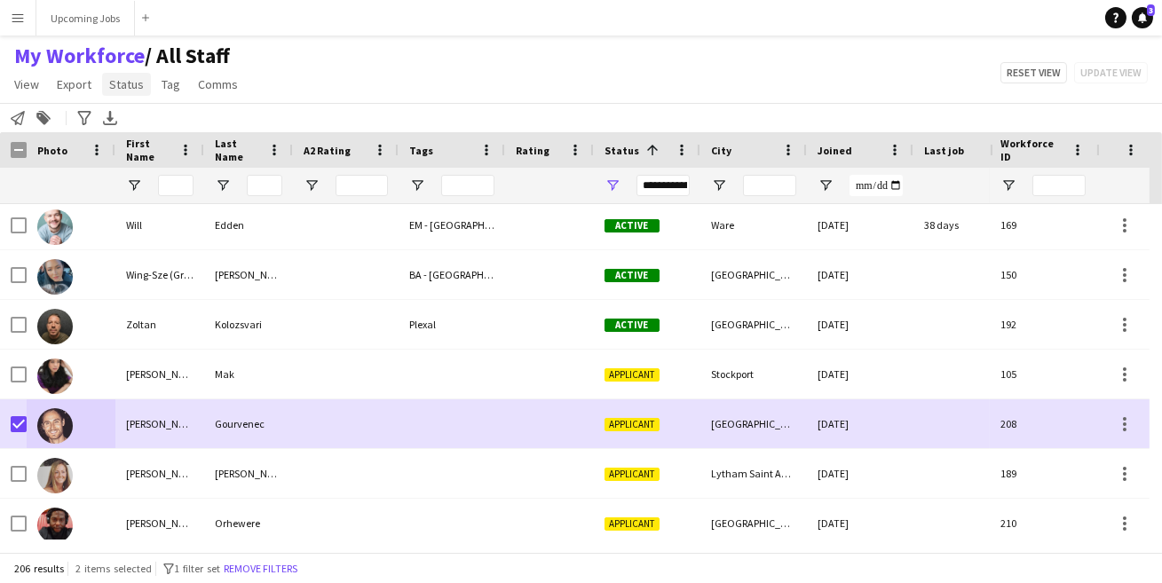
click at [124, 90] on span "Status" at bounding box center [126, 84] width 35 height 16
click at [152, 118] on link "Edit" at bounding box center [164, 122] width 124 height 37
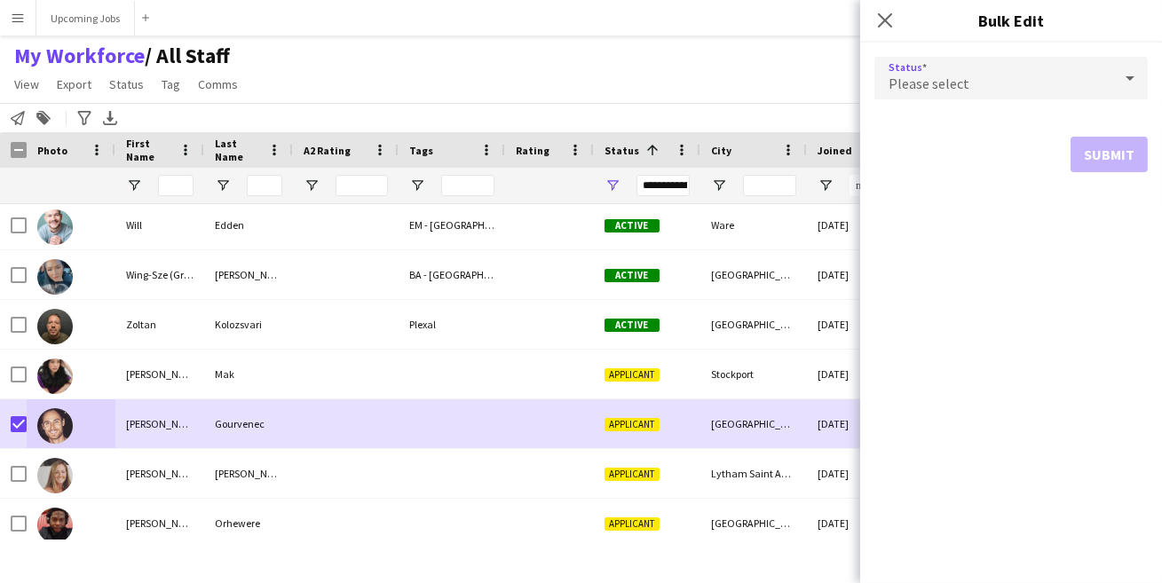
click at [923, 99] on mat-select "Please select" at bounding box center [1010, 79] width 273 height 44
click at [943, 90] on span "Please select" at bounding box center [929, 84] width 81 height 18
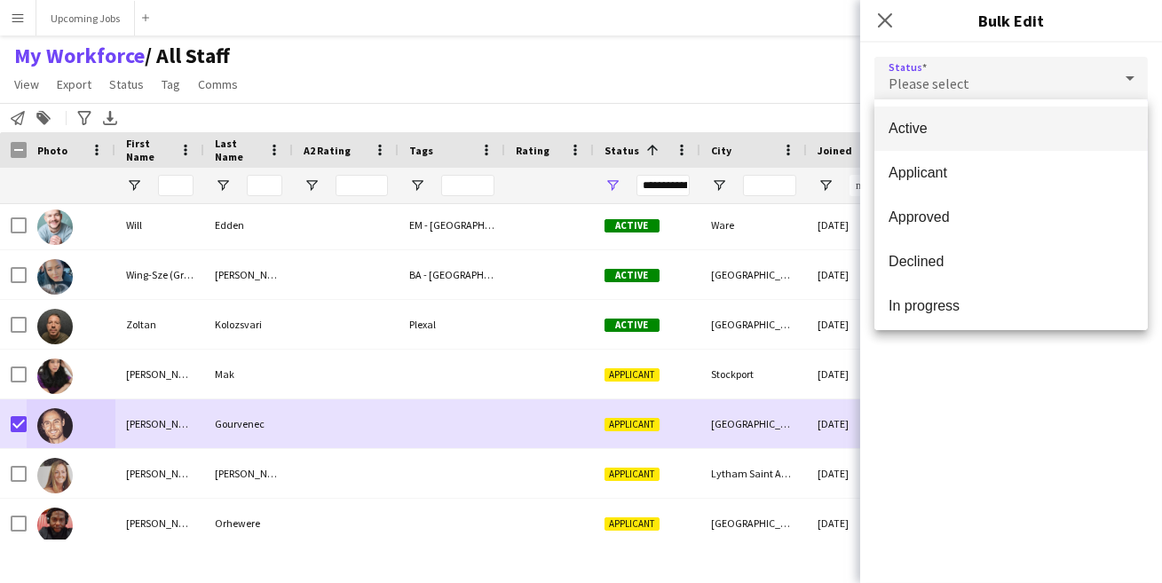
click at [944, 137] on mat-option "Active" at bounding box center [1010, 129] width 273 height 44
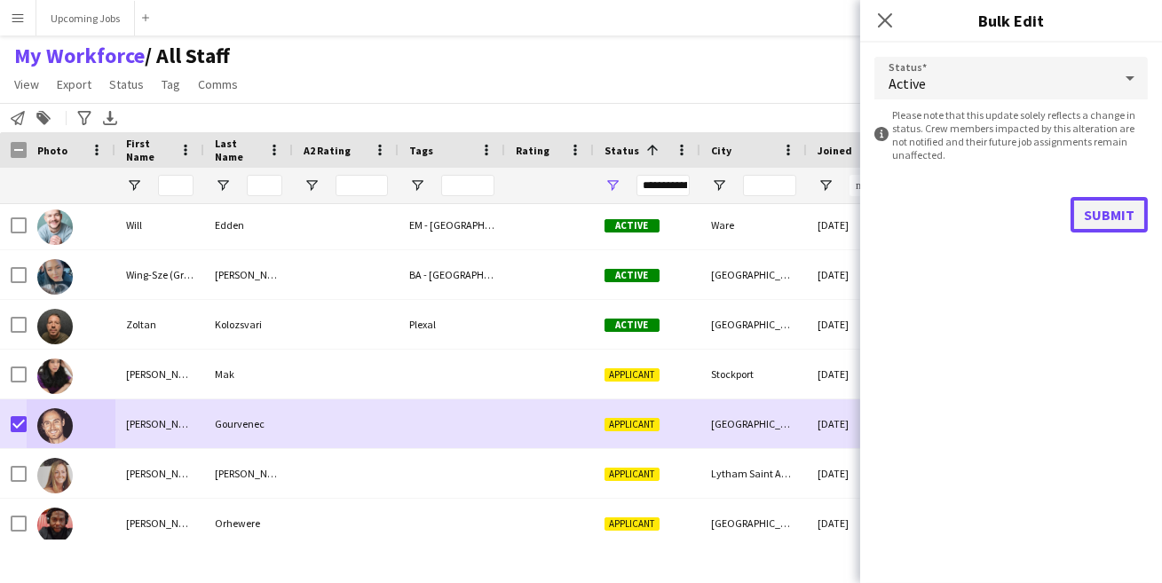
click at [1127, 209] on button "Submit" at bounding box center [1109, 215] width 77 height 36
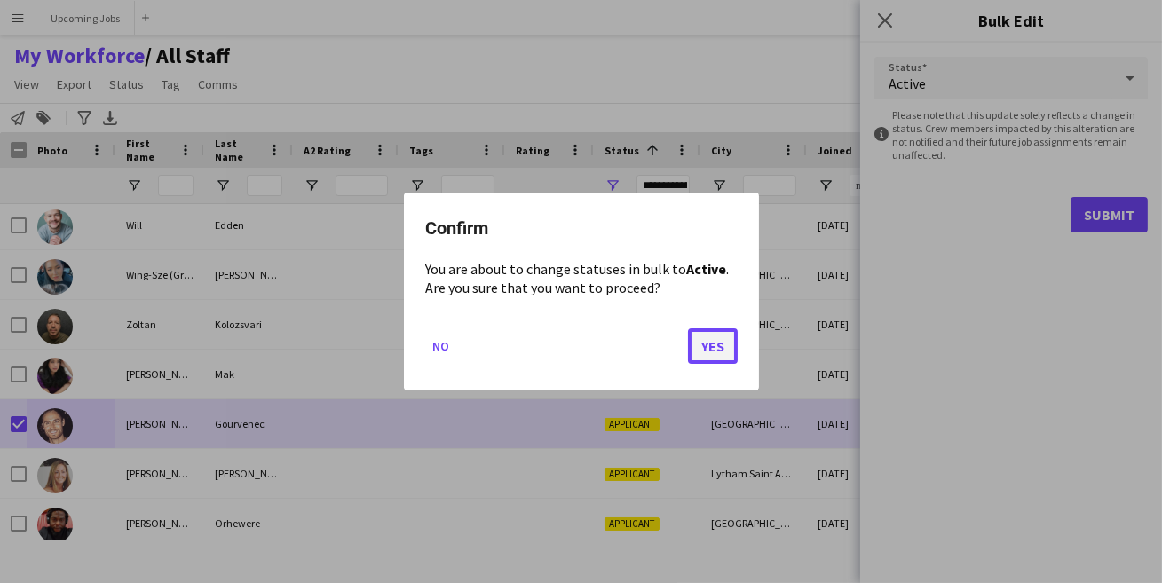
click at [720, 343] on button "Yes" at bounding box center [713, 346] width 50 height 36
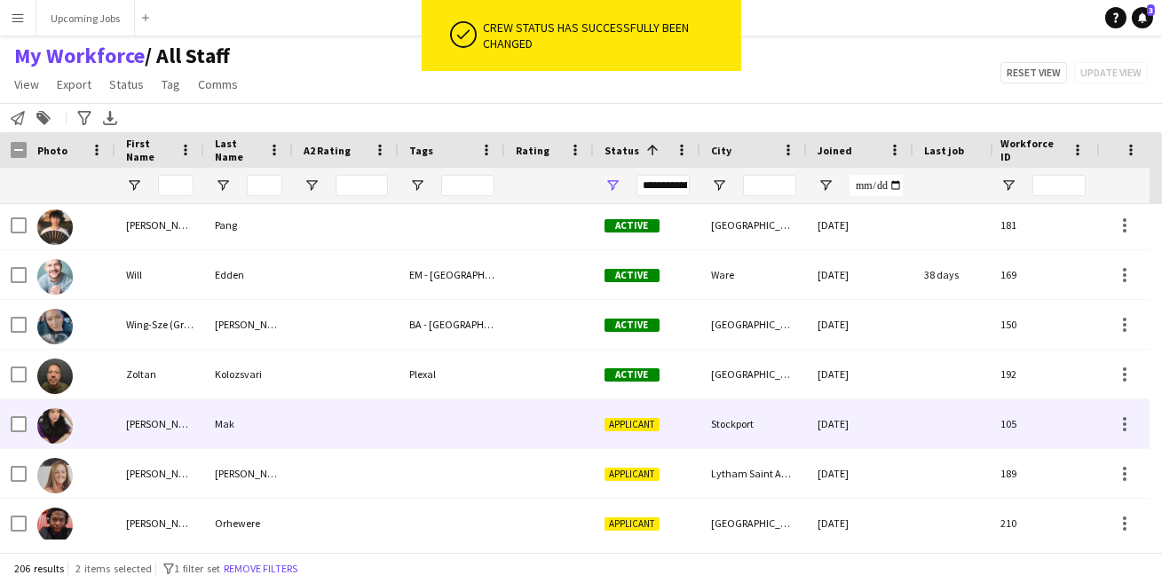
click at [153, 429] on div "[PERSON_NAME]" at bounding box center [159, 423] width 89 height 49
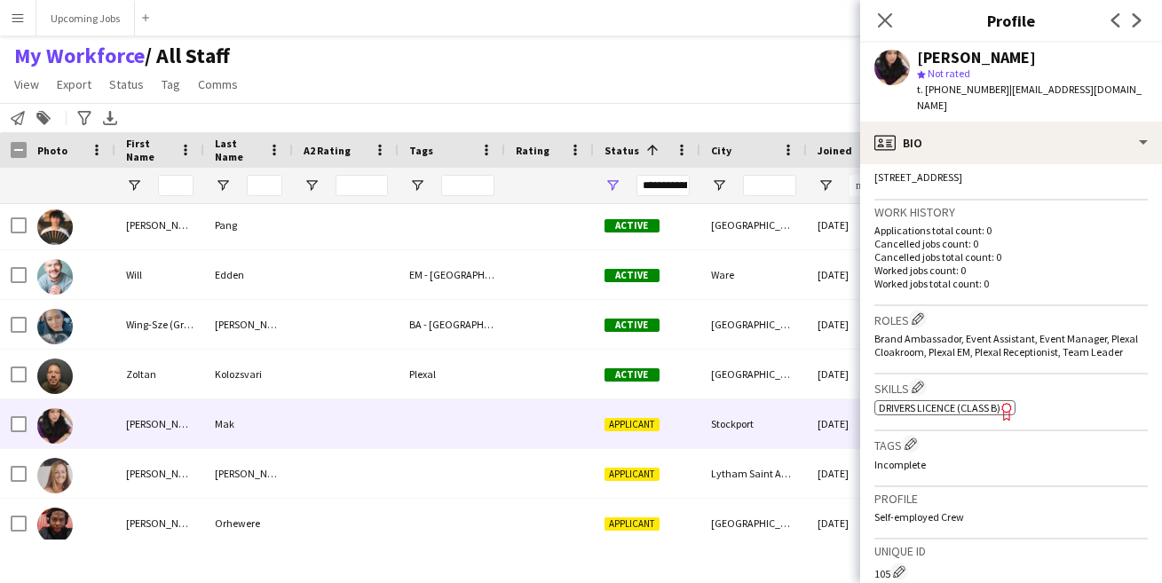
scroll to position [710, 0]
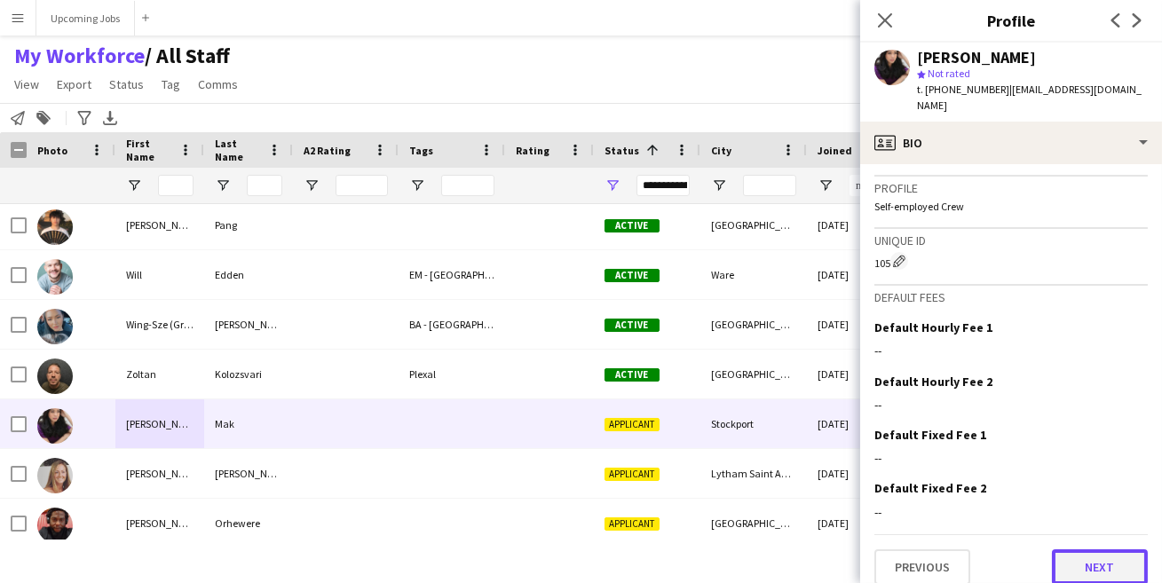
click at [1099, 549] on button "Next" at bounding box center [1100, 567] width 96 height 36
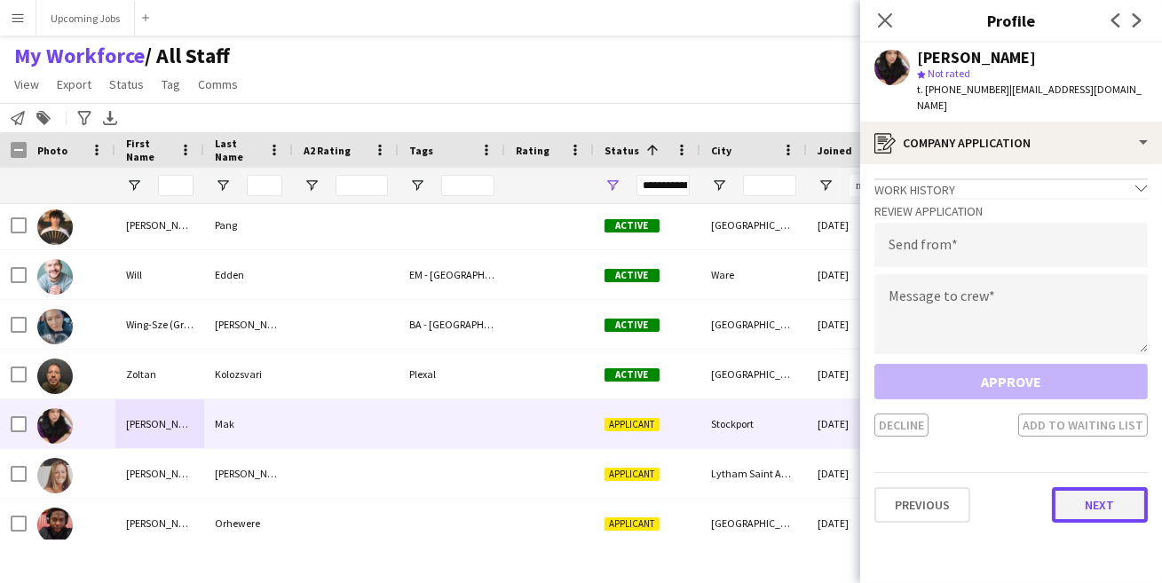
click at [1090, 499] on button "Next" at bounding box center [1100, 505] width 96 height 36
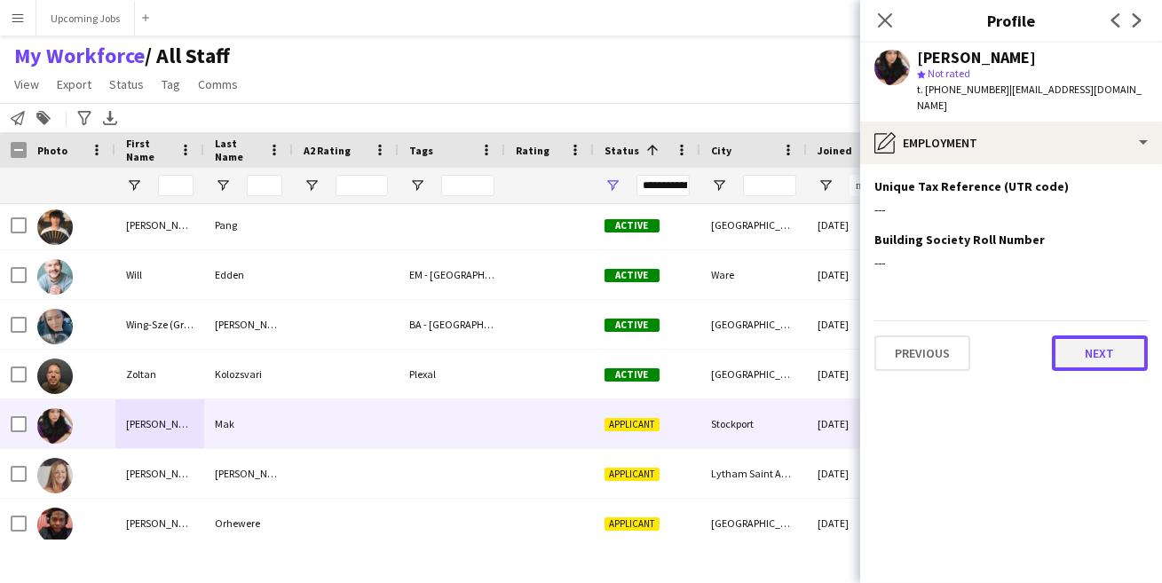
click at [1079, 336] on button "Next" at bounding box center [1100, 354] width 96 height 36
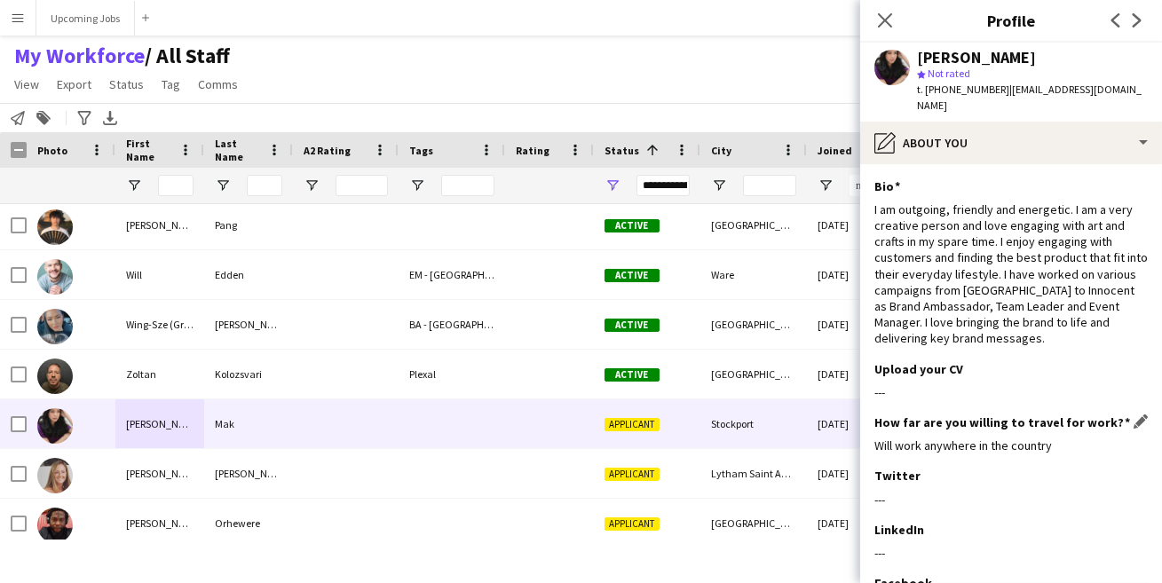
scroll to position [182, 0]
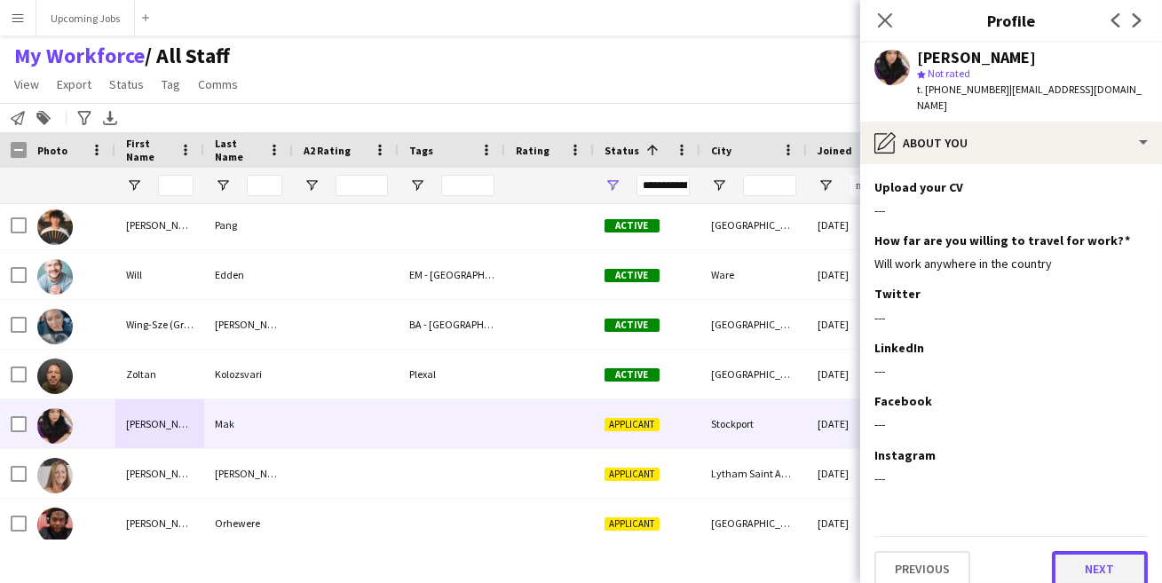
click at [1070, 551] on button "Next" at bounding box center [1100, 569] width 96 height 36
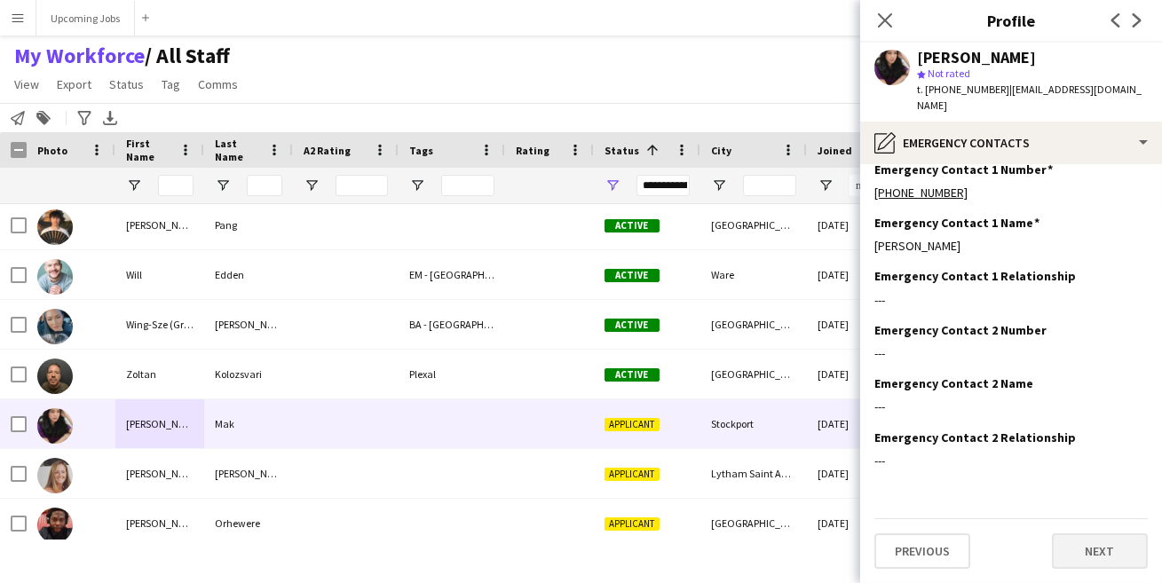
scroll to position [0, 0]
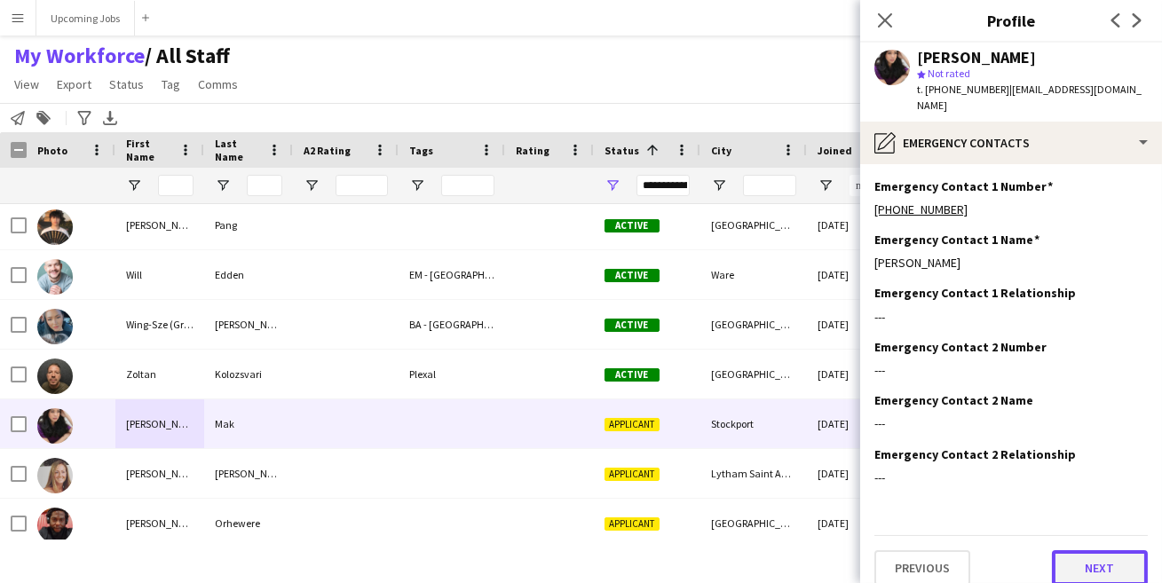
click at [1070, 550] on button "Next" at bounding box center [1100, 568] width 96 height 36
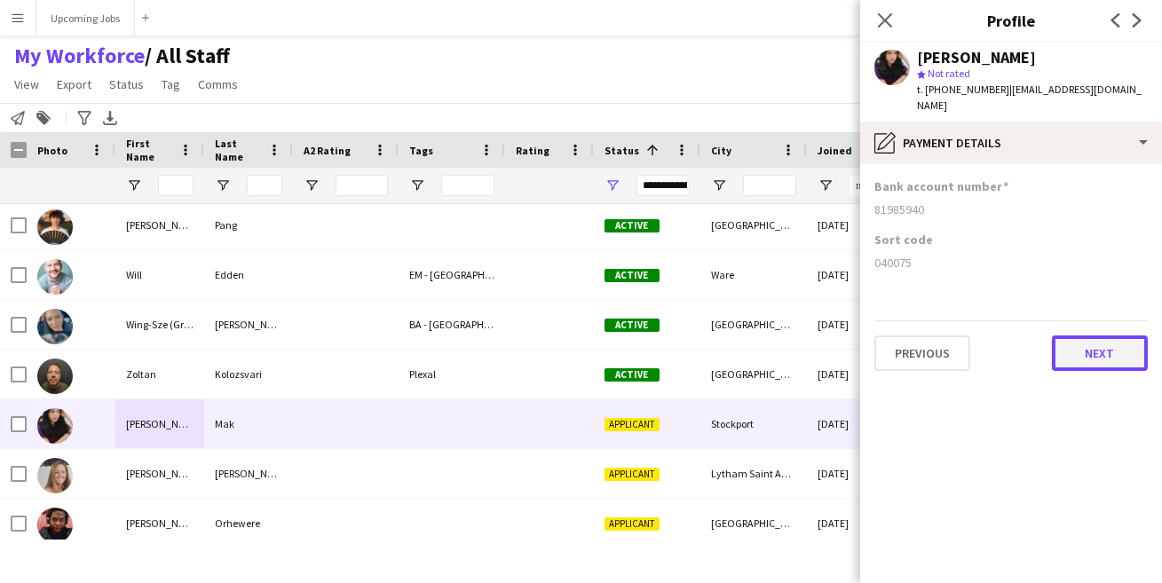
click at [1087, 336] on button "Next" at bounding box center [1100, 354] width 96 height 36
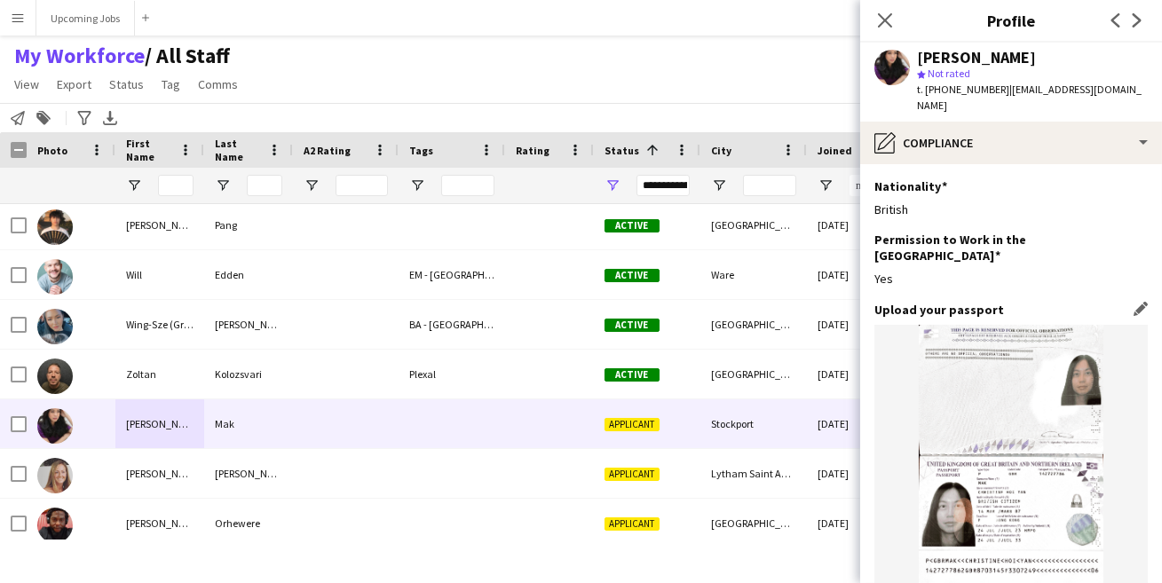
scroll to position [342, 0]
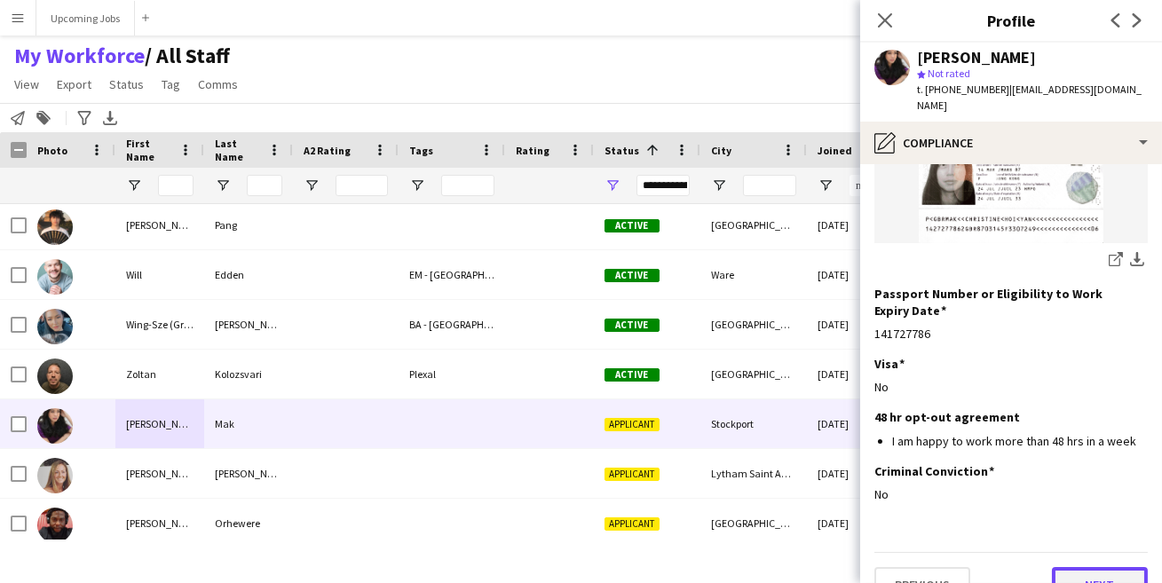
click at [1094, 567] on button "Next" at bounding box center [1100, 585] width 96 height 36
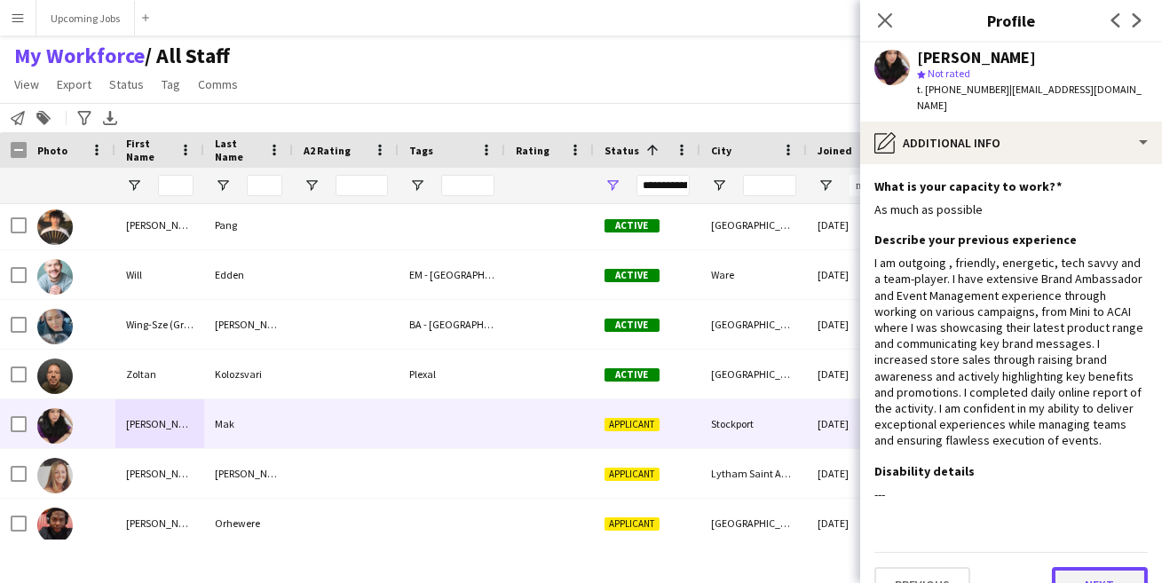
click at [1082, 567] on button "Next" at bounding box center [1100, 585] width 96 height 36
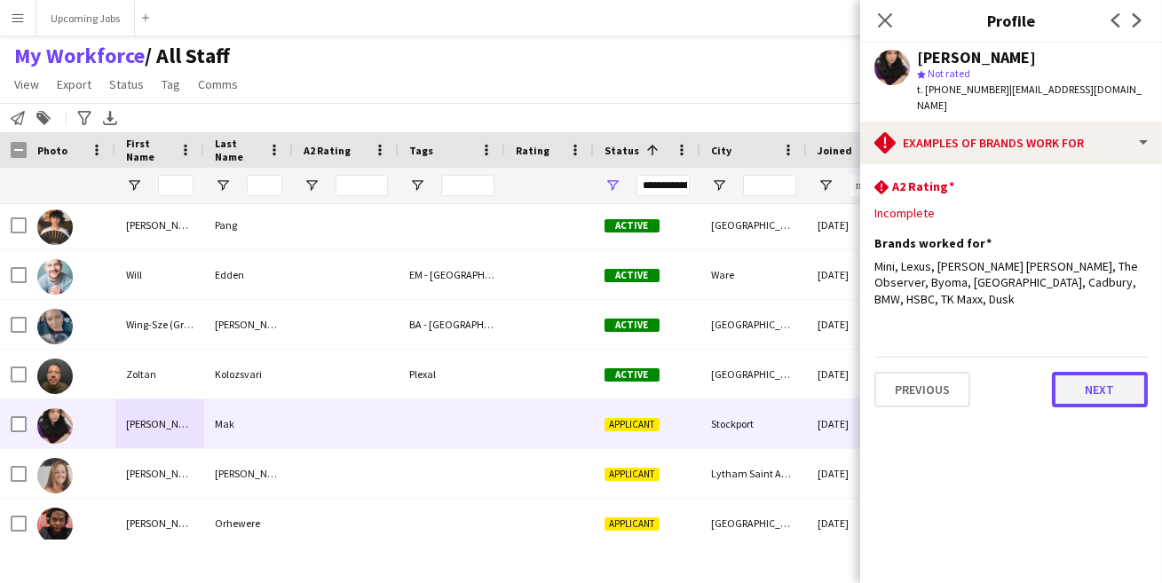
click at [1095, 372] on button "Next" at bounding box center [1100, 390] width 96 height 36
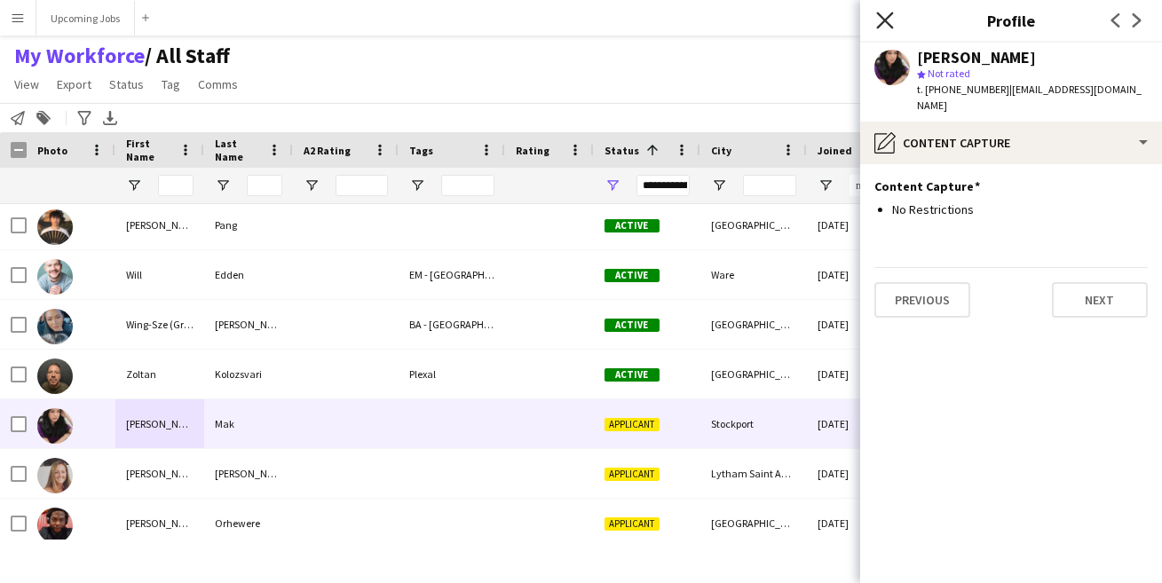
click at [884, 11] on app-icon "Close pop-in" at bounding box center [886, 21] width 26 height 26
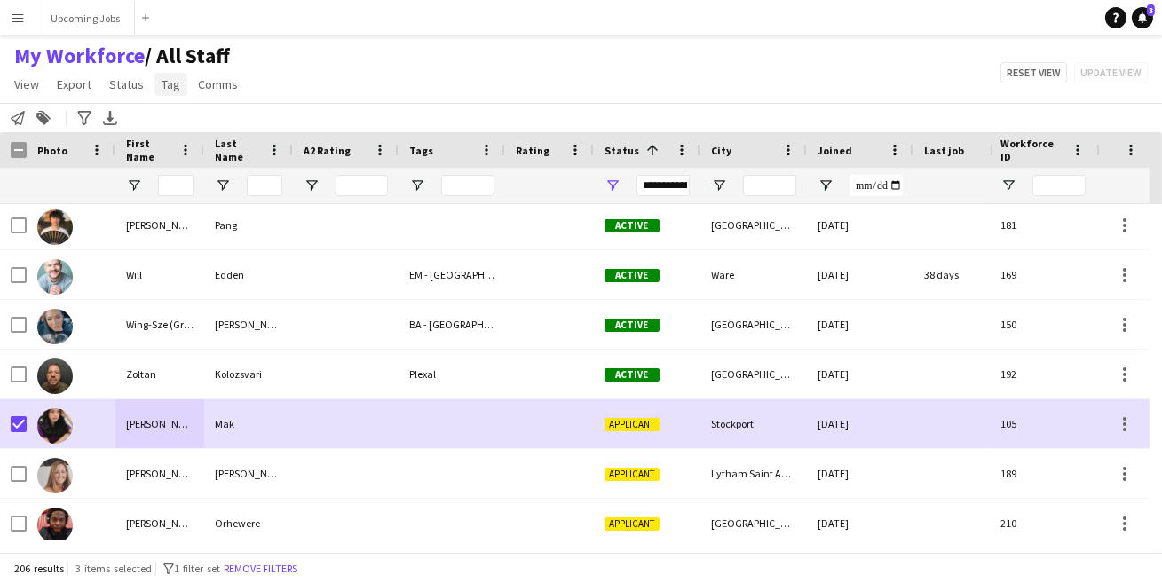
click at [170, 91] on span "Tag" at bounding box center [171, 84] width 19 height 16
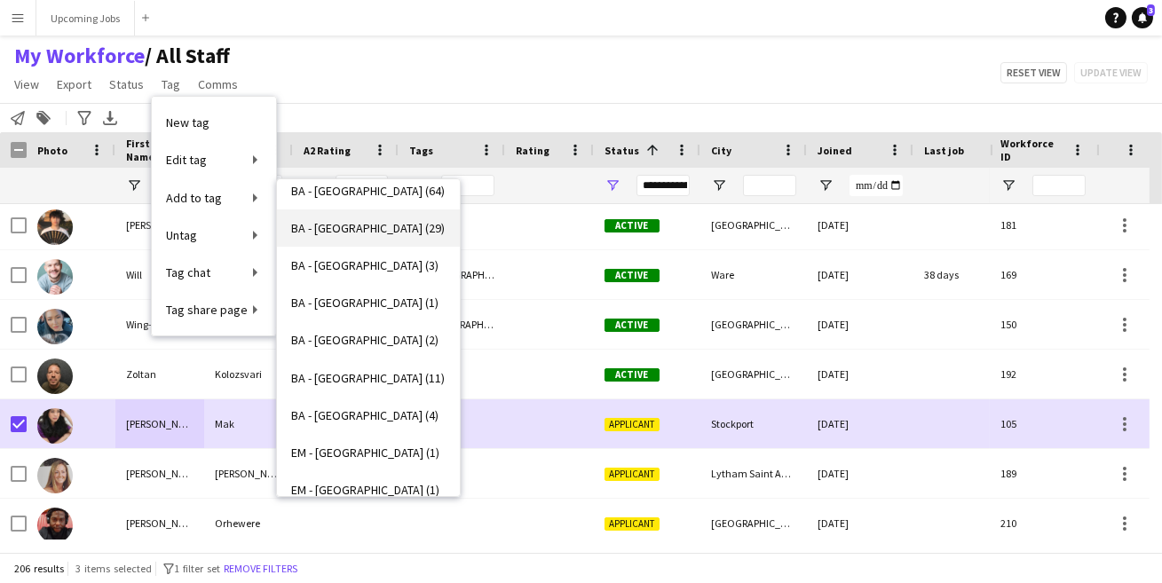
click at [315, 228] on span "BA - [GEOGRAPHIC_DATA] (29)" at bounding box center [368, 228] width 154 height 16
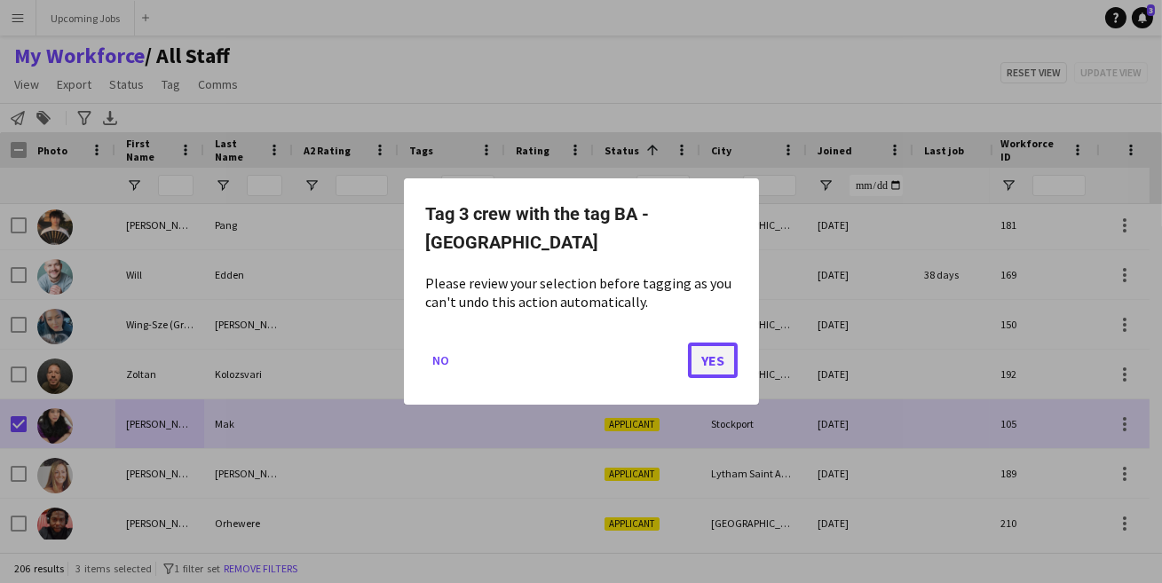
click at [719, 356] on button "Yes" at bounding box center [713, 361] width 50 height 36
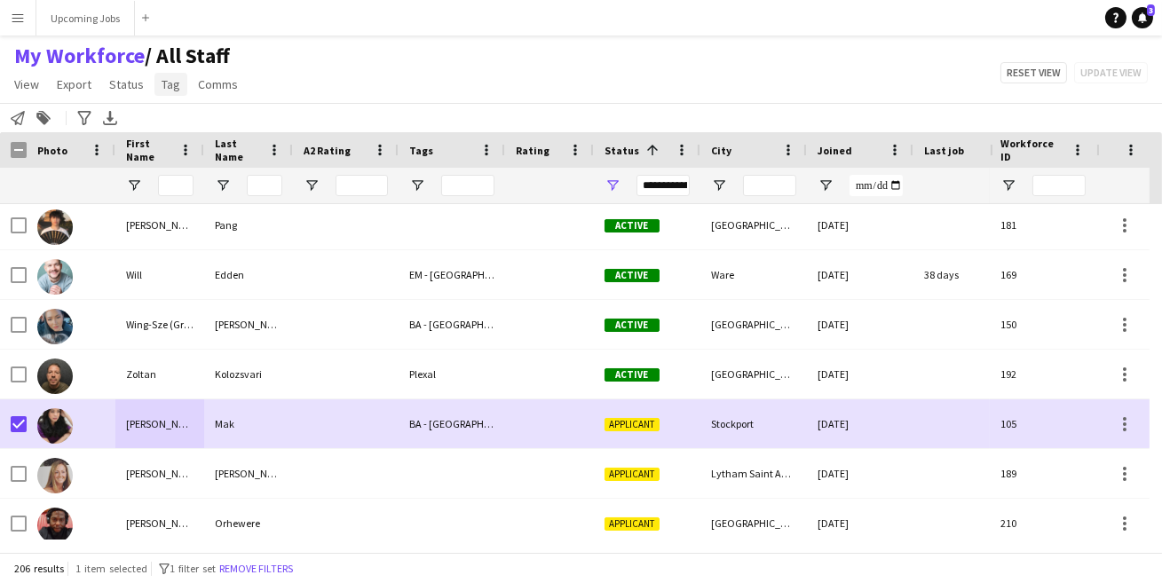
click at [162, 83] on span "Tag" at bounding box center [171, 84] width 19 height 16
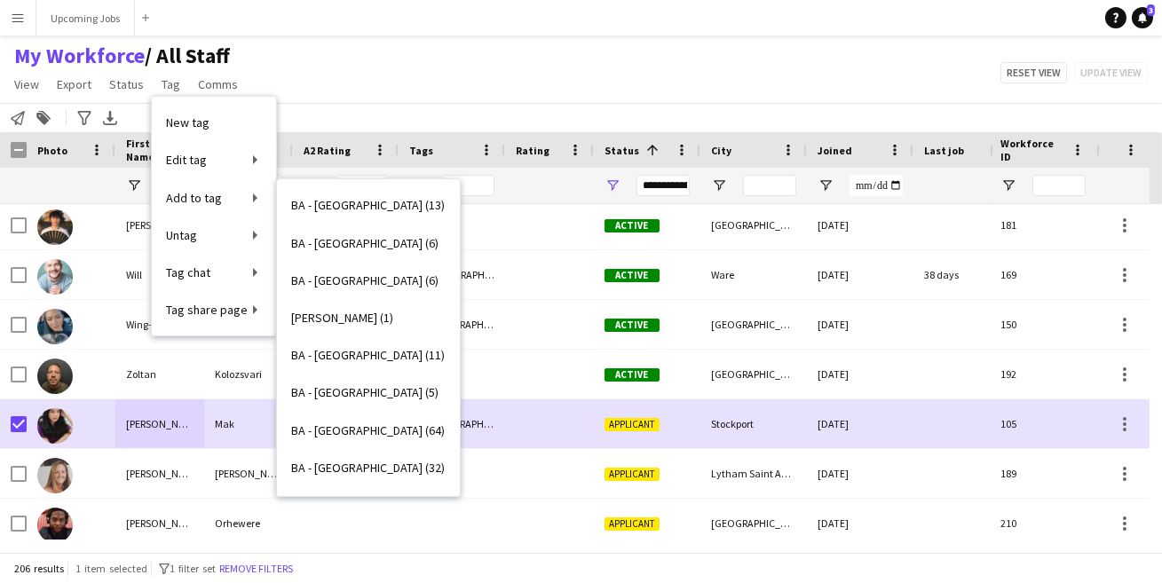
scroll to position [408, 0]
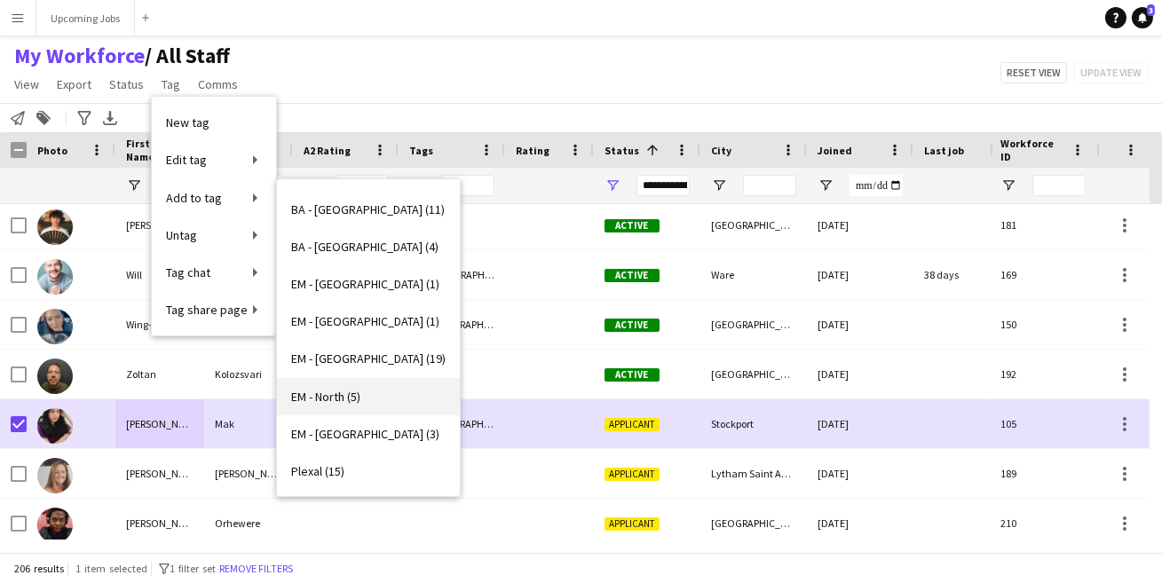
click at [325, 399] on span "EM - North (5)" at bounding box center [325, 397] width 69 height 16
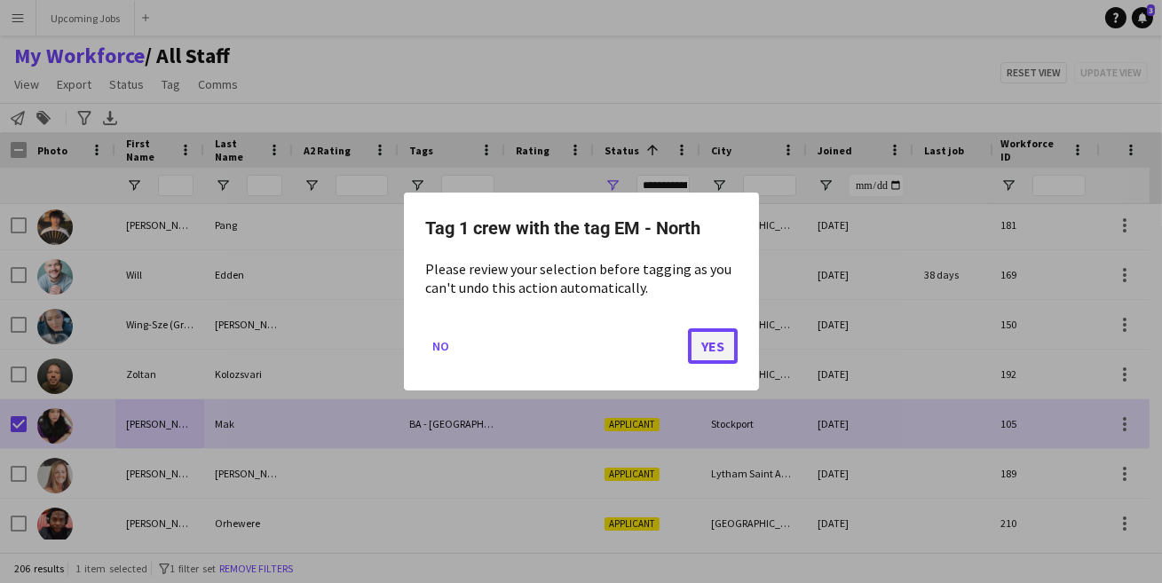
click at [714, 338] on button "Yes" at bounding box center [713, 346] width 50 height 36
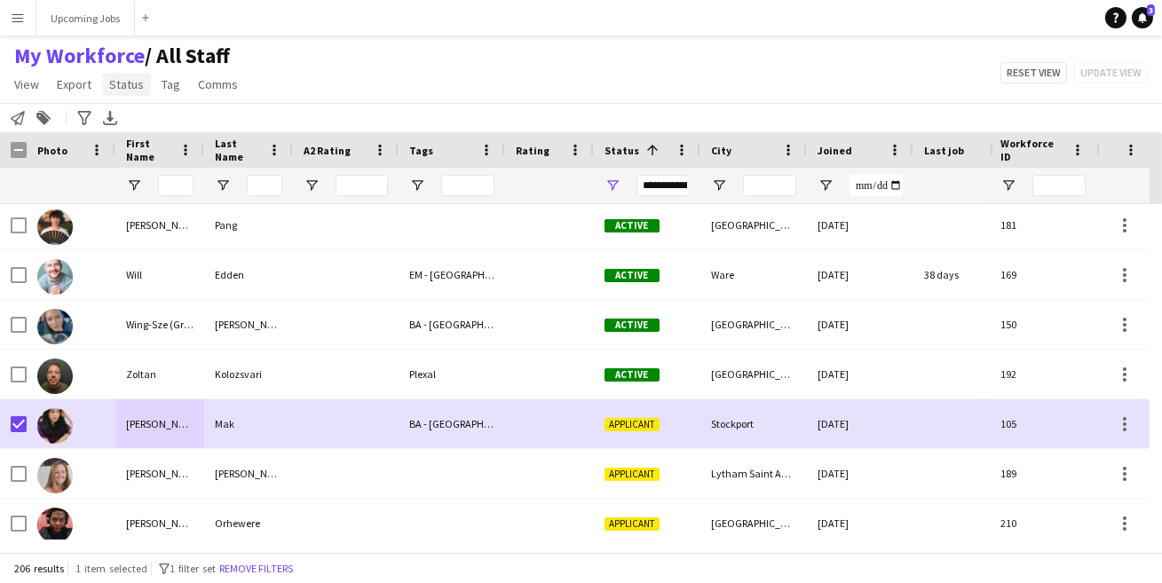
click at [135, 91] on span "Status" at bounding box center [126, 84] width 35 height 16
click at [177, 128] on link "Edit" at bounding box center [164, 122] width 124 height 37
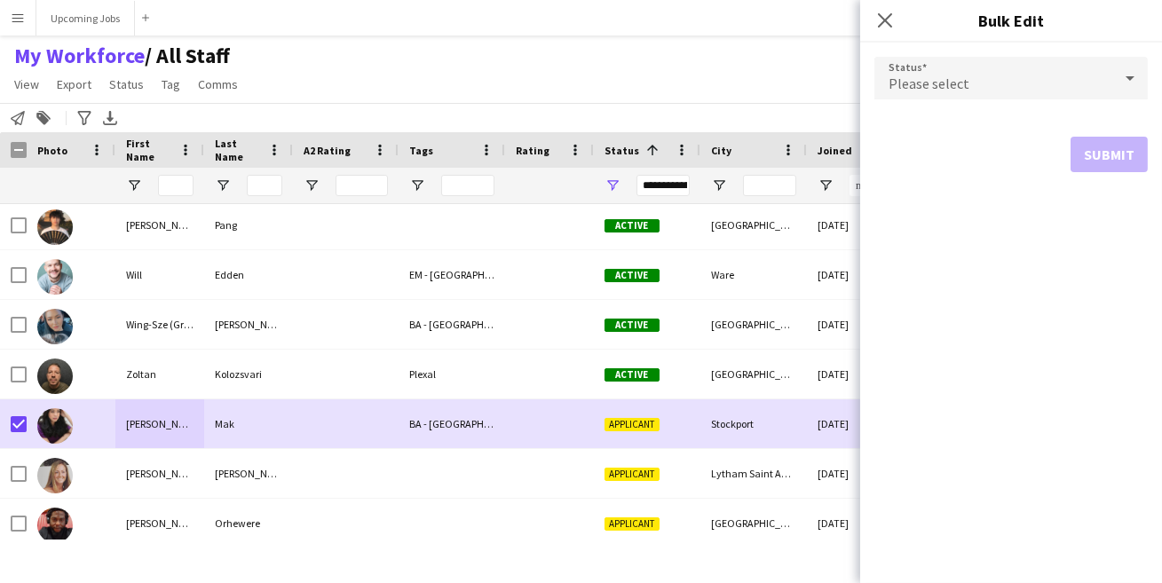
click at [957, 89] on span "Please select" at bounding box center [929, 84] width 81 height 18
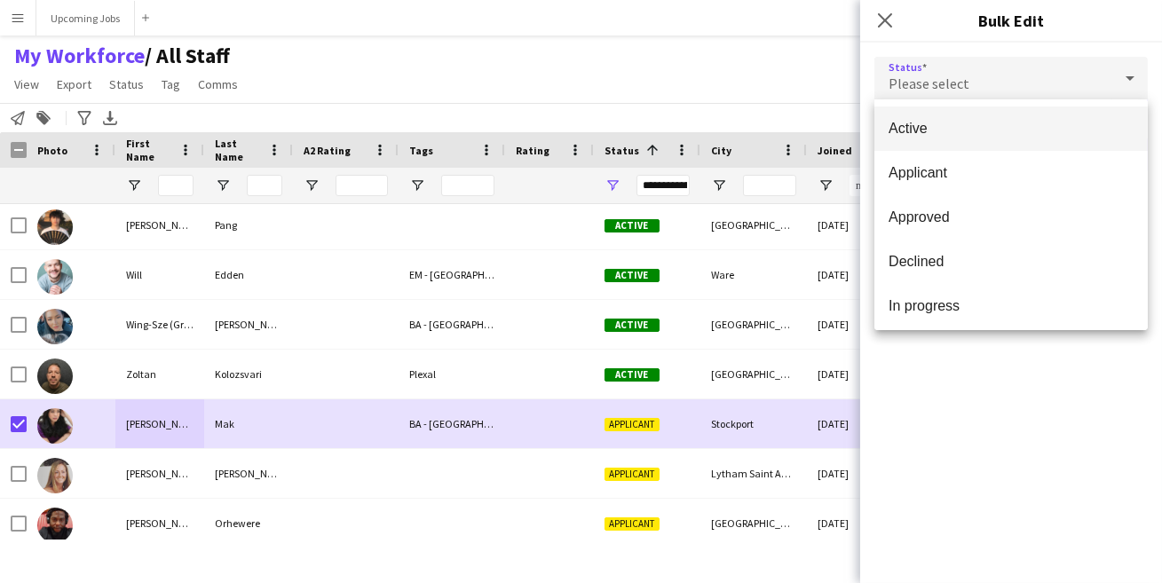
click at [981, 131] on span "Active" at bounding box center [1011, 128] width 245 height 17
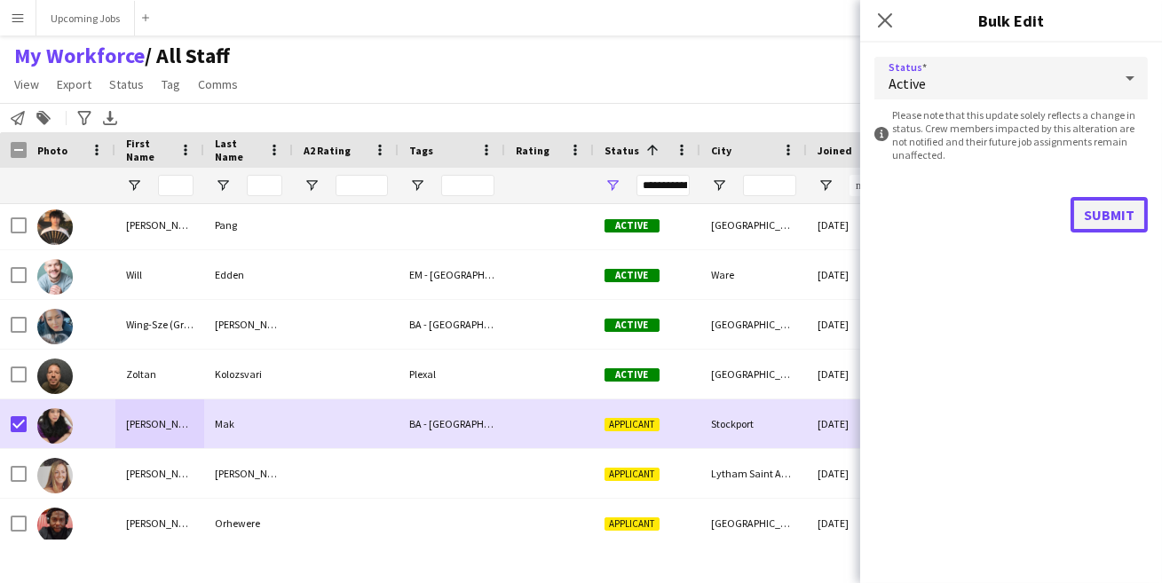
click at [1100, 209] on button "Submit" at bounding box center [1109, 215] width 77 height 36
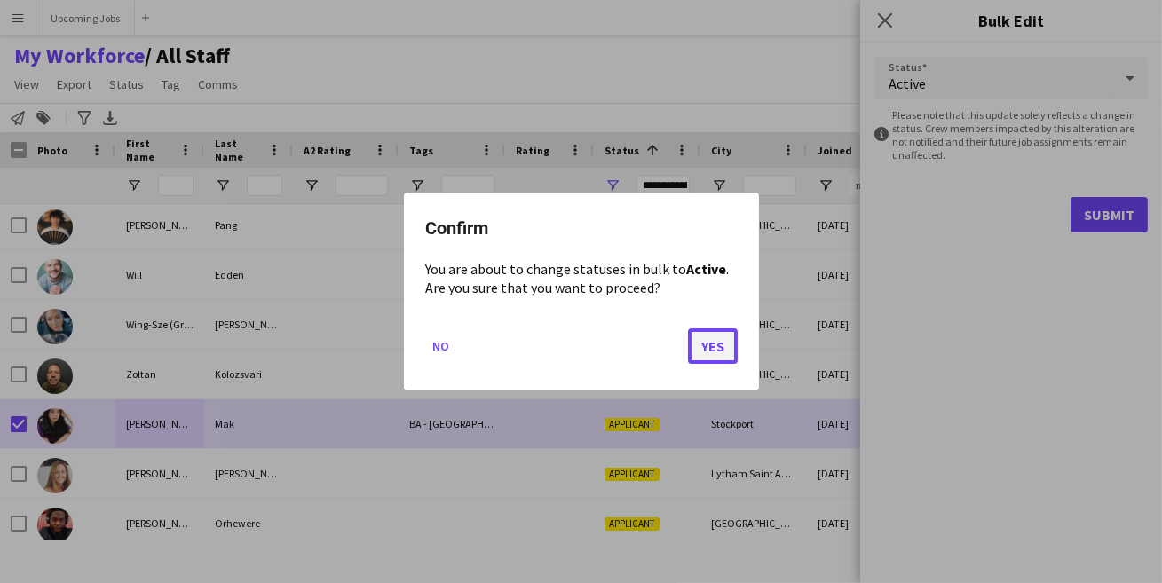
click at [707, 336] on button "Yes" at bounding box center [713, 346] width 50 height 36
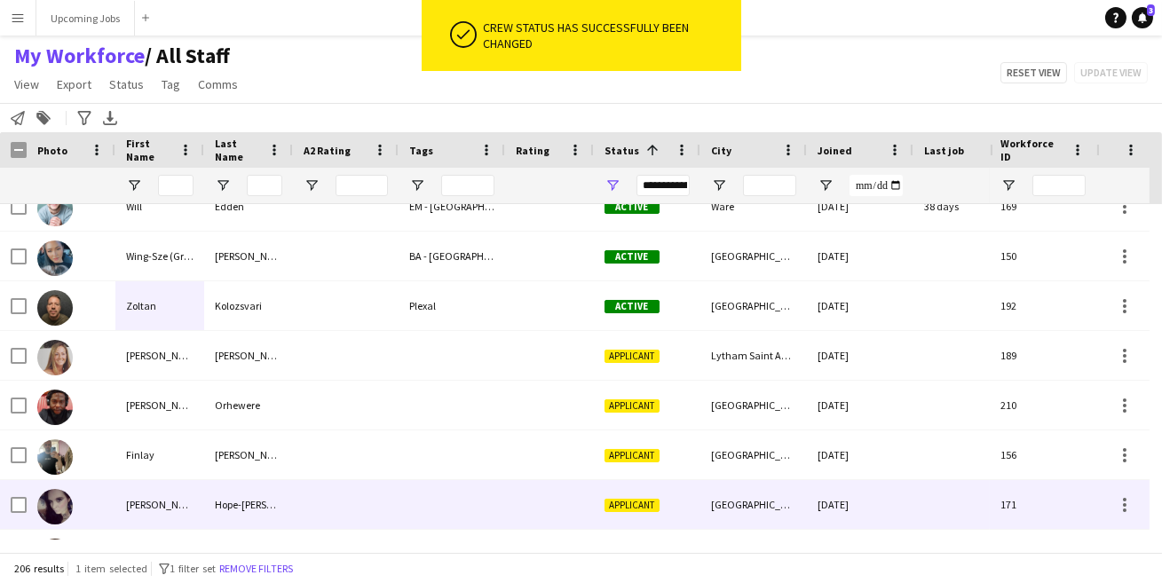
scroll to position [8672, 0]
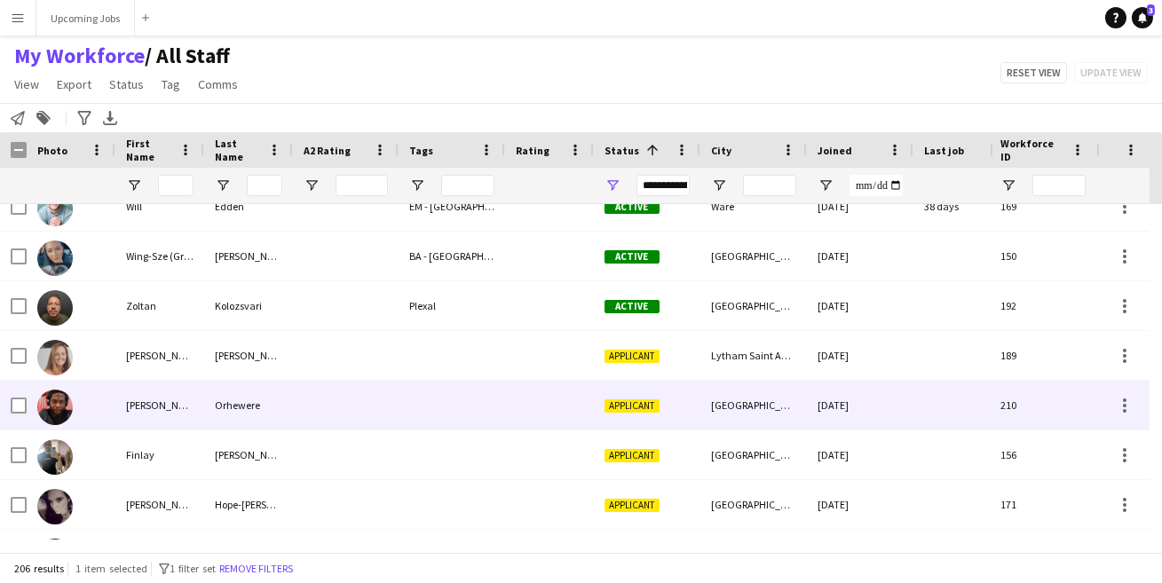
click at [54, 411] on img at bounding box center [55, 408] width 36 height 36
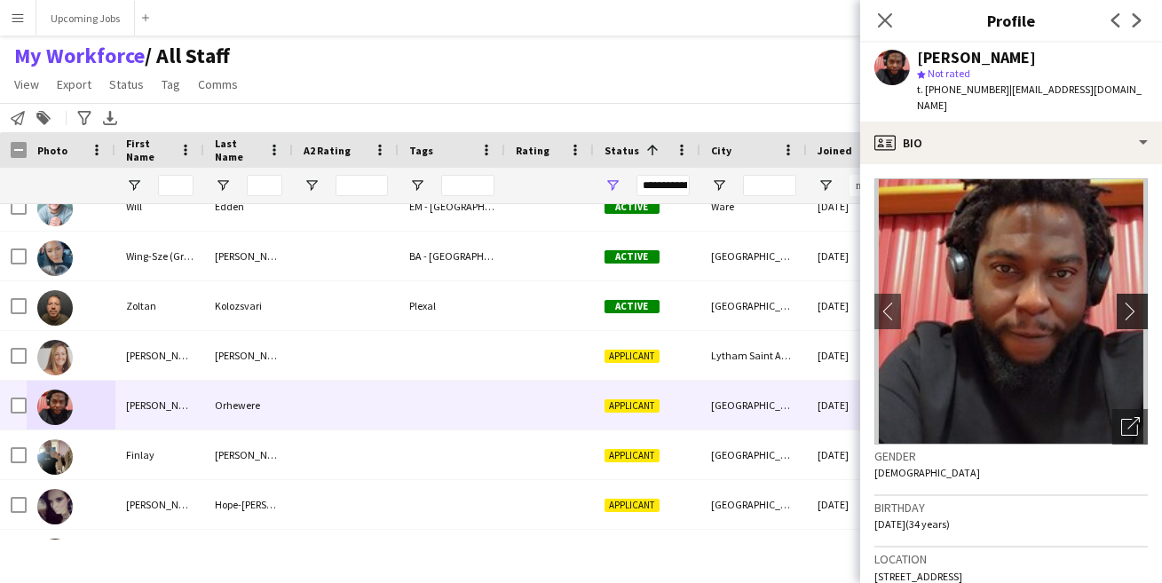
click at [1123, 302] on app-icon "chevron-right" at bounding box center [1135, 311] width 28 height 19
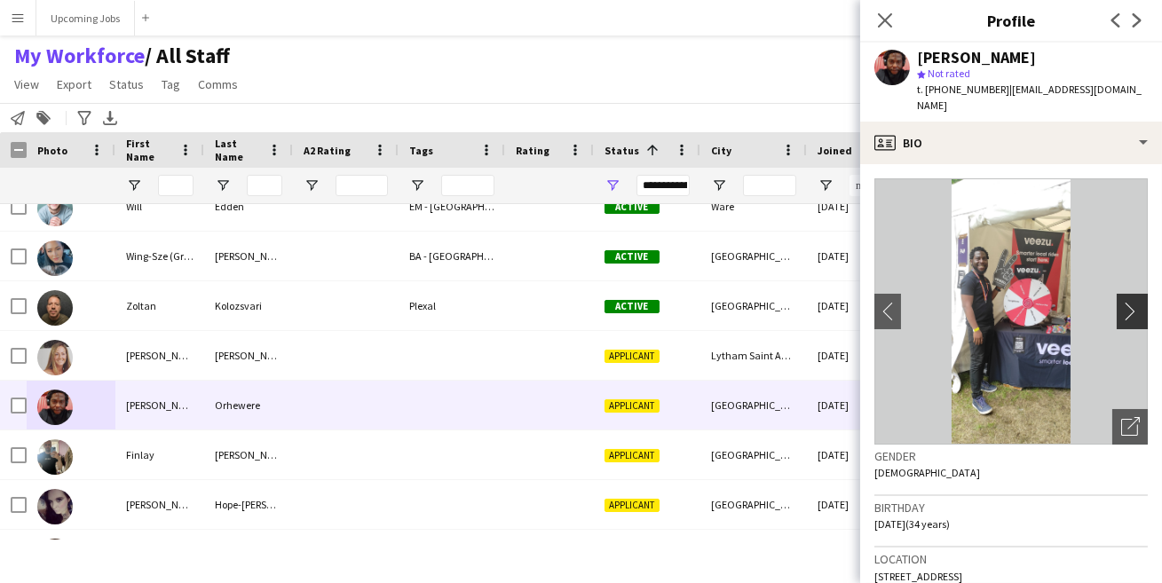
click at [1123, 302] on app-icon "chevron-right" at bounding box center [1135, 311] width 28 height 19
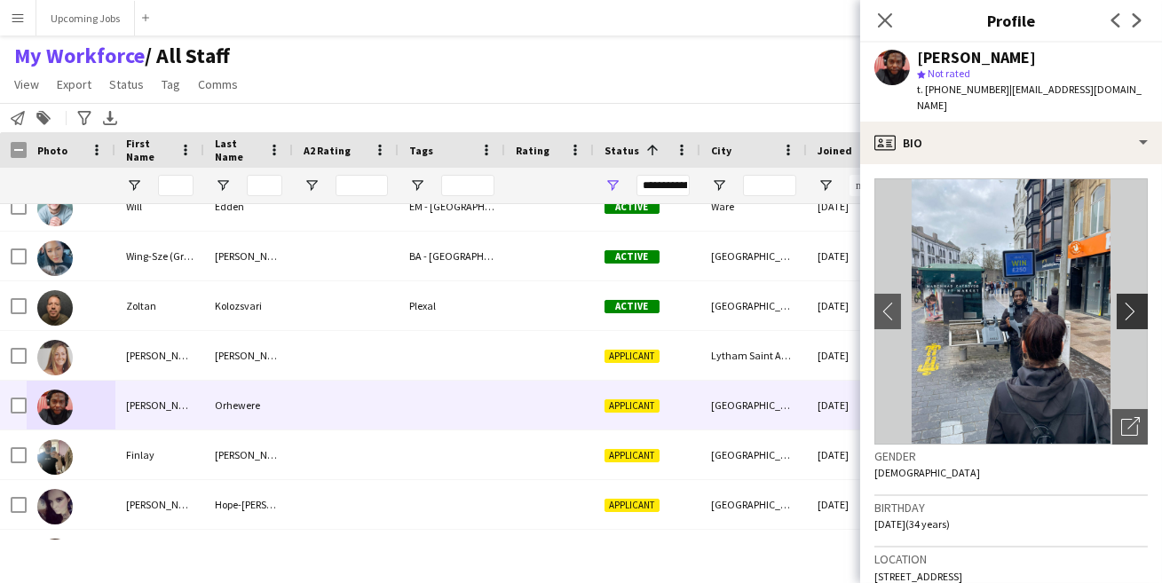
click at [1123, 302] on app-icon "chevron-right" at bounding box center [1135, 311] width 28 height 19
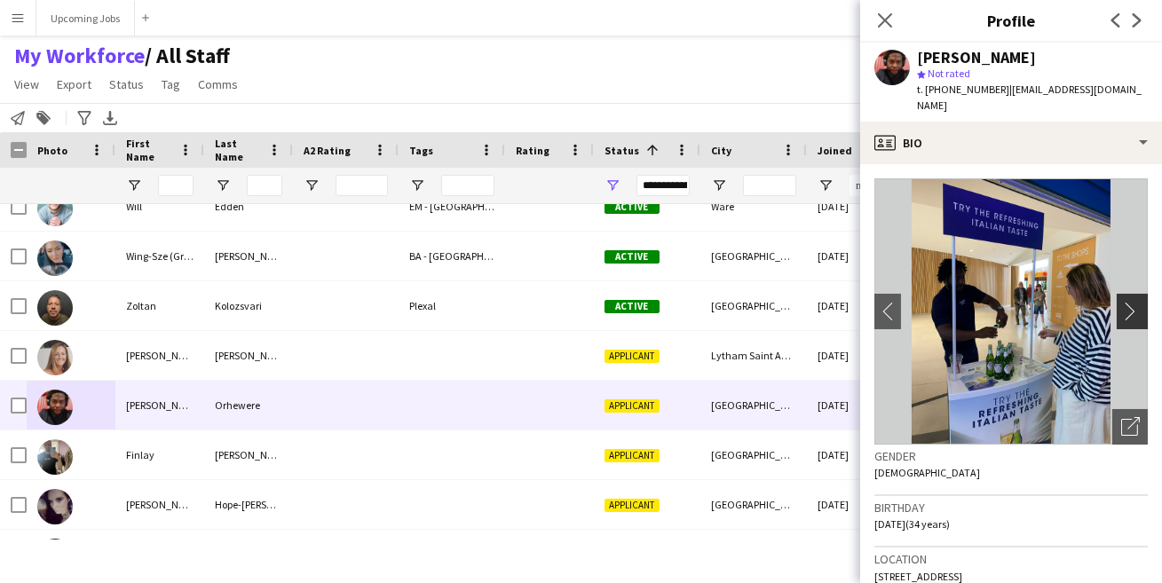
click at [1123, 302] on app-icon "chevron-right" at bounding box center [1135, 311] width 28 height 19
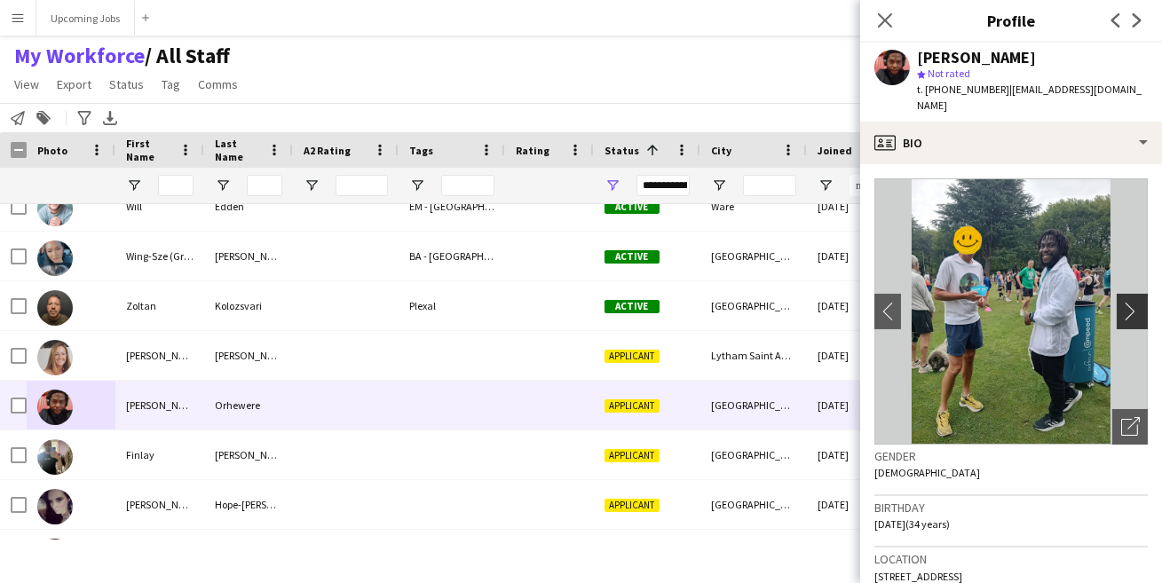
click at [1123, 302] on app-icon "chevron-right" at bounding box center [1135, 311] width 28 height 19
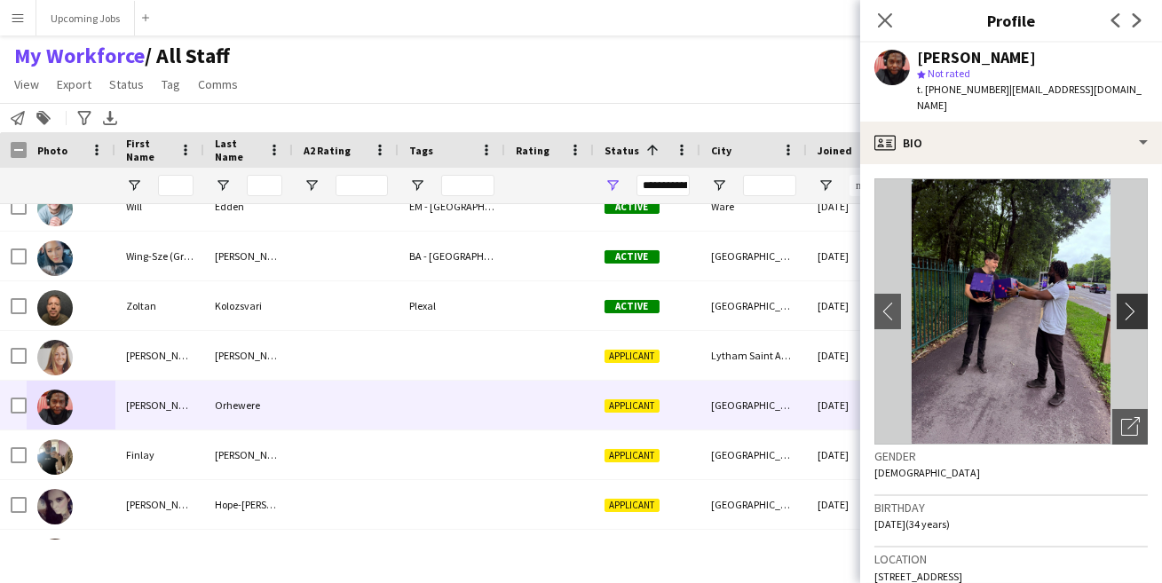
click at [1123, 302] on app-icon "chevron-right" at bounding box center [1135, 311] width 28 height 19
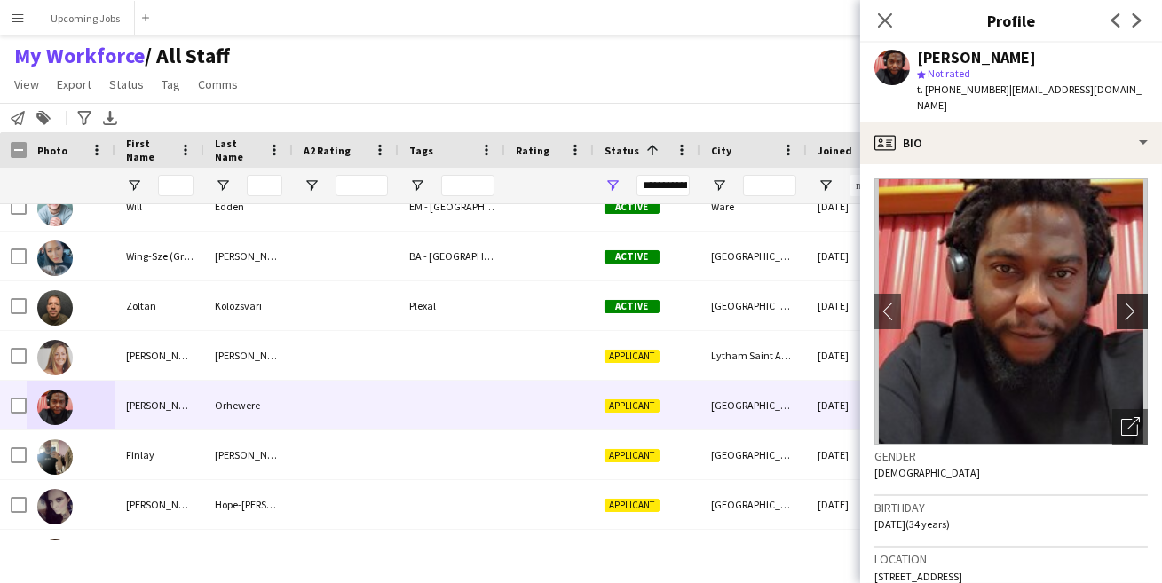
click at [1123, 302] on app-icon "chevron-right" at bounding box center [1135, 311] width 28 height 19
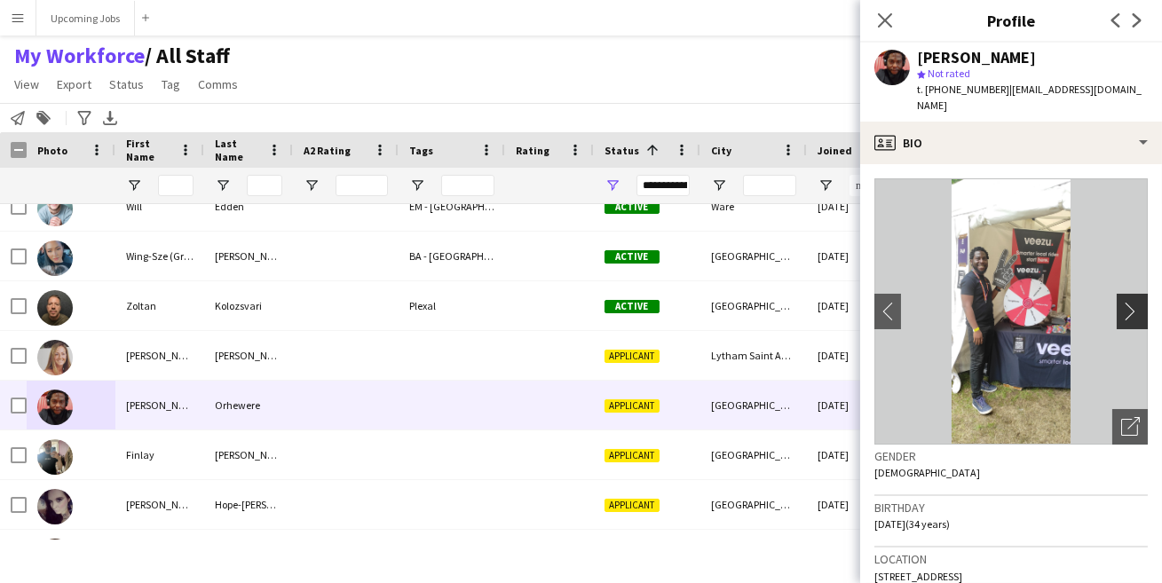
click at [1123, 302] on app-icon "chevron-right" at bounding box center [1135, 311] width 28 height 19
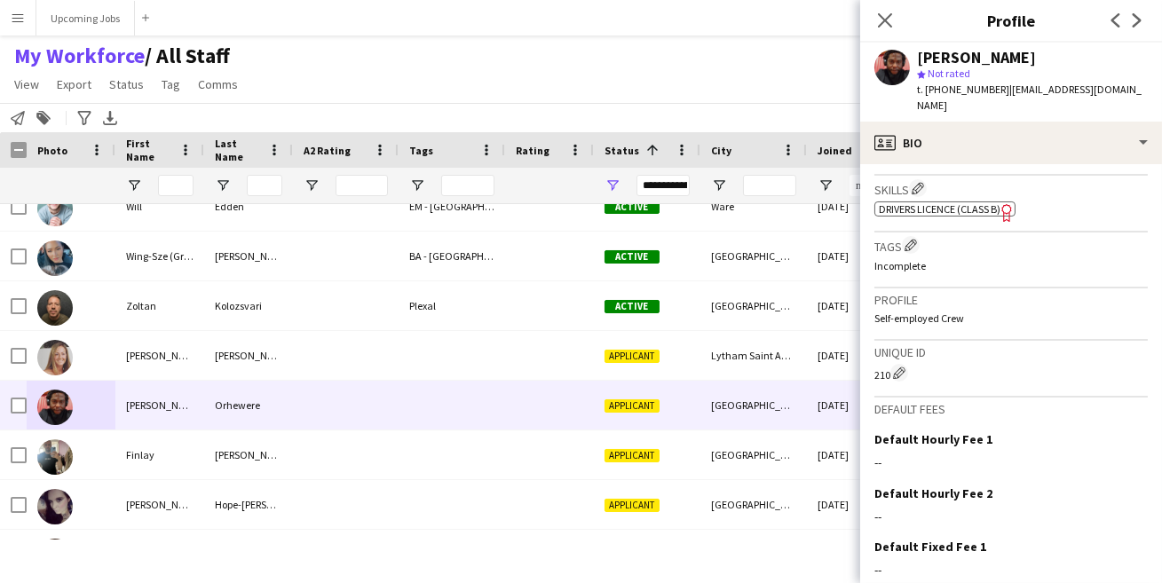
scroll to position [710, 0]
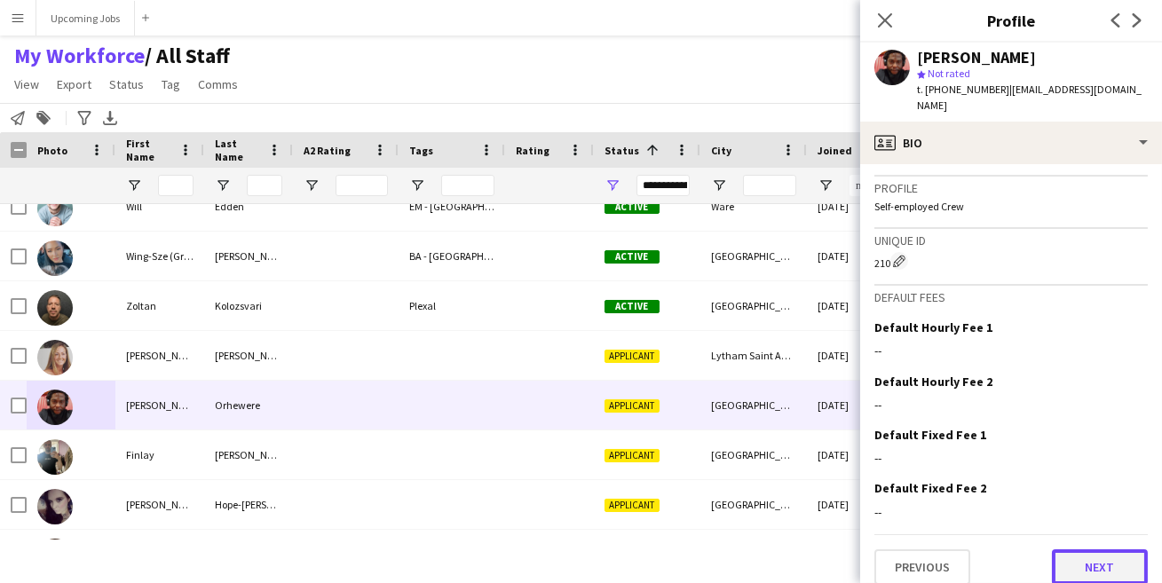
click at [1080, 549] on button "Next" at bounding box center [1100, 567] width 96 height 36
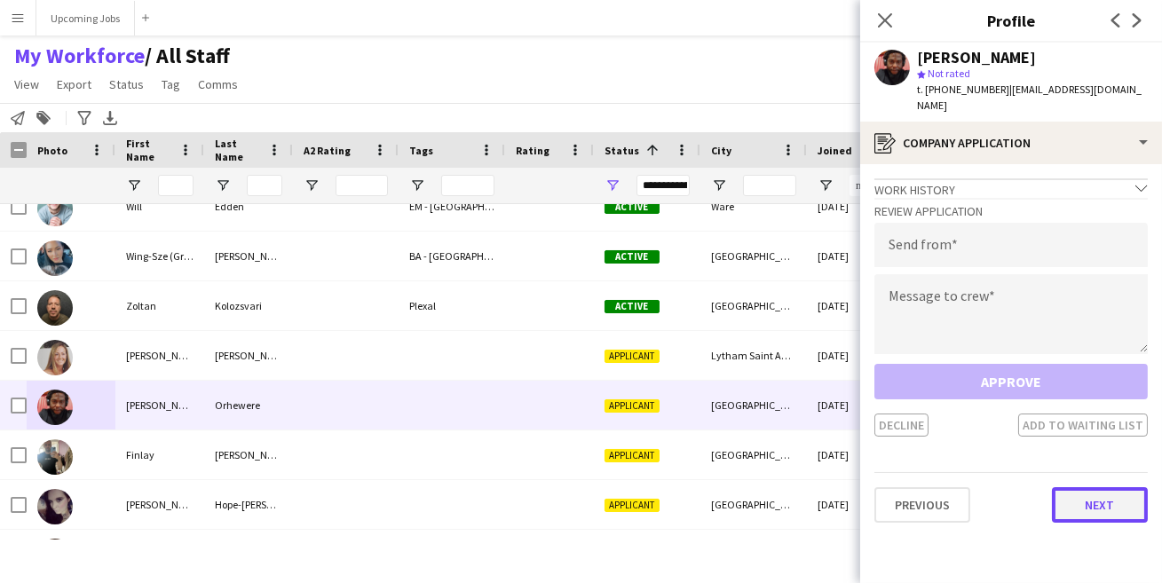
click at [1098, 493] on button "Next" at bounding box center [1100, 505] width 96 height 36
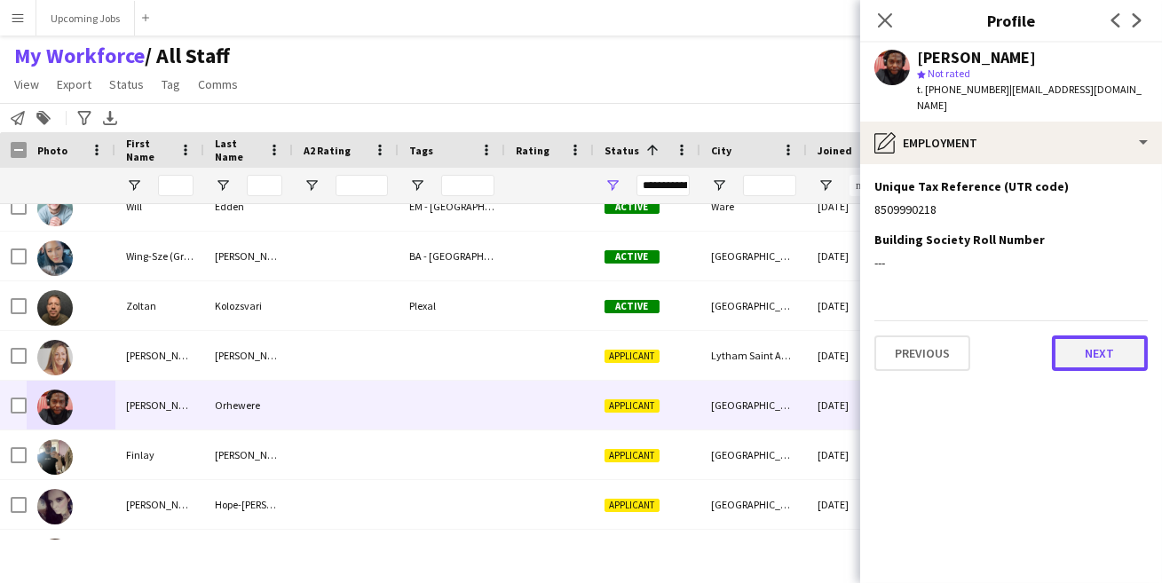
click at [1085, 341] on button "Next" at bounding box center [1100, 354] width 96 height 36
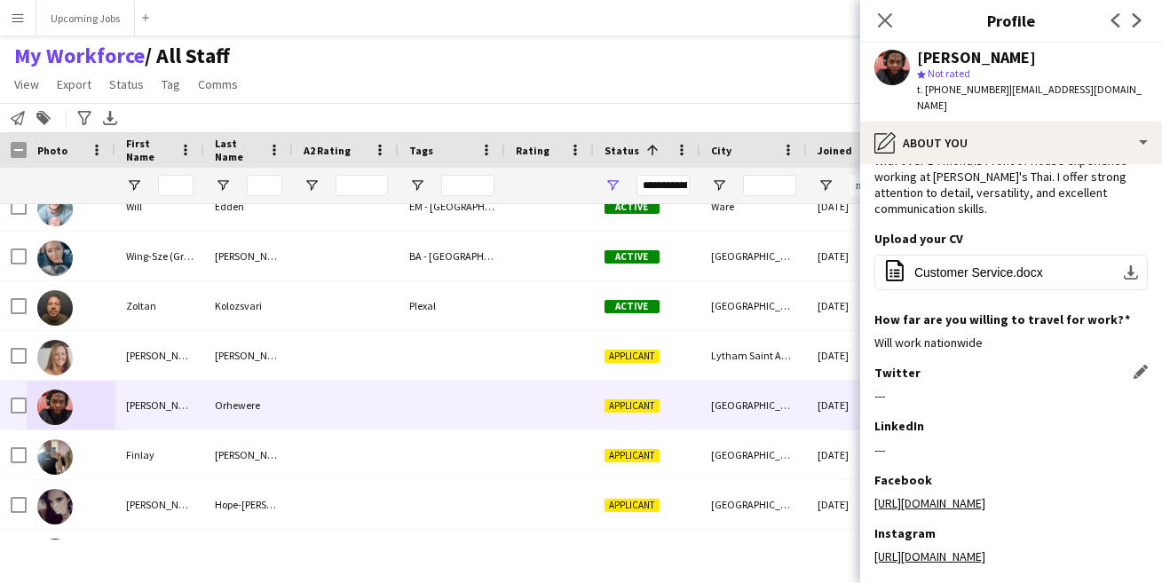
scroll to position [193, 0]
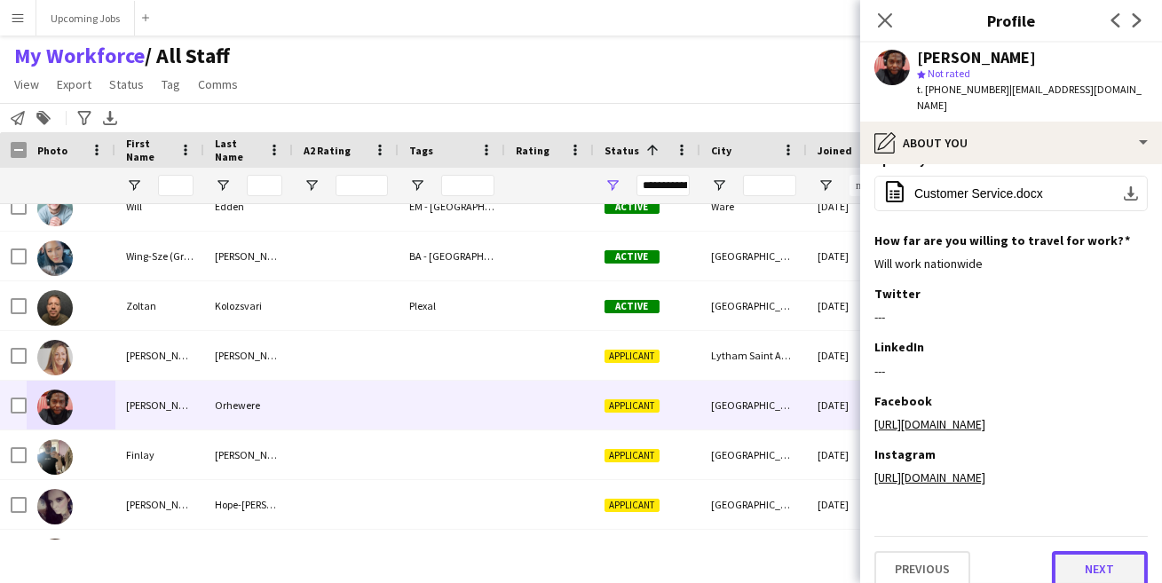
click at [1062, 551] on button "Next" at bounding box center [1100, 569] width 96 height 36
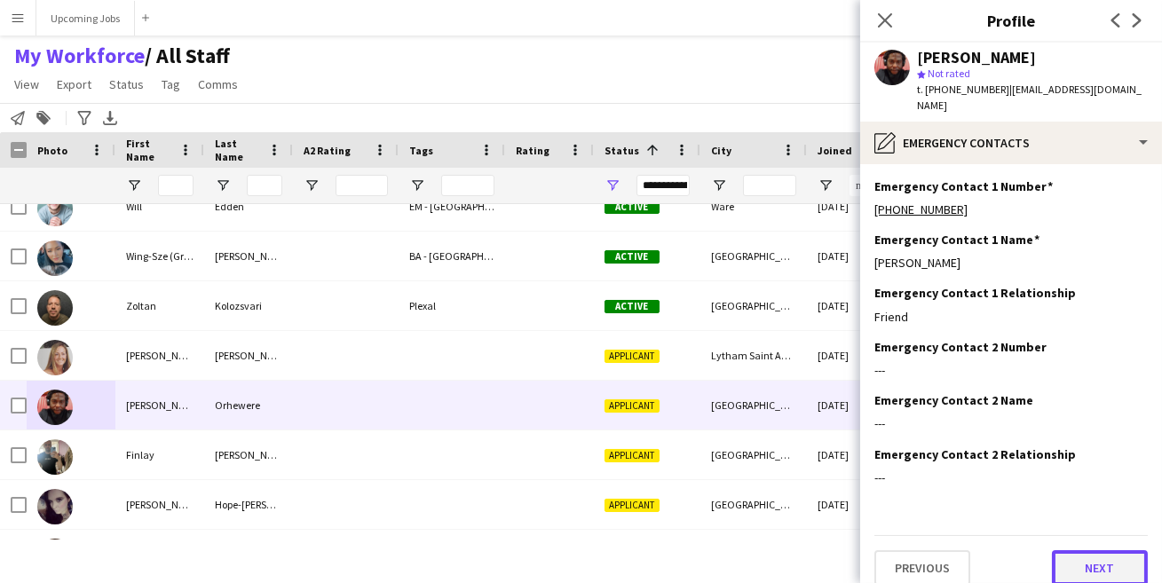
click at [1077, 550] on button "Next" at bounding box center [1100, 568] width 96 height 36
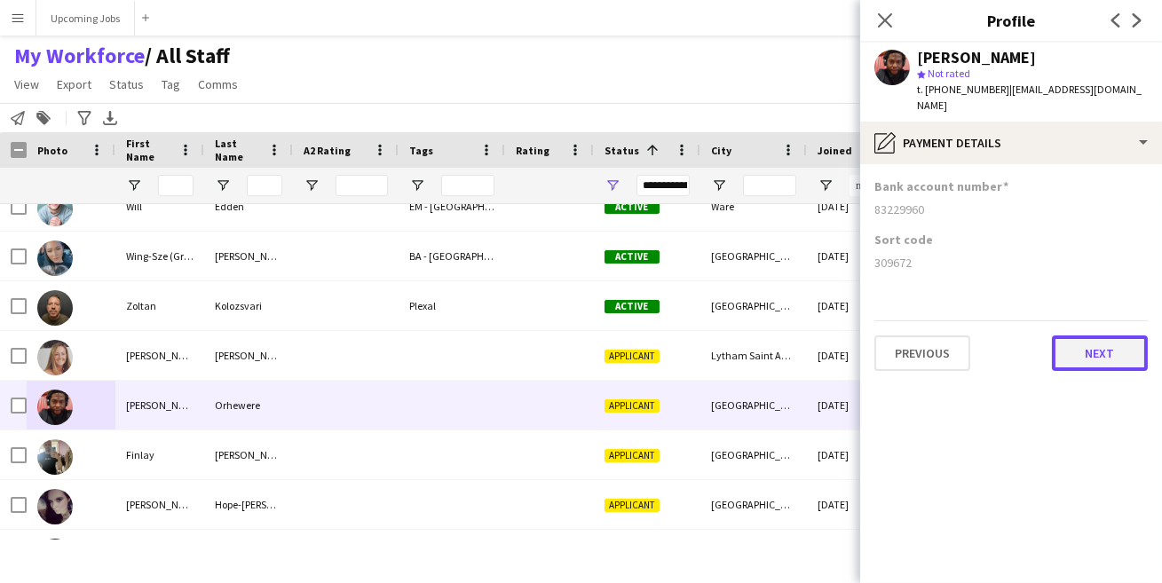
click at [1094, 348] on button "Next" at bounding box center [1100, 354] width 96 height 36
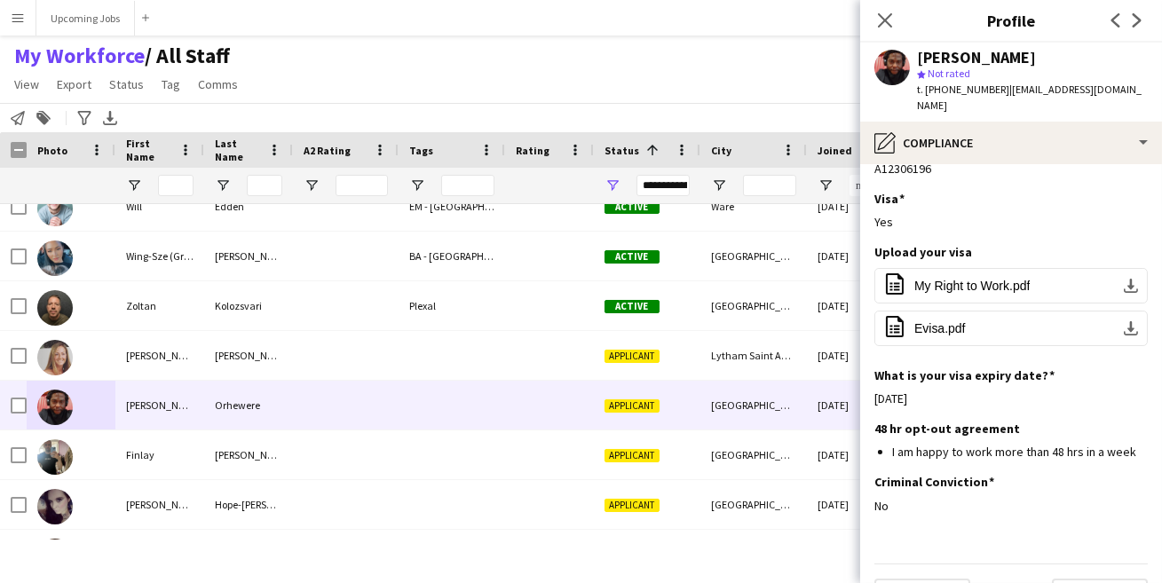
scroll to position [518, 0]
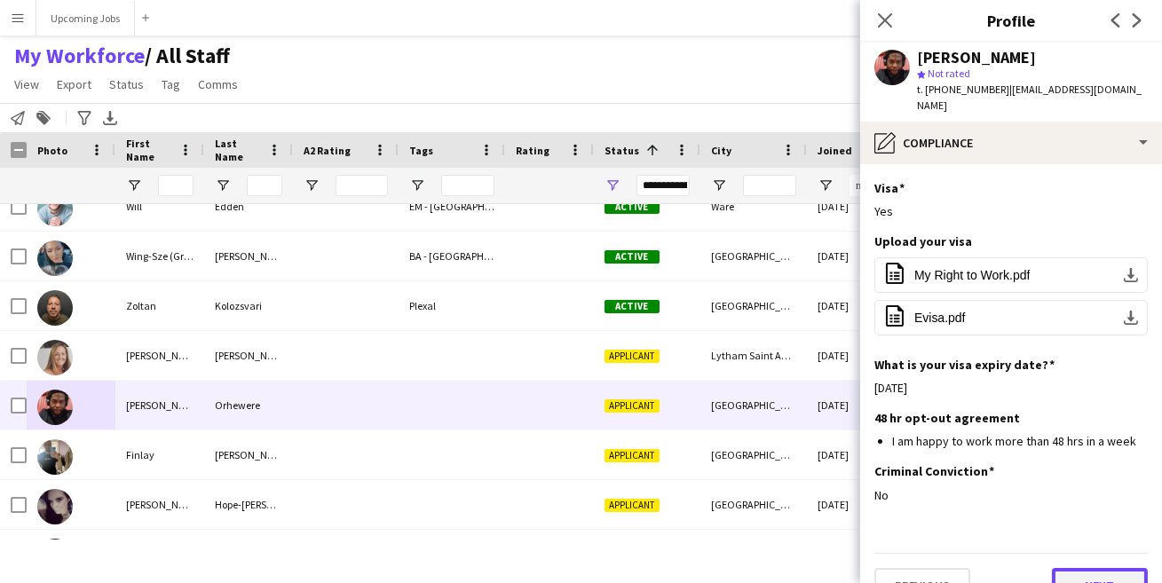
click at [1085, 568] on button "Next" at bounding box center [1100, 586] width 96 height 36
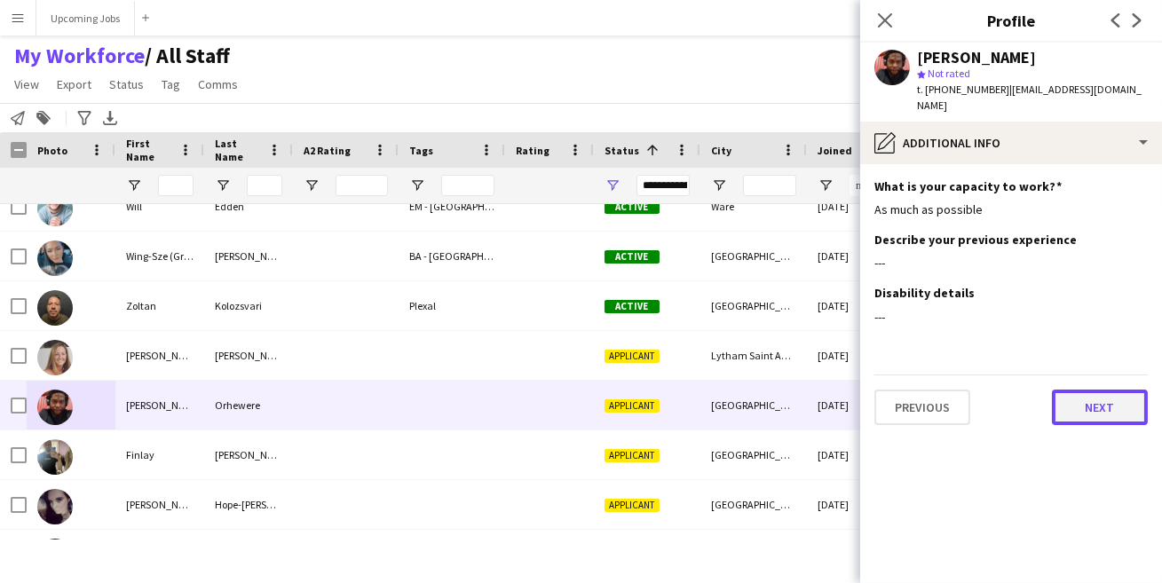
click at [1087, 390] on button "Next" at bounding box center [1100, 408] width 96 height 36
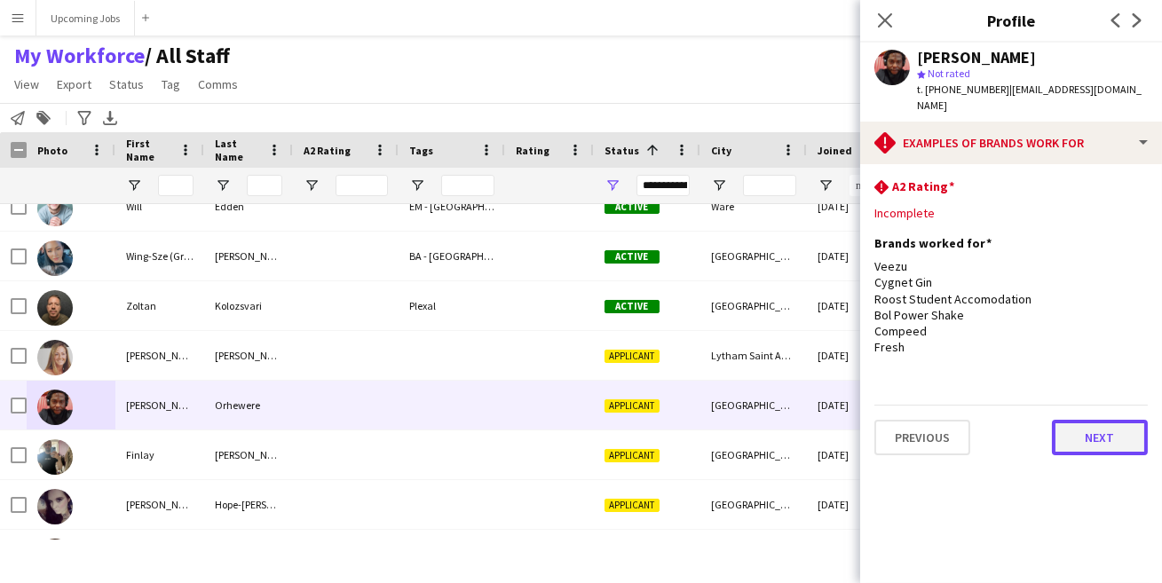
click at [1101, 424] on button "Next" at bounding box center [1100, 438] width 96 height 36
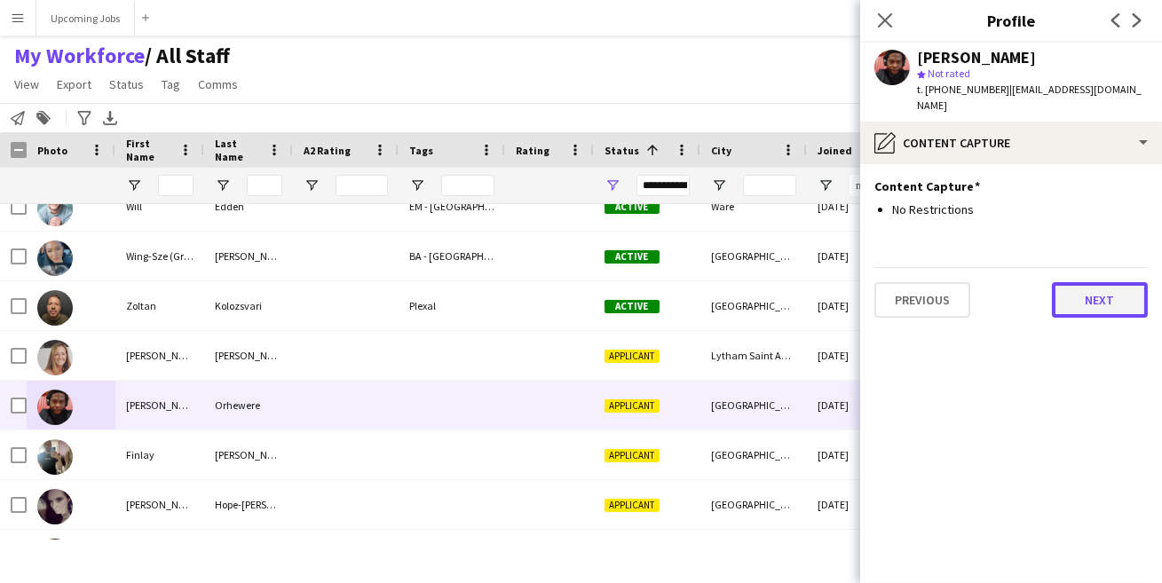
click at [1111, 300] on button "Next" at bounding box center [1100, 300] width 96 height 36
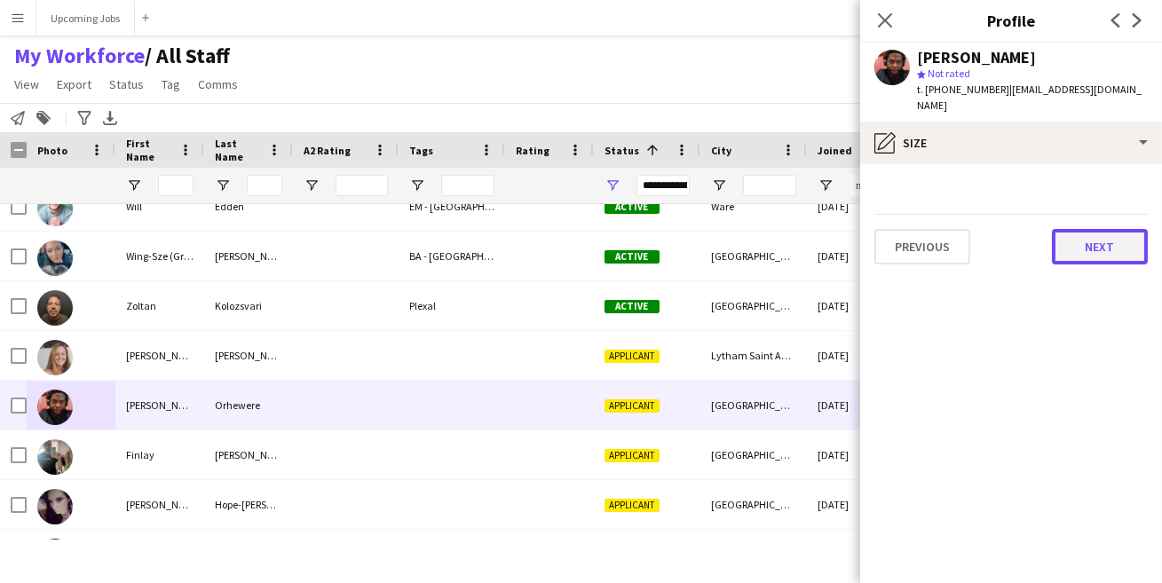
click at [1101, 229] on button "Next" at bounding box center [1100, 247] width 96 height 36
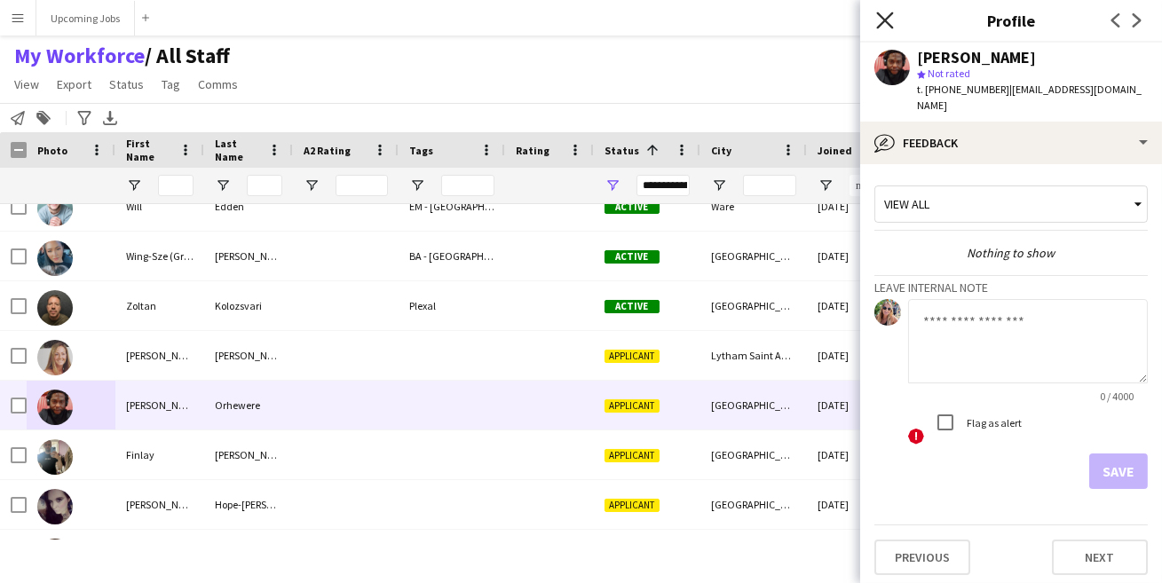
click at [885, 14] on icon "Close pop-in" at bounding box center [884, 20] width 17 height 17
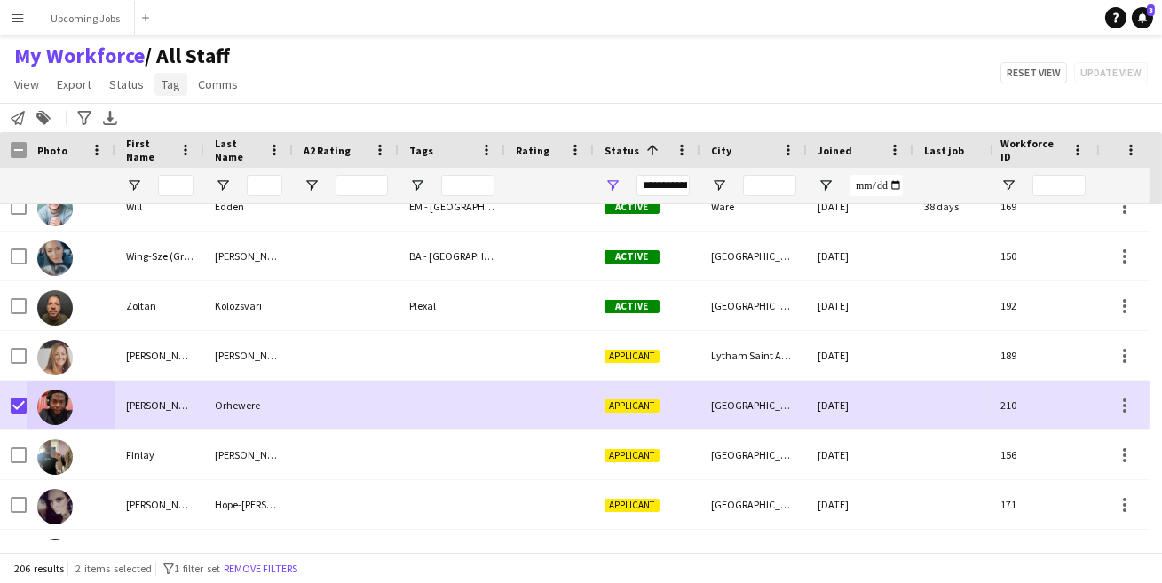
click at [156, 79] on link "Tag" at bounding box center [170, 84] width 33 height 23
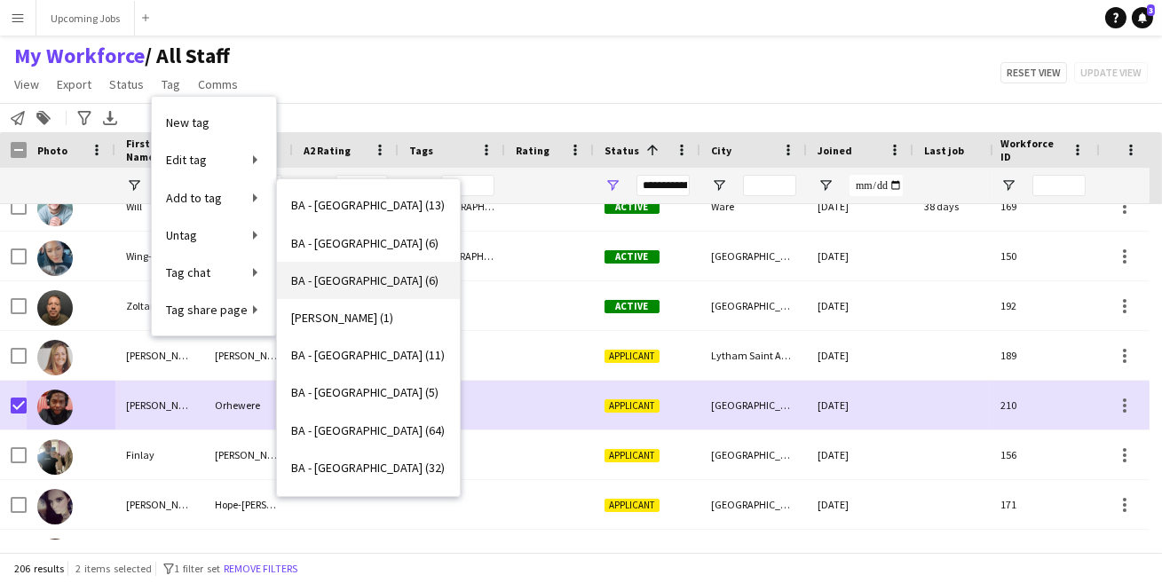
click at [327, 287] on span "BA - [GEOGRAPHIC_DATA] (6)" at bounding box center [364, 281] width 147 height 16
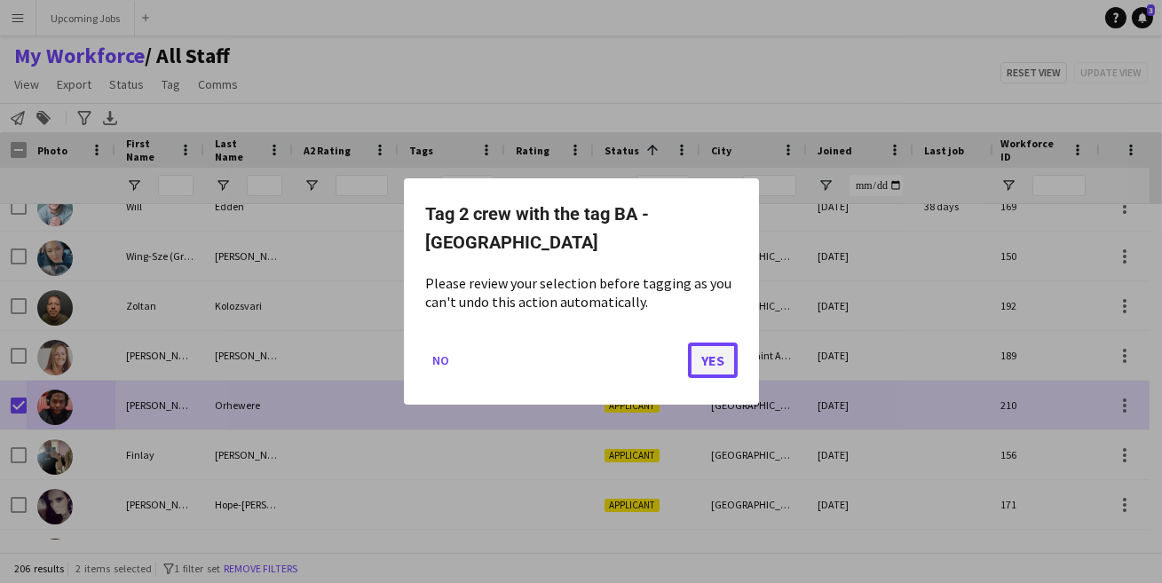
click at [716, 358] on button "Yes" at bounding box center [713, 361] width 50 height 36
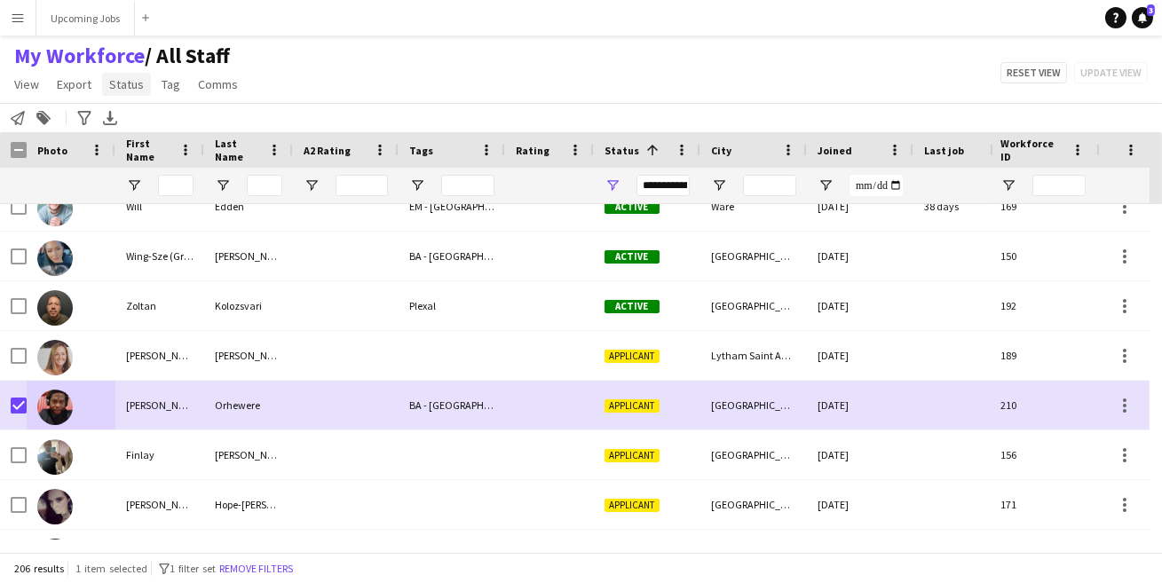
click at [122, 94] on link "Status" at bounding box center [126, 84] width 49 height 23
click at [146, 130] on link "Edit" at bounding box center [164, 122] width 124 height 37
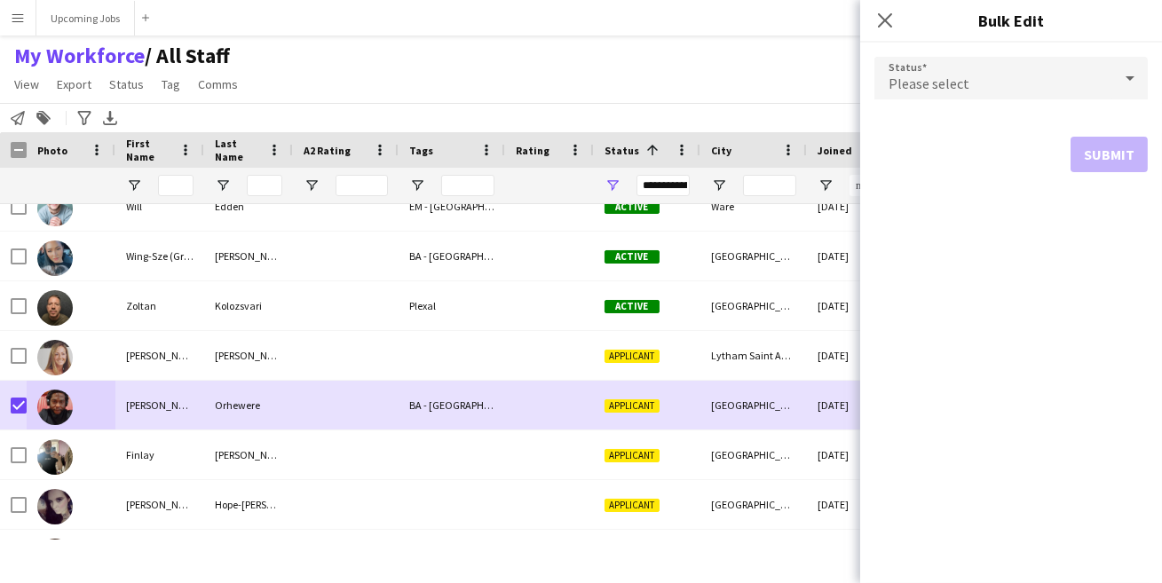
click at [932, 85] on span "Please select" at bounding box center [929, 84] width 81 height 18
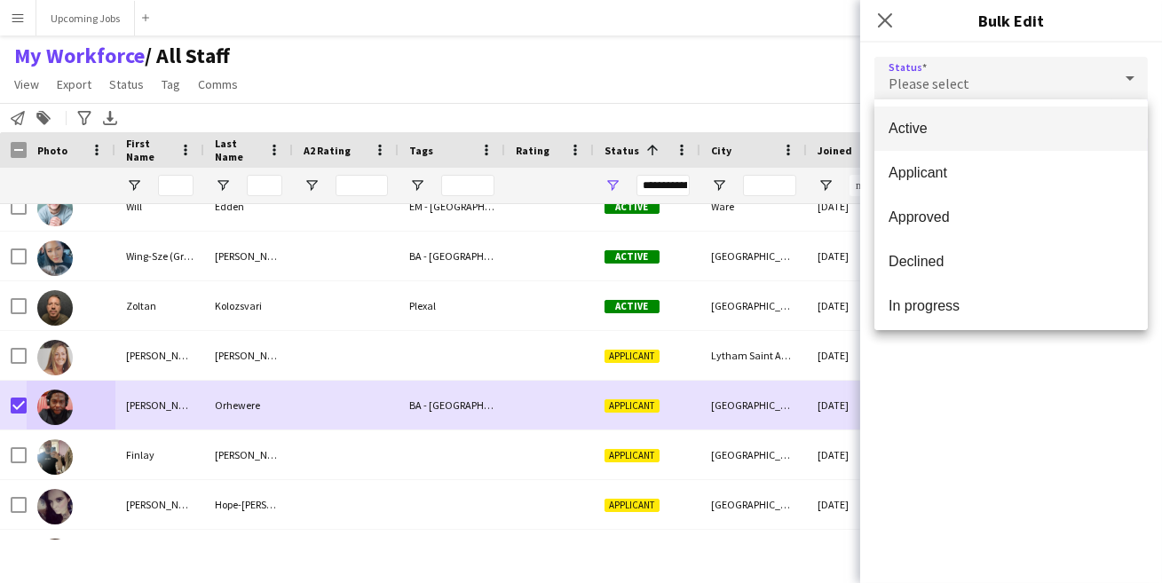
click at [947, 147] on mat-option "Active" at bounding box center [1010, 129] width 273 height 44
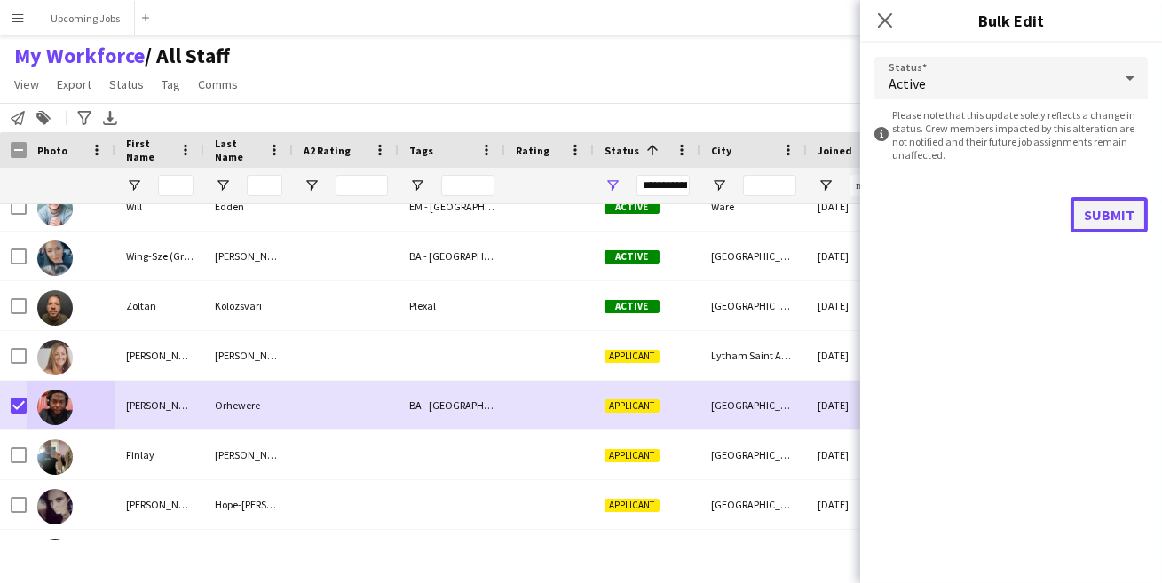
click at [1120, 225] on button "Submit" at bounding box center [1109, 215] width 77 height 36
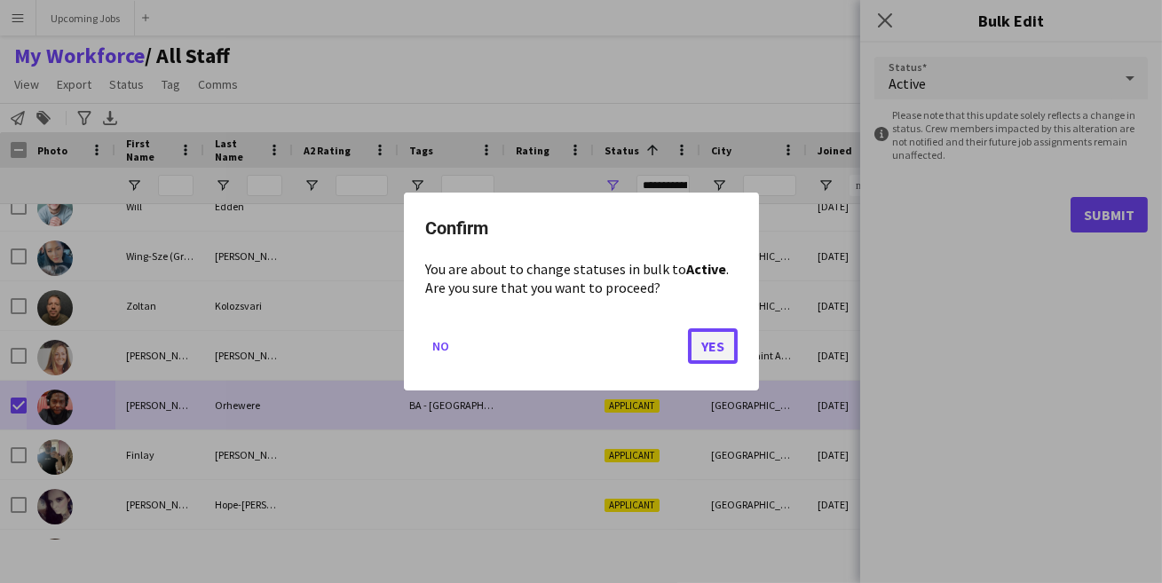
click at [709, 346] on button "Yes" at bounding box center [713, 346] width 50 height 36
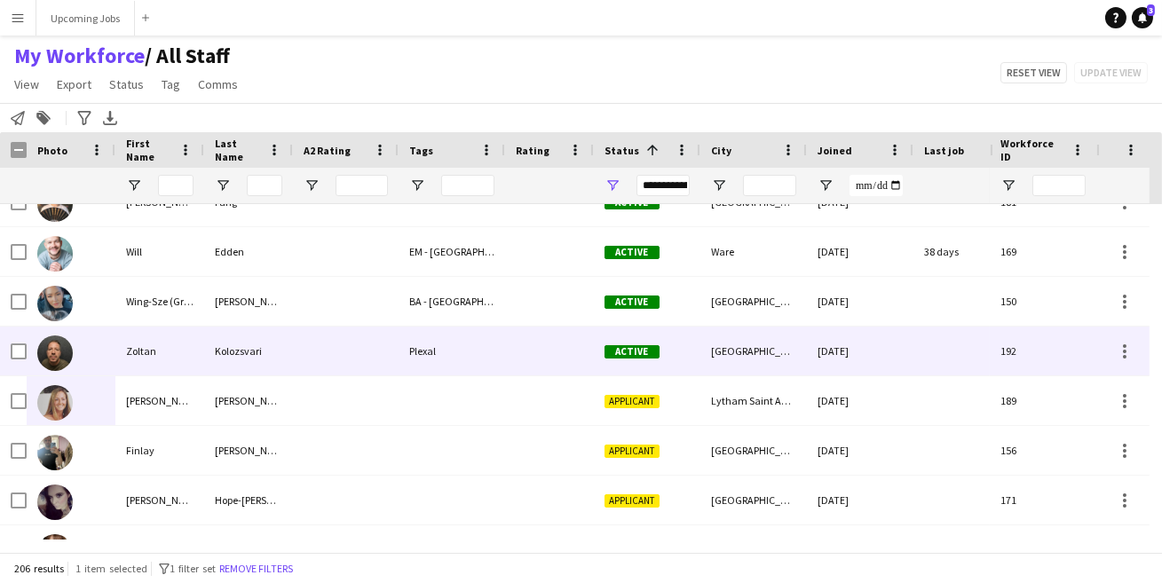
scroll to position [8675, 0]
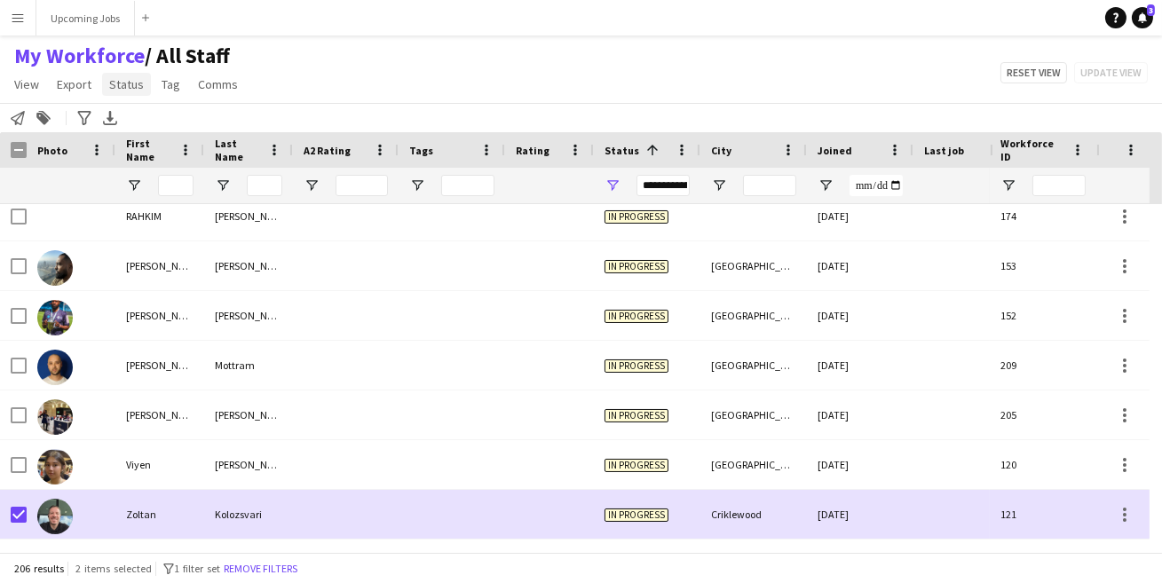
click at [115, 84] on span "Status" at bounding box center [126, 84] width 35 height 16
click at [127, 118] on span "Edit" at bounding box center [126, 123] width 20 height 16
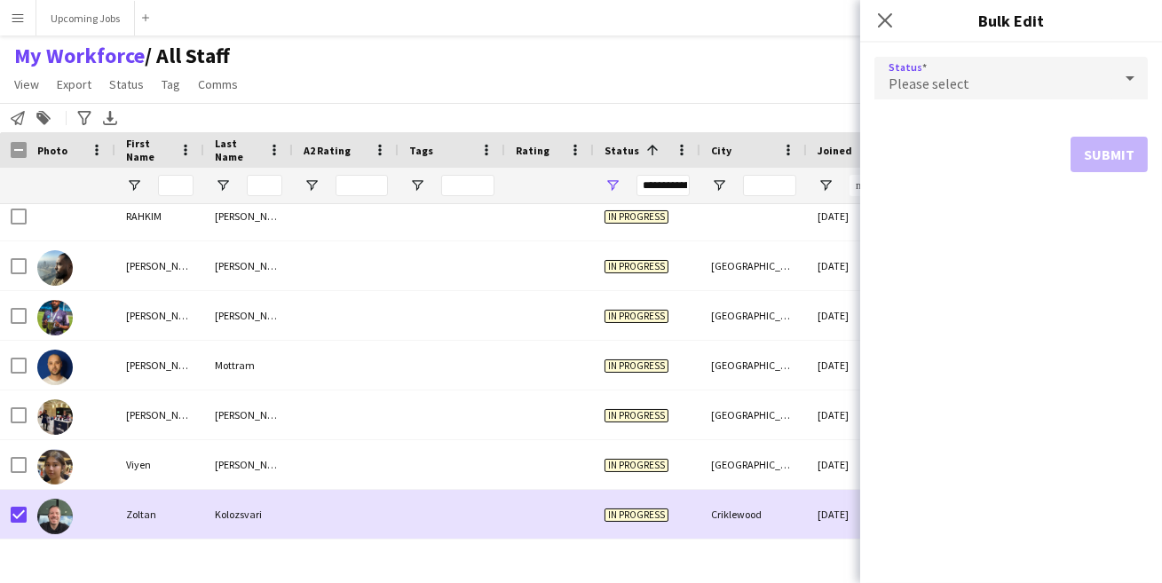
click at [909, 88] on span "Please select" at bounding box center [929, 84] width 81 height 18
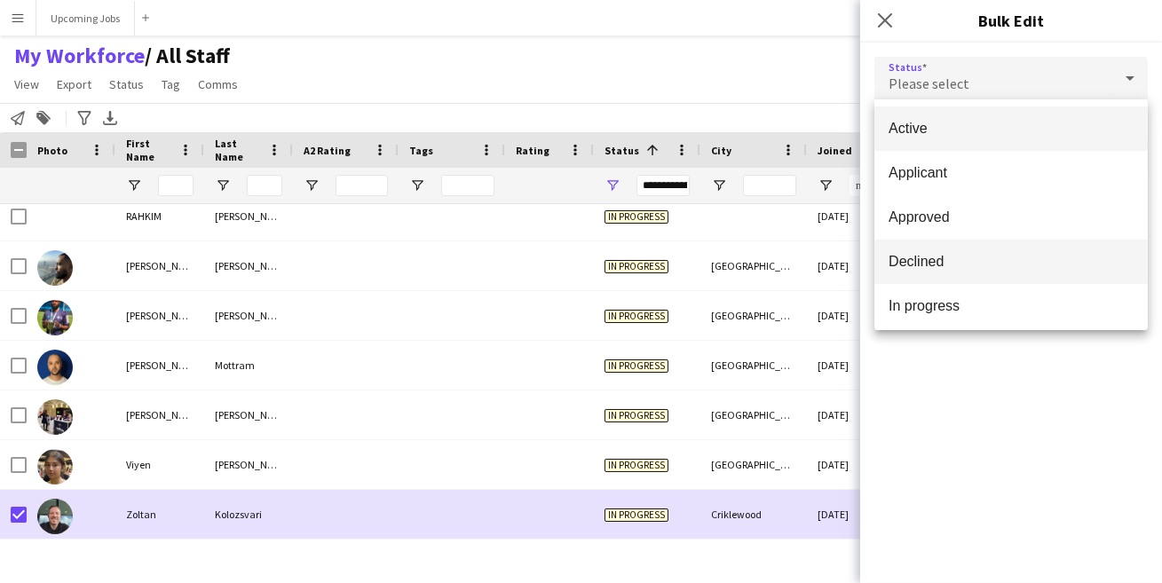
click at [937, 266] on span "Declined" at bounding box center [1011, 261] width 245 height 17
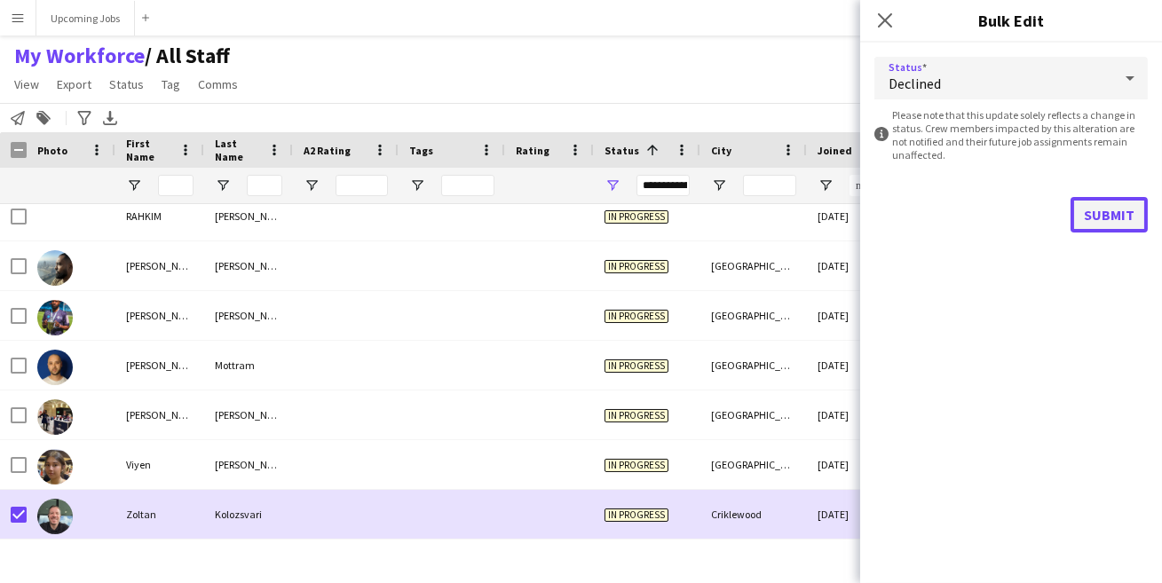
click at [1103, 213] on button "Submit" at bounding box center [1109, 215] width 77 height 36
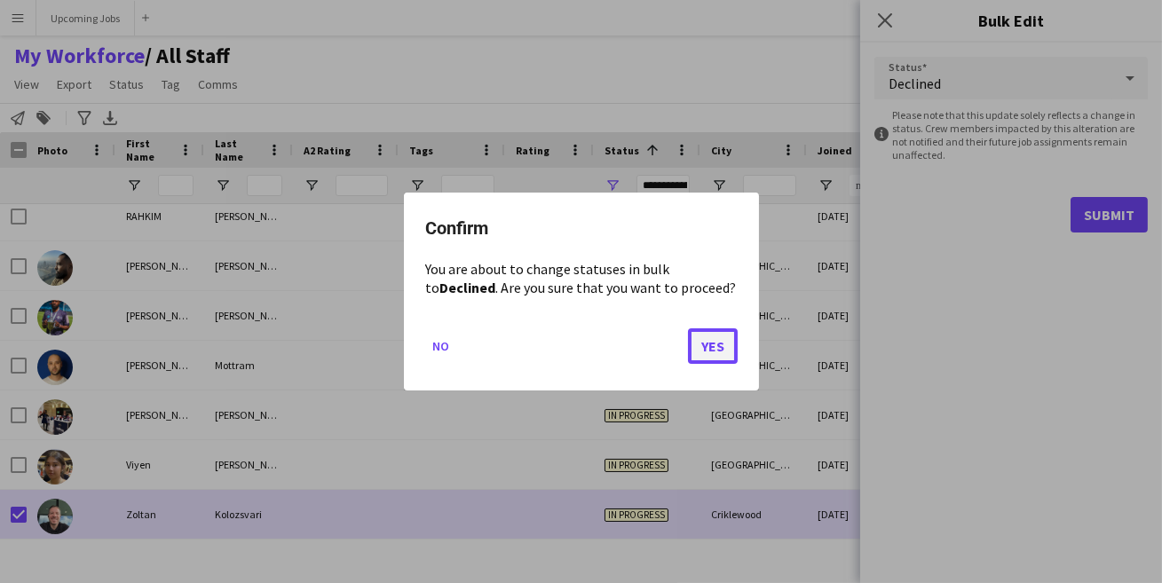
click at [697, 344] on button "Yes" at bounding box center [713, 346] width 50 height 36
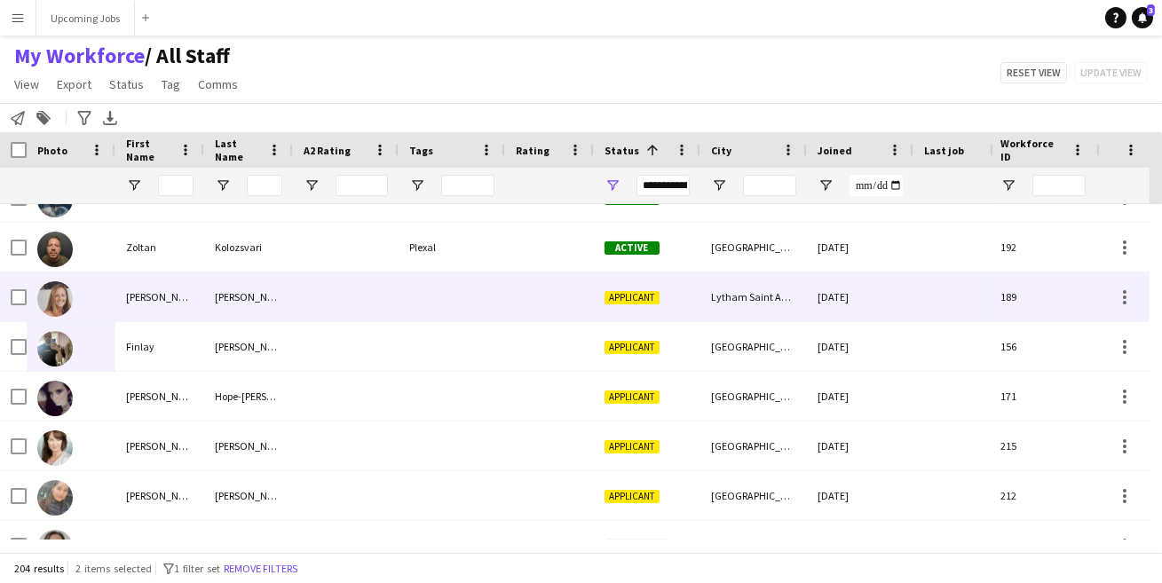
click at [57, 293] on img at bounding box center [55, 299] width 36 height 36
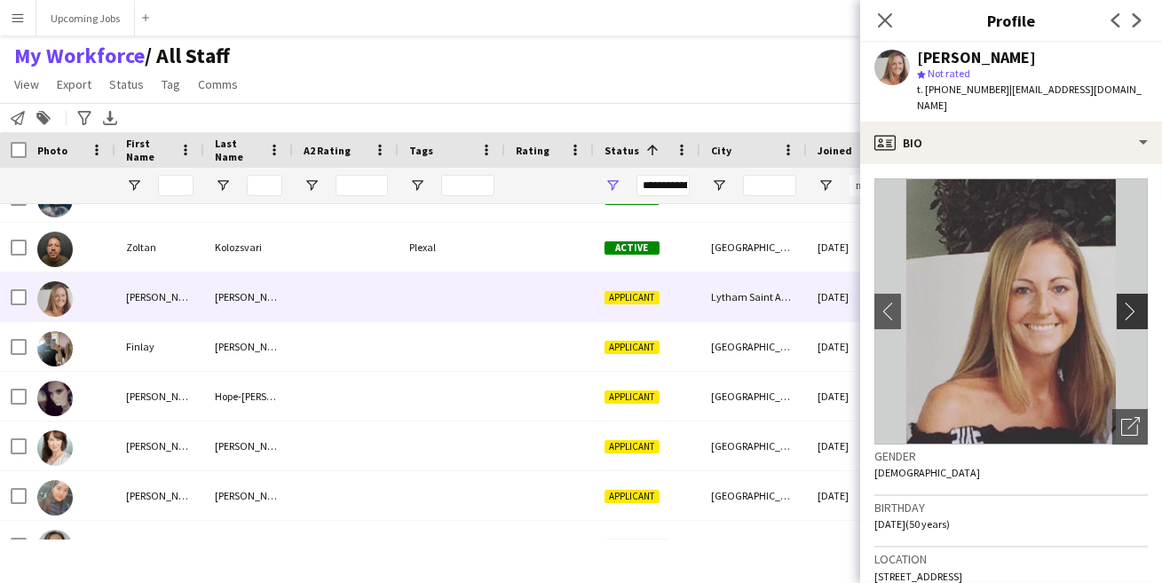
click at [1121, 303] on app-icon "chevron-right" at bounding box center [1135, 311] width 28 height 19
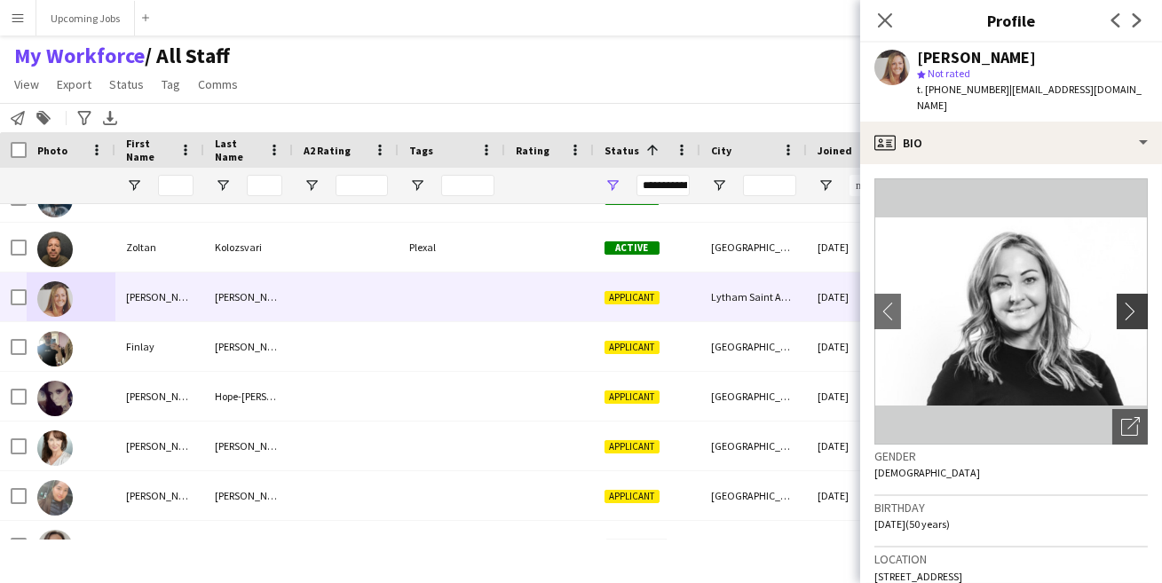
click at [1121, 303] on app-icon "chevron-right" at bounding box center [1135, 311] width 28 height 19
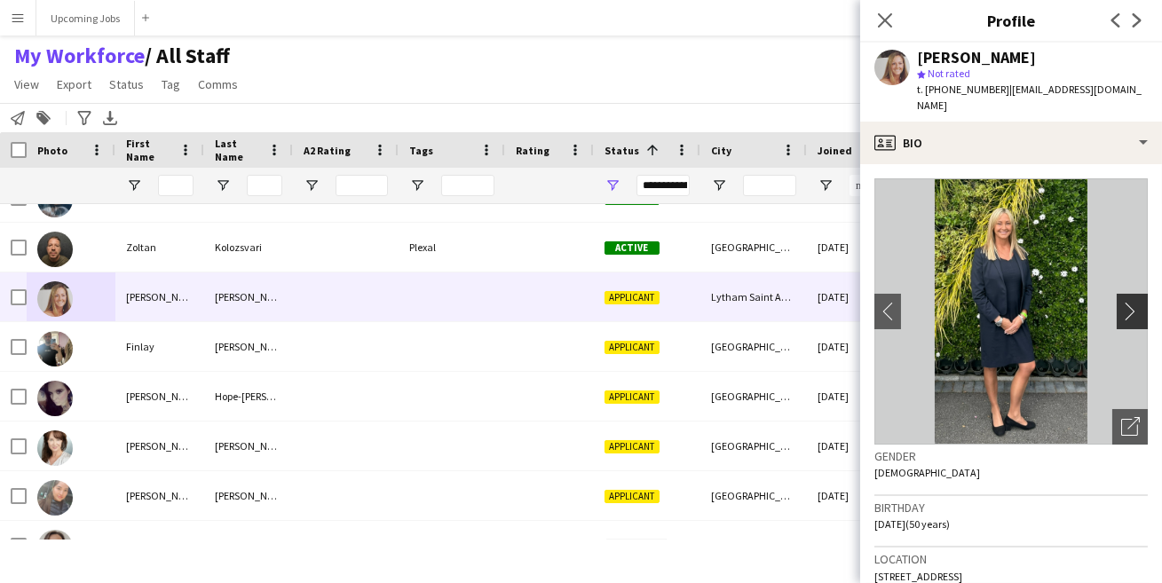
click at [1121, 302] on app-icon "chevron-right" at bounding box center [1135, 311] width 28 height 19
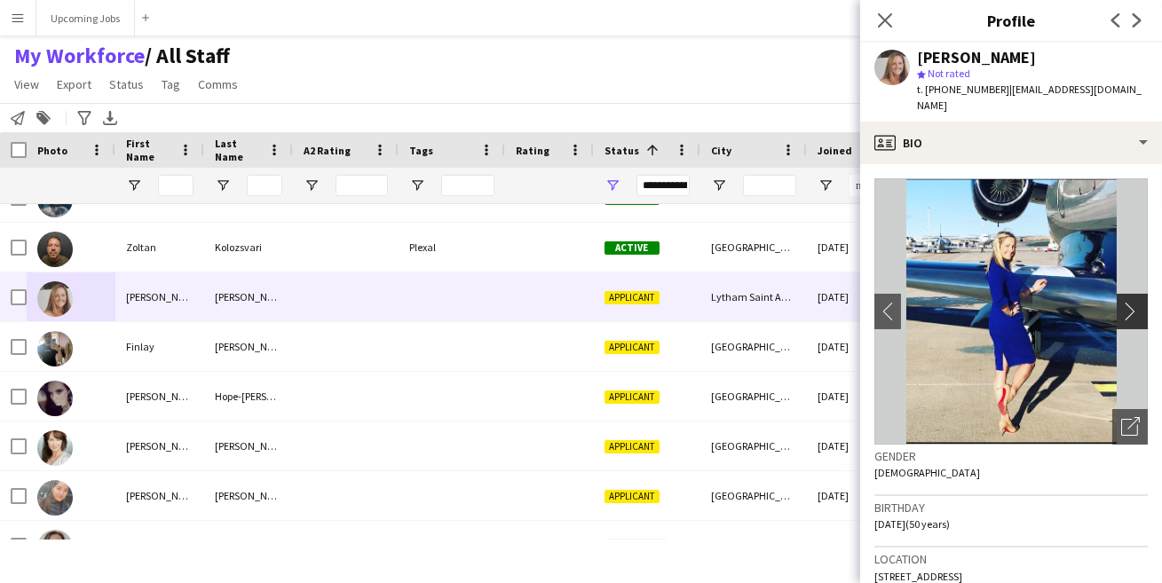
click at [1121, 302] on app-icon "chevron-right" at bounding box center [1135, 311] width 28 height 19
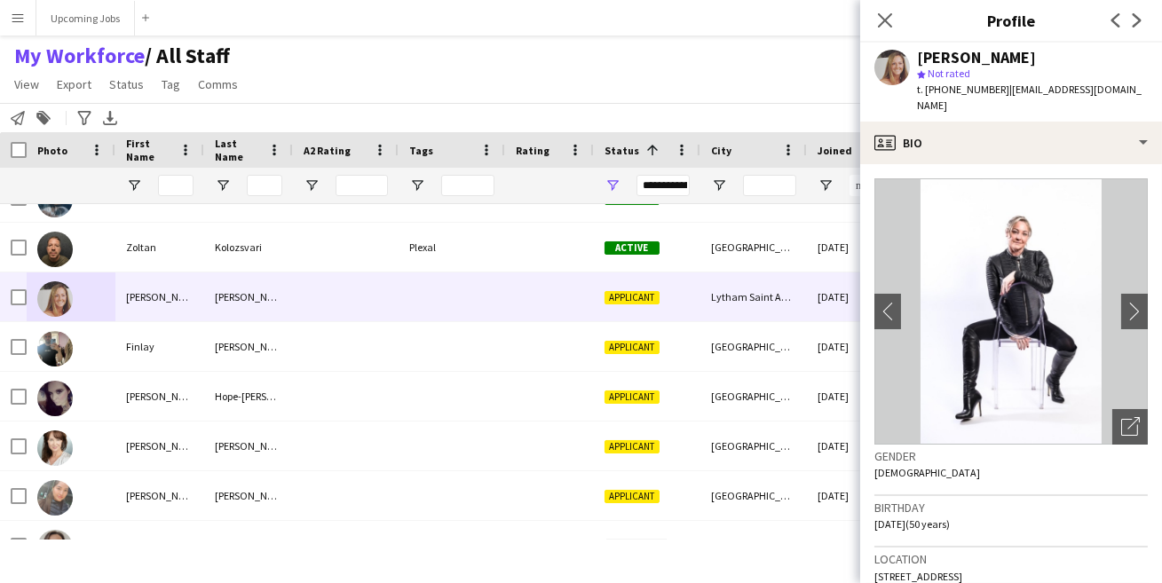
drag, startPoint x: 1117, startPoint y: 289, endPoint x: 1113, endPoint y: 375, distance: 85.3
click at [1113, 375] on app-photos-slider "chevron-left chevron-right Open photos pop-in" at bounding box center [1010, 311] width 273 height 266
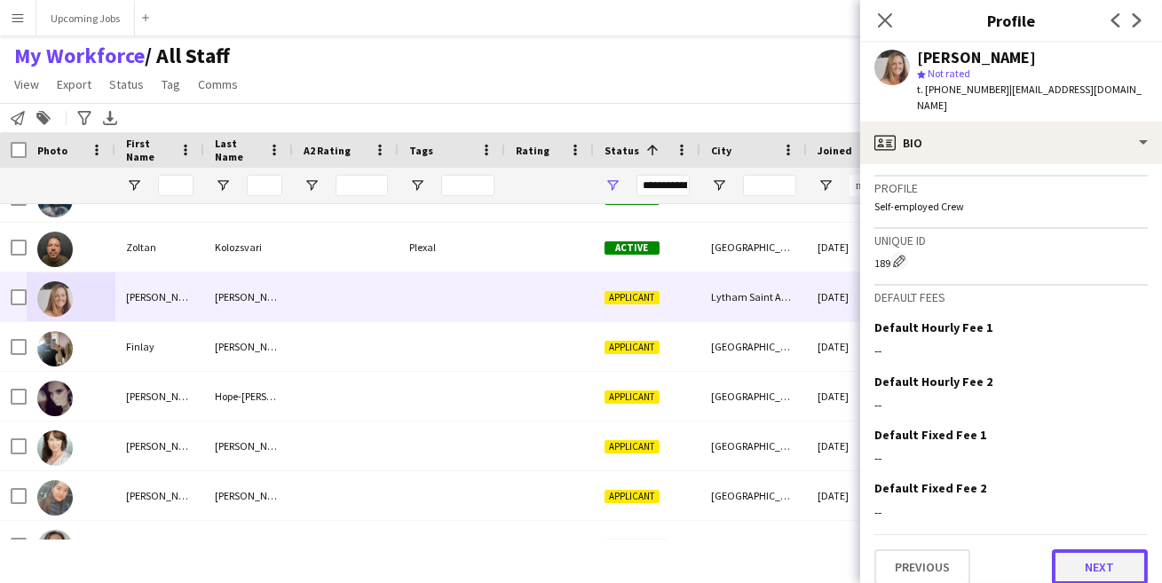
click at [1071, 549] on button "Next" at bounding box center [1100, 567] width 96 height 36
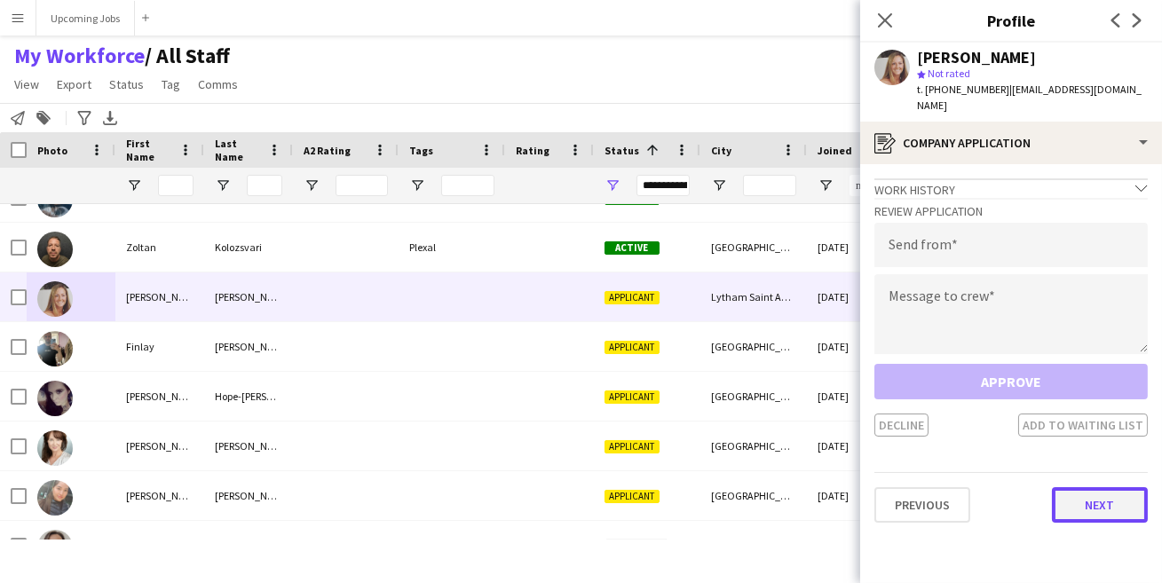
click at [1087, 488] on button "Next" at bounding box center [1100, 505] width 96 height 36
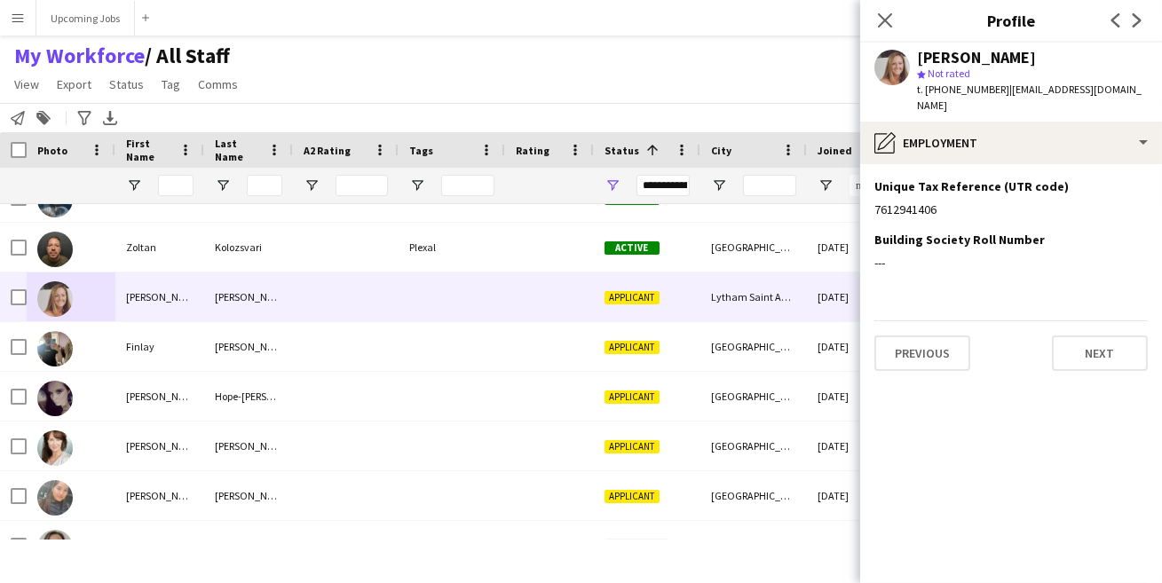
click at [1086, 368] on app-section-data-types "Unique Tax Reference (UTR code) Edit this field 7612941406 Building Society Rol…" at bounding box center [1011, 373] width 302 height 419
click at [1089, 354] on app-section-data-types "Unique Tax Reference (UTR code) Edit this field 7612941406 Building Society Rol…" at bounding box center [1011, 373] width 302 height 419
click at [1089, 339] on button "Next" at bounding box center [1100, 354] width 96 height 36
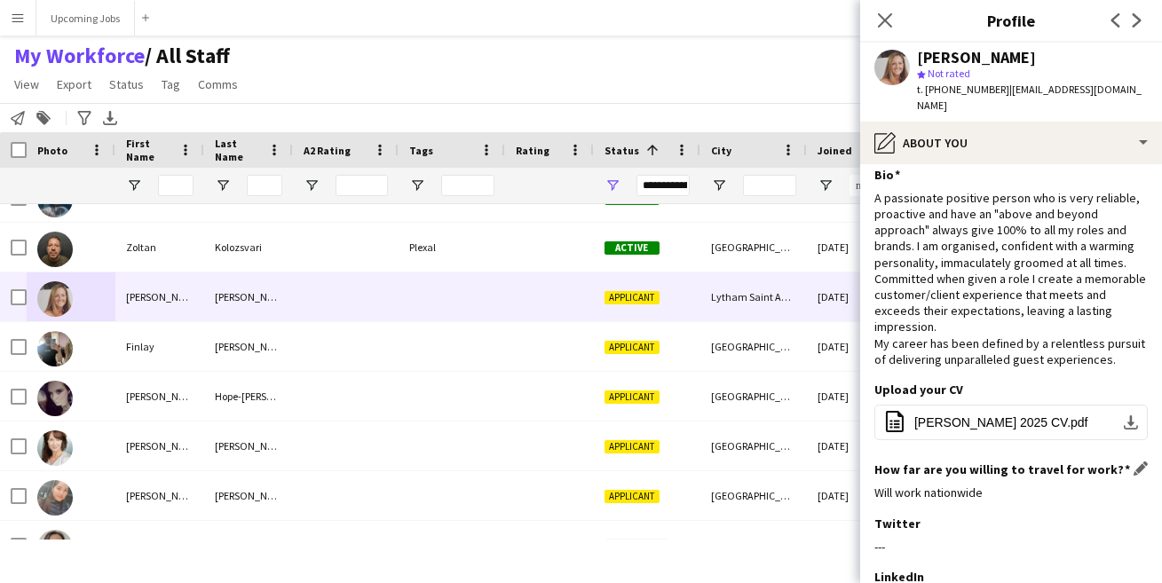
scroll to position [12, 0]
drag, startPoint x: 918, startPoint y: 229, endPoint x: 995, endPoint y: 247, distance: 79.2
click at [995, 247] on div "A passionate positive person who is very reliable, proactive and have an "above…" at bounding box center [1010, 278] width 273 height 178
drag, startPoint x: 1122, startPoint y: 243, endPoint x: 915, endPoint y: 229, distance: 207.3
click at [915, 229] on div "A passionate positive person who is very reliable, proactive and have an "above…" at bounding box center [1010, 278] width 273 height 178
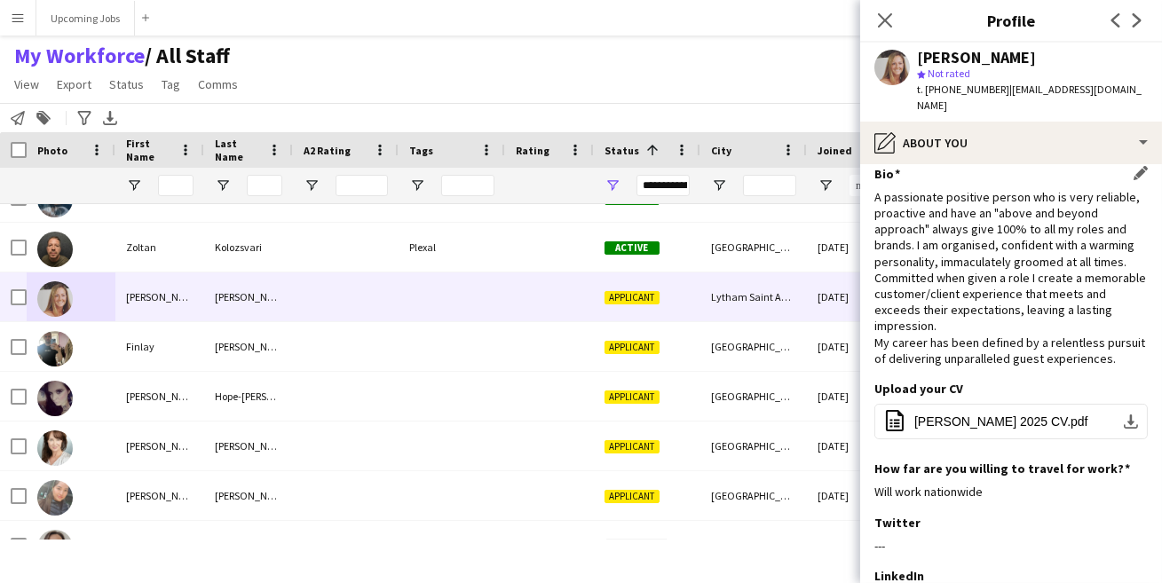
copy div "I am organised, confident with a warming personality, immaculately groomed at a…"
copy body "Loremips Dolo Sitam Con Adip Elitseddoeius 2 Te Incididun / Utl Etdol Magn Aliq…"
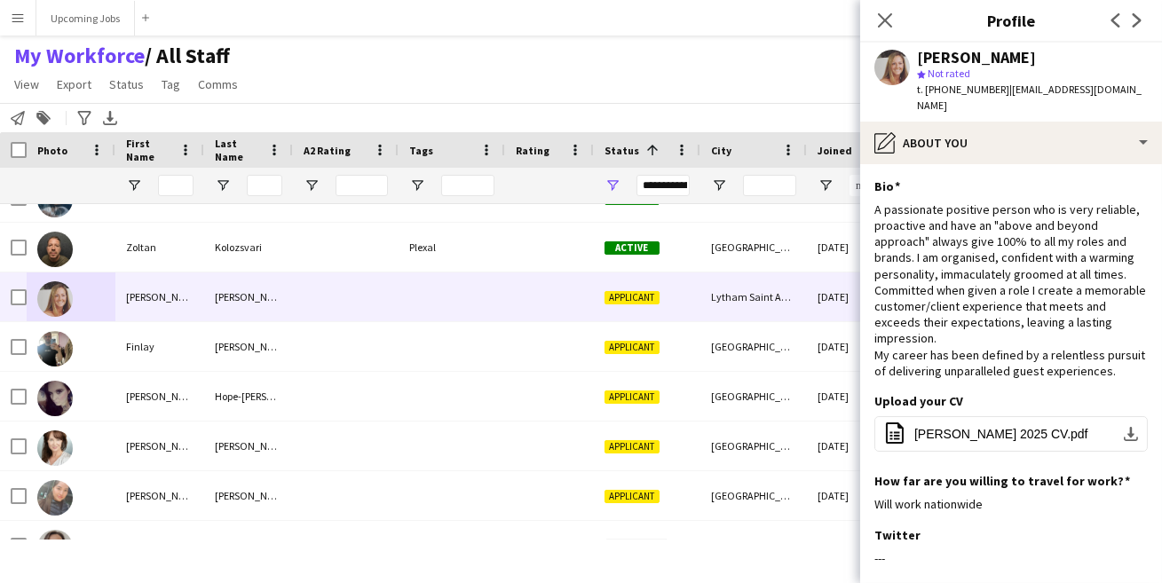
scroll to position [8731, 0]
click at [343, 67] on div "My Workforce / All Staff View Views Default view All Staff [GEOGRAPHIC_DATA] EM…" at bounding box center [581, 73] width 1162 height 60
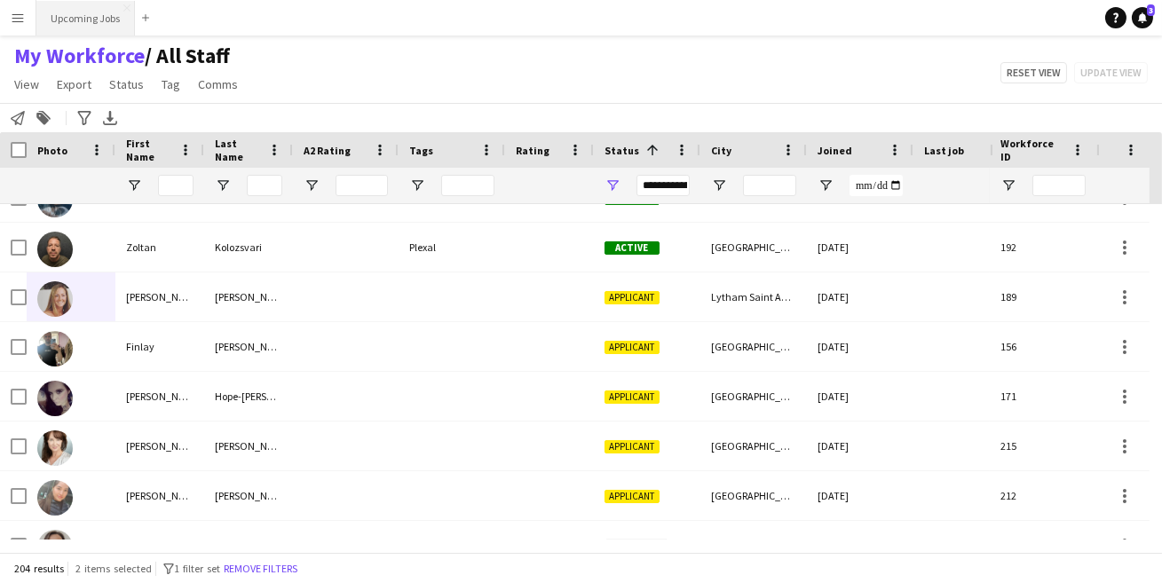
click at [101, 25] on button "Upcoming Jobs Close" at bounding box center [85, 18] width 99 height 35
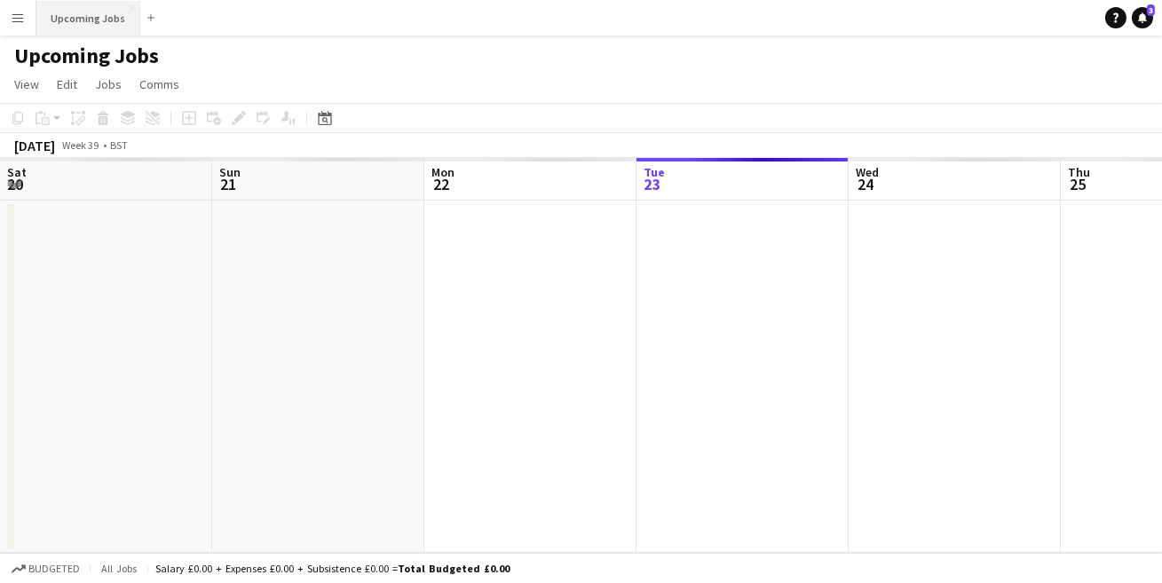
scroll to position [0, 423]
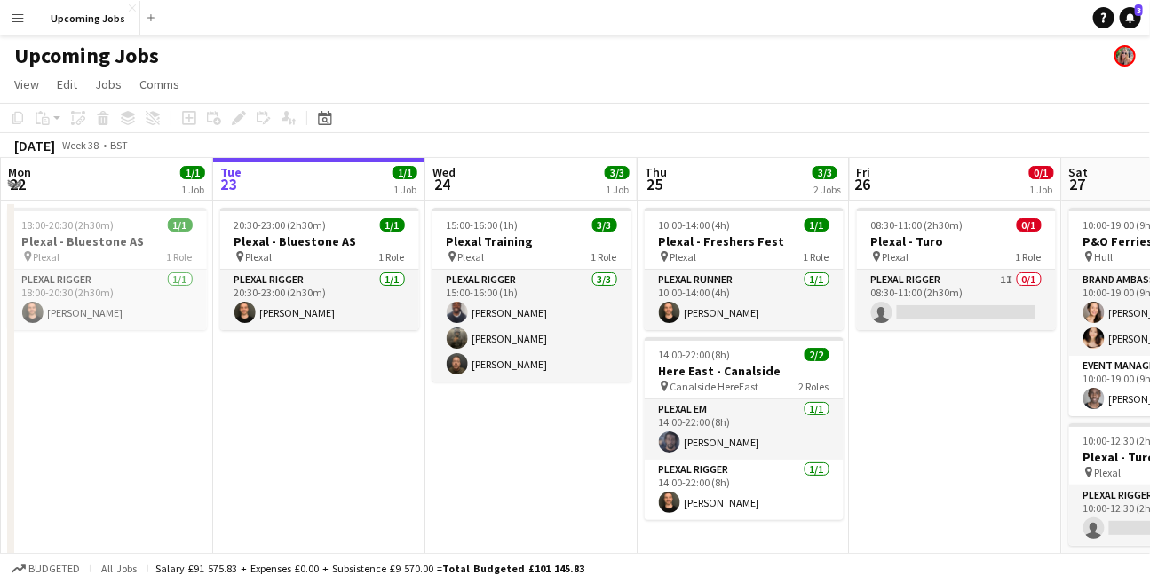
click at [28, 23] on button "Menu" at bounding box center [18, 18] width 36 height 36
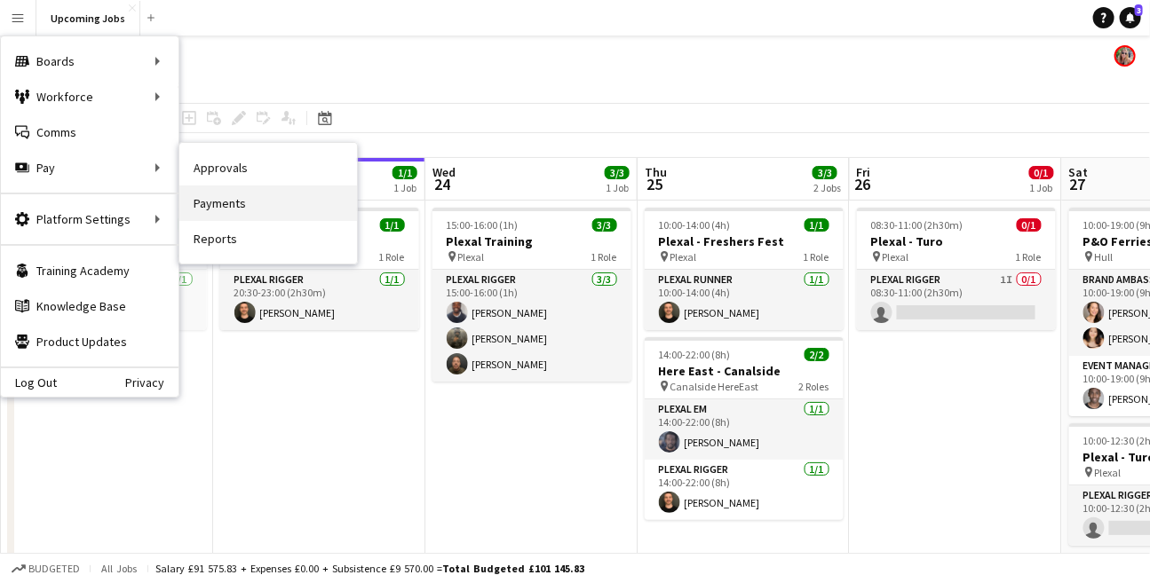
click at [219, 205] on link "Payments" at bounding box center [268, 204] width 178 height 36
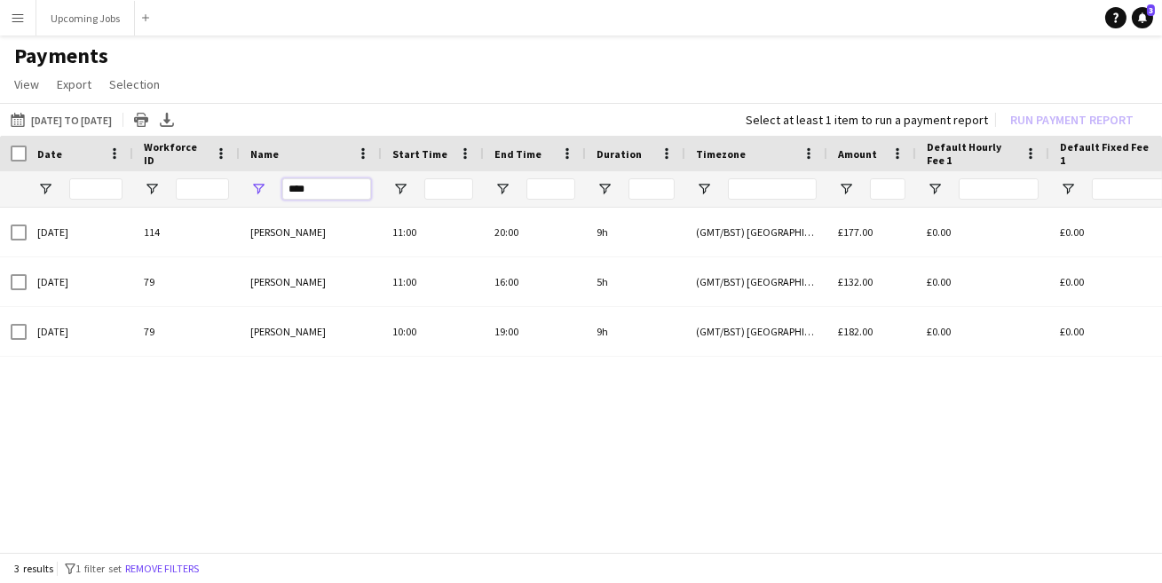
click at [309, 192] on input "****" at bounding box center [326, 188] width 89 height 21
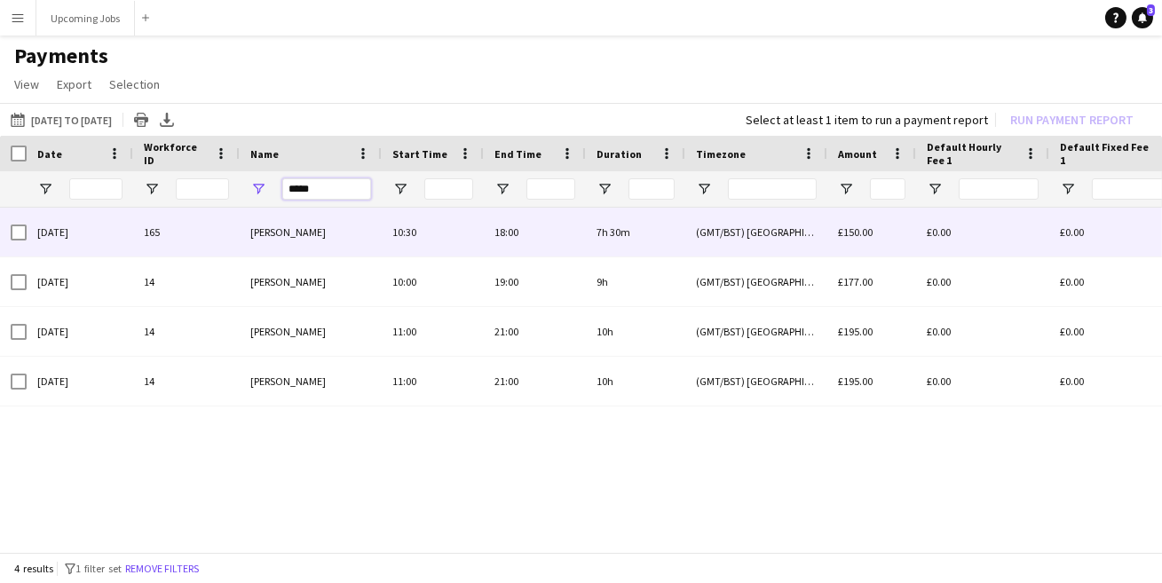
type input "*****"
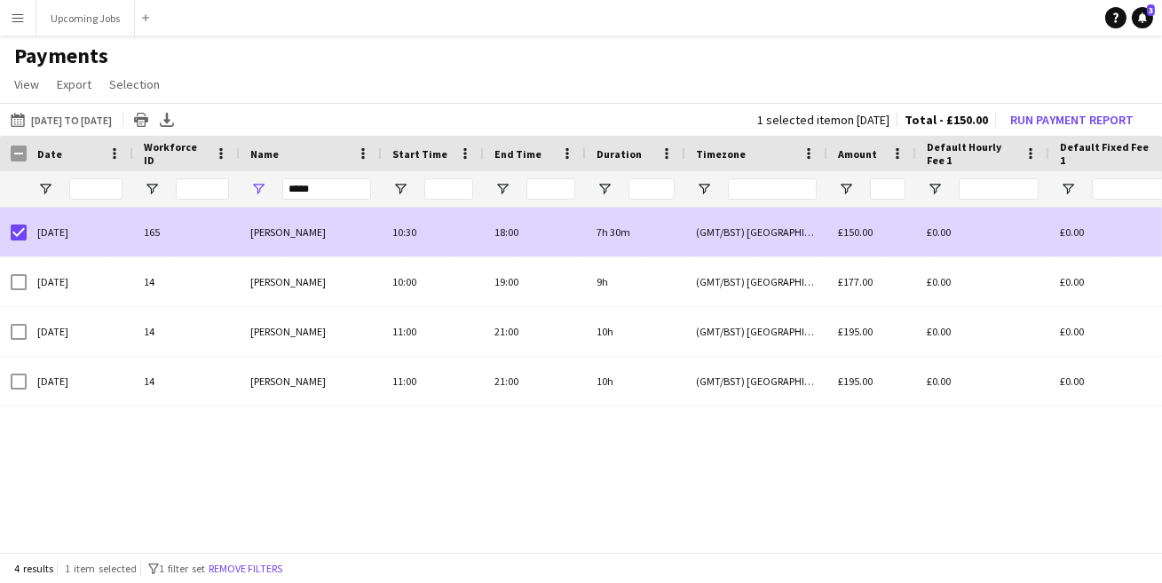
click at [19, 241] on div at bounding box center [19, 233] width 16 height 50
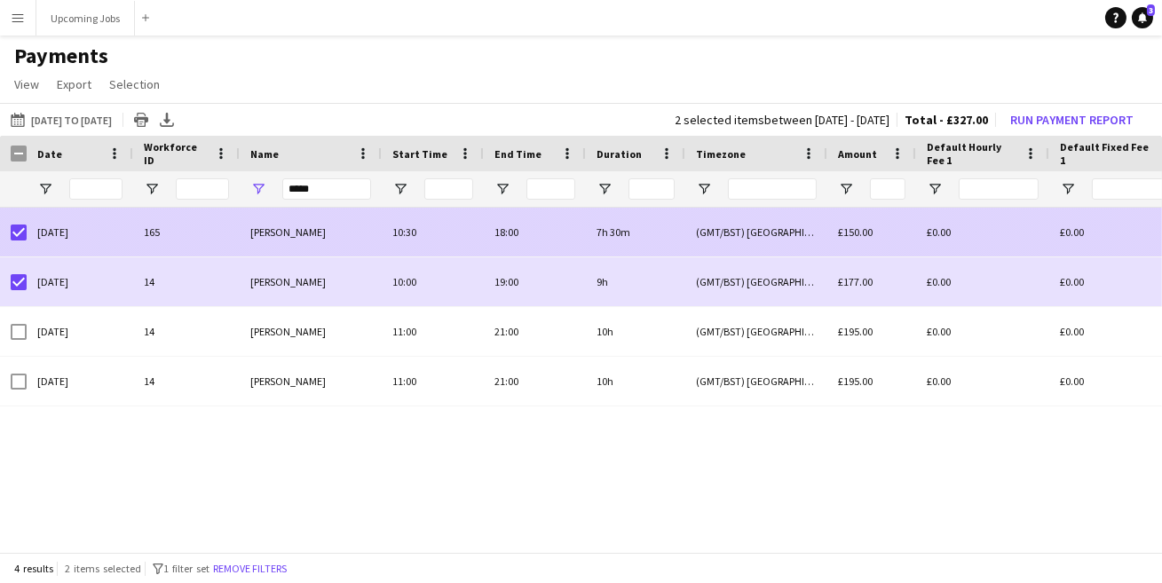
click at [15, 245] on div at bounding box center [19, 233] width 16 height 50
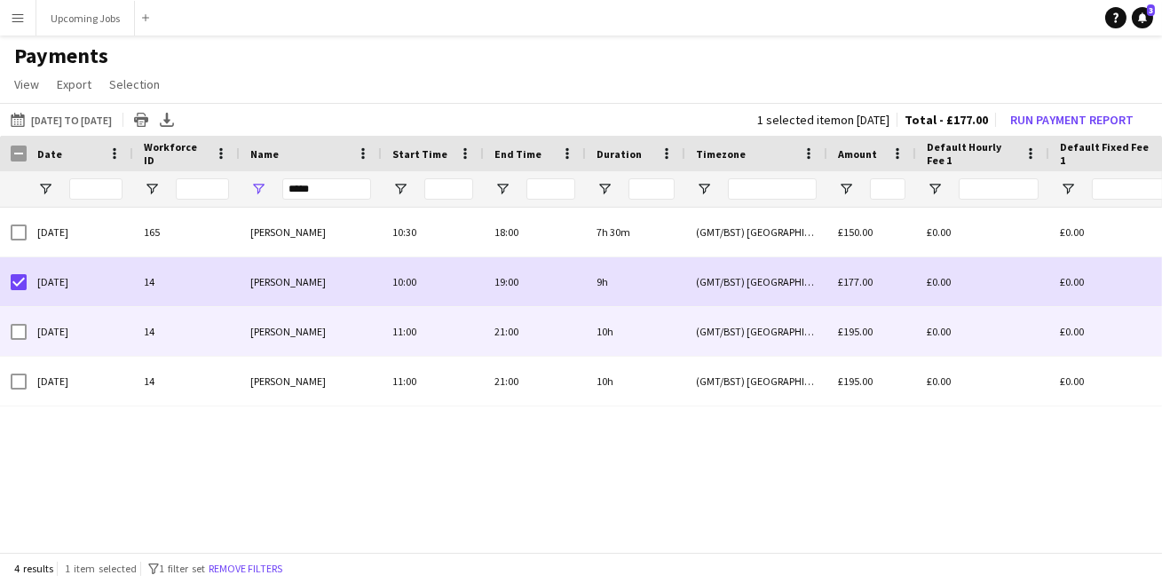
click at [27, 329] on div "[DATE]" at bounding box center [80, 331] width 107 height 49
click at [16, 345] on div at bounding box center [19, 332] width 16 height 50
click at [16, 343] on div at bounding box center [19, 332] width 16 height 50
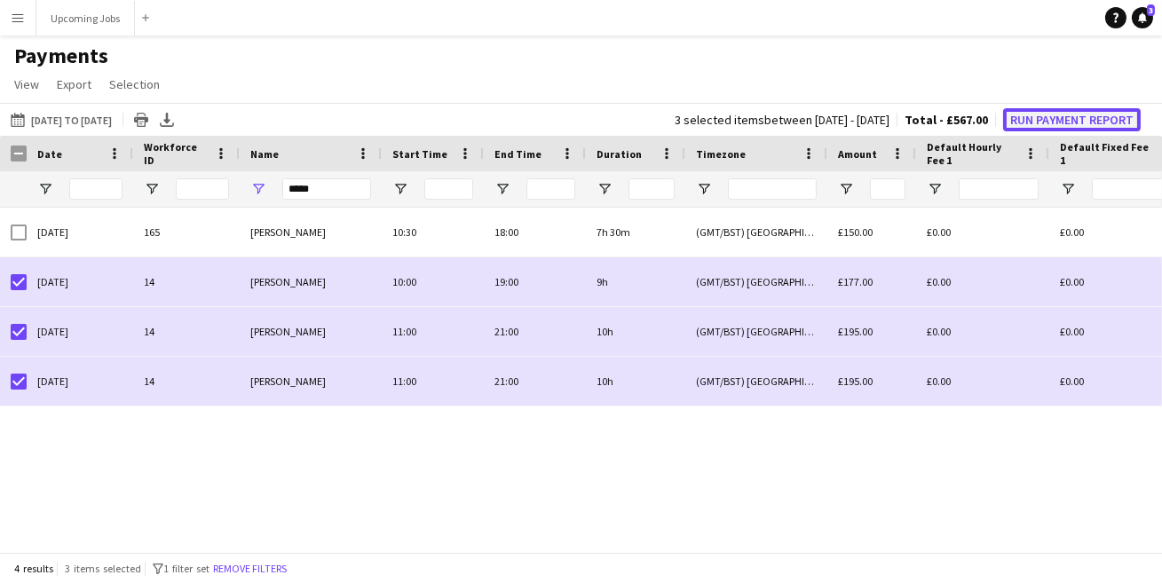
click at [1076, 121] on button "Run Payment Report" at bounding box center [1072, 119] width 138 height 23
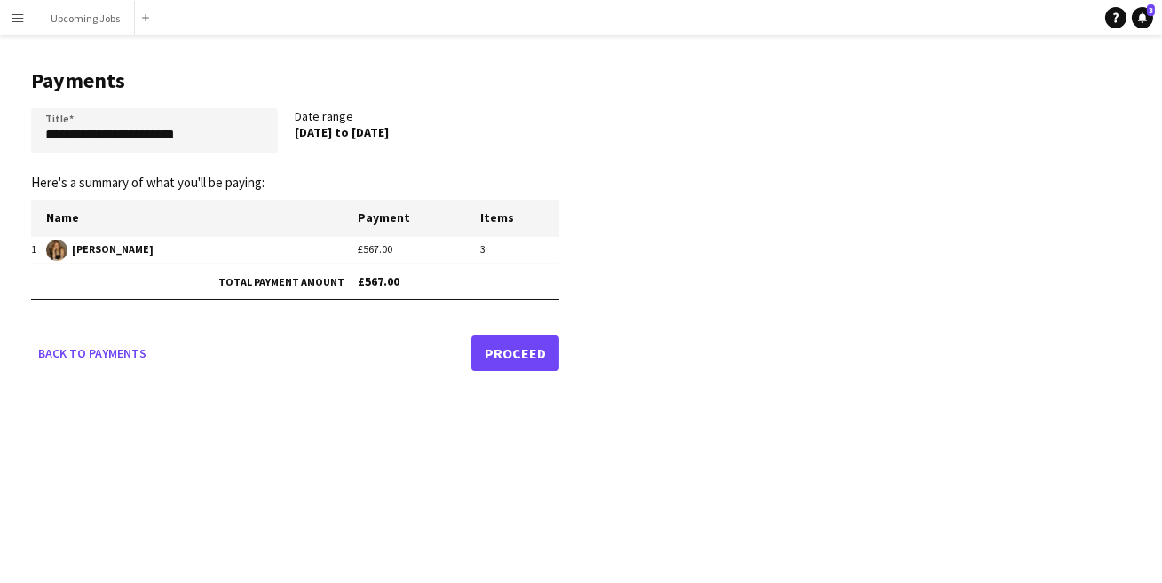
click at [548, 346] on link "Proceed" at bounding box center [515, 354] width 88 height 36
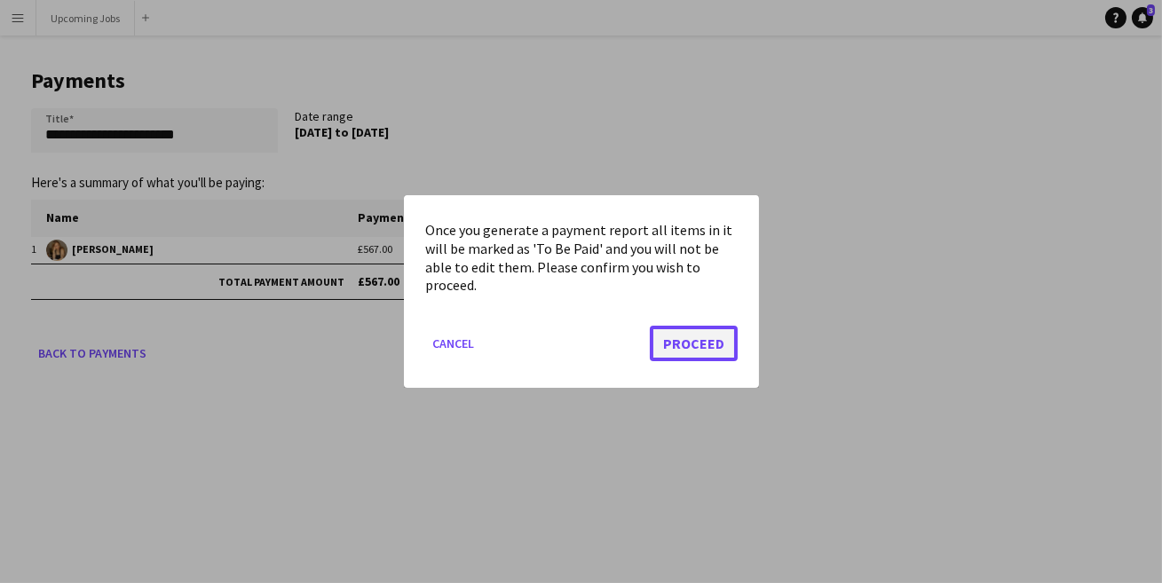
click at [681, 334] on button "Proceed" at bounding box center [694, 344] width 88 height 36
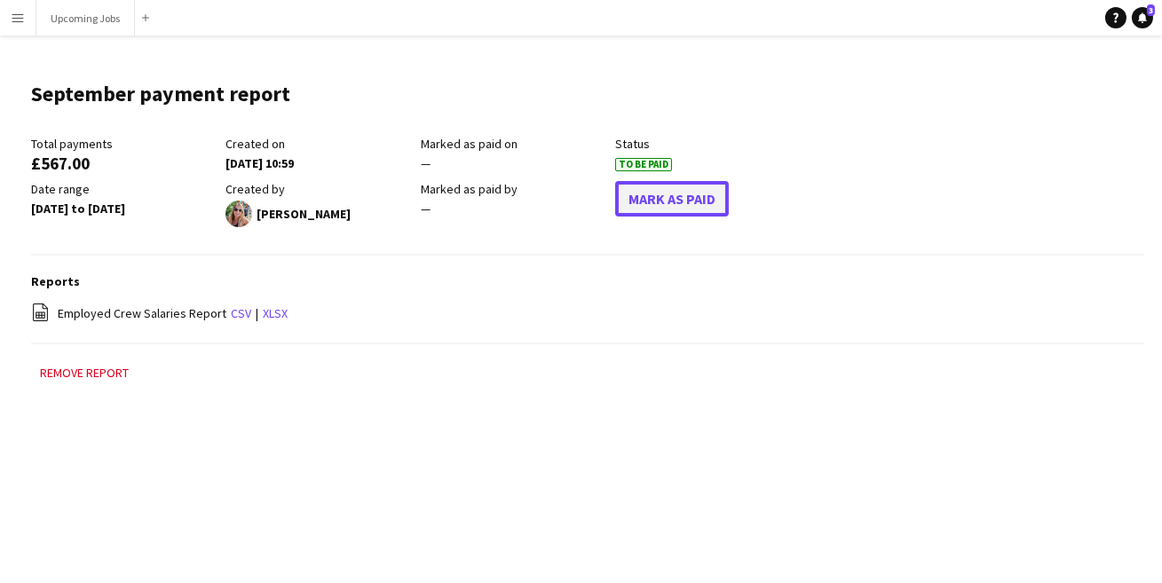
click at [669, 200] on button "Mark As Paid" at bounding box center [672, 199] width 114 height 36
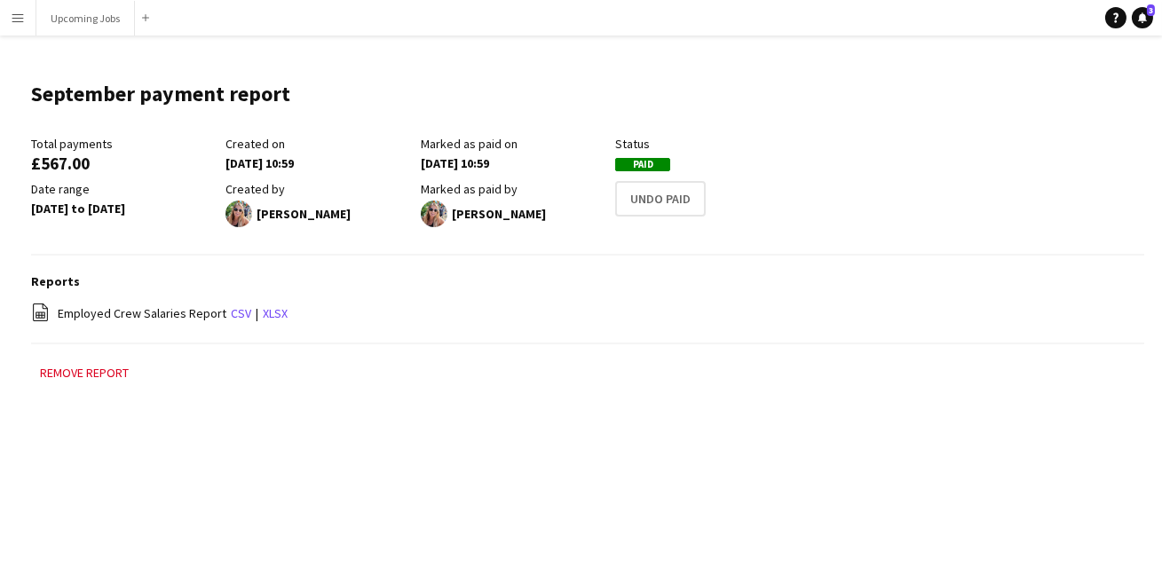
click at [18, 20] on app-icon "Menu" at bounding box center [18, 18] width 14 height 14
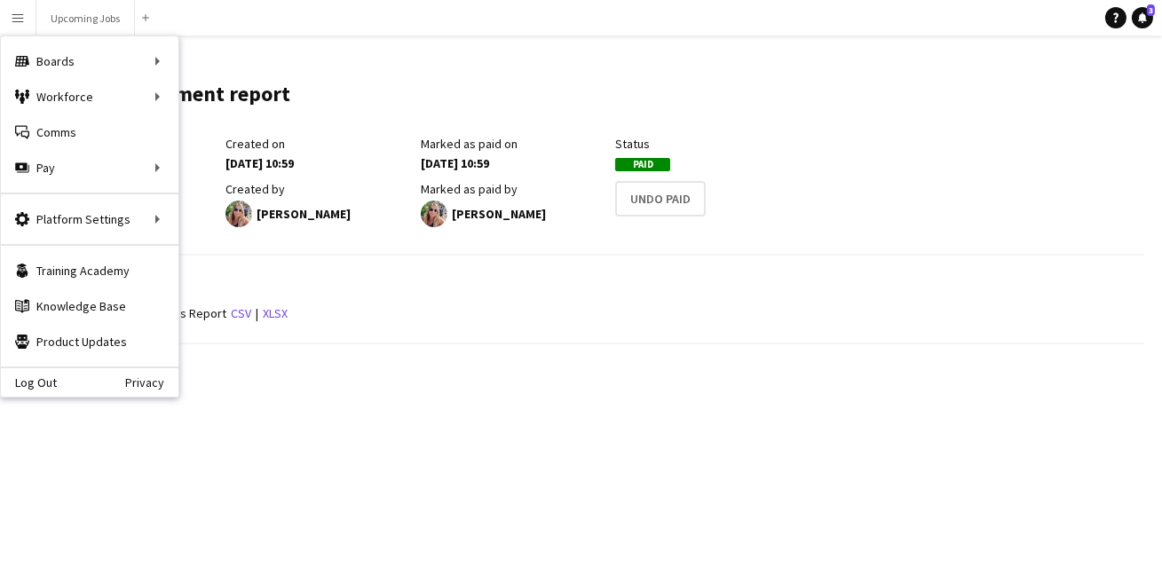
click at [209, 202] on div "[DATE] to [DATE]" at bounding box center [124, 209] width 186 height 16
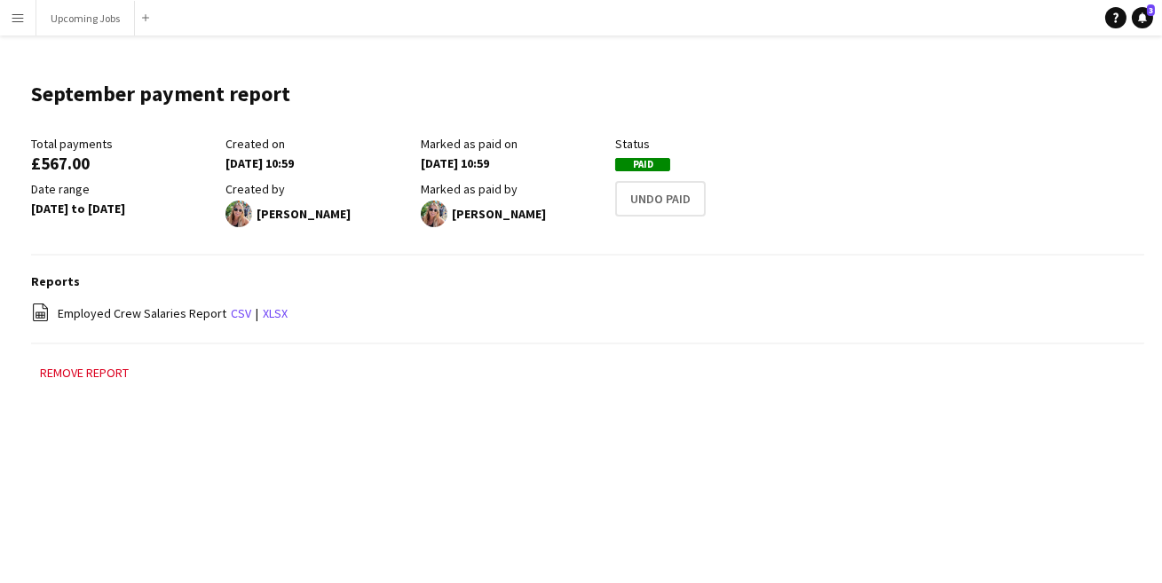
click at [26, 18] on button "Menu" at bounding box center [18, 18] width 36 height 36
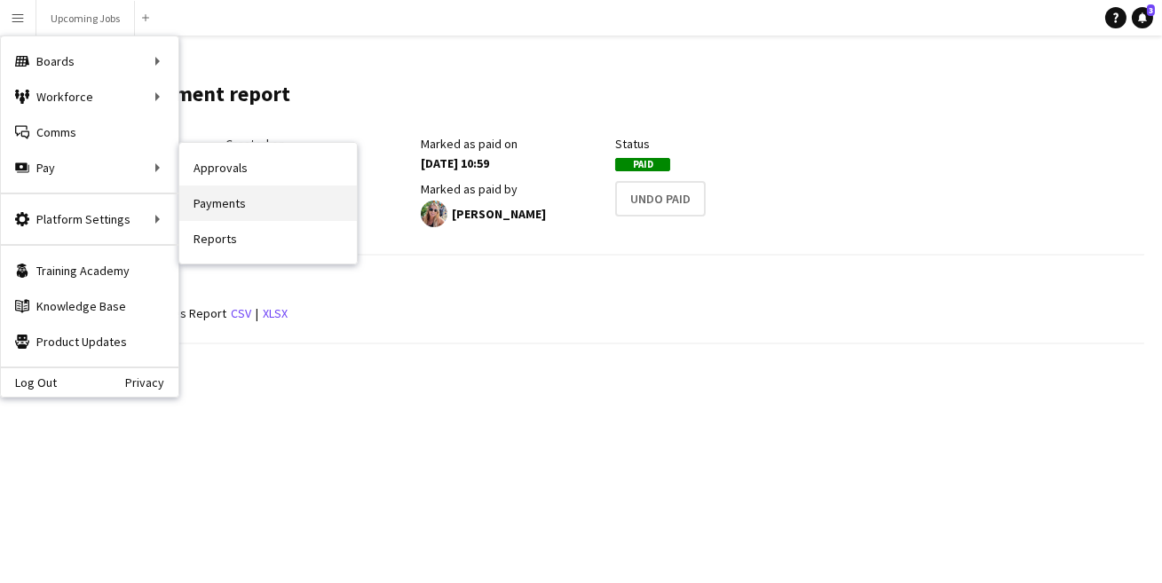
click at [220, 207] on link "Payments" at bounding box center [268, 204] width 178 height 36
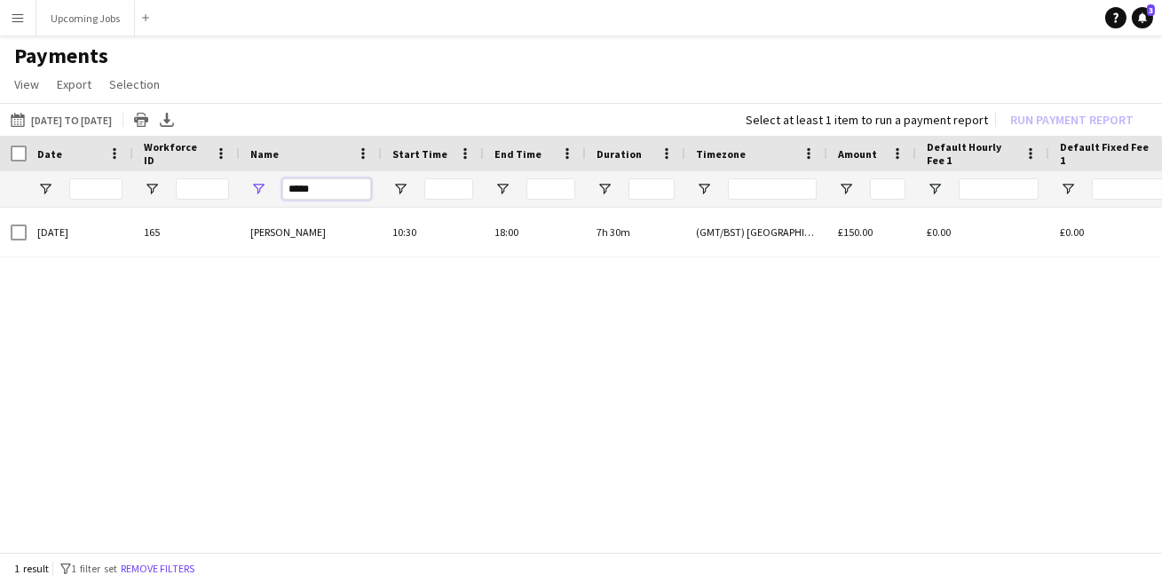
drag, startPoint x: 319, startPoint y: 192, endPoint x: 252, endPoint y: 192, distance: 66.6
click at [259, 192] on div "*****" at bounding box center [311, 189] width 142 height 36
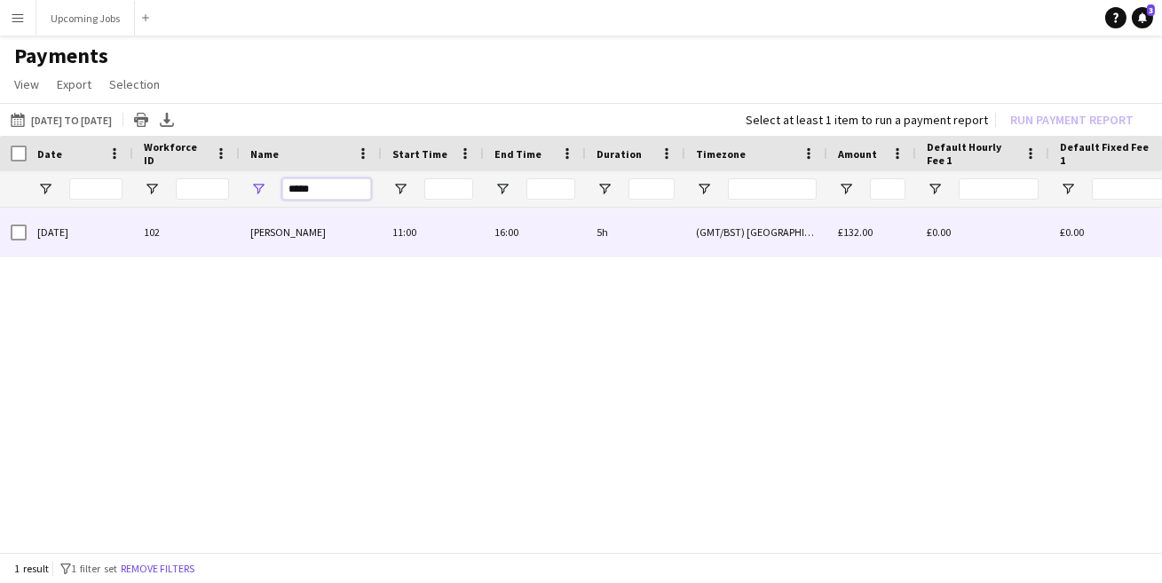
type input "*****"
click at [7, 238] on div at bounding box center [13, 232] width 27 height 49
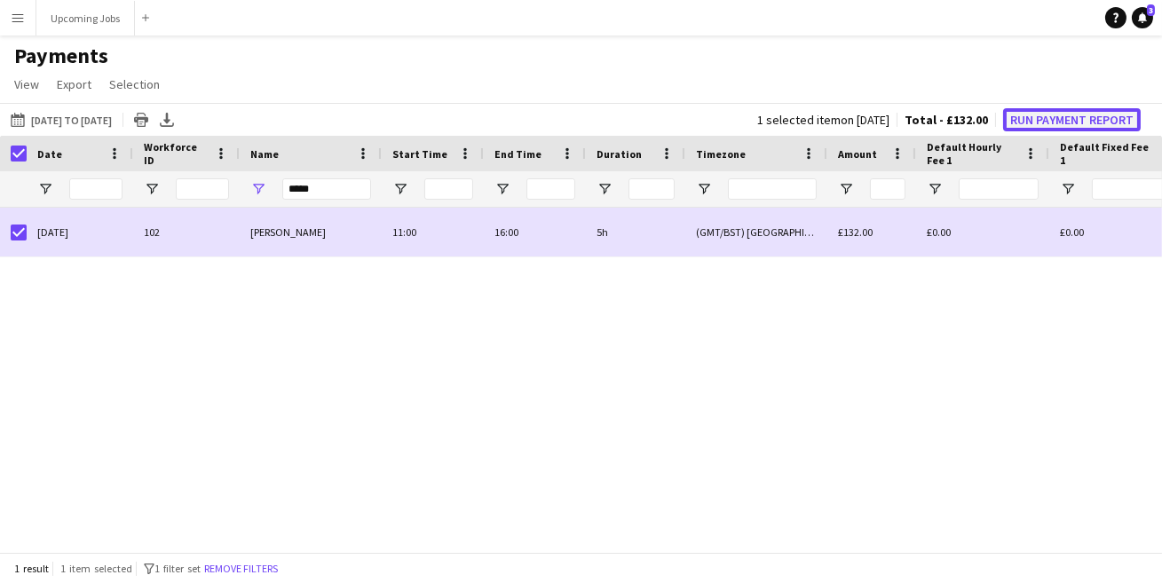
click at [1067, 123] on button "Run Payment Report" at bounding box center [1072, 119] width 138 height 23
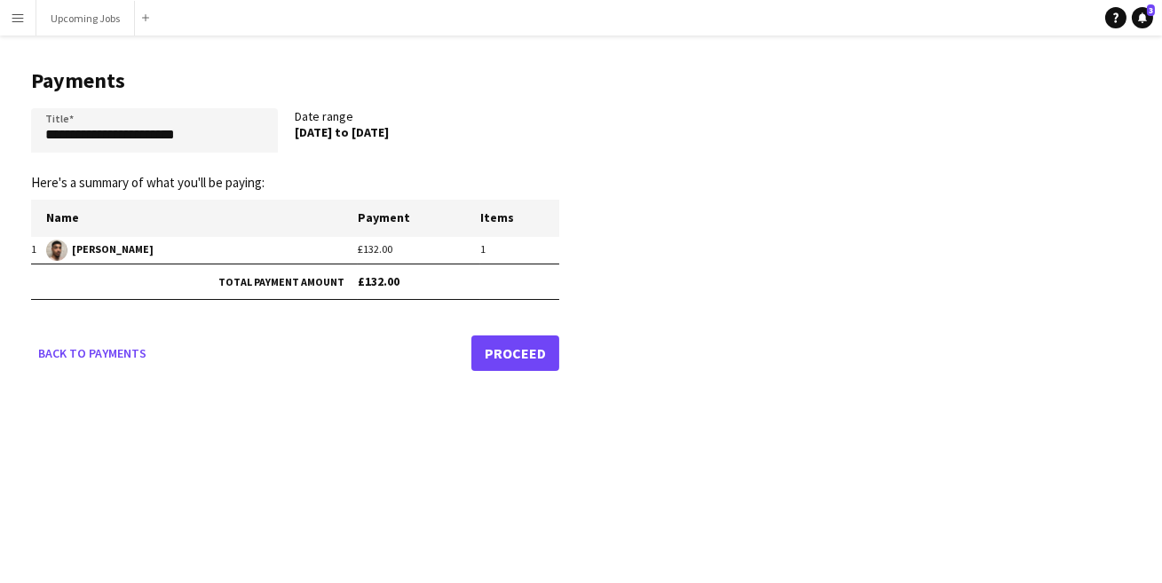
click at [523, 344] on link "Proceed" at bounding box center [515, 354] width 88 height 36
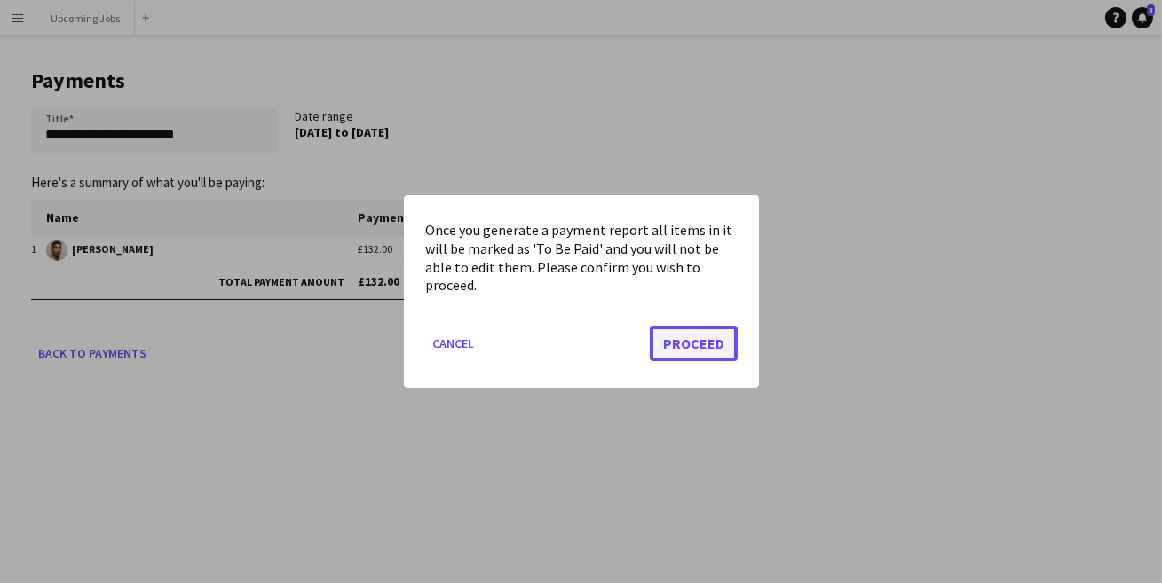
click at [687, 336] on button "Proceed" at bounding box center [694, 344] width 88 height 36
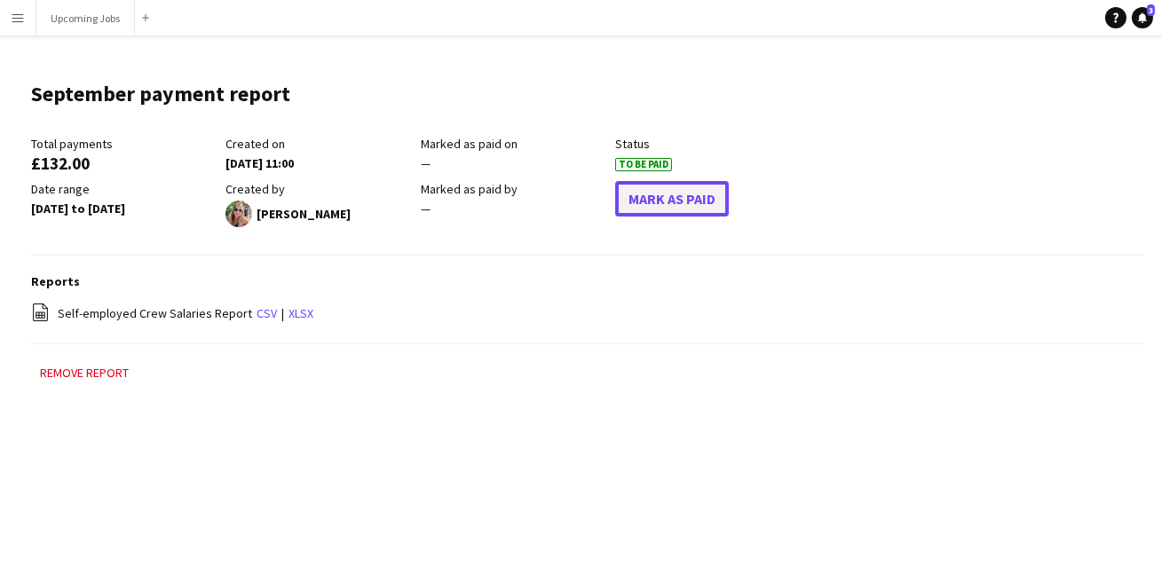
click at [650, 191] on button "Mark As Paid" at bounding box center [672, 199] width 114 height 36
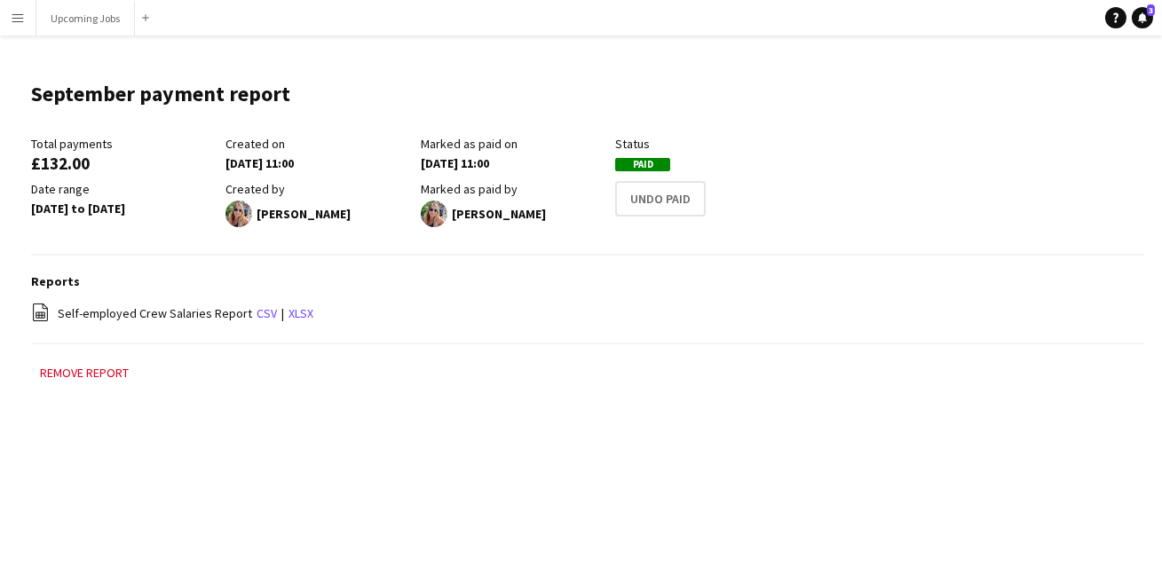
click at [15, 25] on button "Menu" at bounding box center [18, 18] width 36 height 36
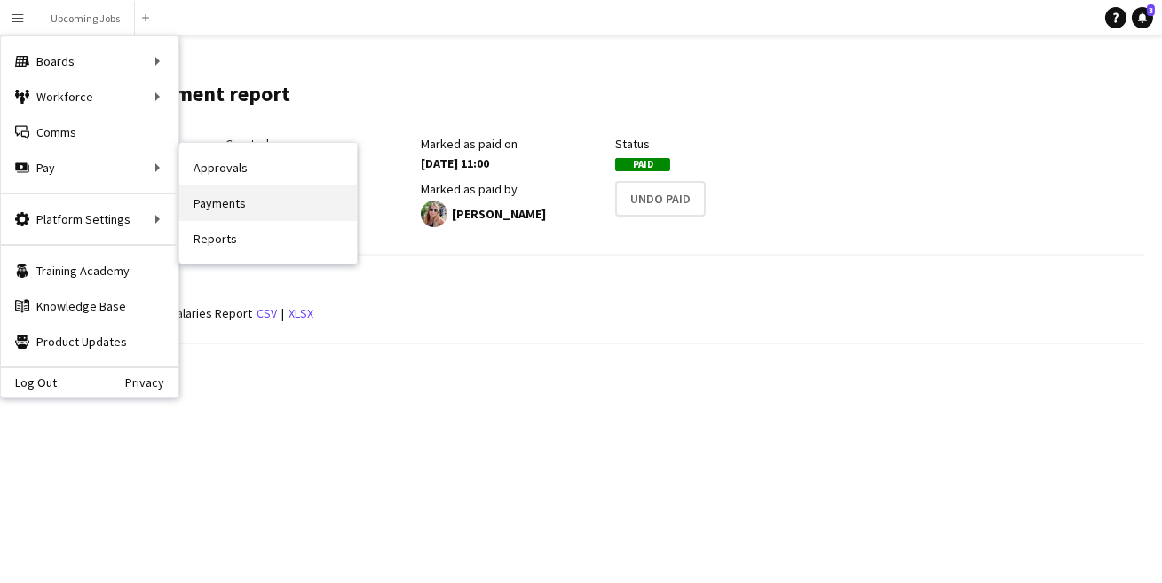
click at [213, 208] on link "Payments" at bounding box center [268, 204] width 178 height 36
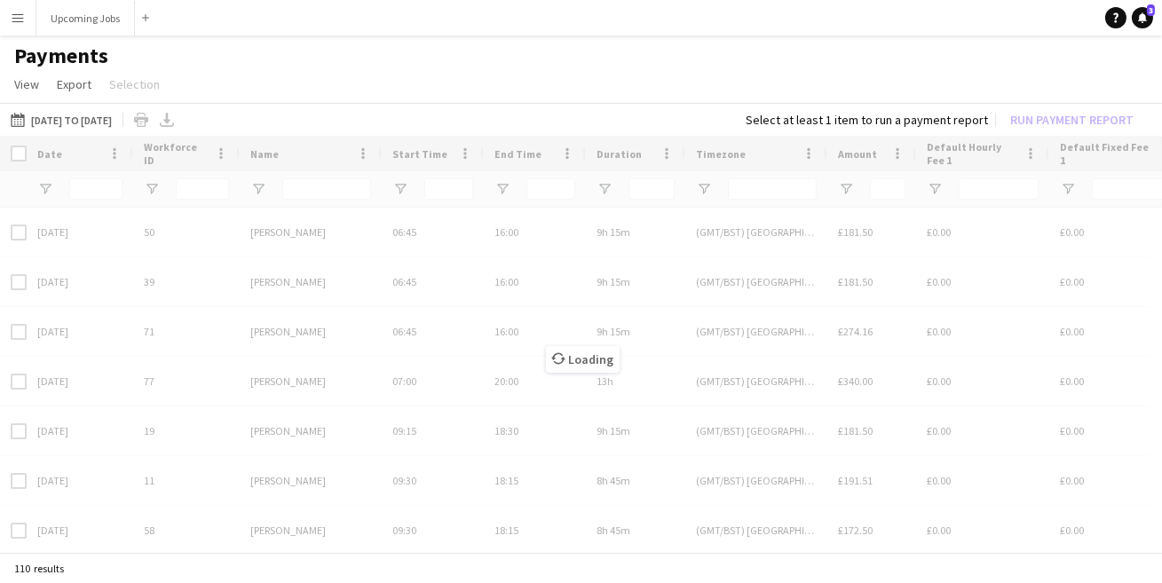
type input "*****"
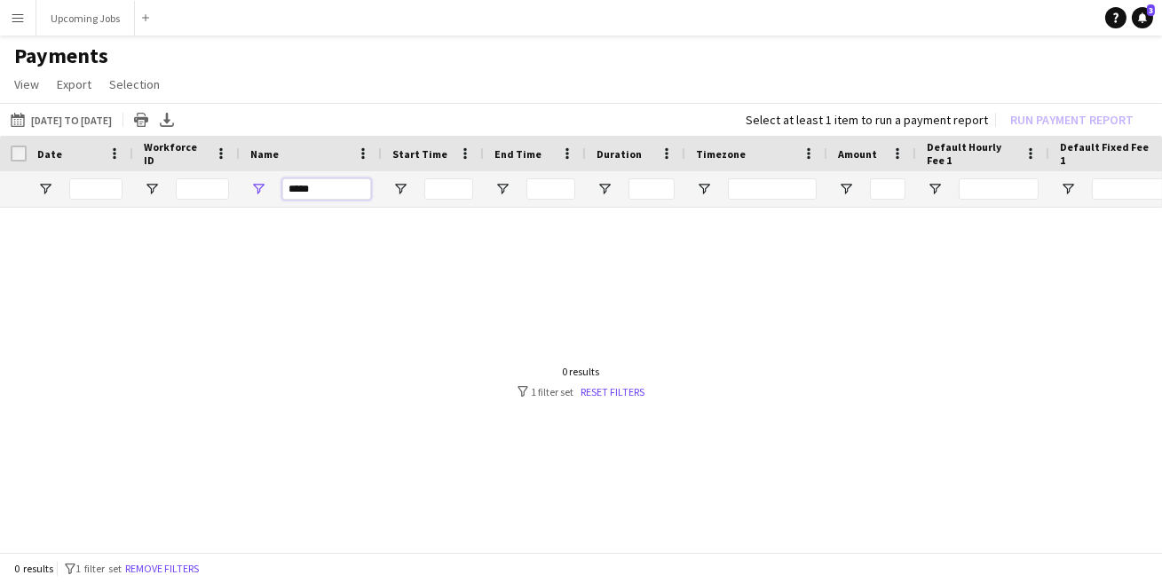
drag, startPoint x: 320, startPoint y: 179, endPoint x: 223, endPoint y: 179, distance: 96.8
click at [250, 179] on div "*****" at bounding box center [311, 189] width 142 height 36
drag, startPoint x: 310, startPoint y: 185, endPoint x: 260, endPoint y: 185, distance: 49.7
click at [263, 185] on div "*****" at bounding box center [311, 189] width 142 height 36
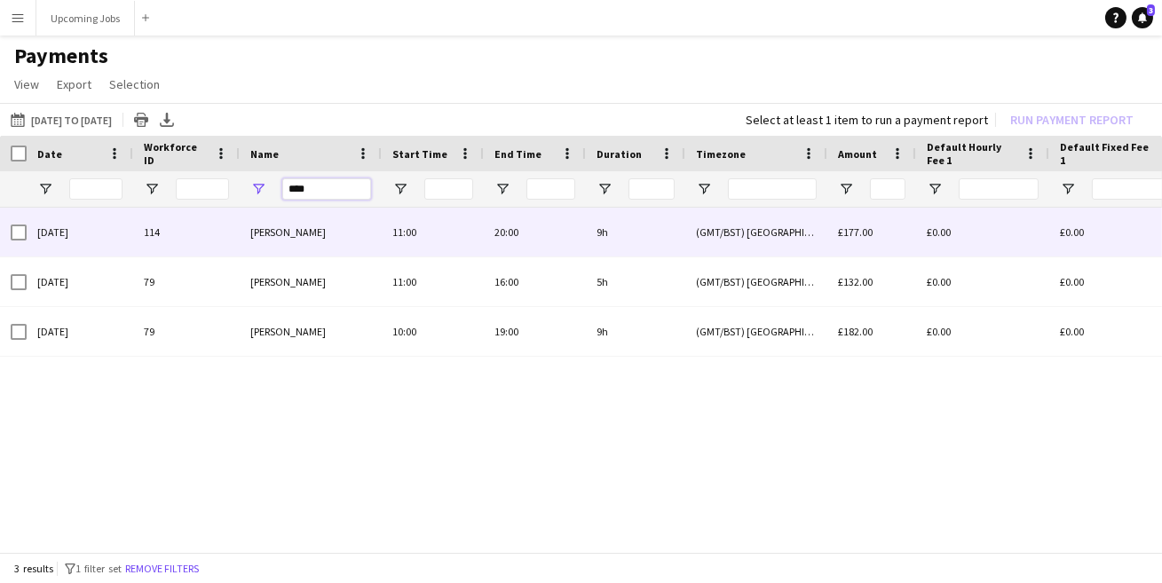
type input "****"
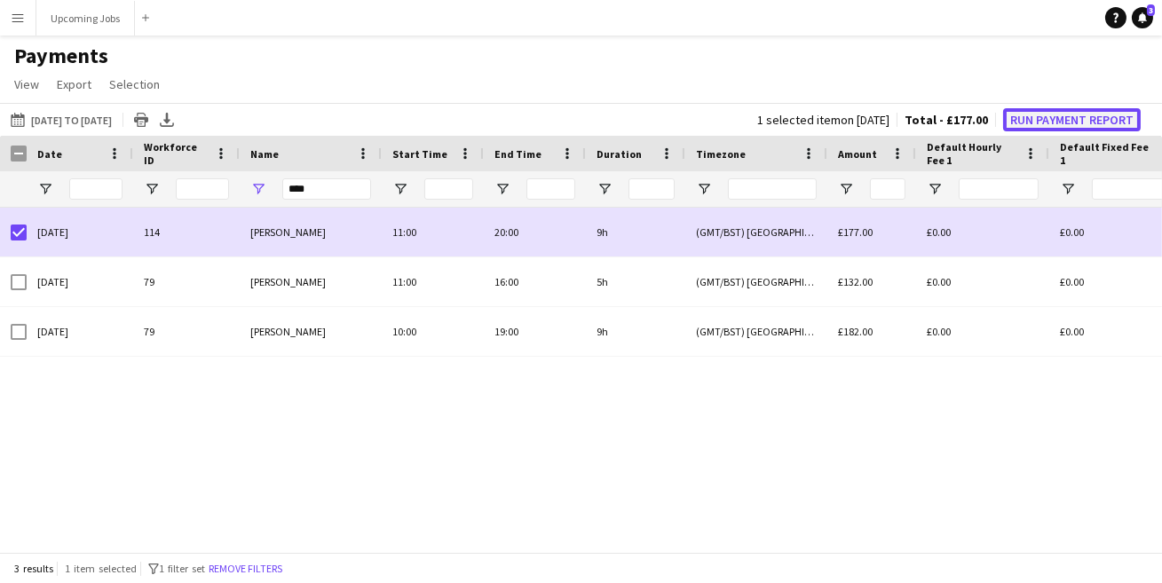
click at [1074, 108] on button "Run Payment Report" at bounding box center [1072, 119] width 138 height 23
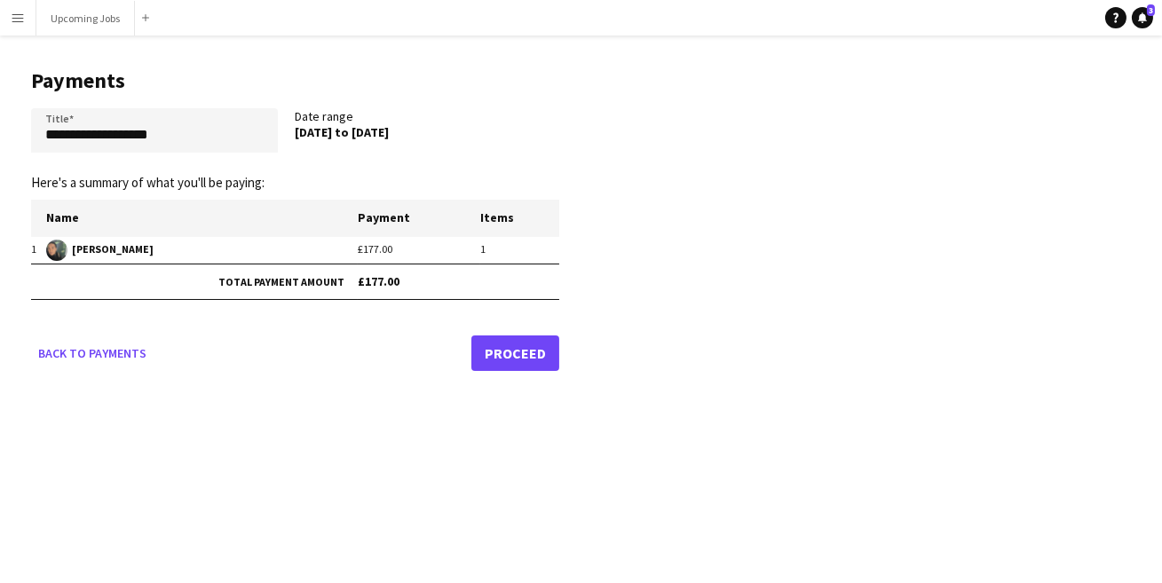
click at [517, 353] on link "Proceed" at bounding box center [515, 354] width 88 height 36
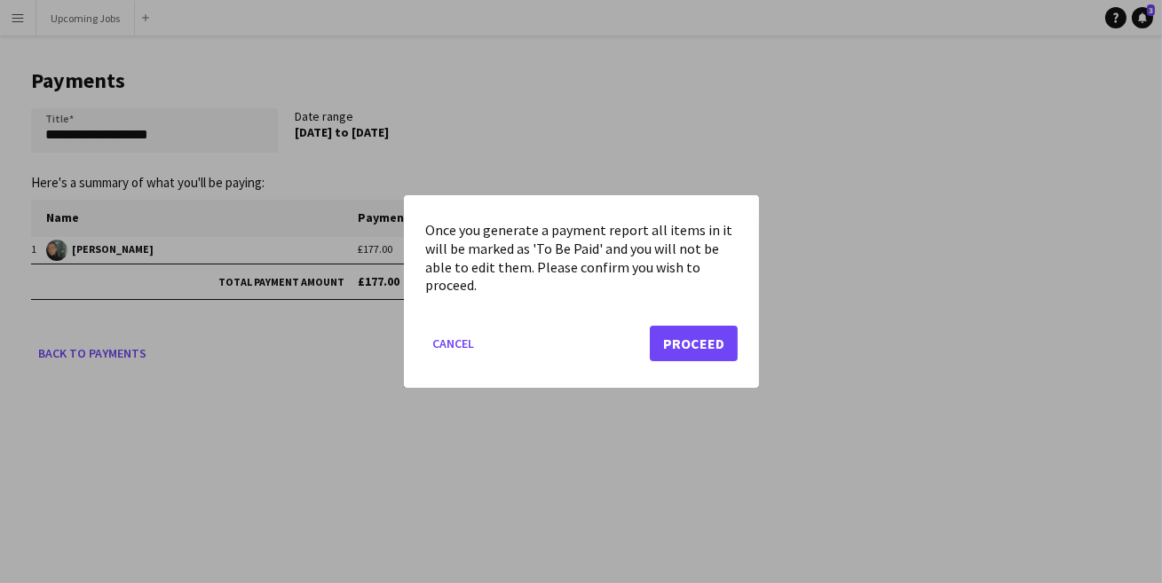
click at [699, 325] on mat-dialog-actions "Cancel Proceed" at bounding box center [581, 349] width 312 height 75
click at [696, 332] on button "Proceed" at bounding box center [694, 344] width 88 height 36
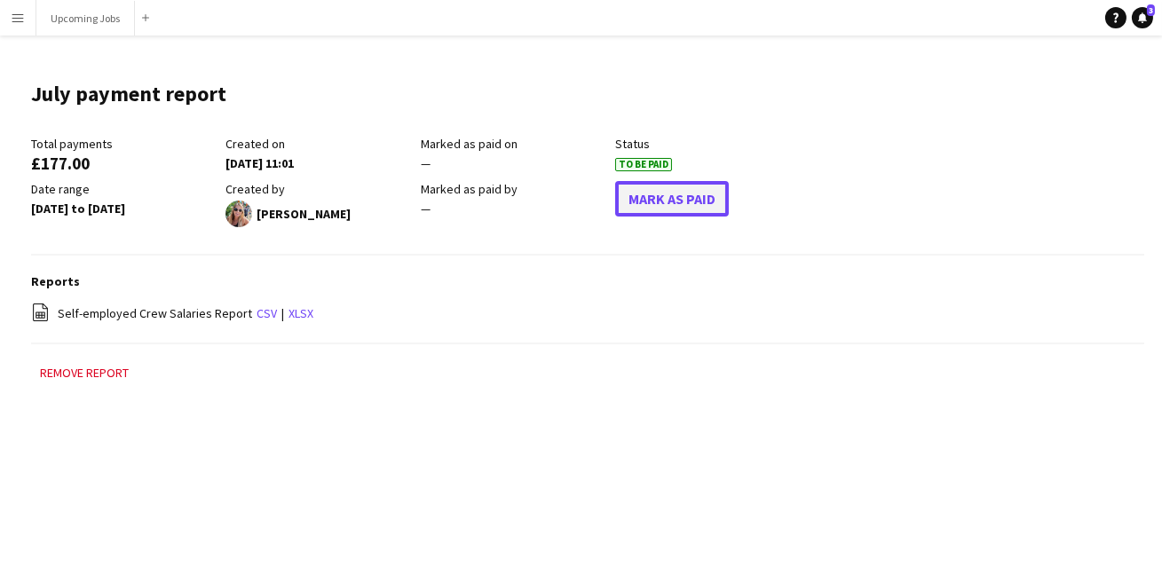
click at [638, 207] on button "Mark As Paid" at bounding box center [672, 199] width 114 height 36
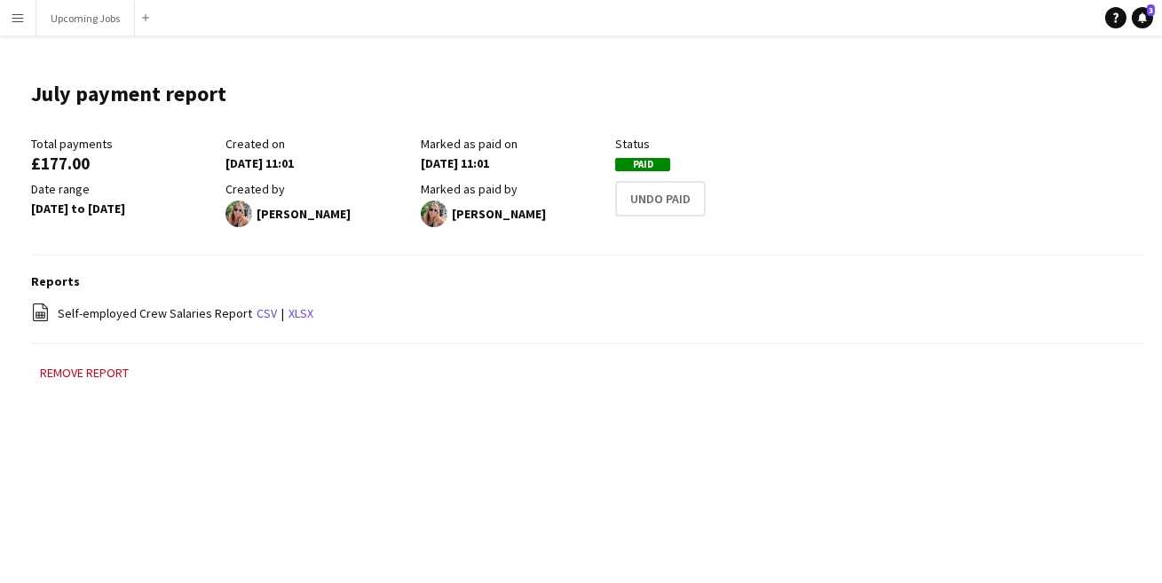
click at [19, 16] on app-icon "Menu" at bounding box center [18, 18] width 14 height 14
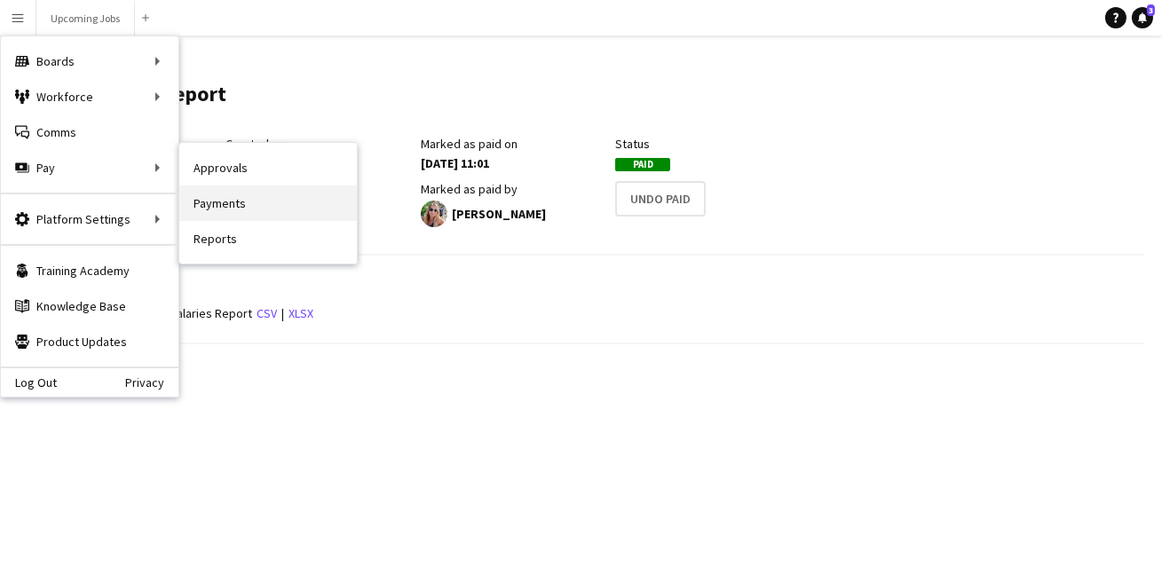
click at [217, 197] on link "Payments" at bounding box center [268, 204] width 178 height 36
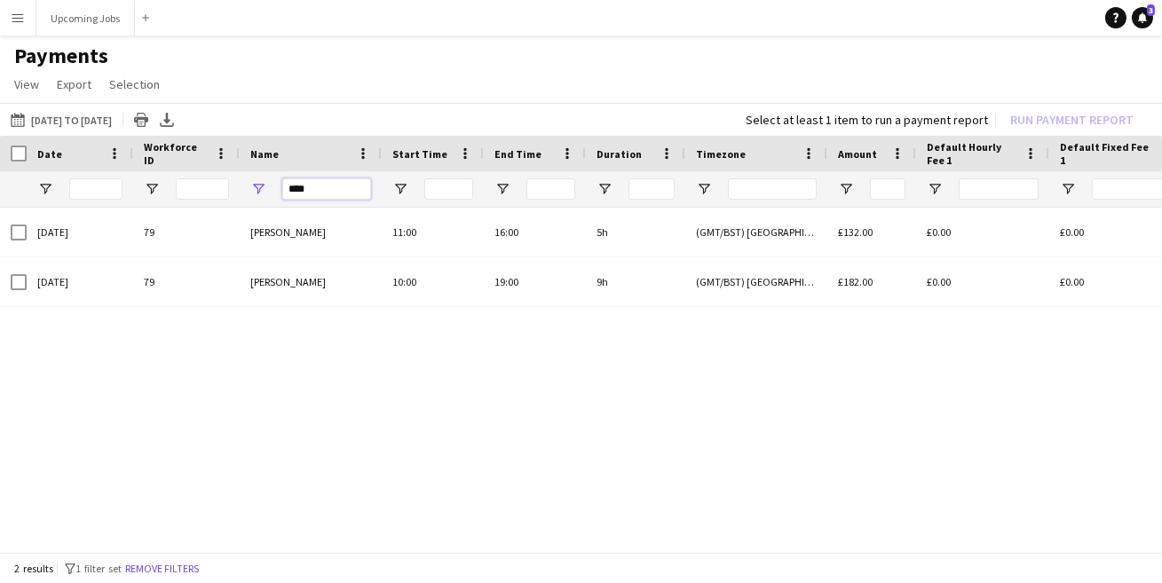
drag, startPoint x: 319, startPoint y: 186, endPoint x: 235, endPoint y: 186, distance: 83.4
click at [260, 186] on div "****" at bounding box center [311, 189] width 142 height 36
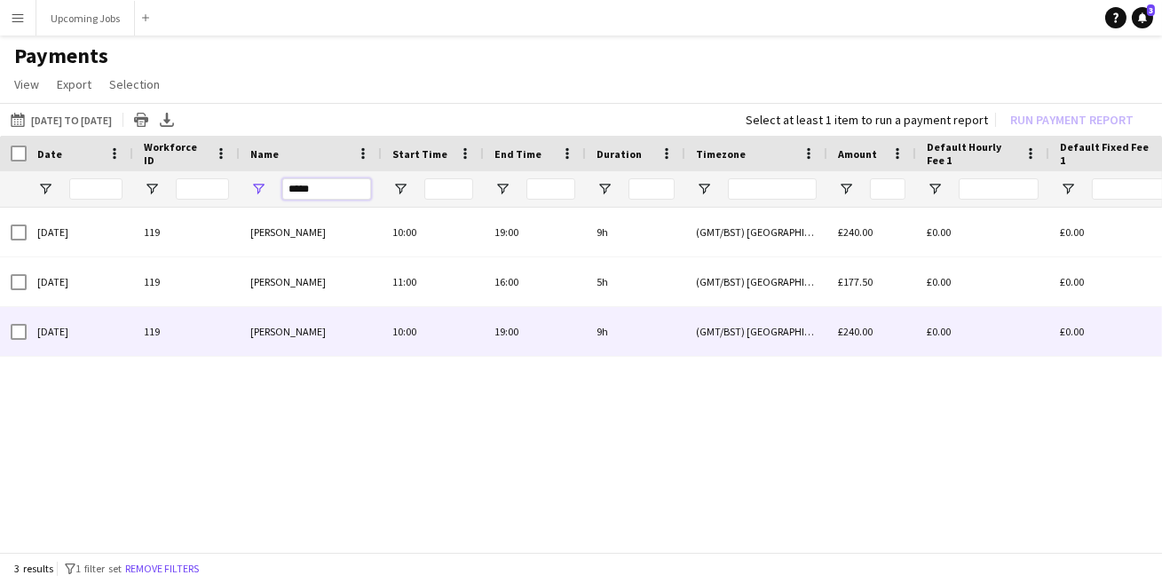
type input "*****"
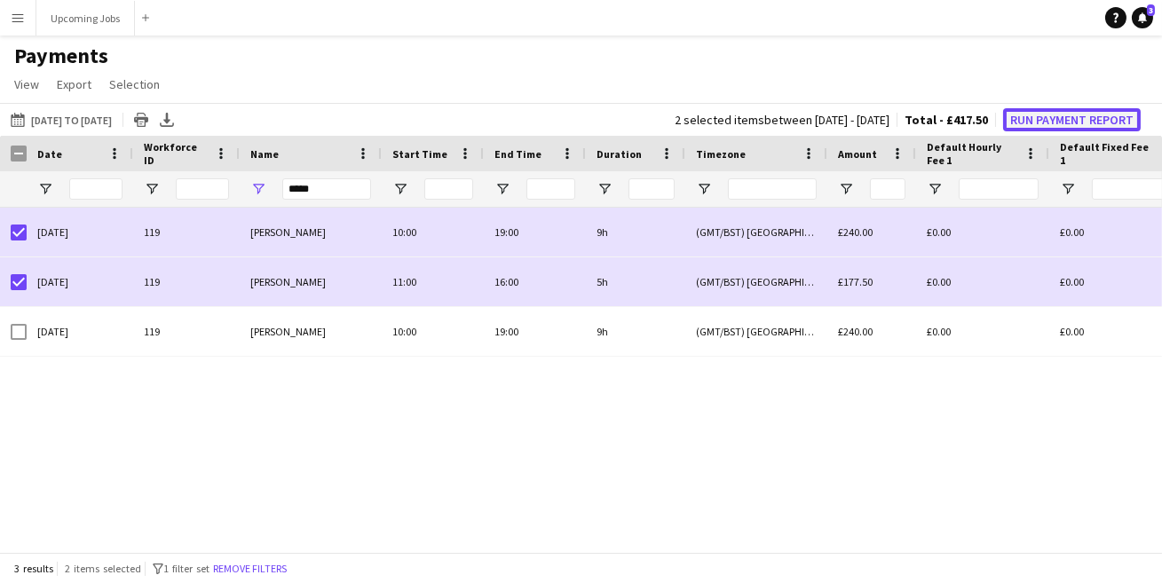
click at [1055, 115] on button "Run Payment Report" at bounding box center [1072, 119] width 138 height 23
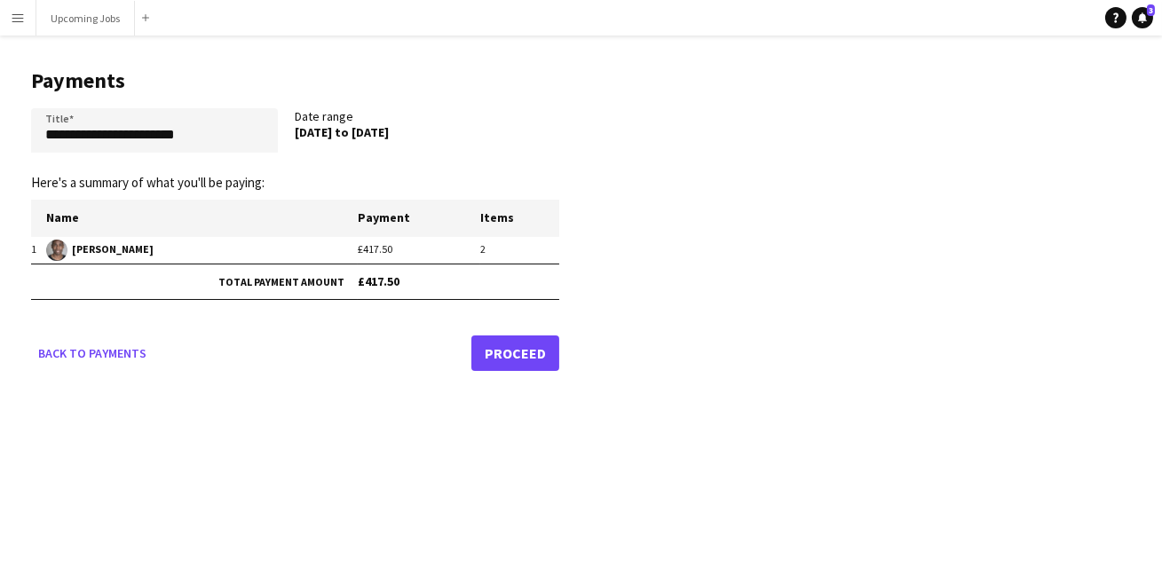
click at [523, 347] on link "Proceed" at bounding box center [515, 354] width 88 height 36
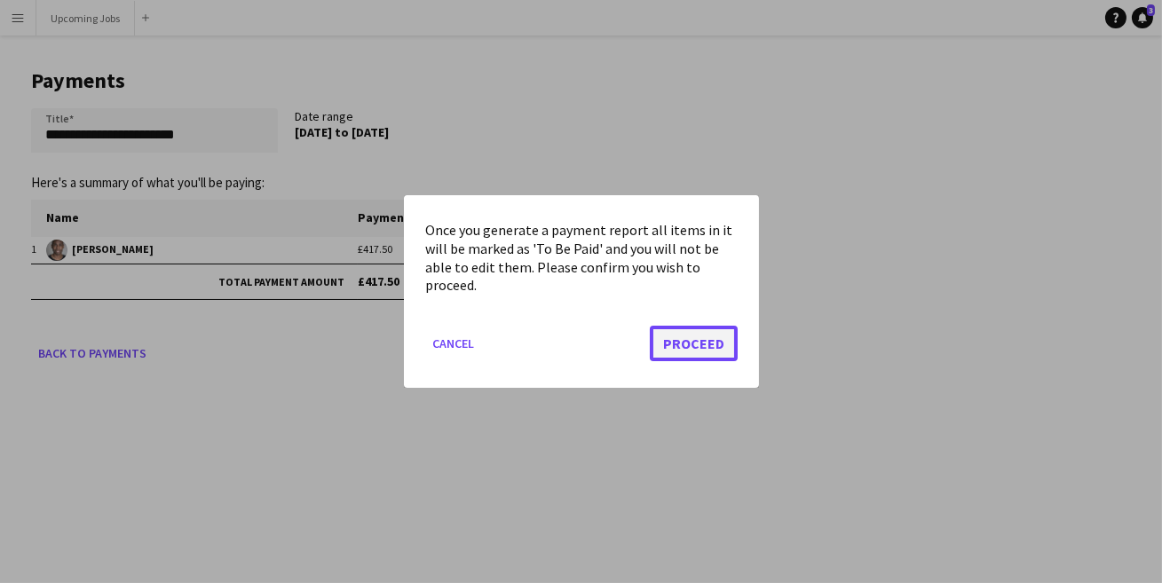
click at [692, 337] on button "Proceed" at bounding box center [694, 344] width 88 height 36
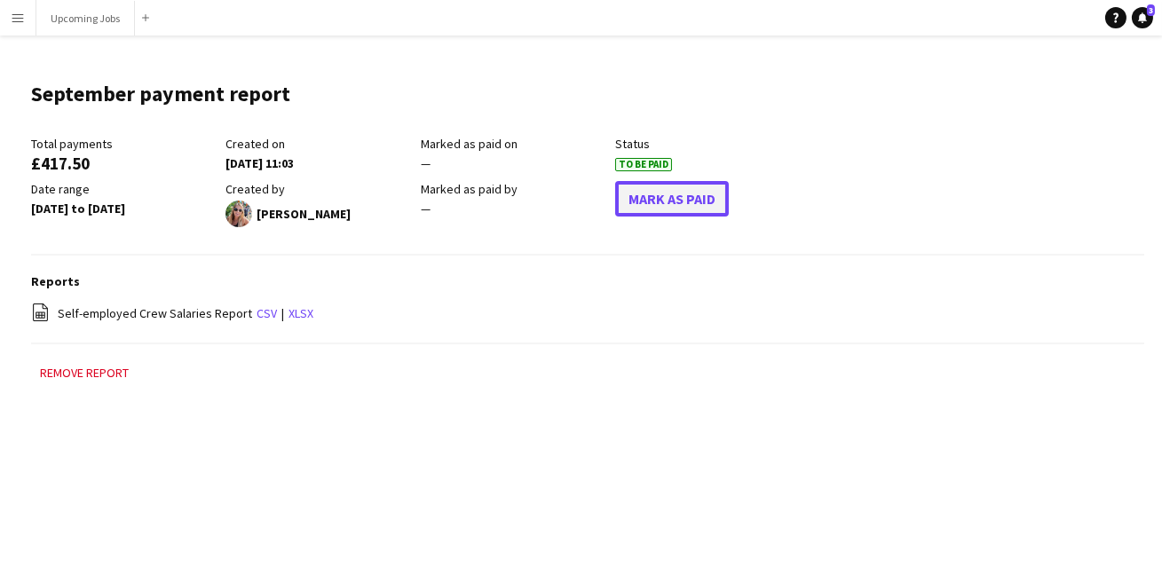
click at [684, 210] on button "Mark As Paid" at bounding box center [672, 199] width 114 height 36
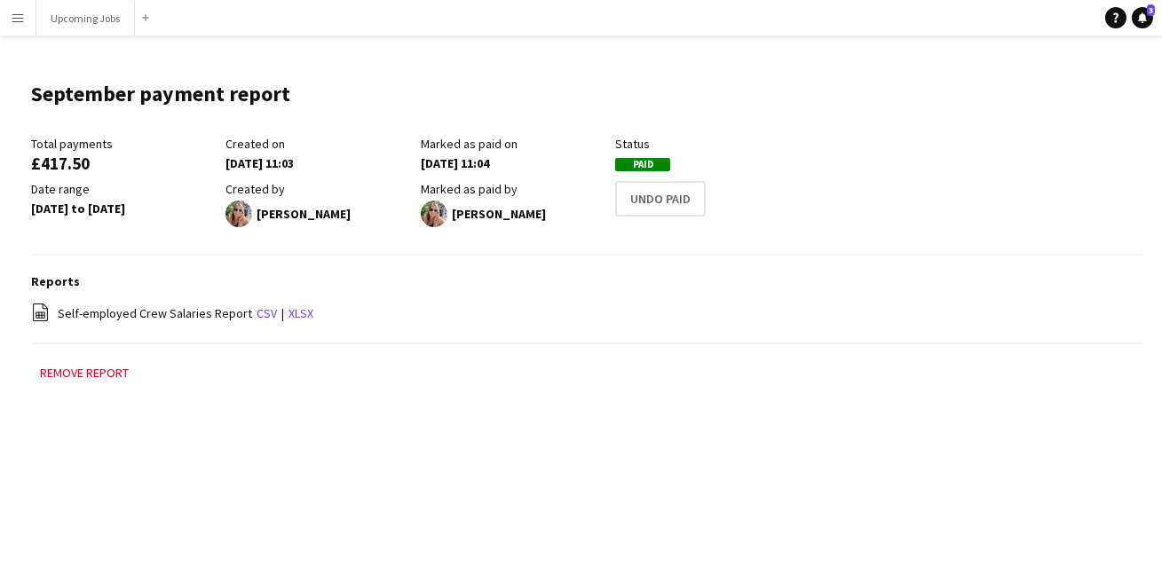
click at [24, 24] on app-icon "Menu" at bounding box center [18, 18] width 14 height 14
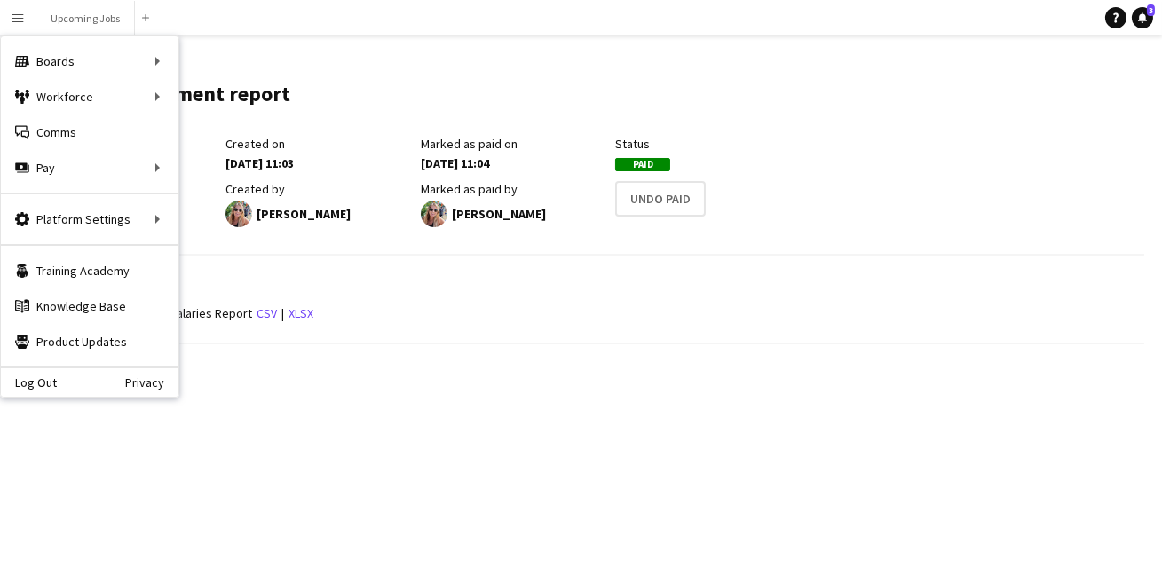
click at [24, 24] on app-icon "Menu" at bounding box center [18, 18] width 14 height 14
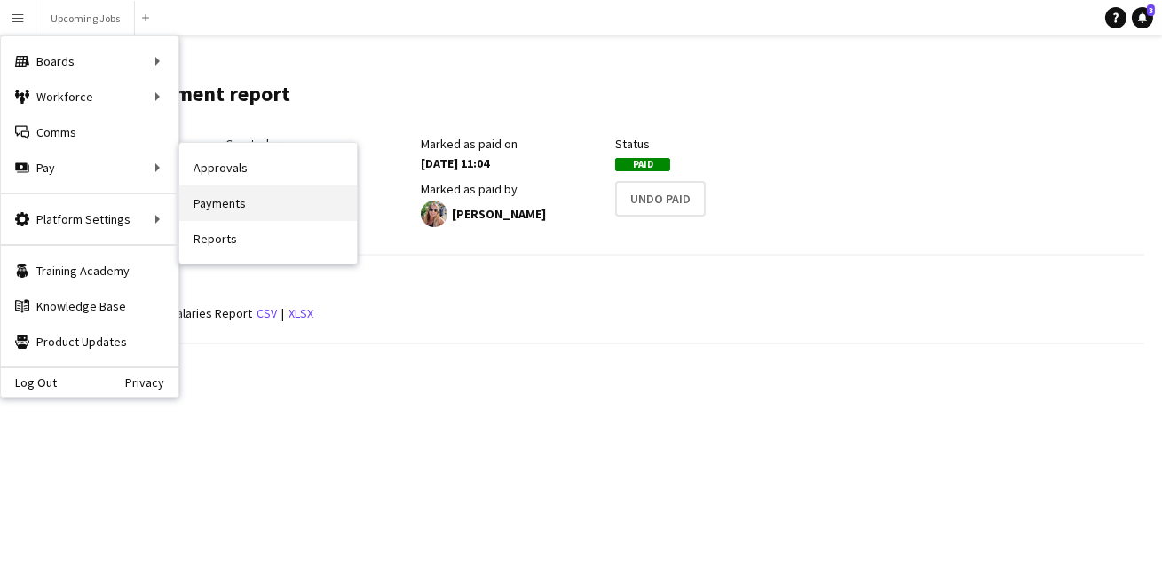
click at [214, 202] on link "Payments" at bounding box center [268, 204] width 178 height 36
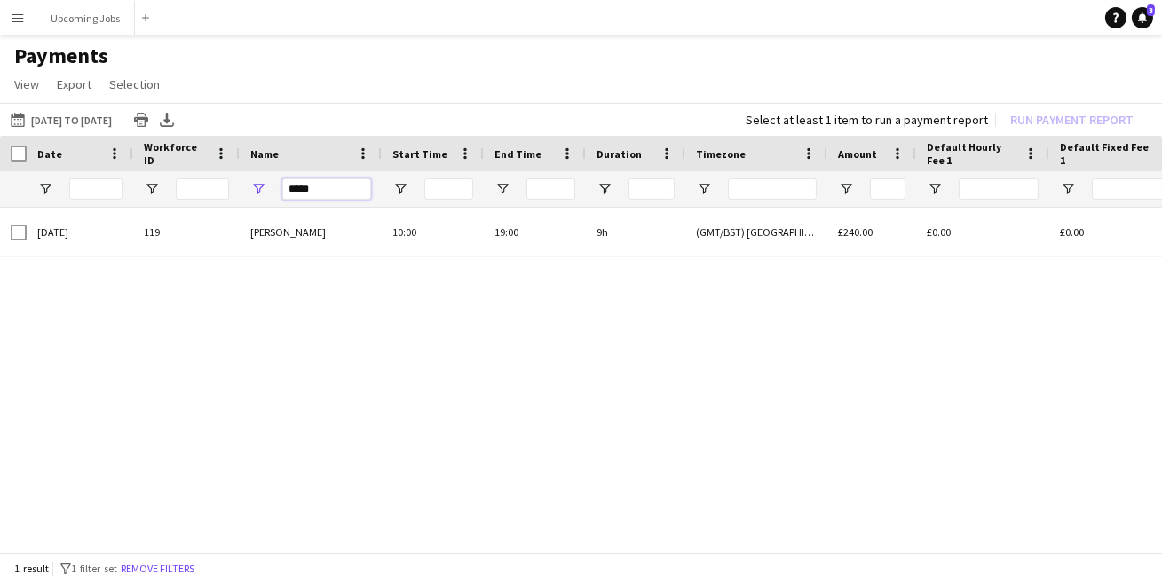
drag, startPoint x: 316, startPoint y: 189, endPoint x: 252, endPoint y: 189, distance: 63.9
click at [264, 189] on div "*****" at bounding box center [311, 189] width 142 height 36
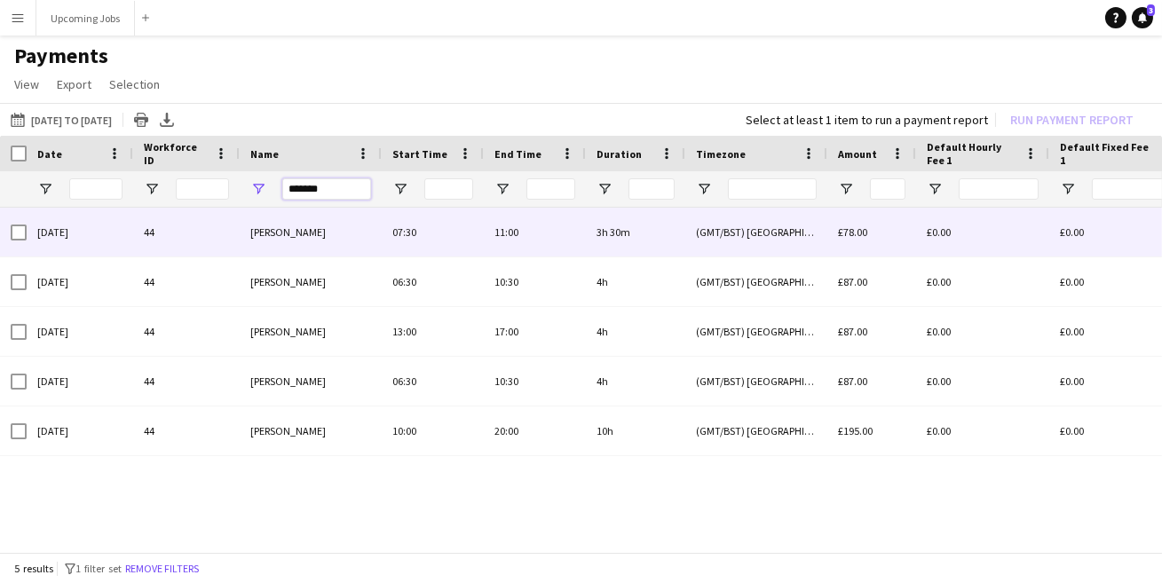
type input "*******"
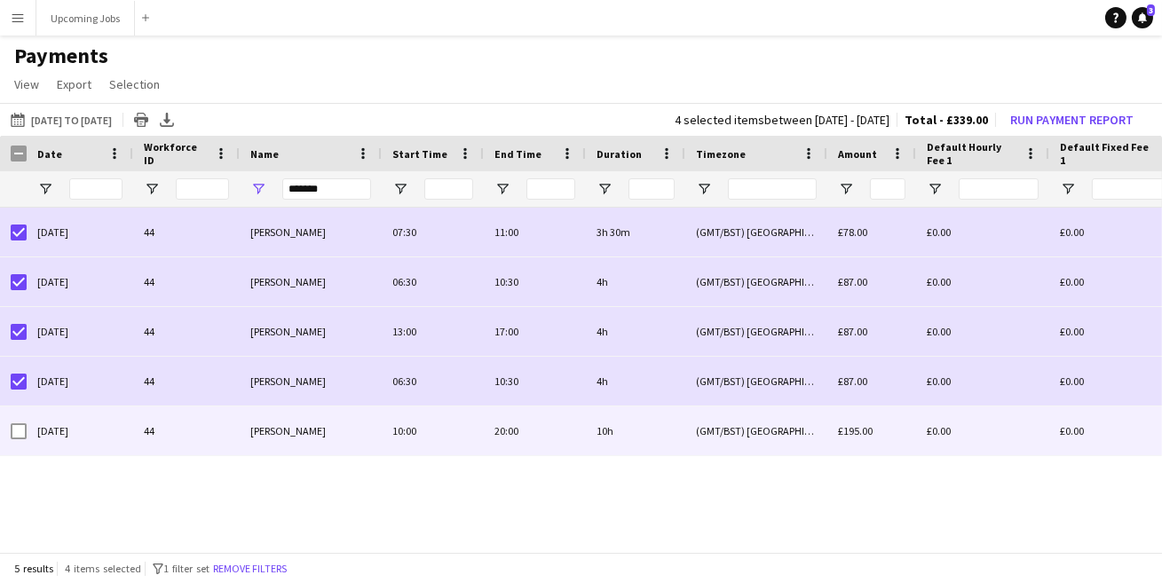
click at [20, 441] on div at bounding box center [19, 432] width 16 height 50
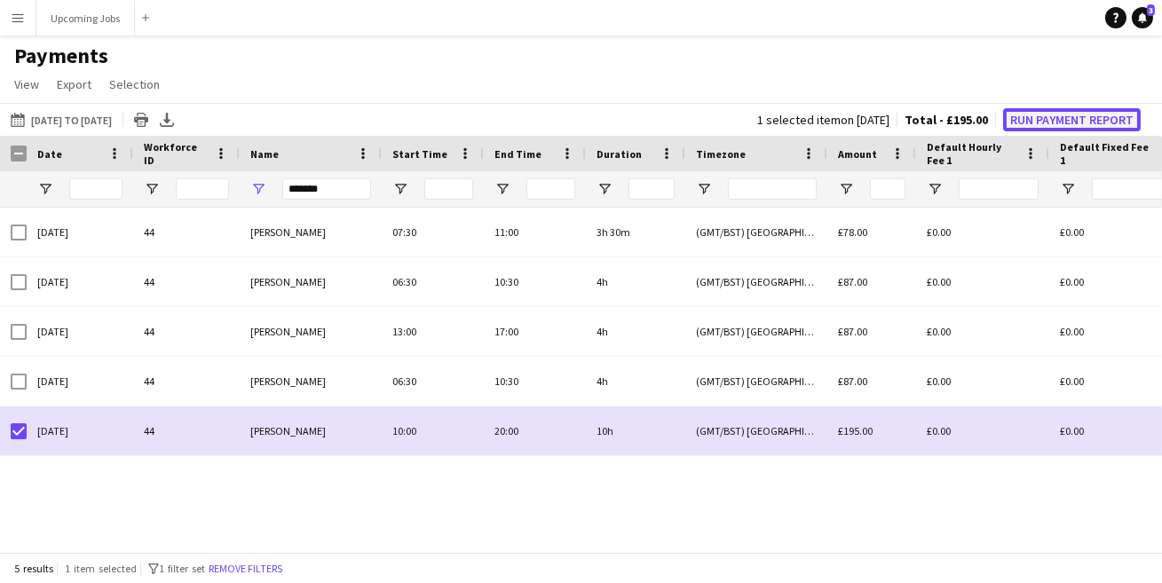
click at [1053, 119] on button "Run Payment Report" at bounding box center [1072, 119] width 138 height 23
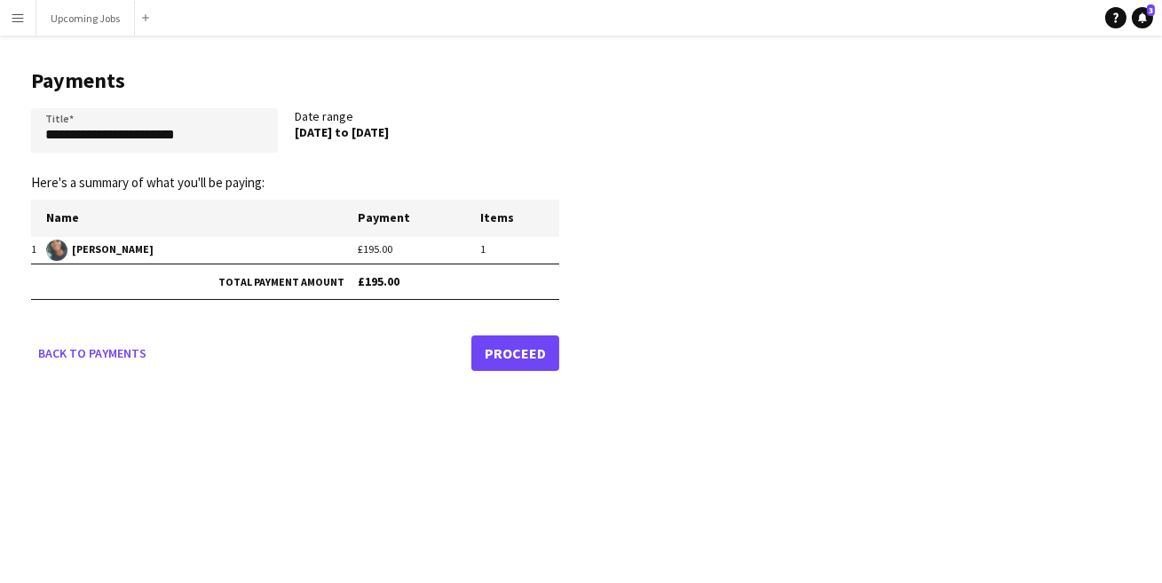
click at [524, 340] on link "Proceed" at bounding box center [515, 354] width 88 height 36
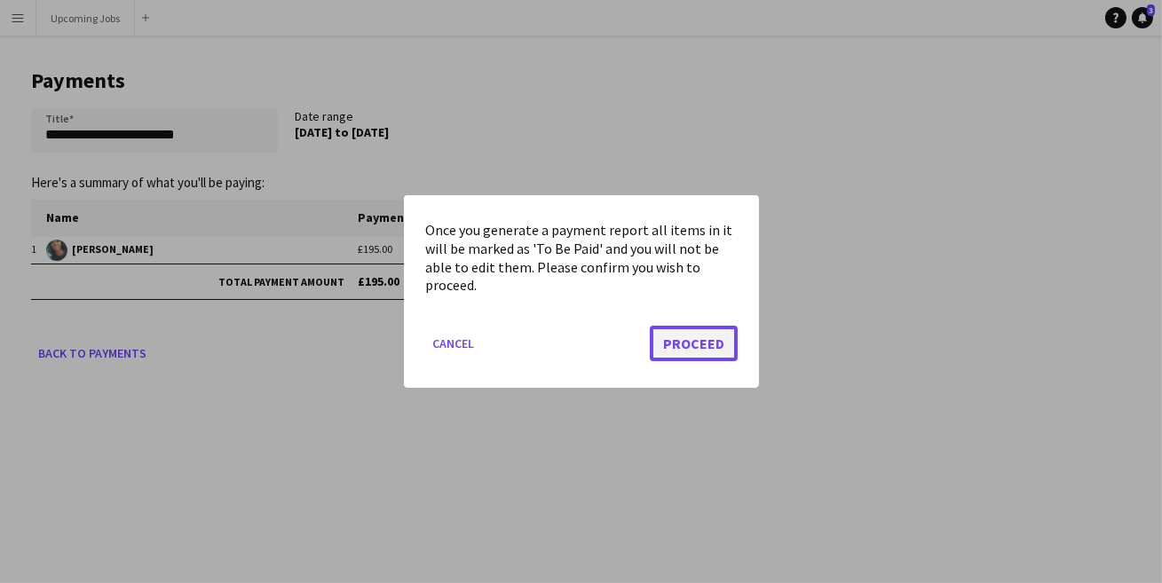
click at [691, 336] on button "Proceed" at bounding box center [694, 344] width 88 height 36
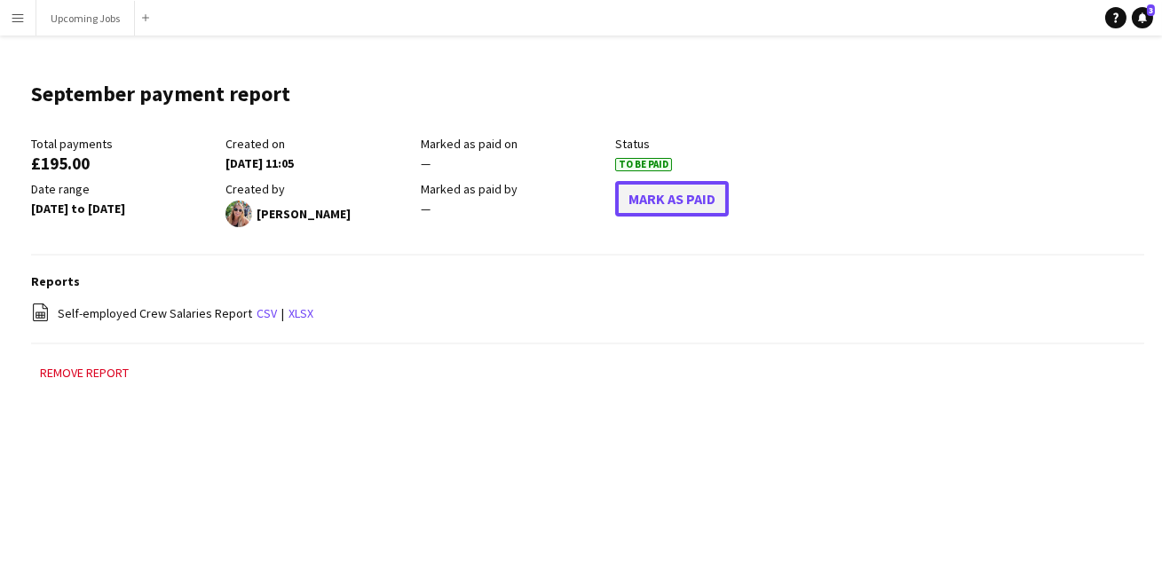
click at [671, 197] on button "Mark As Paid" at bounding box center [672, 199] width 114 height 36
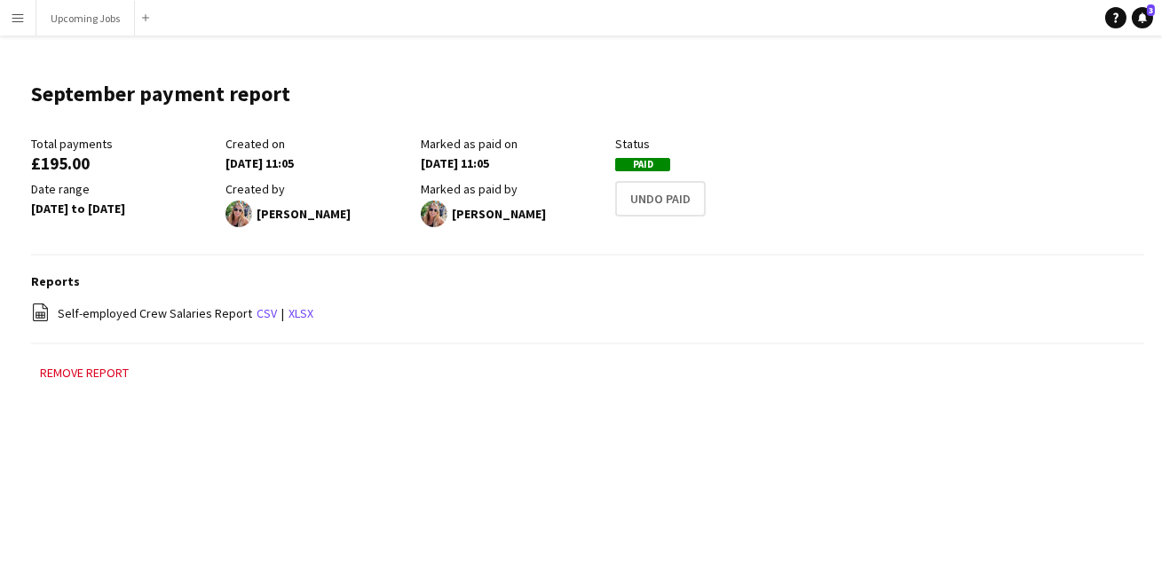
click at [18, 20] on app-icon "Menu" at bounding box center [18, 18] width 14 height 14
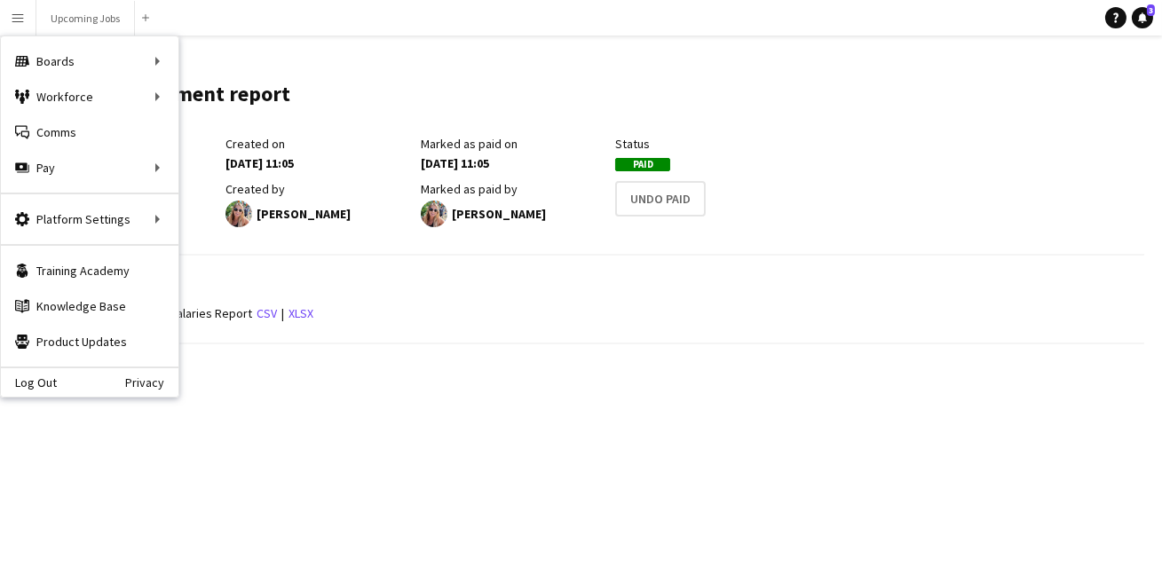
click at [18, 20] on app-icon "Menu" at bounding box center [18, 18] width 14 height 14
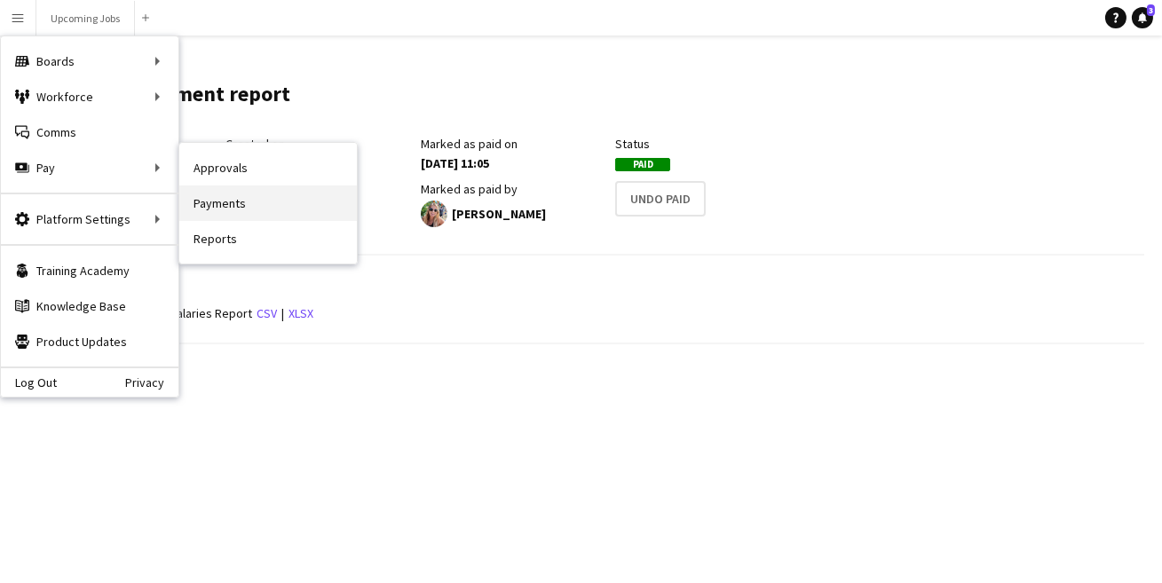
click at [235, 200] on link "Payments" at bounding box center [268, 204] width 178 height 36
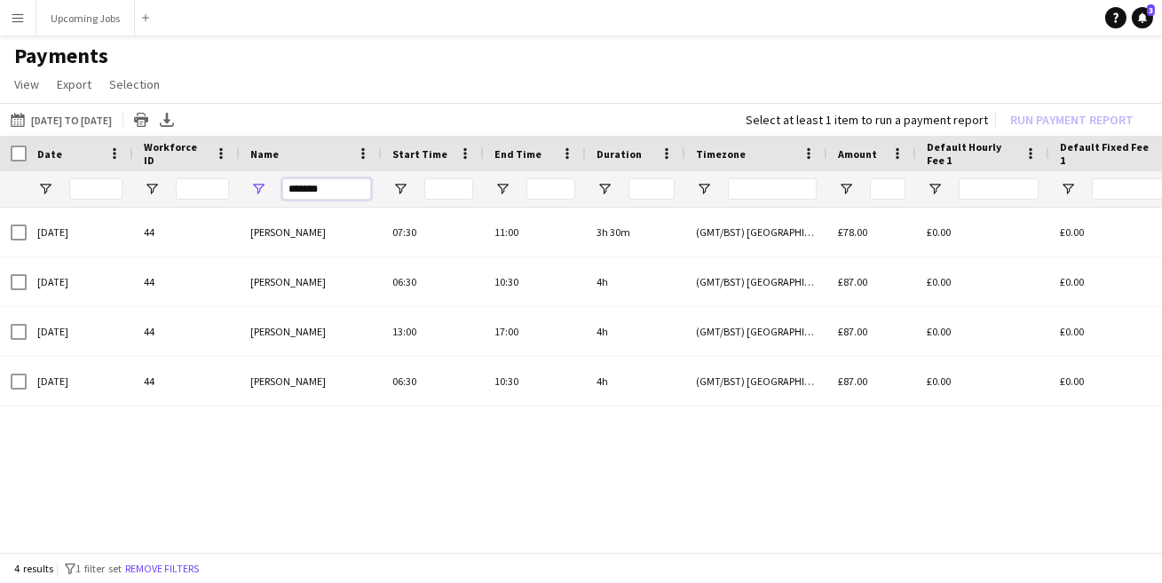
drag, startPoint x: 340, startPoint y: 194, endPoint x: 235, endPoint y: 194, distance: 104.8
type input "******"
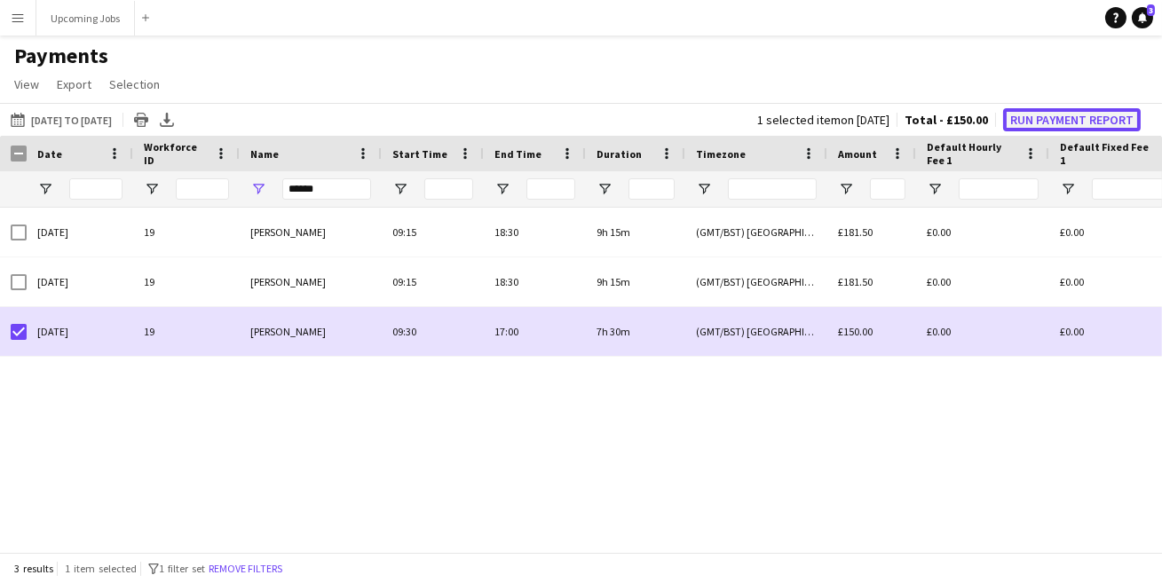
click at [1040, 113] on button "Run Payment Report" at bounding box center [1072, 119] width 138 height 23
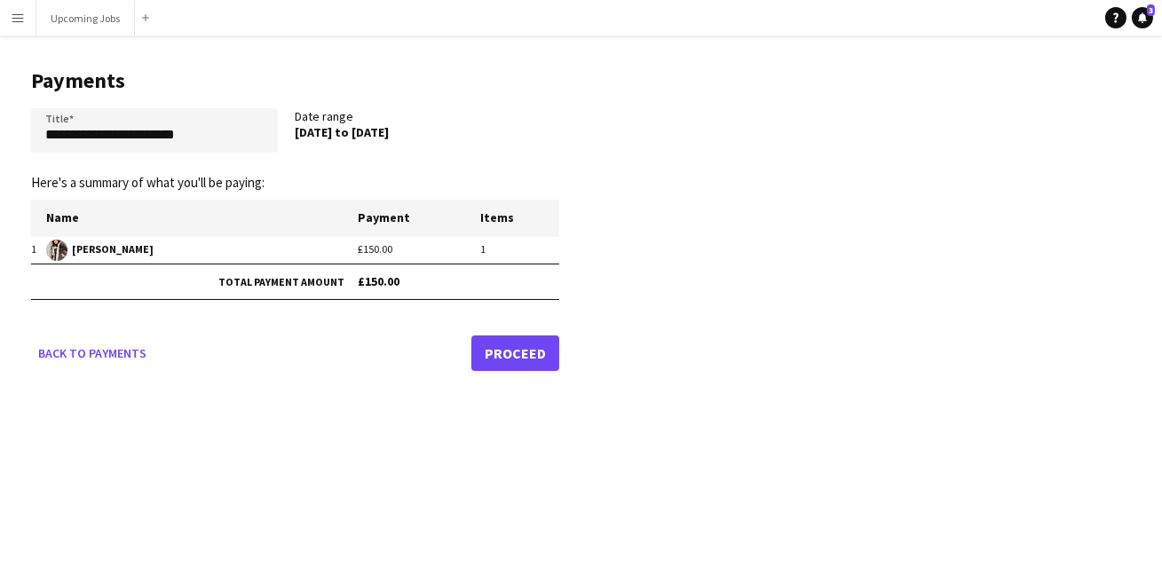
click at [534, 349] on link "Proceed" at bounding box center [515, 354] width 88 height 36
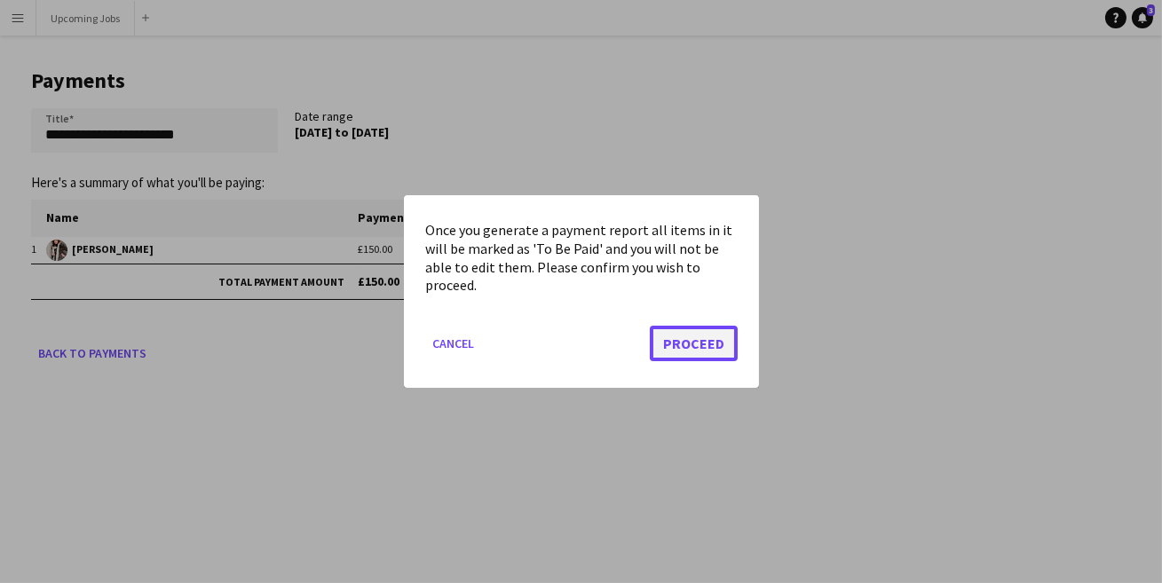
click at [703, 338] on button "Proceed" at bounding box center [694, 344] width 88 height 36
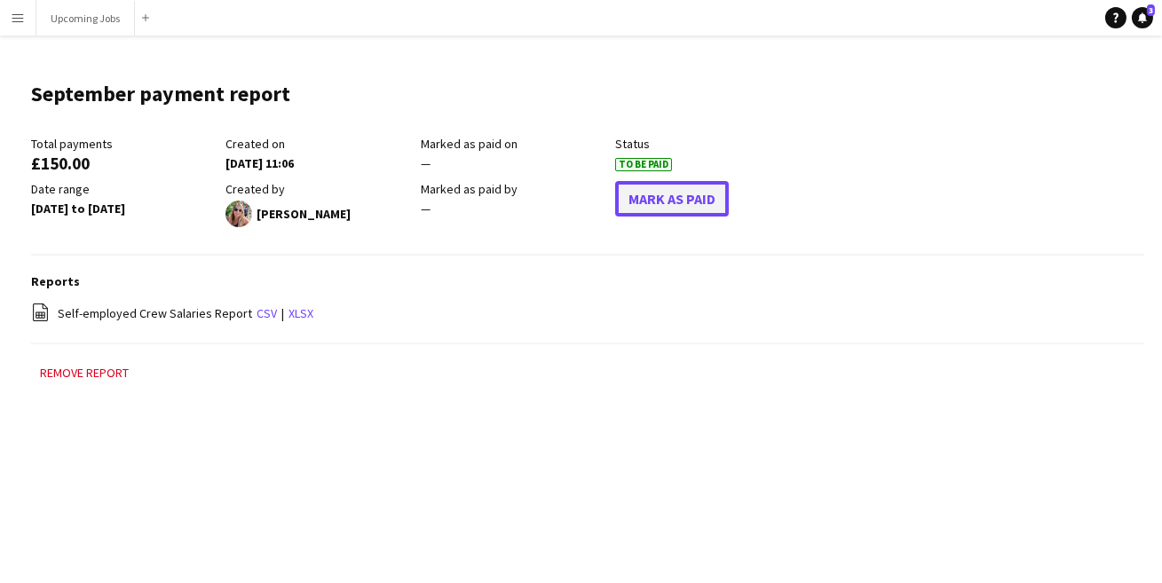
click at [671, 195] on button "Mark As Paid" at bounding box center [672, 199] width 114 height 36
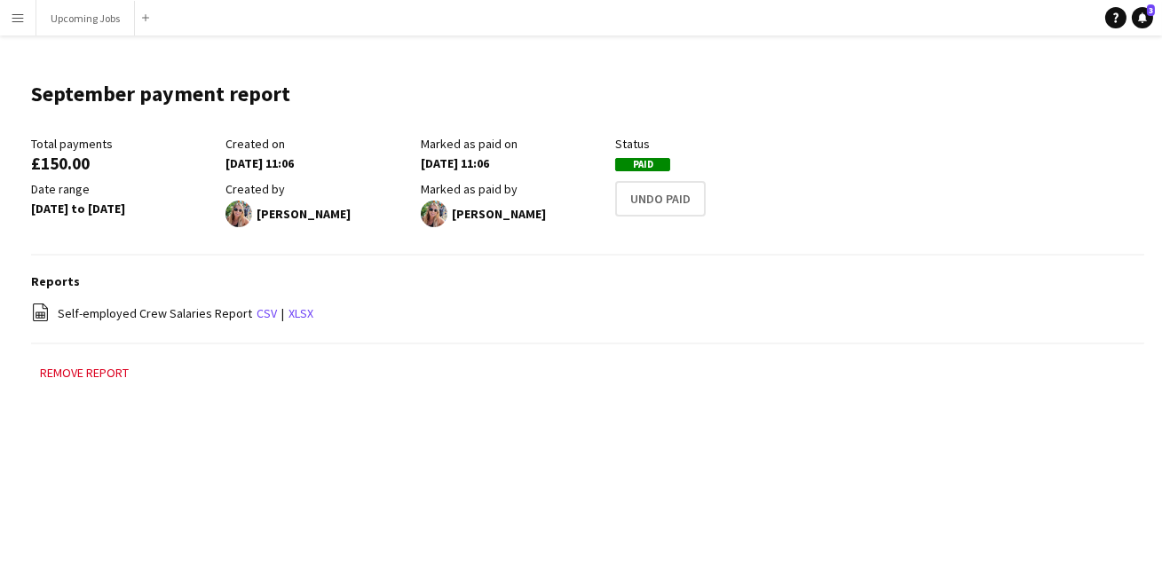
click at [24, 13] on app-icon "Menu" at bounding box center [18, 18] width 14 height 14
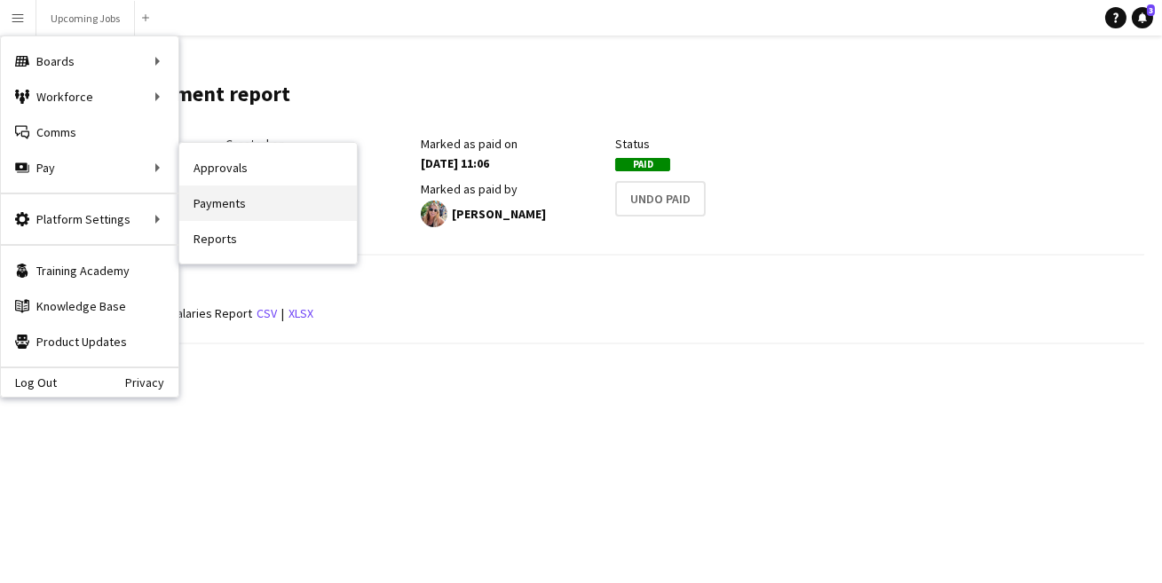
click at [219, 202] on link "Payments" at bounding box center [268, 204] width 178 height 36
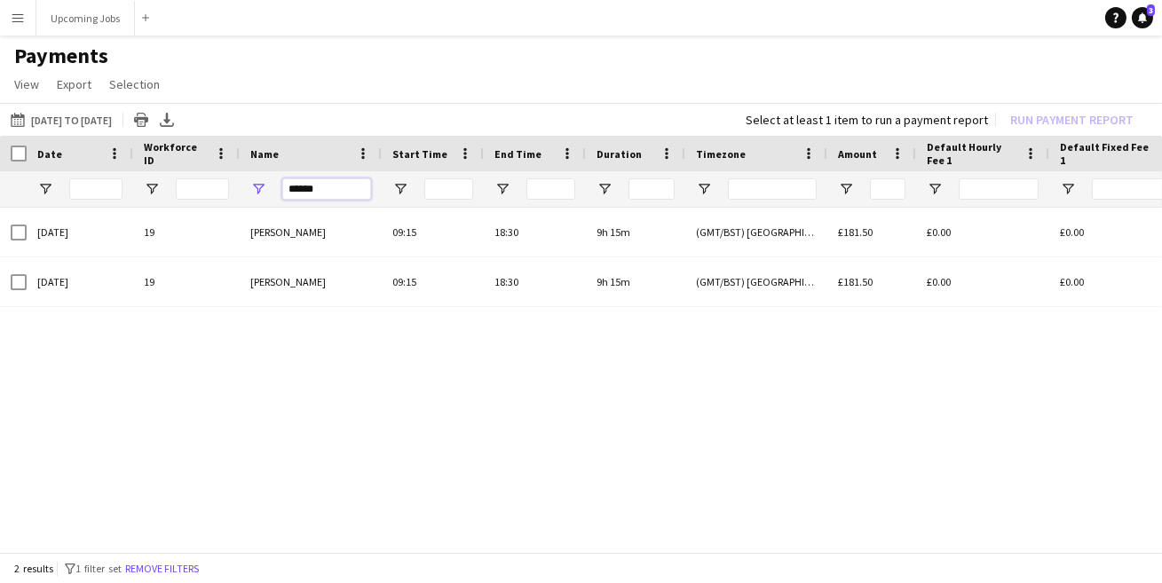
drag, startPoint x: 315, startPoint y: 186, endPoint x: 251, endPoint y: 186, distance: 63.9
click at [259, 186] on div "******" at bounding box center [311, 189] width 142 height 36
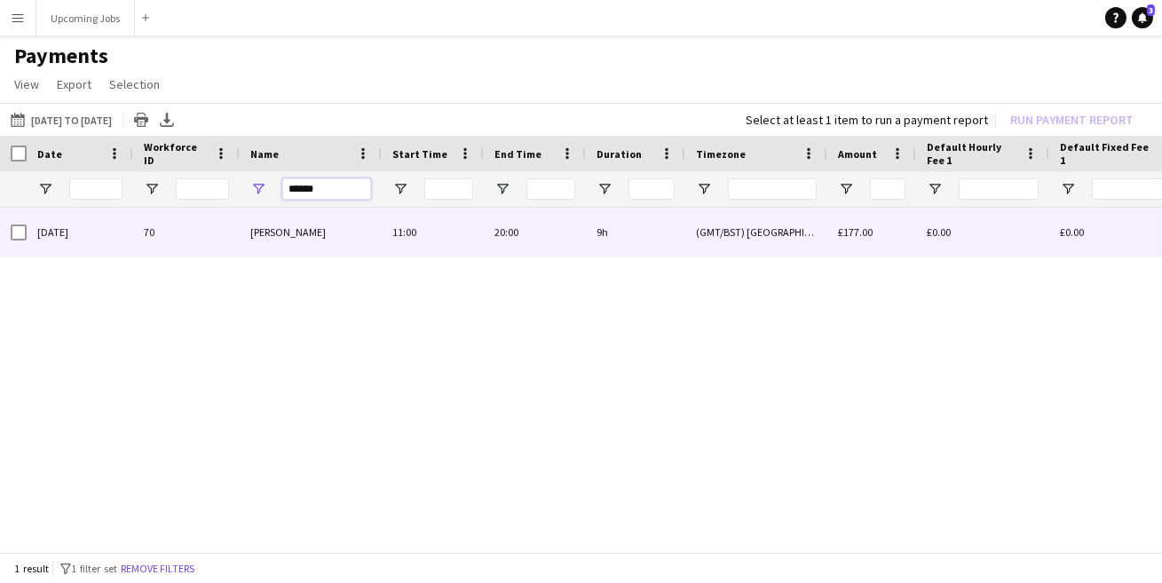
type input "******"
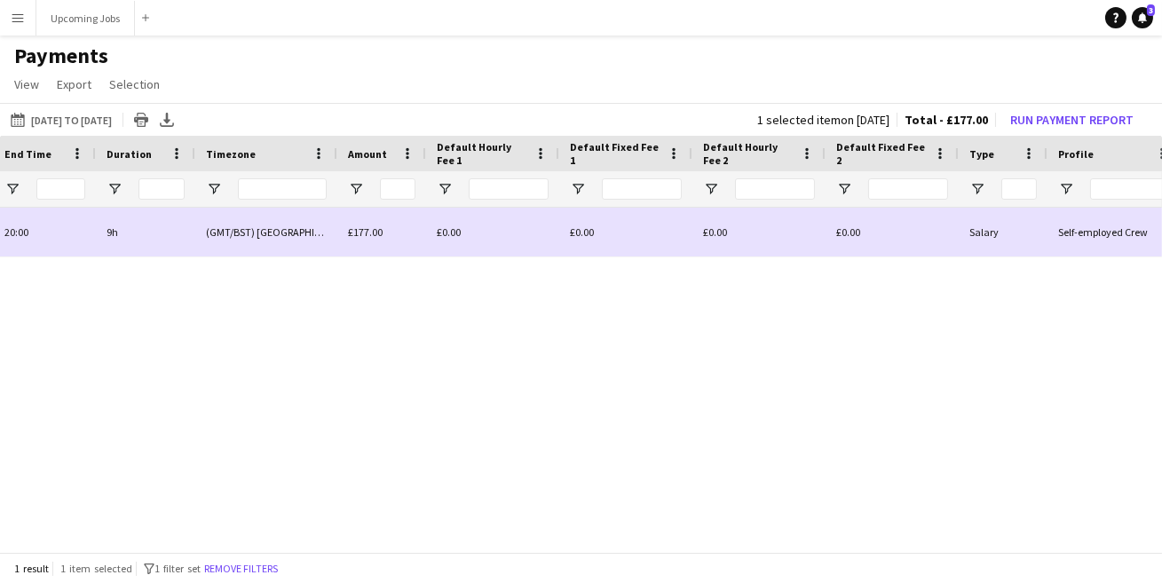
scroll to position [0, 357]
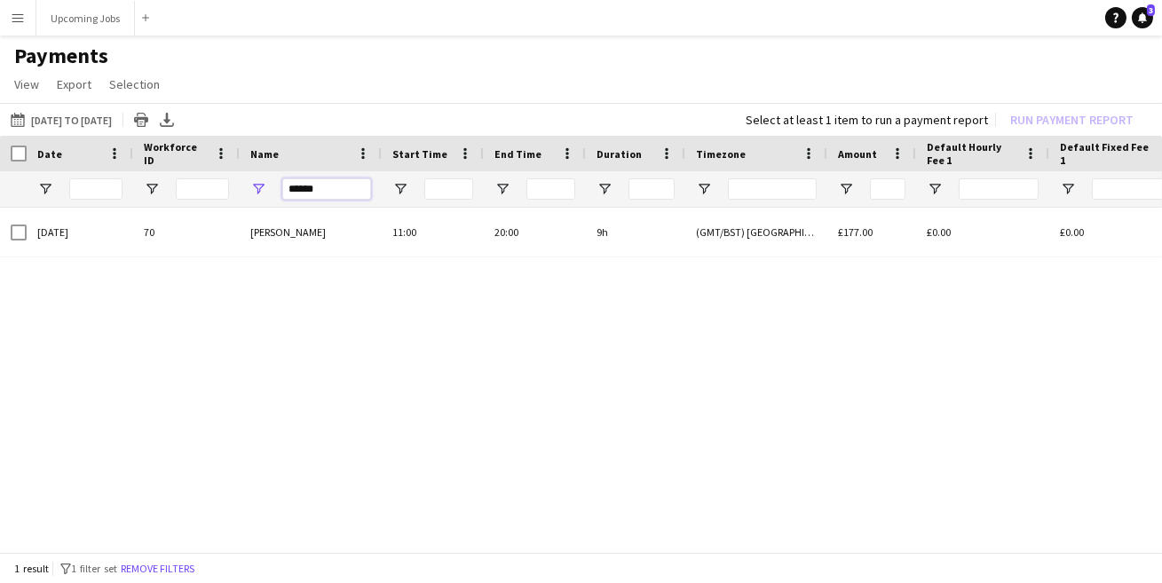
drag, startPoint x: 348, startPoint y: 185, endPoint x: 215, endPoint y: 186, distance: 133.2
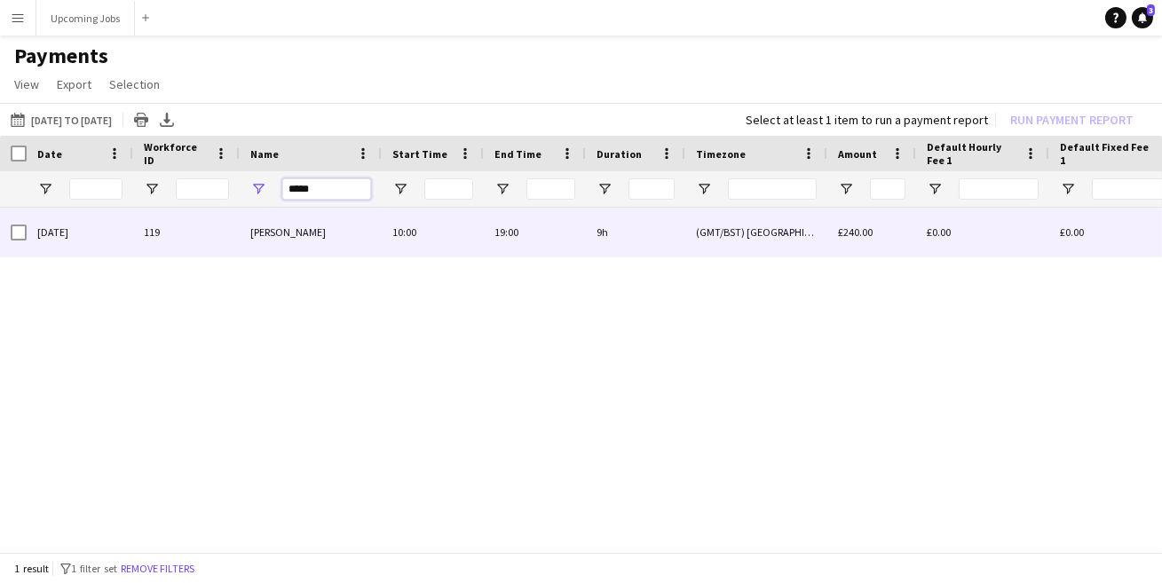
type input "*****"
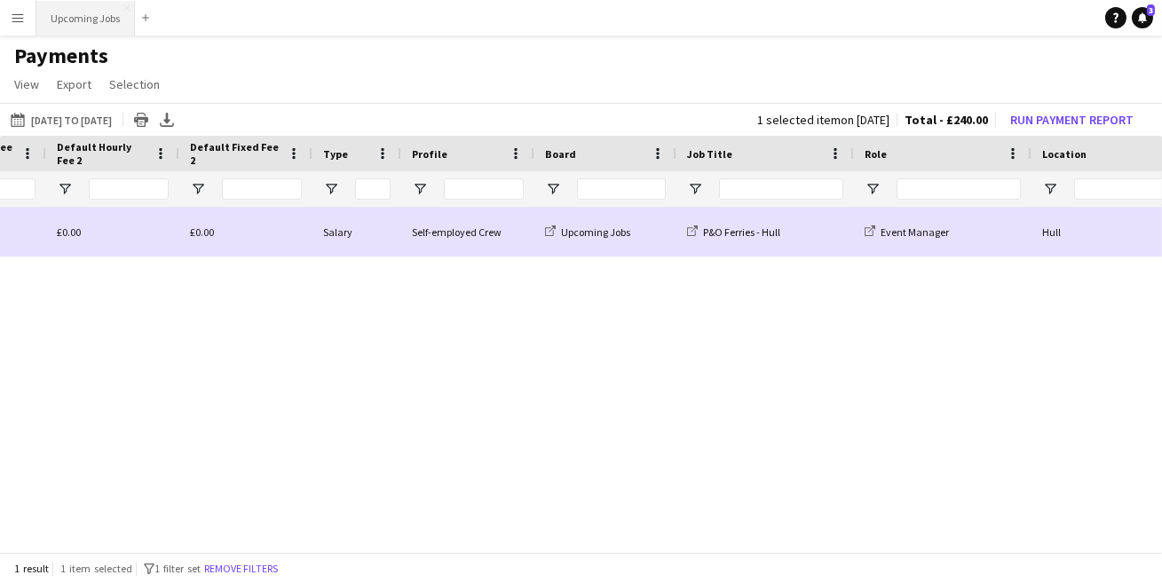
click at [83, 15] on button "Upcoming Jobs Close" at bounding box center [85, 18] width 99 height 35
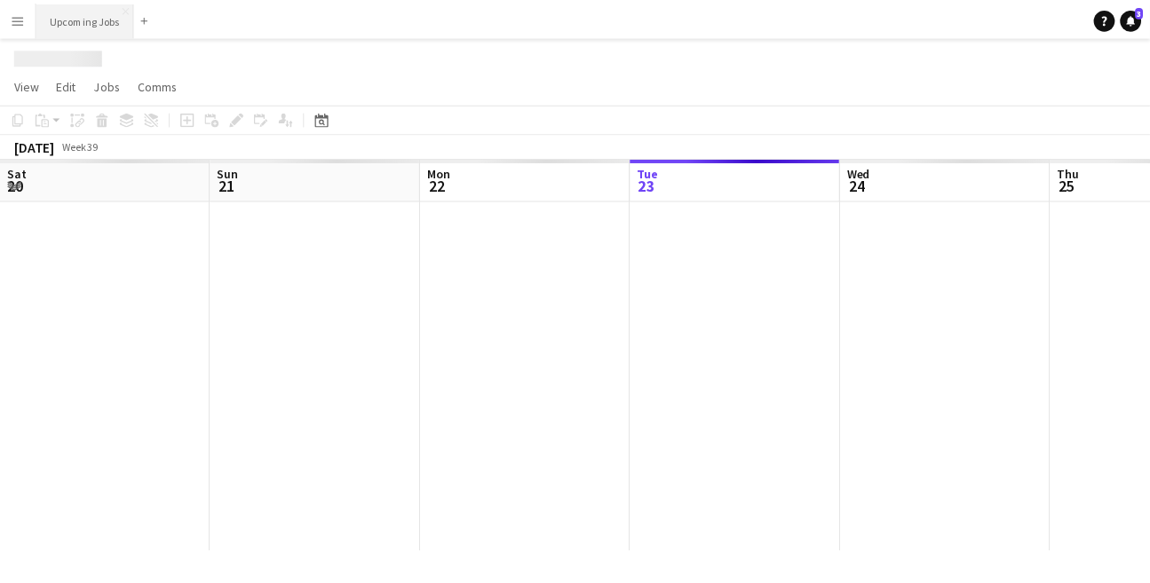
scroll to position [0, 423]
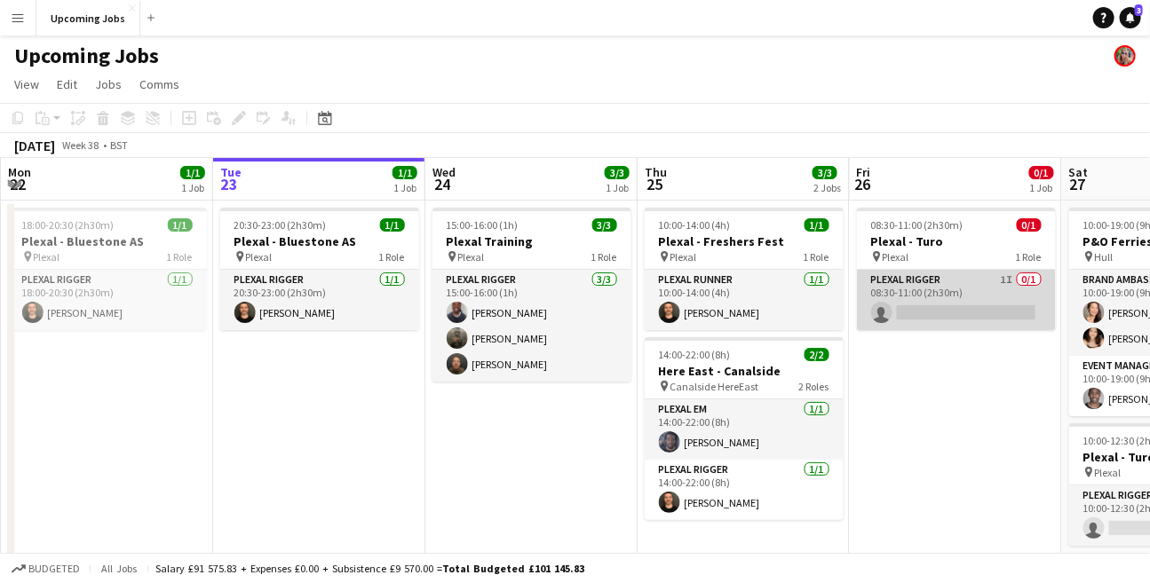
click at [944, 293] on app-card-role "Plexal Rigger 1I 0/1 08:30-11:00 (2h30m) single-neutral-actions" at bounding box center [956, 300] width 199 height 60
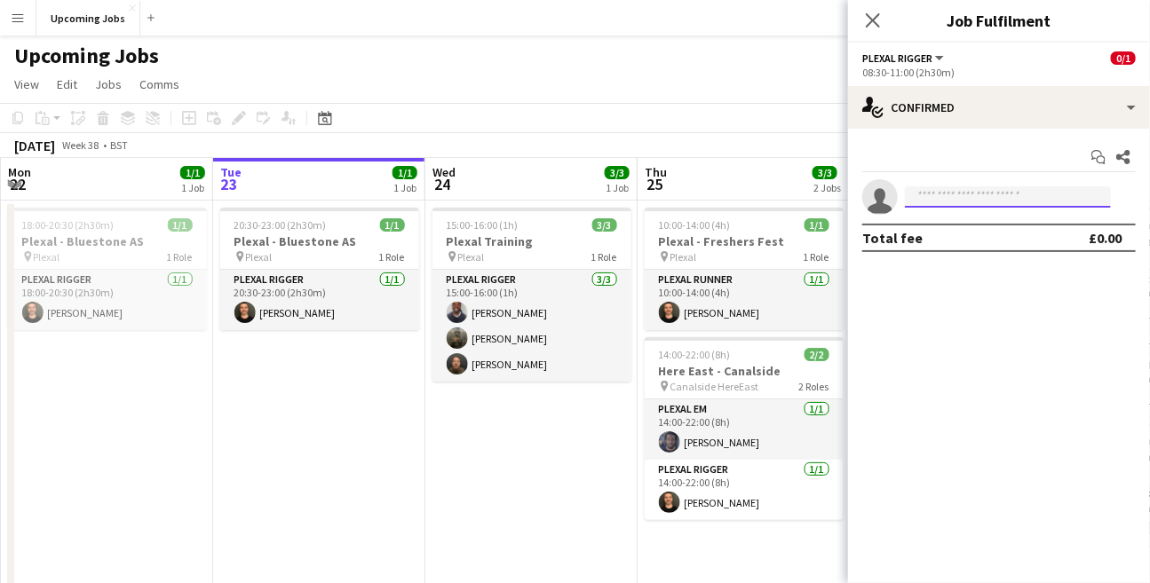
click at [929, 196] on input at bounding box center [1008, 196] width 206 height 21
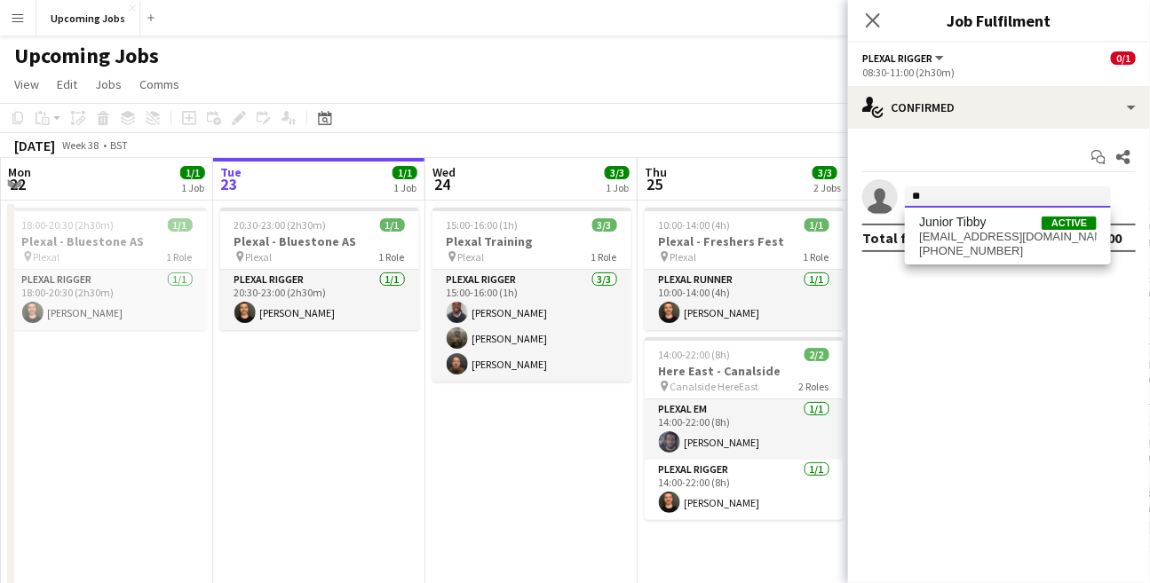
type input "*"
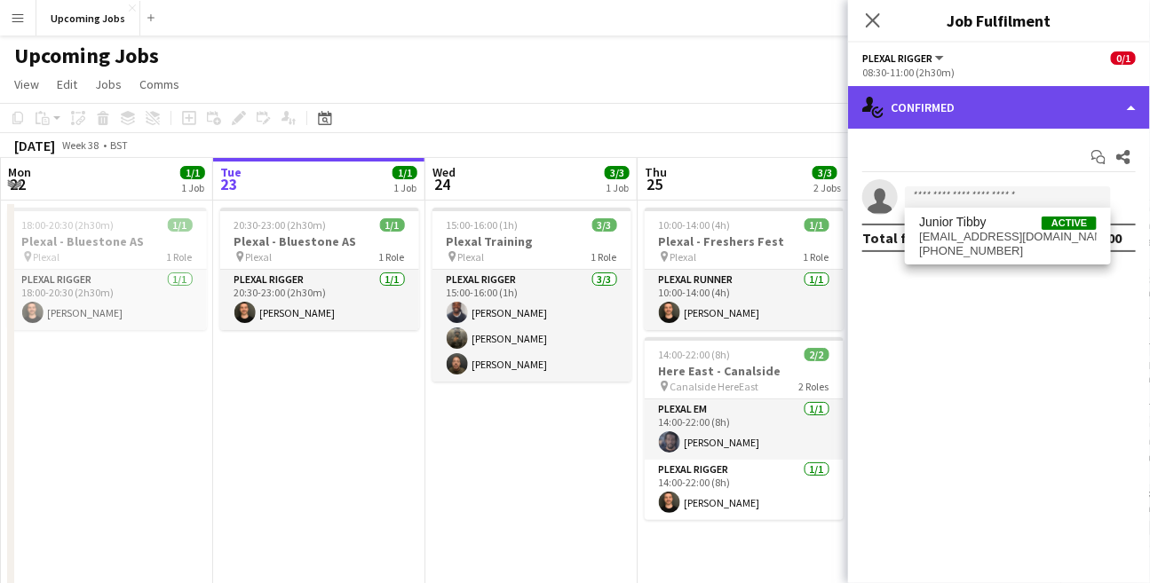
click at [921, 106] on div "single-neutral-actions-check-2 Confirmed" at bounding box center [999, 107] width 302 height 43
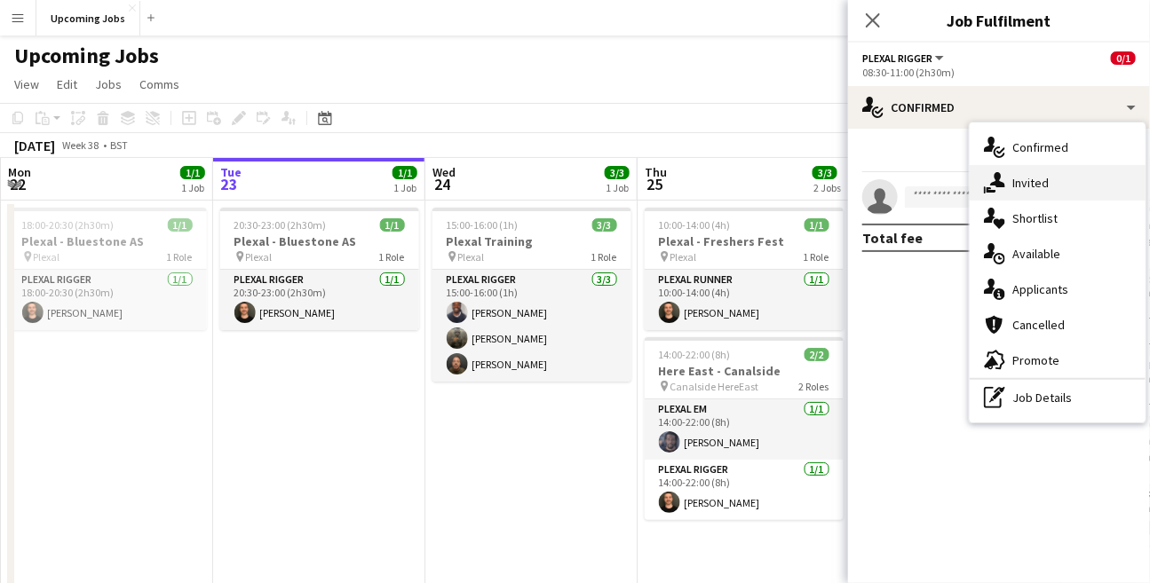
click at [1028, 175] on span "Invited" at bounding box center [1030, 183] width 36 height 16
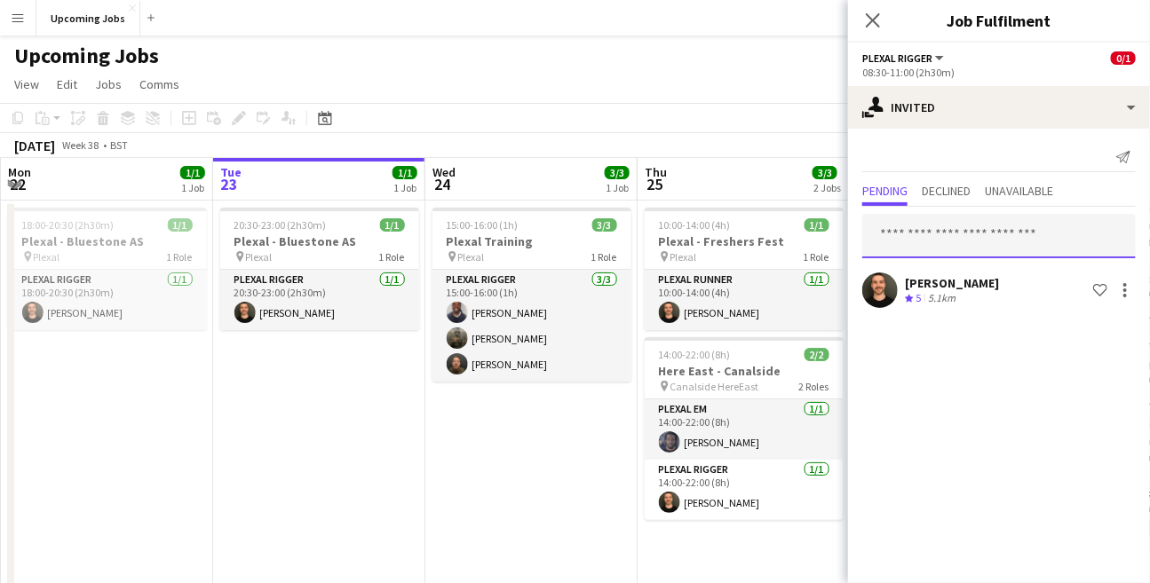
click at [968, 236] on input "text" at bounding box center [998, 236] width 273 height 44
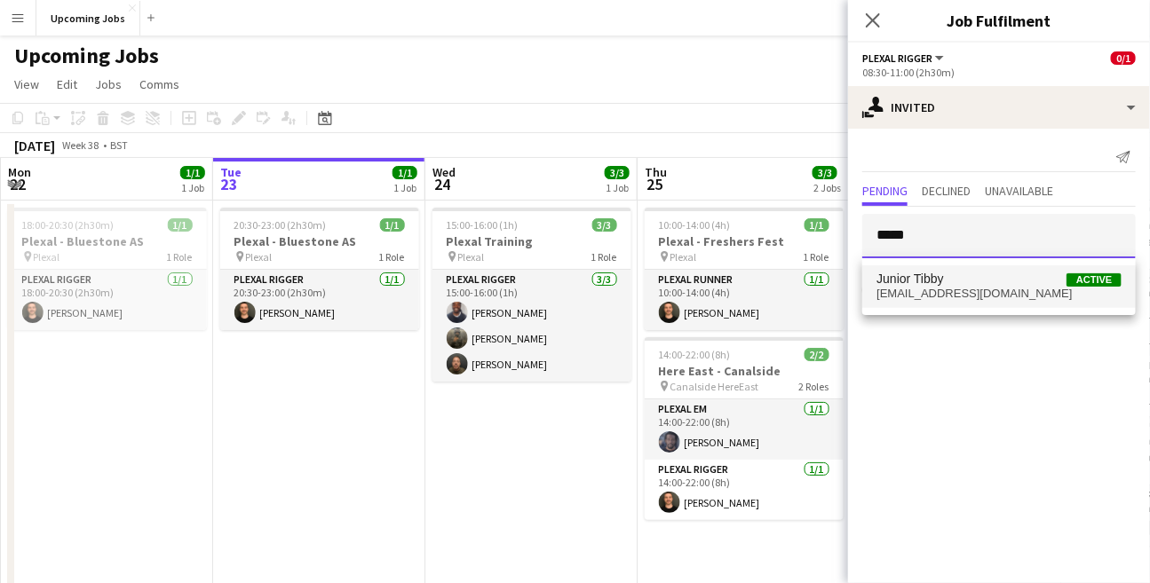
type input "*****"
click at [991, 287] on span "[EMAIL_ADDRESS][DOMAIN_NAME]" at bounding box center [998, 294] width 245 height 14
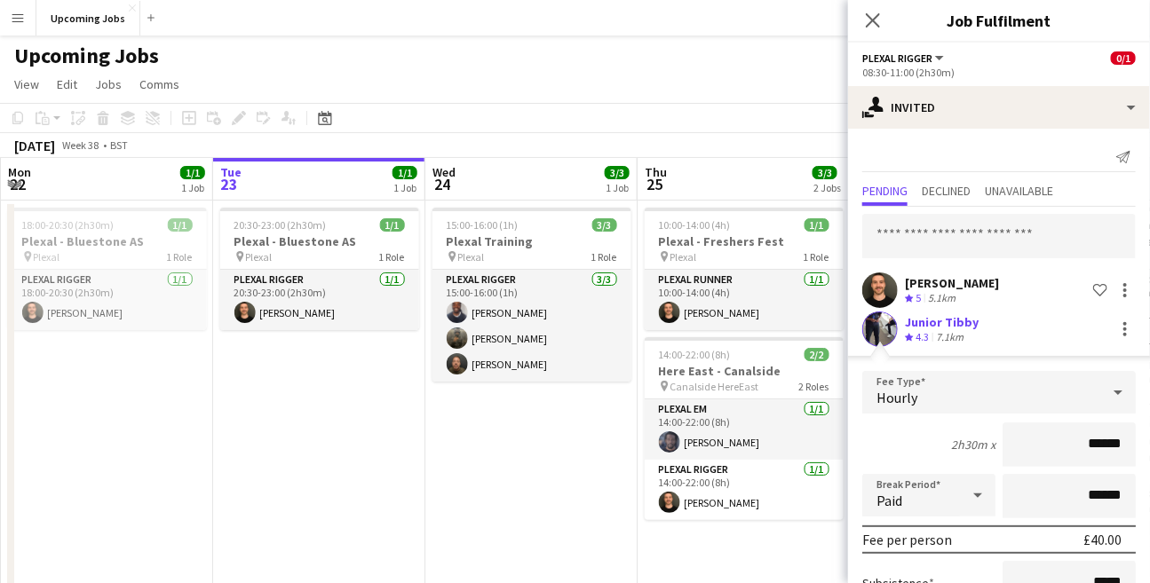
scroll to position [130, 0]
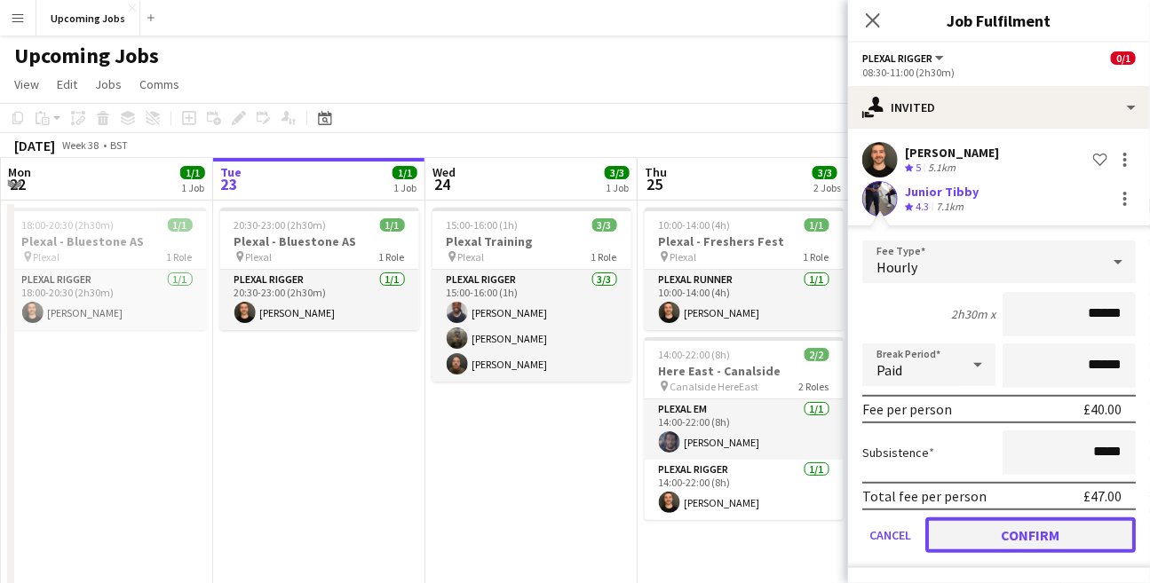
click at [1073, 526] on button "Confirm" at bounding box center [1030, 536] width 210 height 36
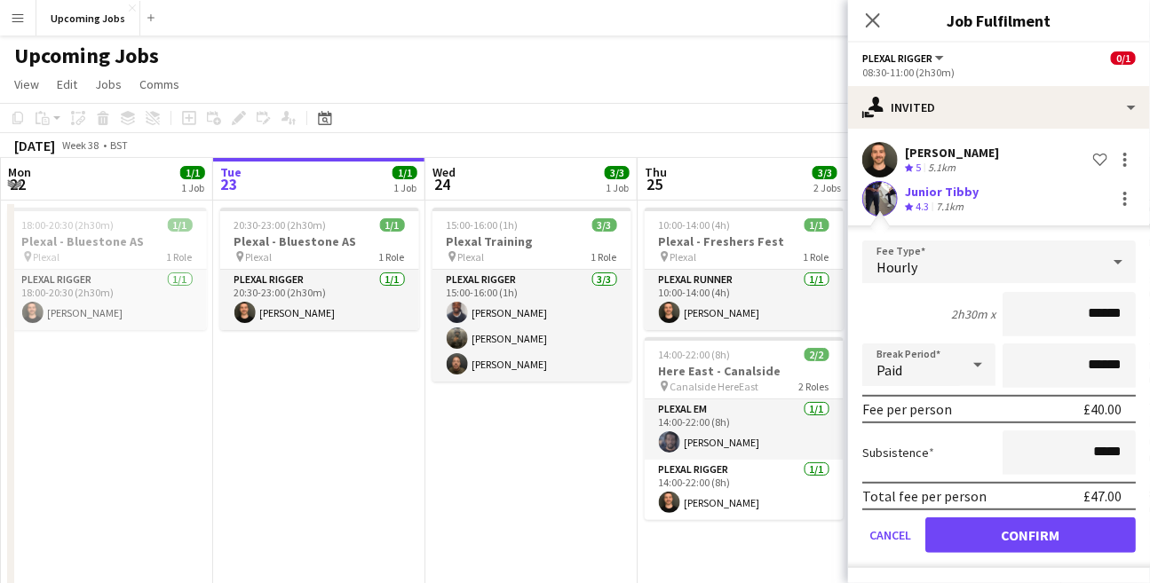
scroll to position [0, 0]
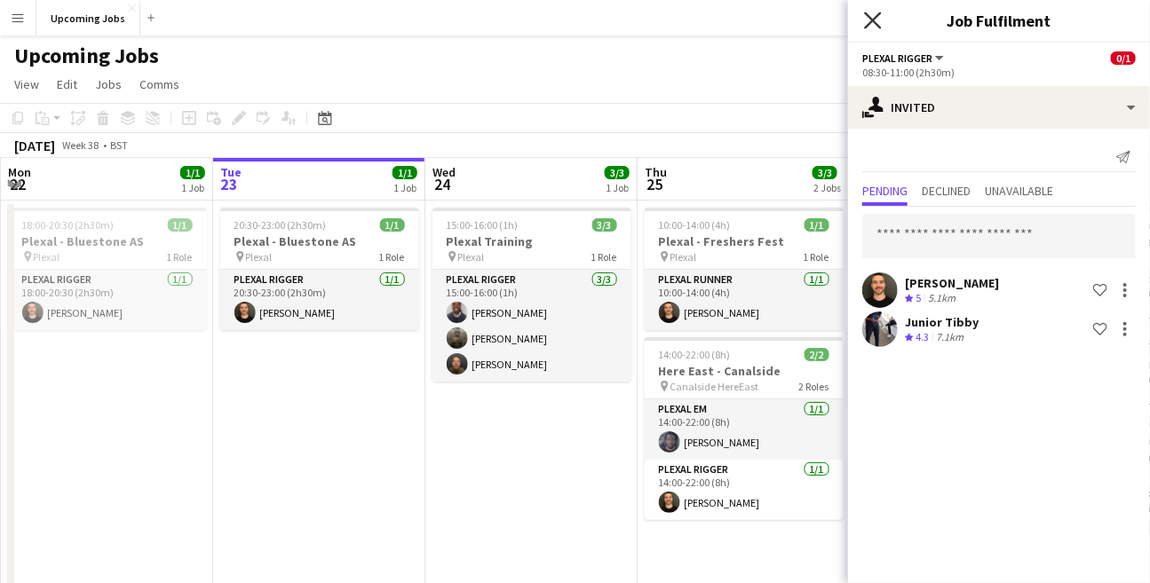
click at [872, 21] on icon at bounding box center [872, 20] width 17 height 17
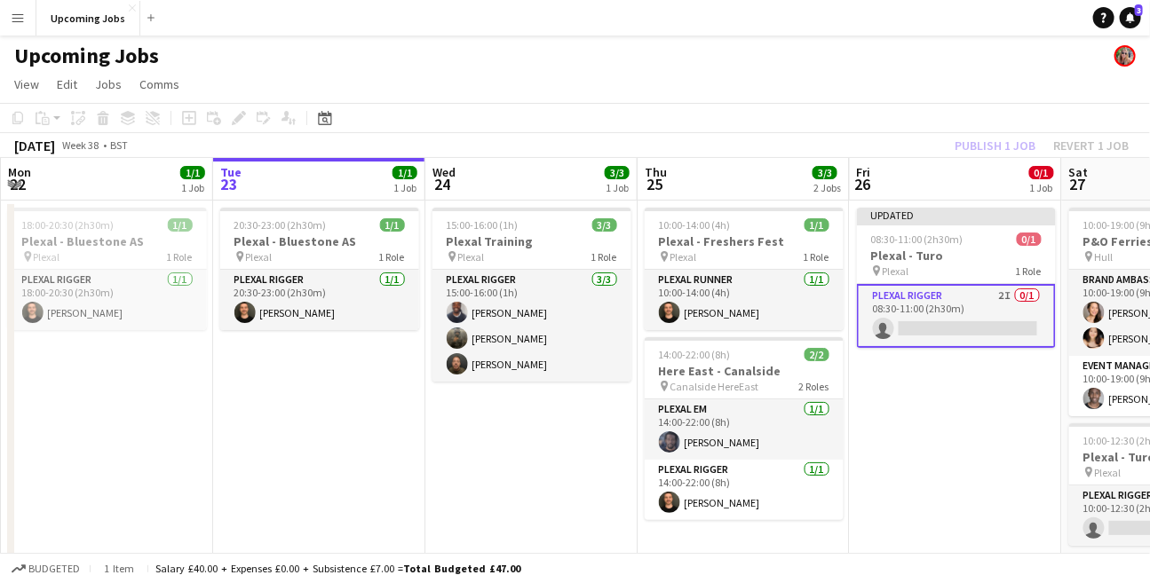
click at [990, 140] on div "Publish 1 job Revert 1 job" at bounding box center [1041, 145] width 217 height 23
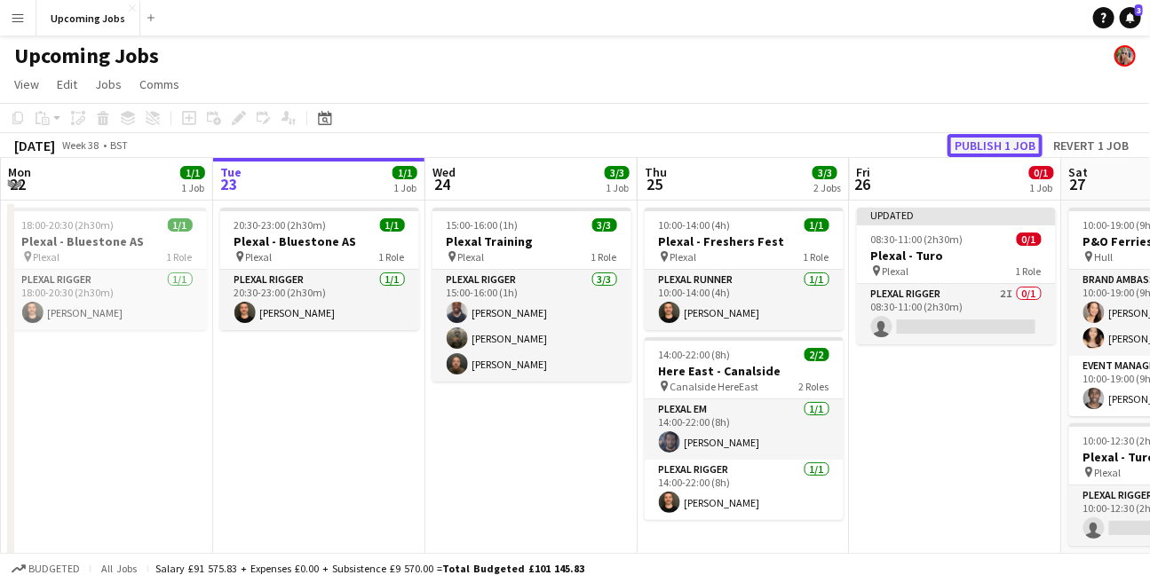
click at [995, 142] on button "Publish 1 job" at bounding box center [994, 145] width 95 height 23
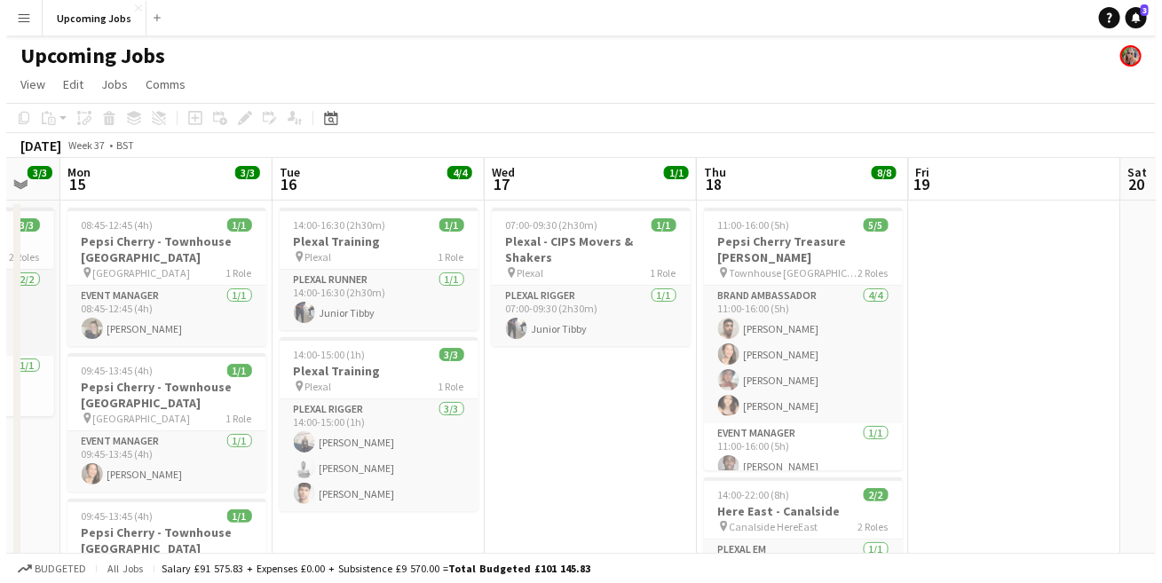
scroll to position [0, 384]
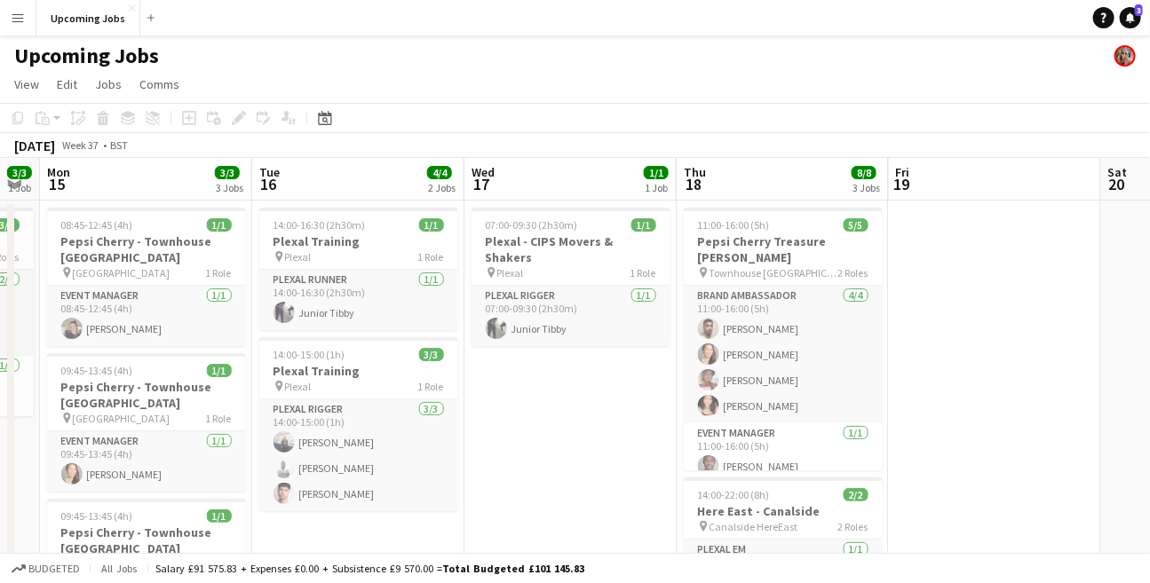
click at [21, 17] on app-icon "Menu" at bounding box center [18, 18] width 14 height 14
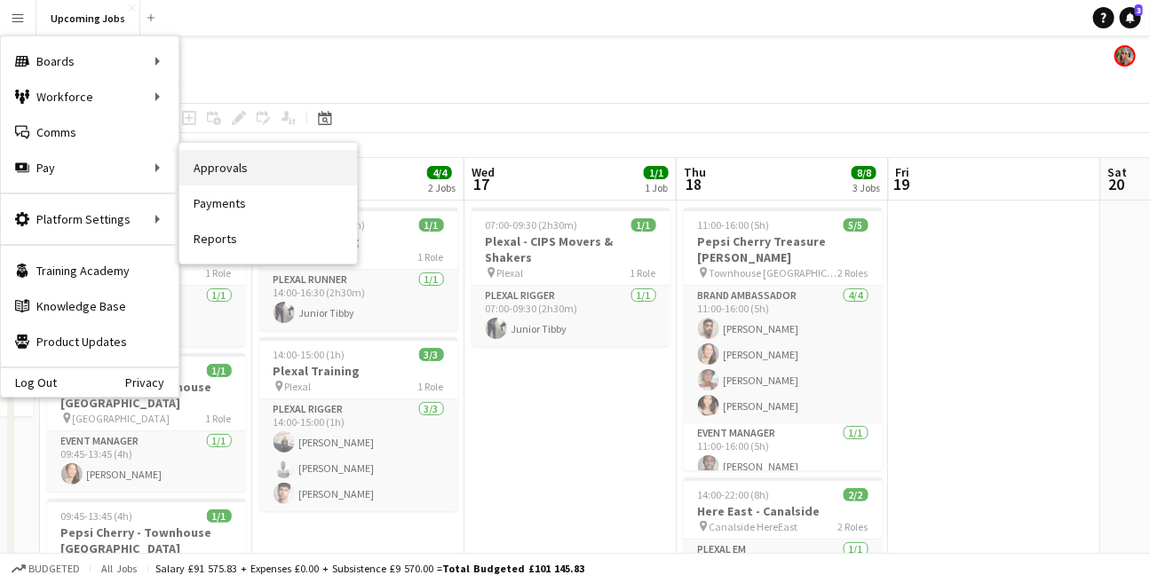
click at [257, 170] on link "Approvals" at bounding box center [268, 168] width 178 height 36
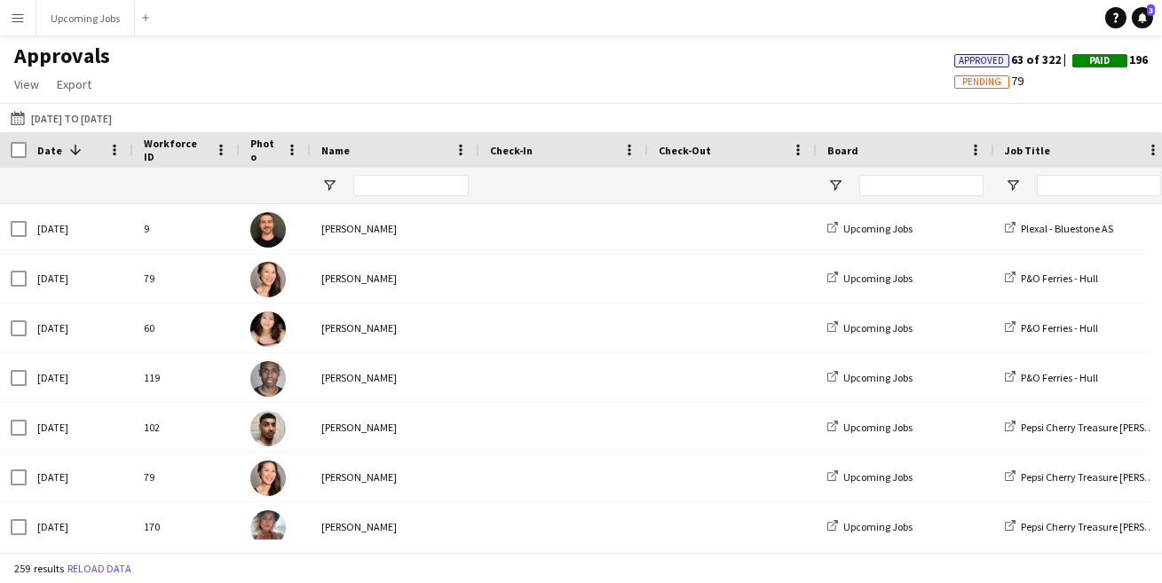
click at [14, 16] on app-icon "Menu" at bounding box center [18, 18] width 14 height 14
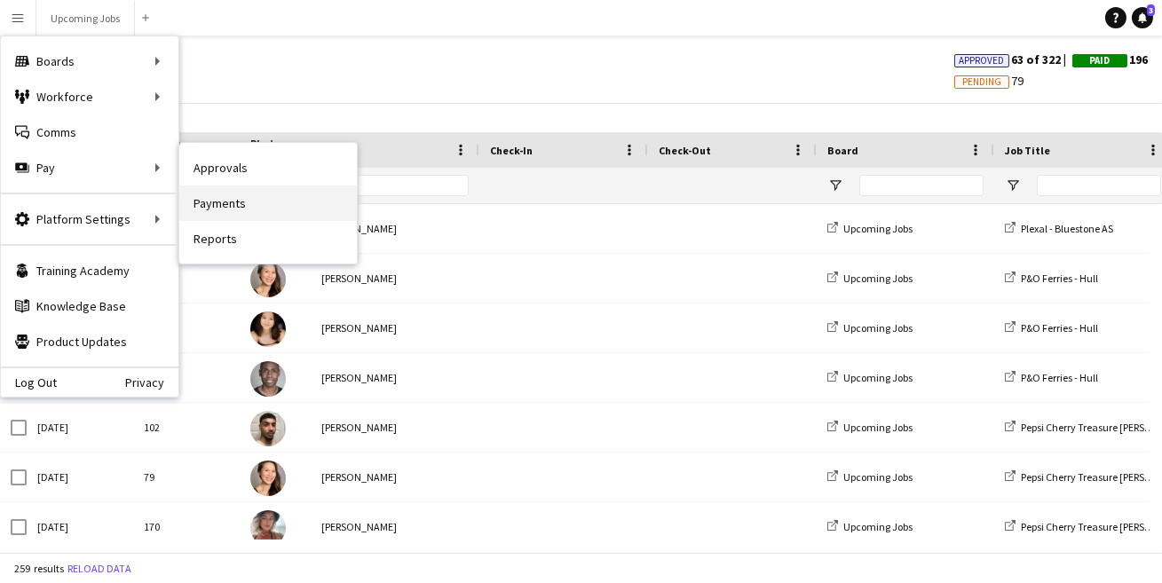
click at [222, 202] on link "Payments" at bounding box center [268, 204] width 178 height 36
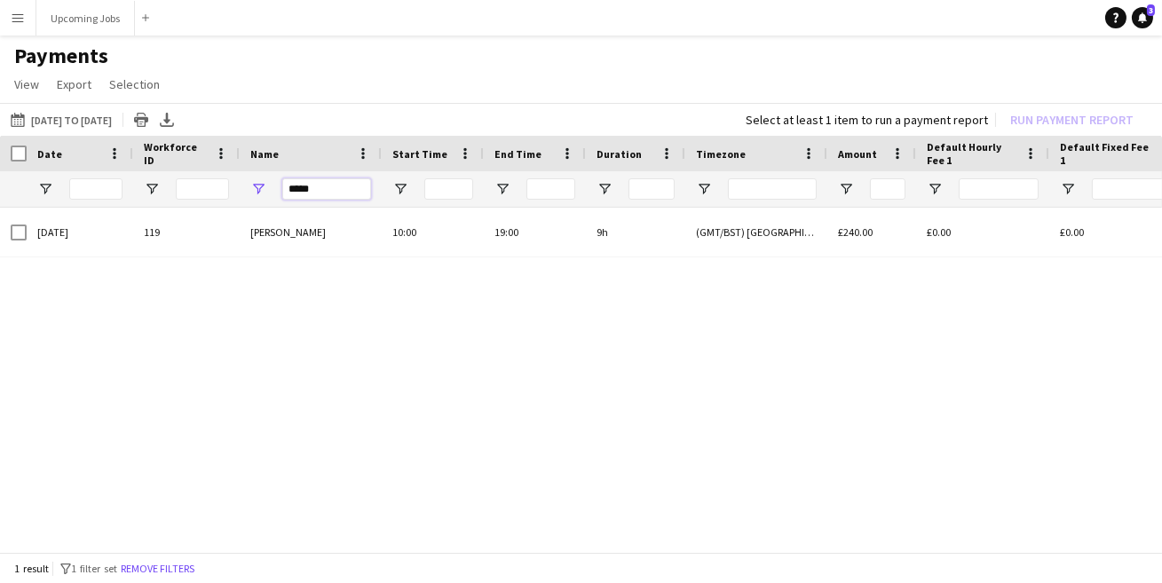
click at [313, 188] on input "*****" at bounding box center [326, 188] width 89 height 21
drag, startPoint x: 320, startPoint y: 186, endPoint x: 228, endPoint y: 186, distance: 92.3
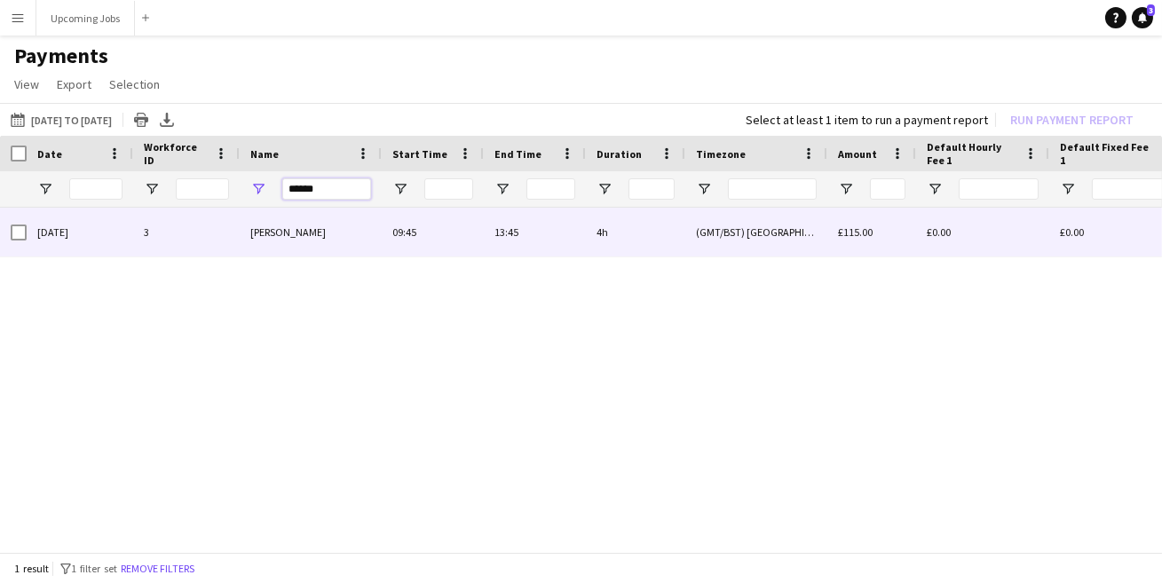
type input "******"
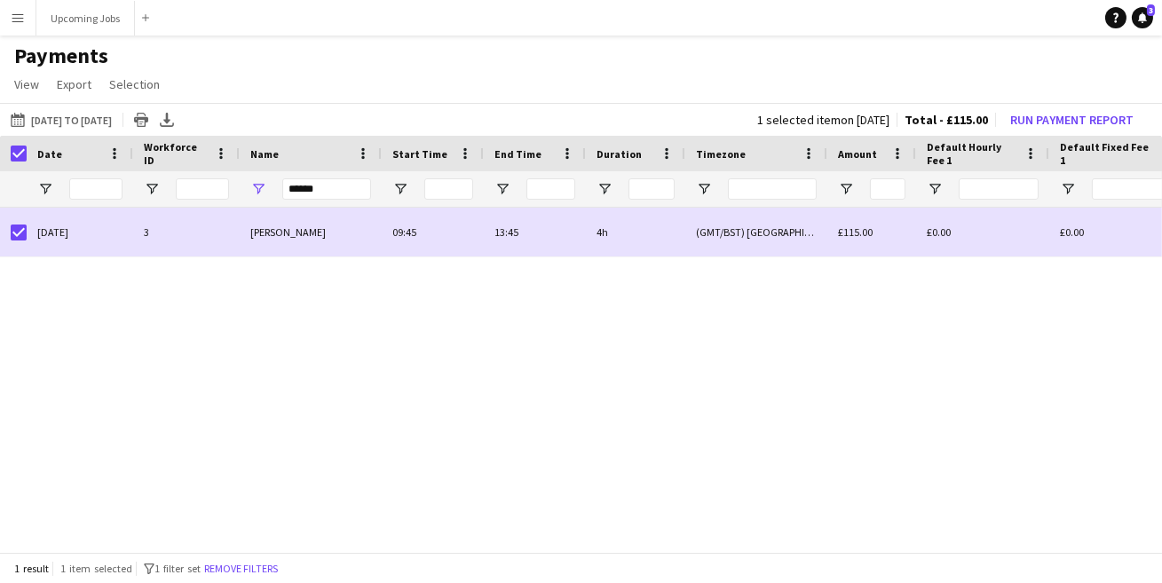
click at [1051, 99] on app-page-menu "View Customise view Customise filters Reset Filters Reset View Reset All Export…" at bounding box center [581, 86] width 1162 height 34
click at [1050, 122] on button "Run Payment Report" at bounding box center [1072, 119] width 138 height 23
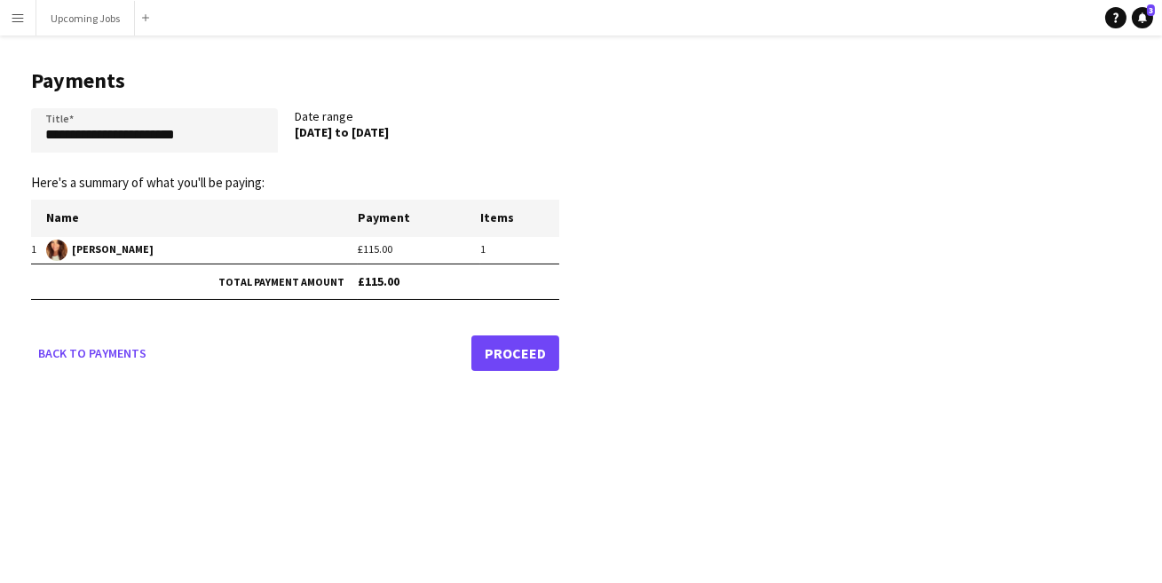
click at [514, 364] on link "Proceed" at bounding box center [515, 354] width 88 height 36
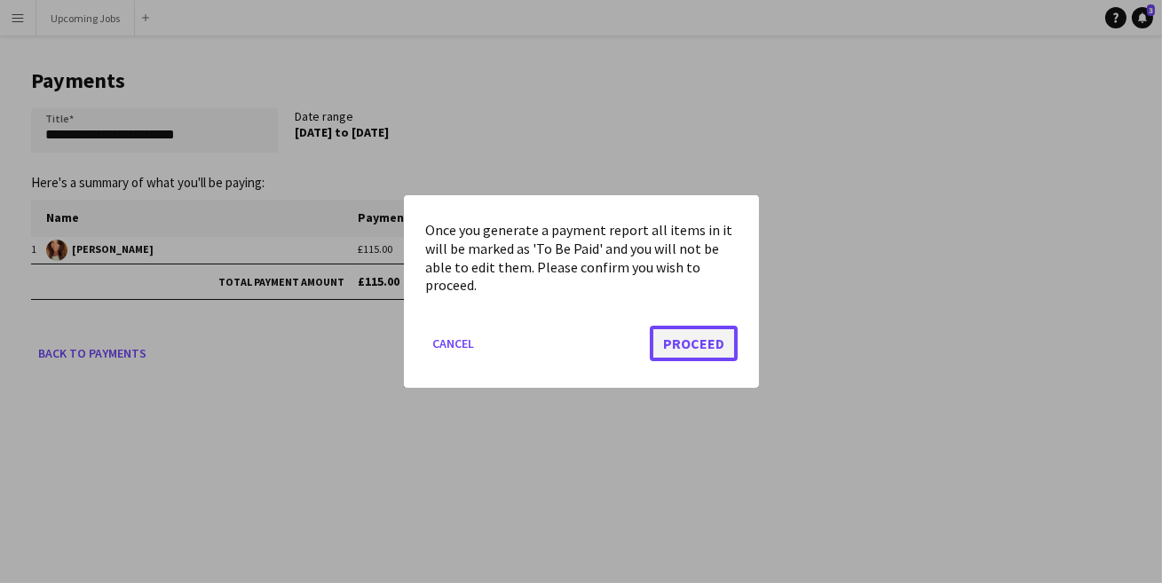
click at [698, 329] on button "Proceed" at bounding box center [694, 344] width 88 height 36
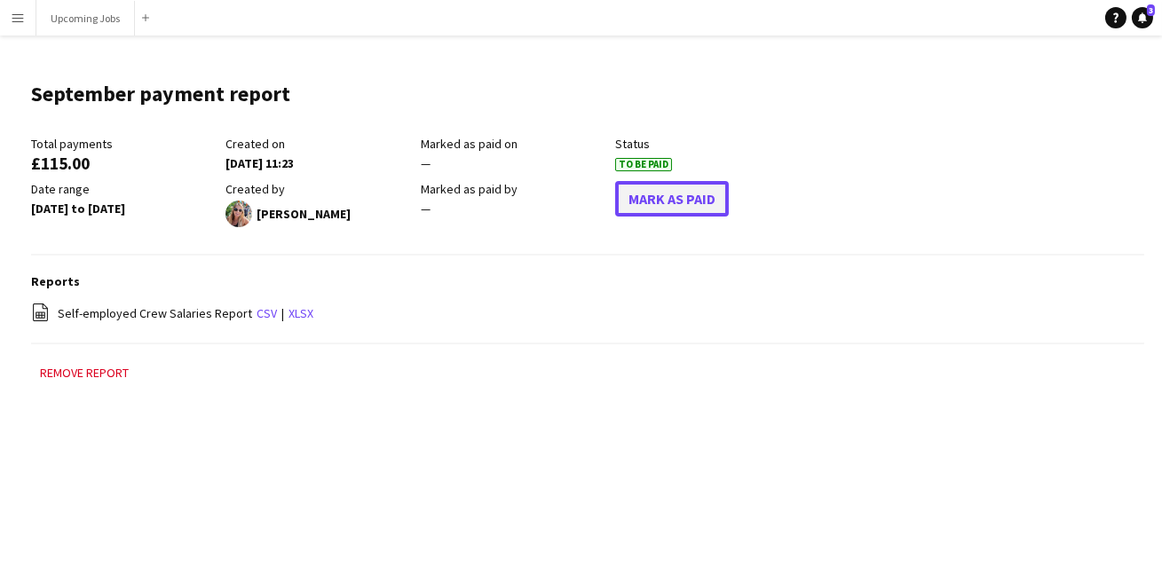
click at [644, 206] on button "Mark As Paid" at bounding box center [672, 199] width 114 height 36
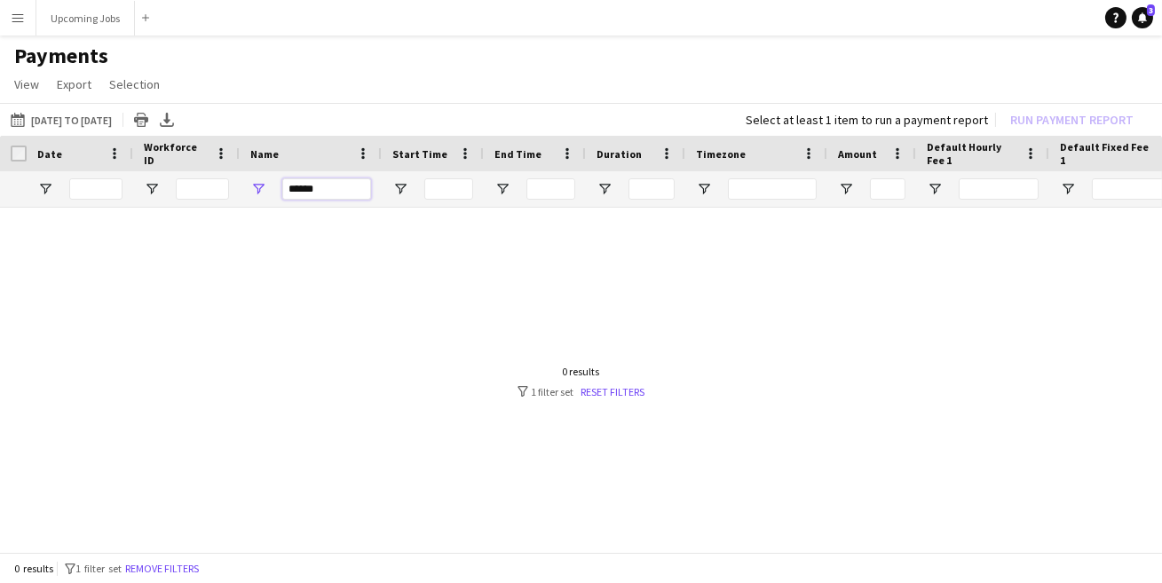
drag, startPoint x: 339, startPoint y: 192, endPoint x: 226, endPoint y: 192, distance: 112.7
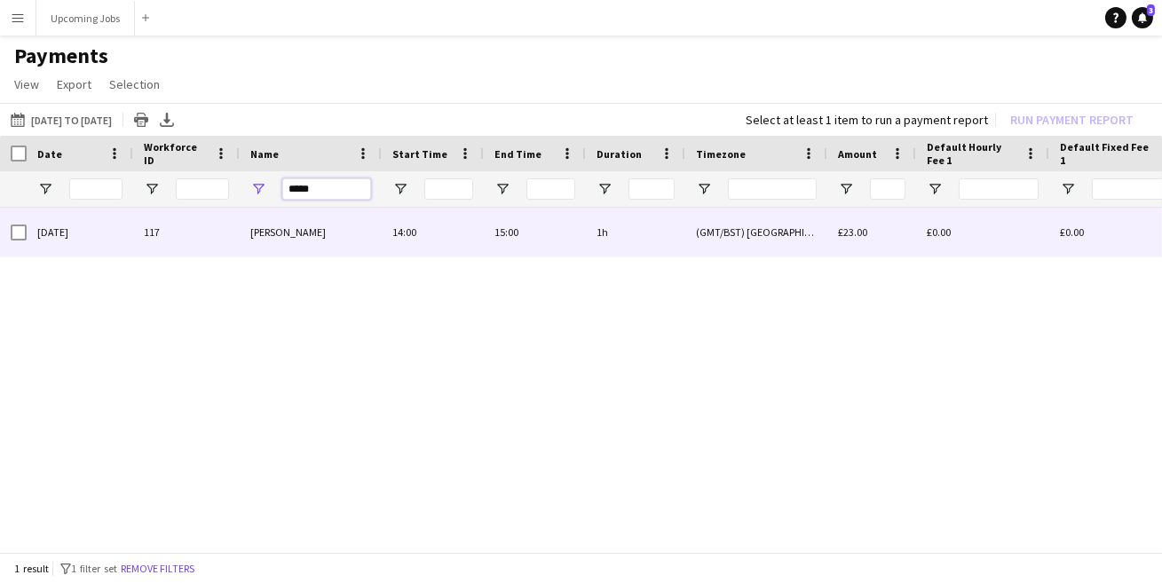
type input "*****"
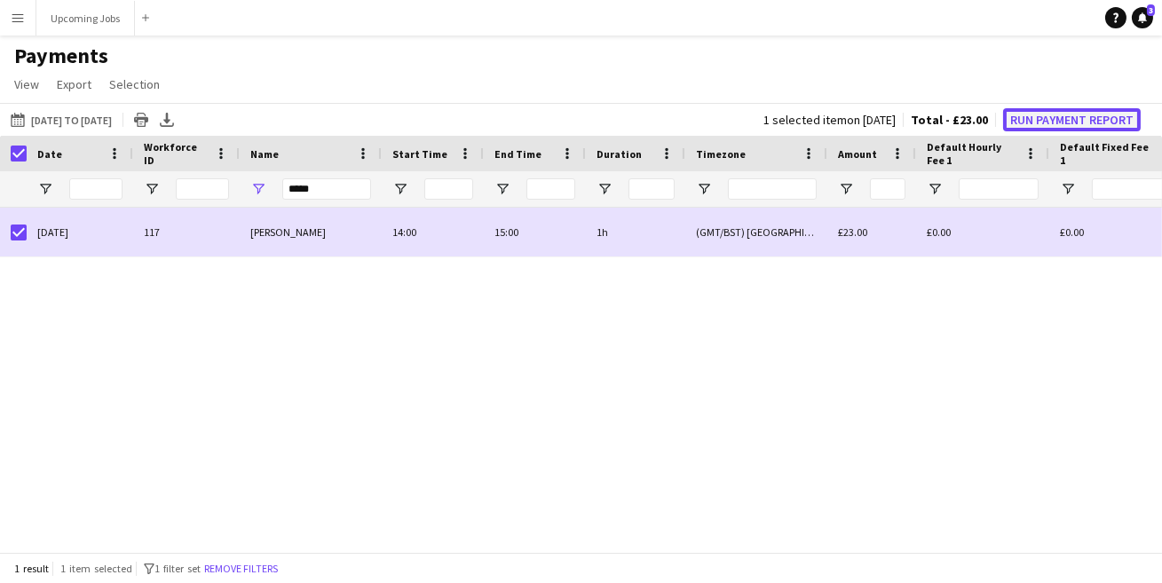
click at [1071, 115] on button "Run Payment Report" at bounding box center [1072, 119] width 138 height 23
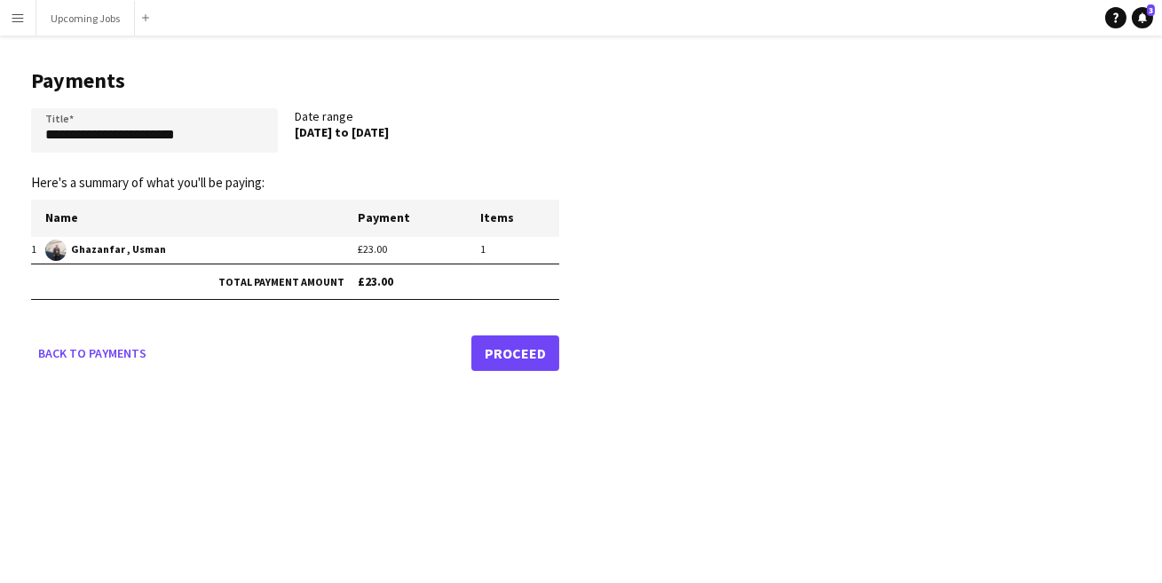
click at [478, 354] on link "Proceed" at bounding box center [515, 354] width 88 height 36
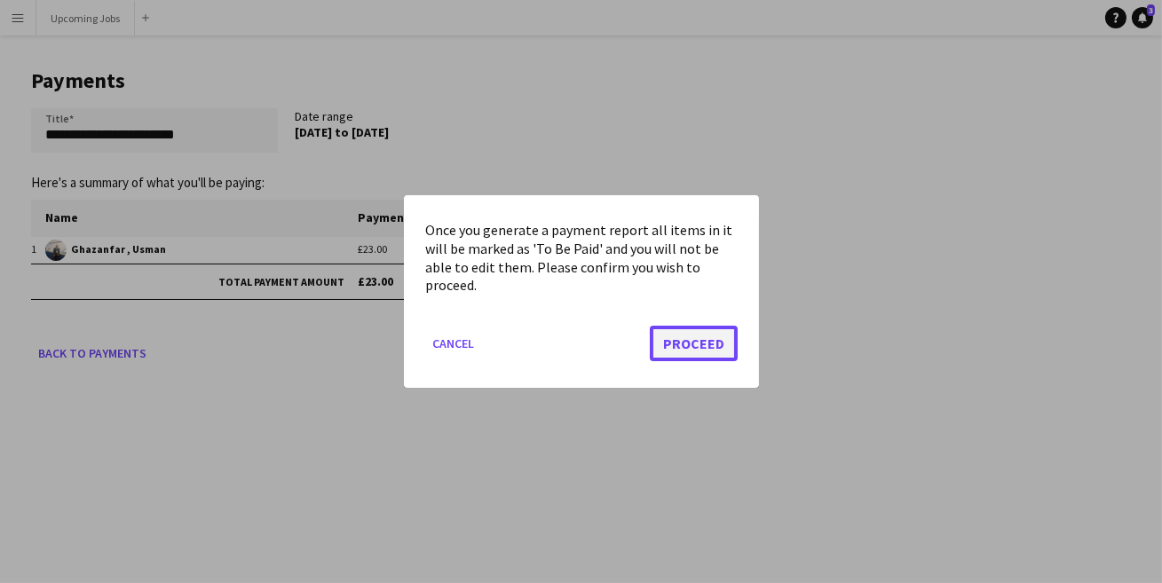
click at [715, 346] on button "Proceed" at bounding box center [694, 344] width 88 height 36
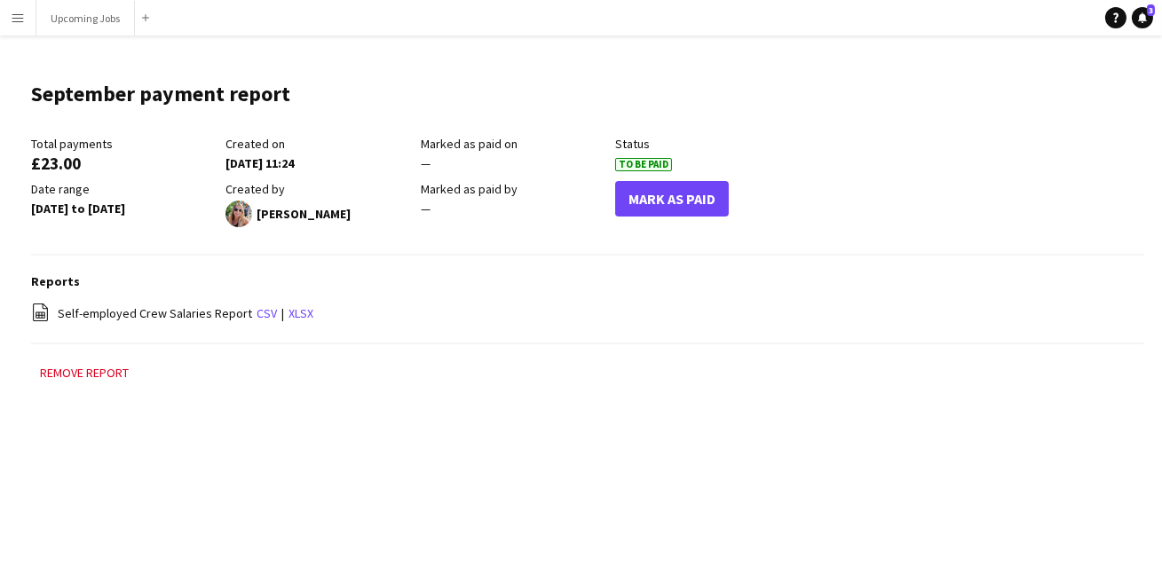
click at [690, 222] on div "Mark As Paid" at bounding box center [712, 204] width 194 height 46
click at [688, 191] on button "Mark As Paid" at bounding box center [672, 199] width 114 height 36
